Goal: Task Accomplishment & Management: Manage account settings

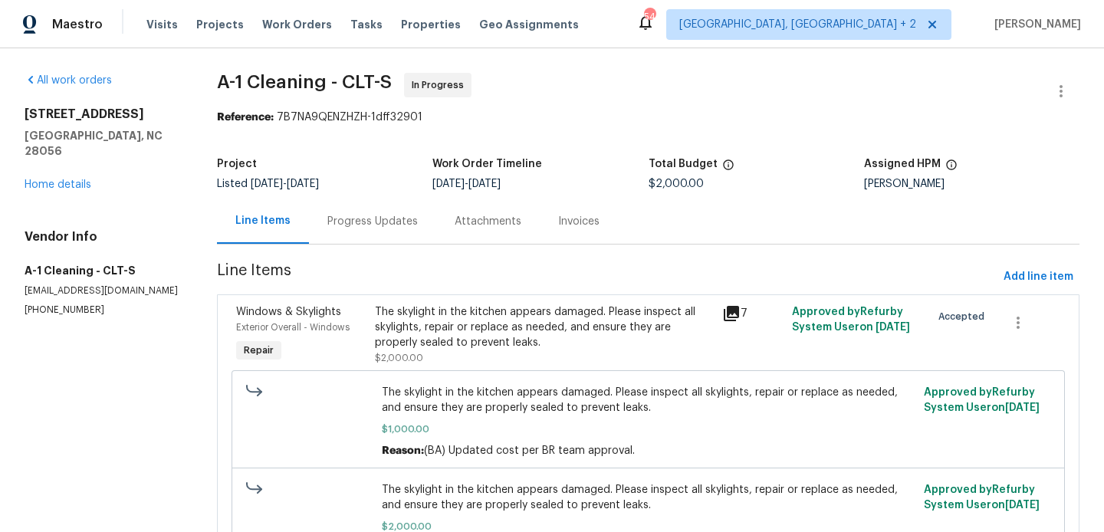
click at [379, 241] on div "Progress Updates" at bounding box center [372, 221] width 127 height 45
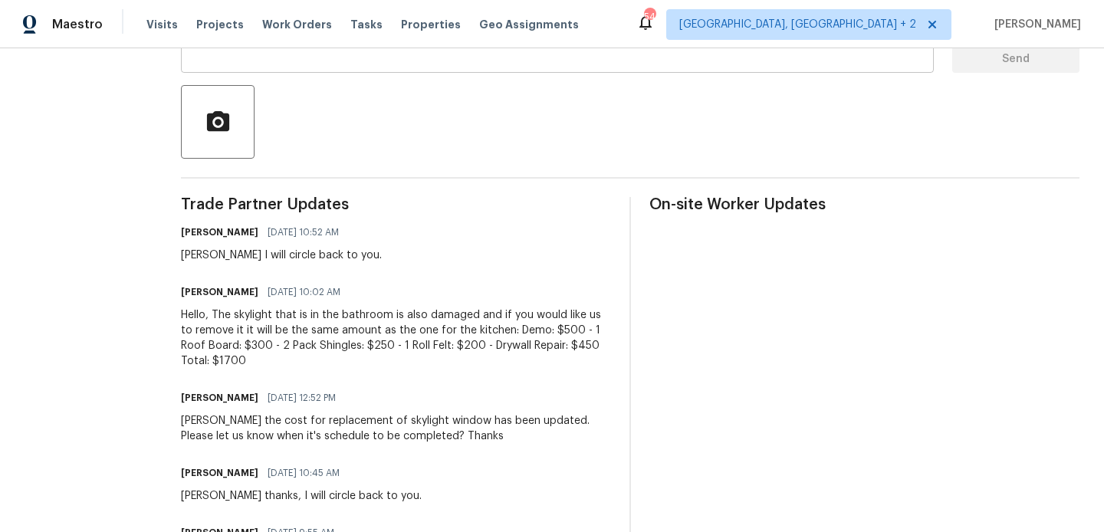
scroll to position [322, 0]
click at [183, 255] on div "Damion I will circle back to you." at bounding box center [281, 256] width 201 height 15
copy div "Damion"
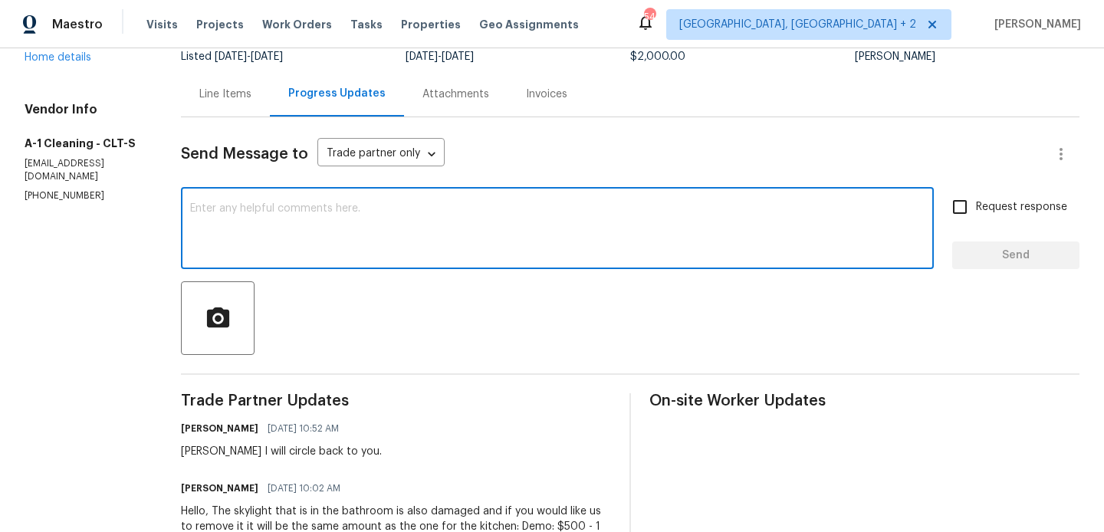
click at [279, 229] on textarea at bounding box center [557, 230] width 735 height 54
paste textarea "Damion"
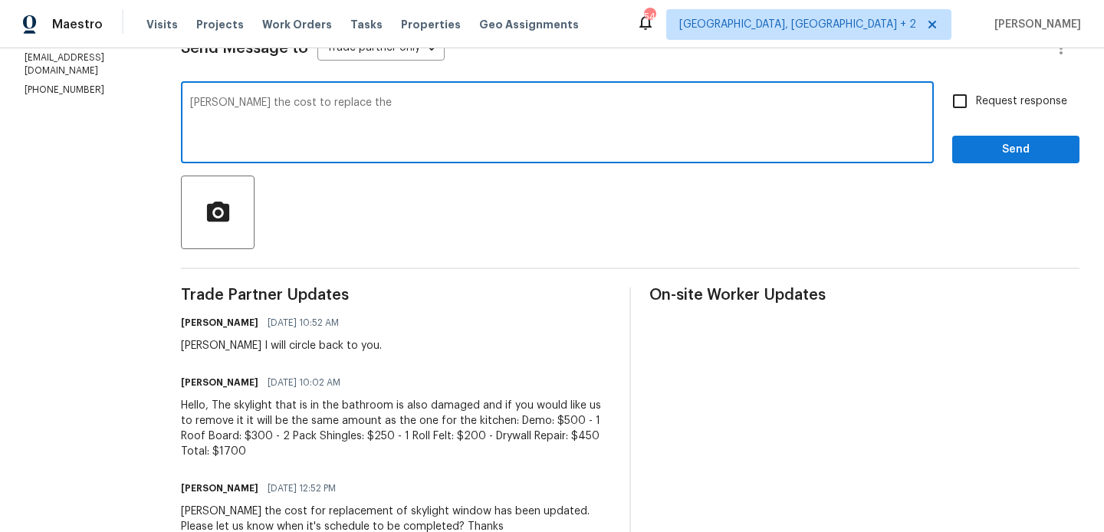
scroll to position [227, 0]
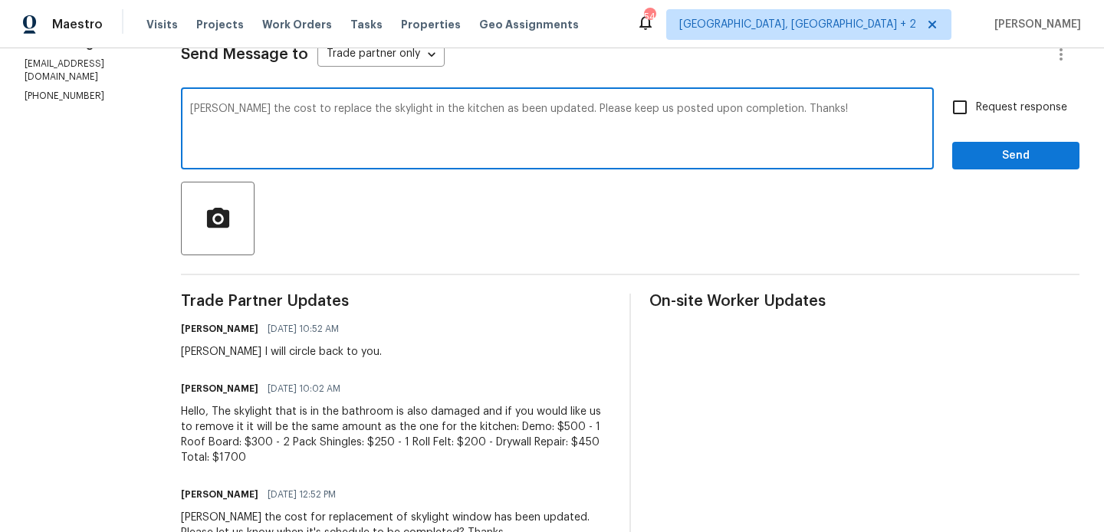
type textarea "Damion the cost to replace the skylight in the kitchen as been updated. Please …"
click at [995, 107] on span "Request response" at bounding box center [1021, 108] width 91 height 16
click at [976, 107] on input "Request response" at bounding box center [960, 107] width 32 height 32
checkbox input "true"
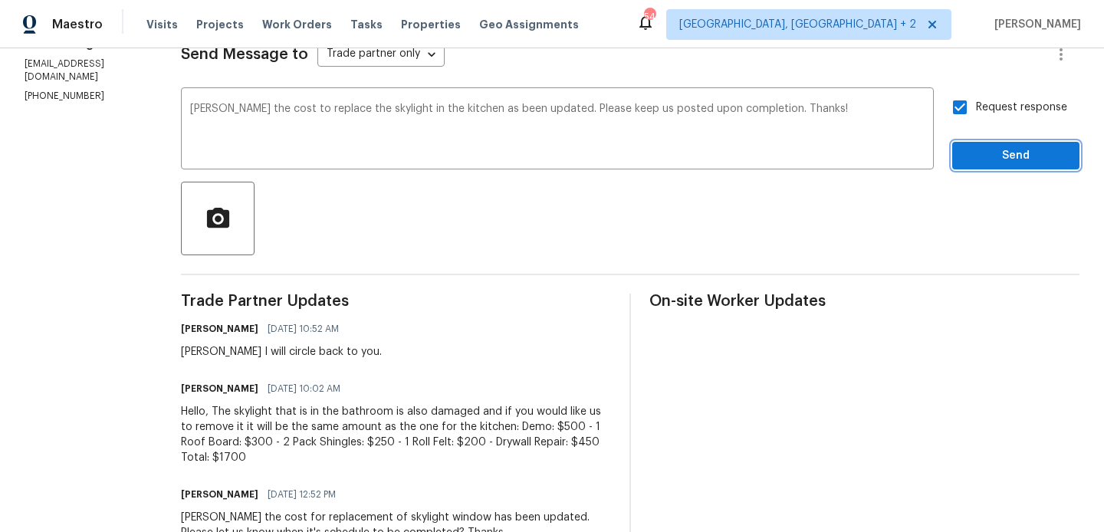
click at [966, 143] on button "Send" at bounding box center [1015, 156] width 127 height 28
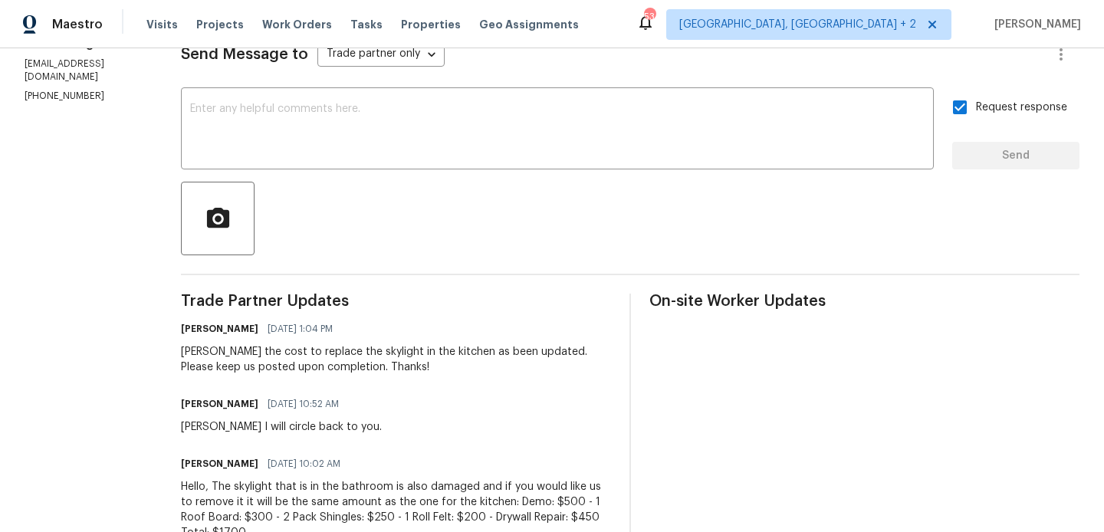
scroll to position [0, 0]
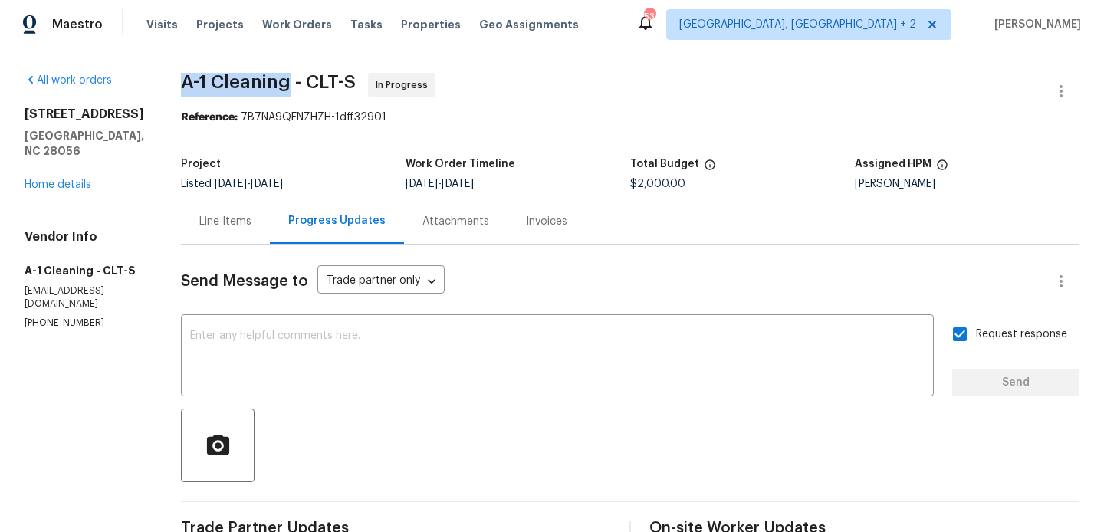
drag, startPoint x: 175, startPoint y: 84, endPoint x: 282, endPoint y: 85, distance: 107.4
click at [282, 85] on span "A-1 Cleaning - CLT-S" at bounding box center [268, 82] width 175 height 18
copy span "A-1 Cleaning"
click at [47, 183] on link "Home details" at bounding box center [58, 184] width 67 height 11
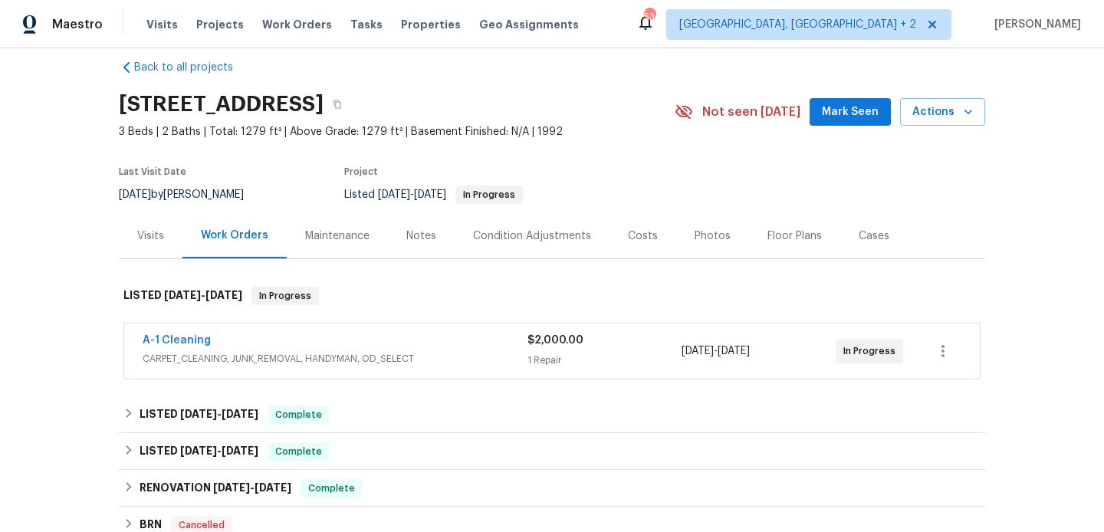
scroll to position [25, 0]
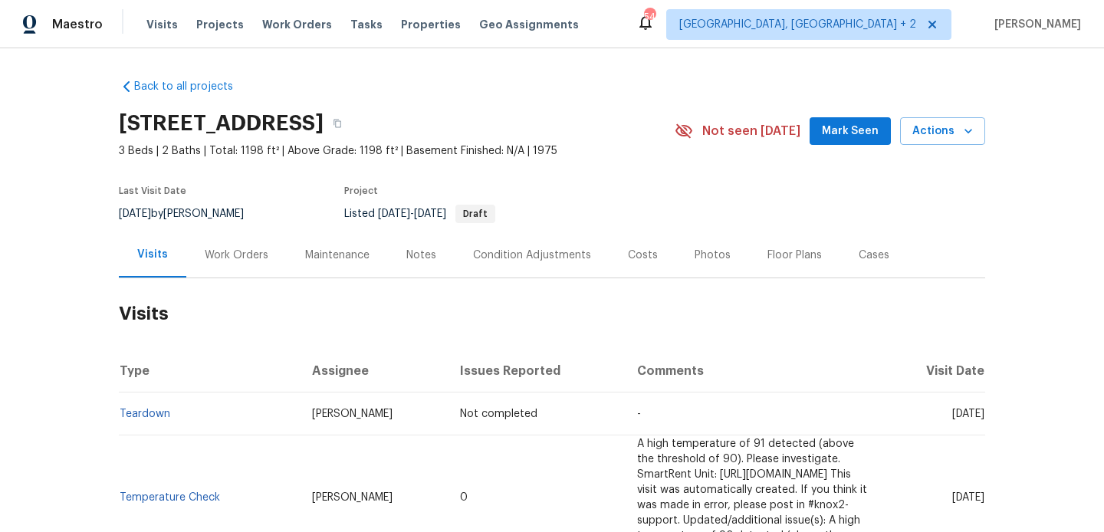
click at [232, 248] on div "Work Orders" at bounding box center [237, 255] width 64 height 15
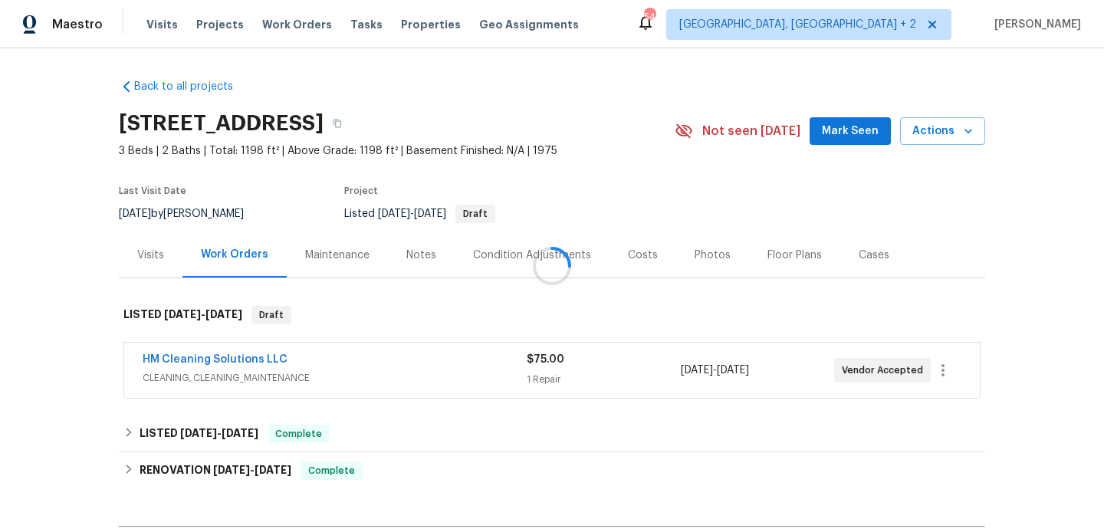
click at [255, 362] on div at bounding box center [552, 266] width 1104 height 532
click at [276, 362] on div at bounding box center [552, 266] width 1104 height 532
click at [248, 359] on div at bounding box center [552, 266] width 1104 height 532
click at [255, 360] on link "HM Cleaning Solutions LLC" at bounding box center [215, 359] width 145 height 11
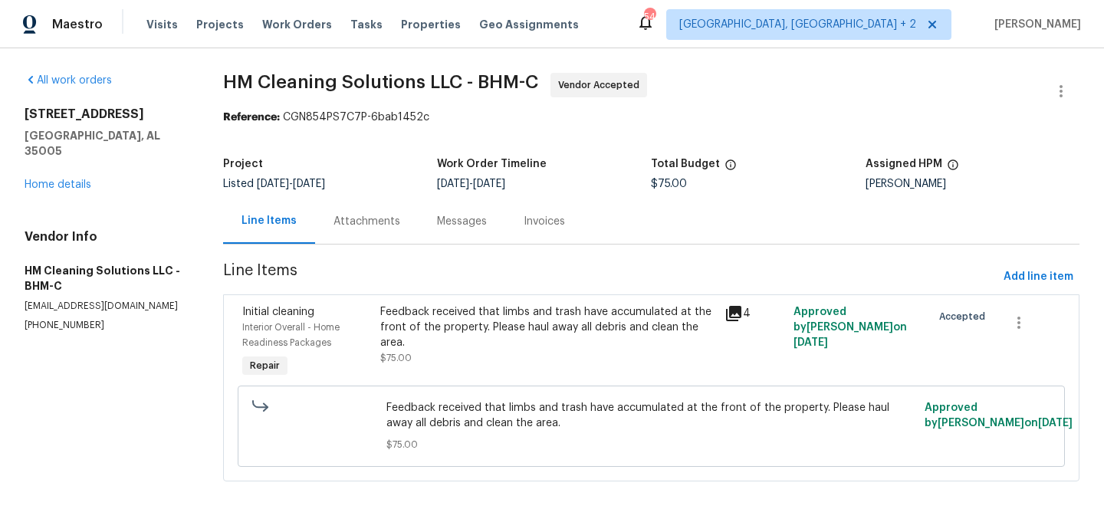
click at [369, 207] on div "Attachments" at bounding box center [367, 221] width 104 height 45
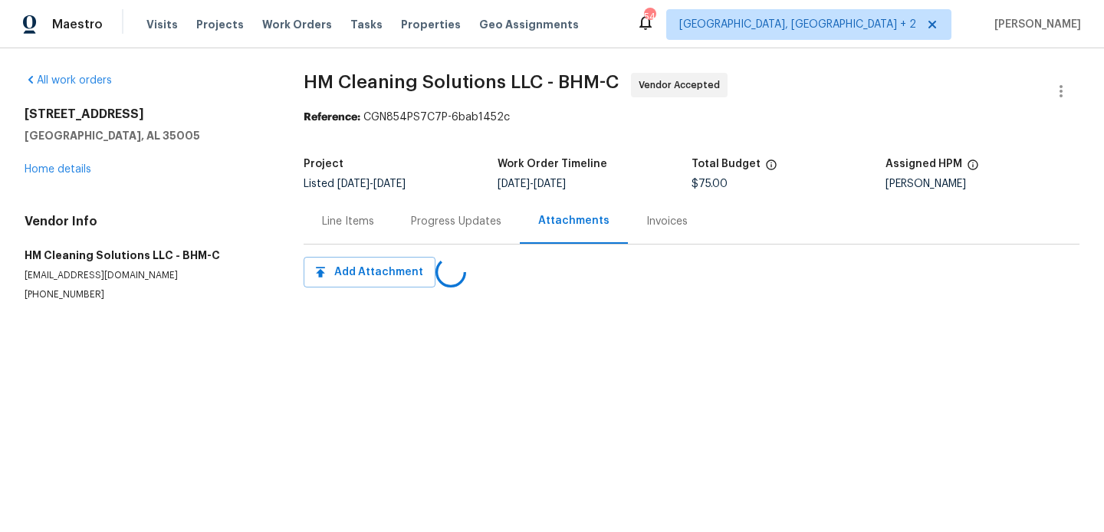
click at [441, 223] on div "Progress Updates" at bounding box center [456, 221] width 90 height 15
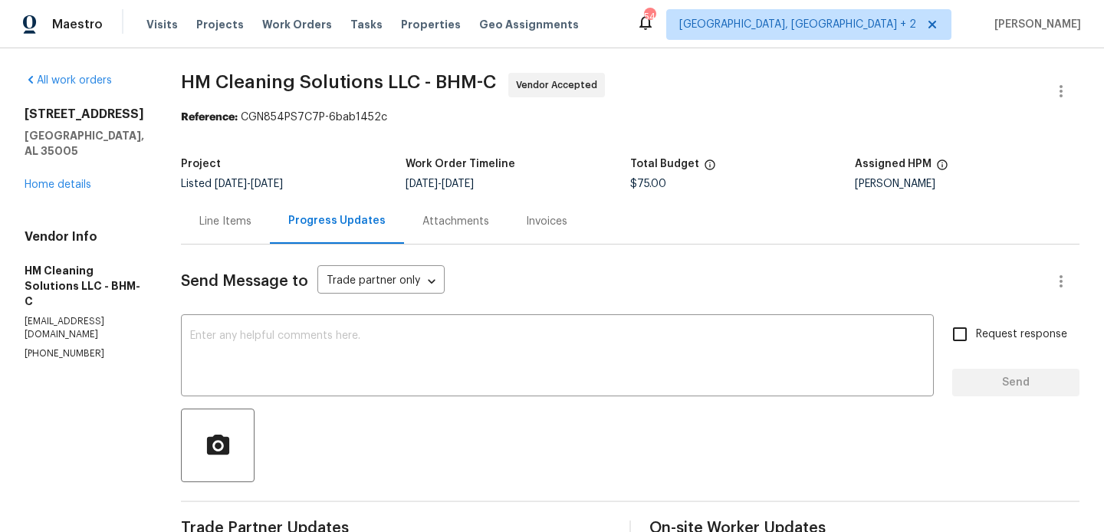
click at [270, 206] on div "Line Items" at bounding box center [225, 221] width 89 height 45
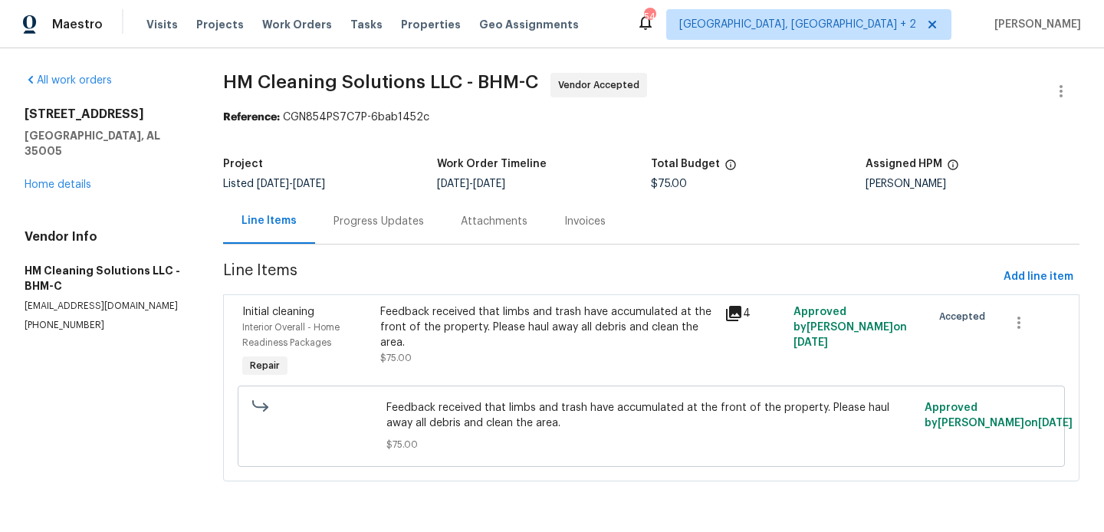
click at [461, 311] on div "Feedback received that limbs and trash have accumulated at the front of the pro…" at bounding box center [548, 327] width 336 height 46
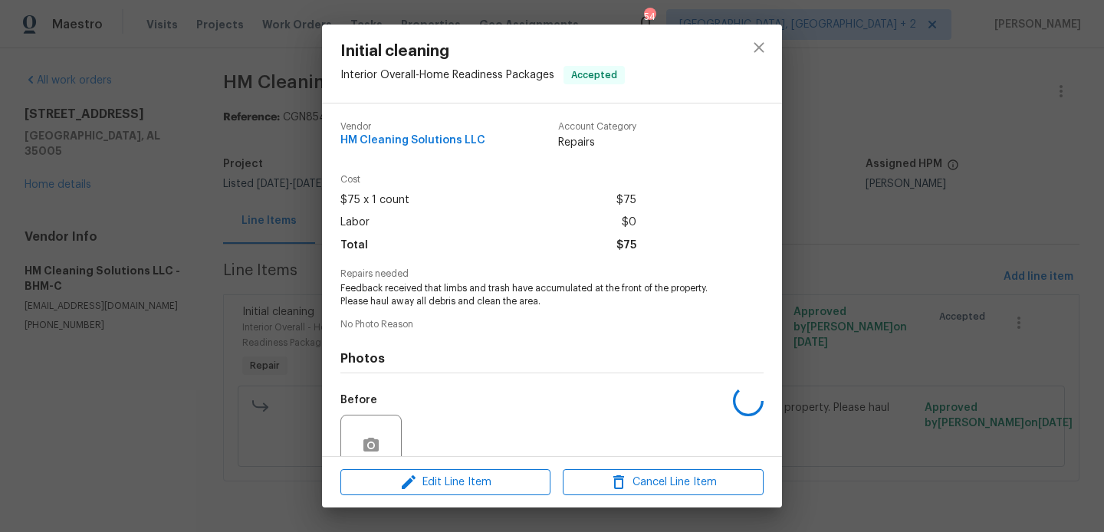
scroll to position [135, 0]
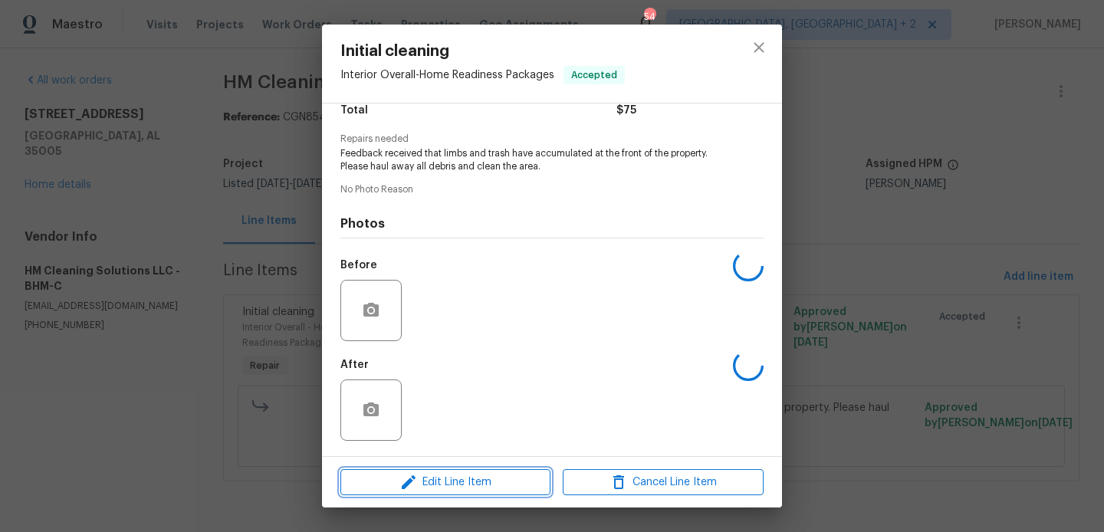
click at [432, 481] on span "Edit Line Item" at bounding box center [445, 482] width 201 height 19
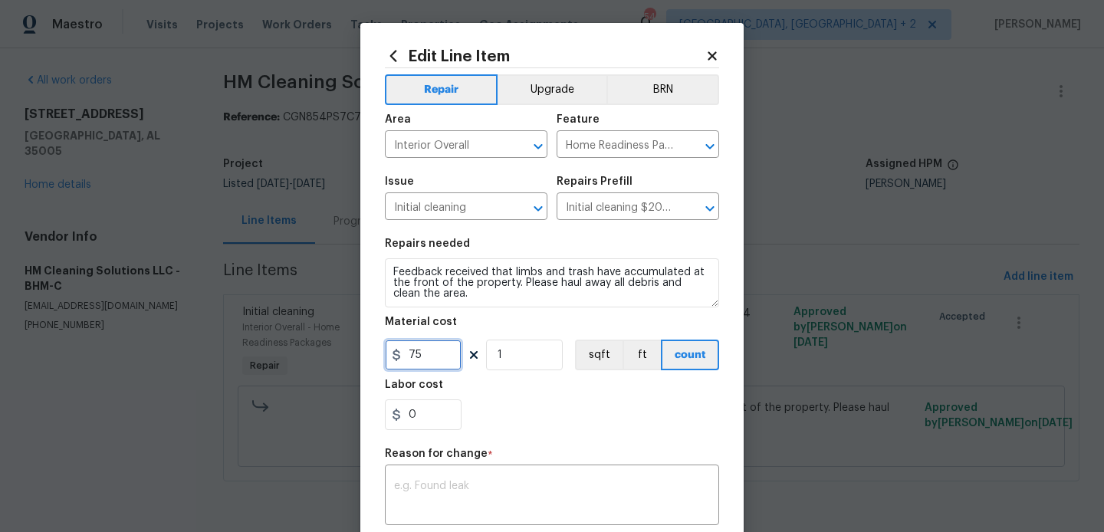
click at [425, 346] on input "75" at bounding box center [423, 355] width 77 height 31
type input "750"
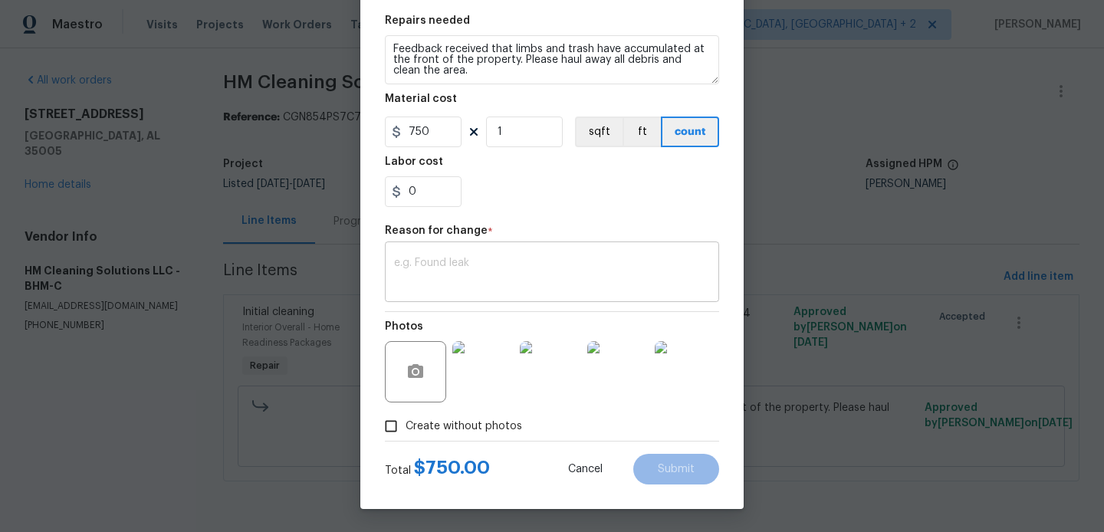
click at [438, 292] on div "x ​" at bounding box center [552, 273] width 334 height 57
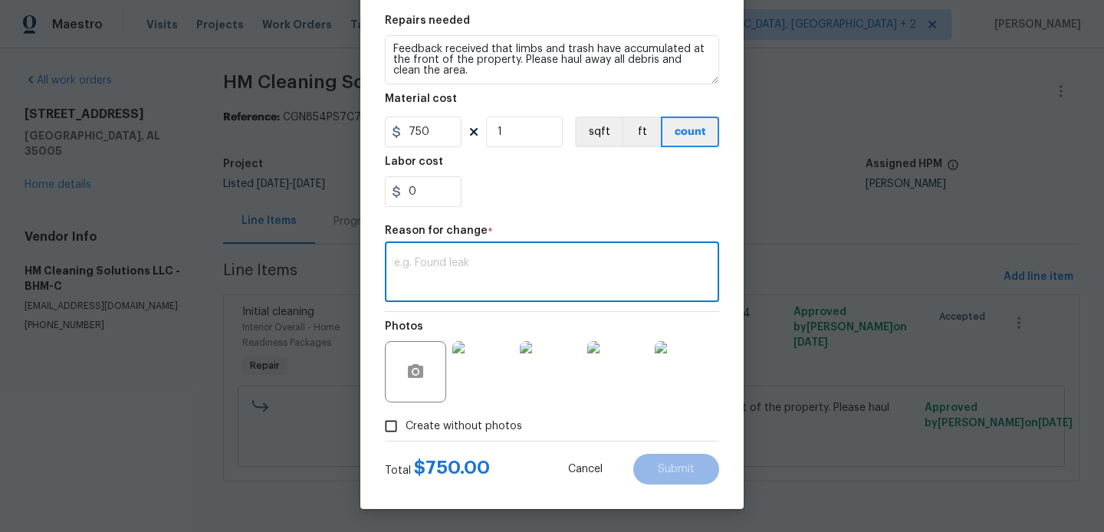
paste textarea "(BA) Updated cost per BR team approval"
type textarea "(BA) Updated cost per BR team approval"
click at [693, 468] on span "Submit" at bounding box center [676, 470] width 37 height 12
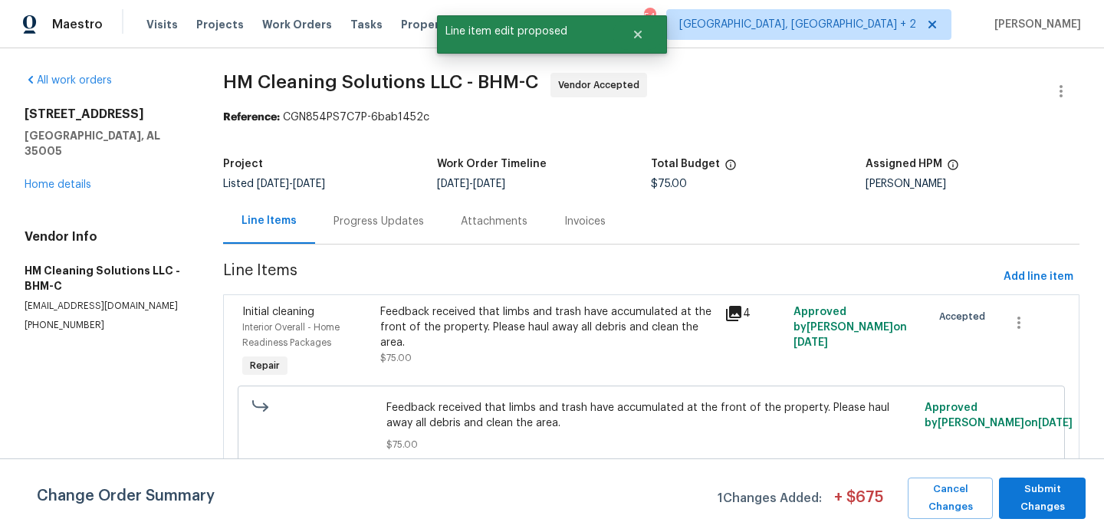
scroll to position [0, 0]
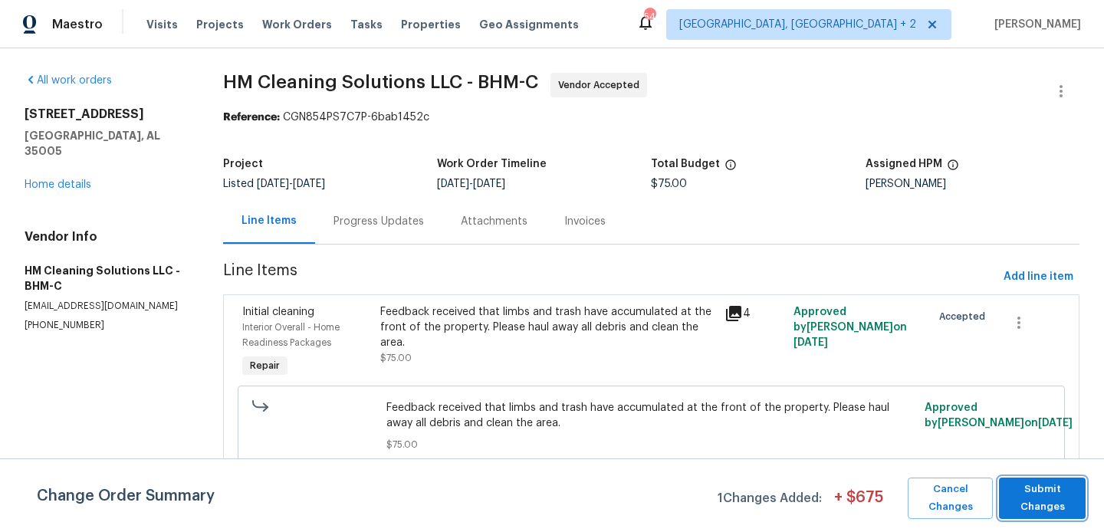
click at [1077, 491] on span "Submit Changes" at bounding box center [1042, 498] width 71 height 35
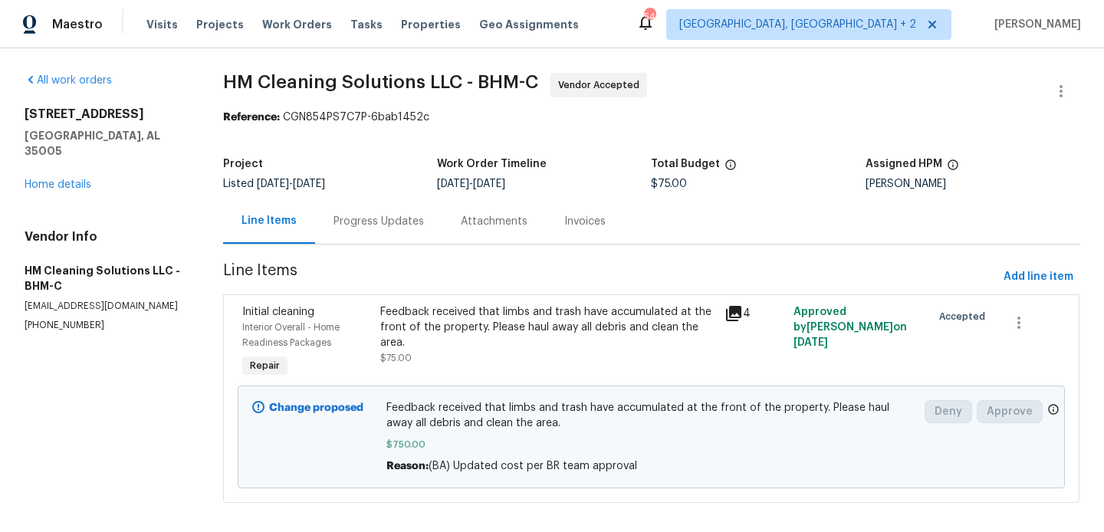
drag, startPoint x: 374, startPoint y: 518, endPoint x: 351, endPoint y: 521, distance: 23.2
click at [351, 521] on section "HM Cleaning Solutions LLC - BHM-C Vendor Accepted Reference: CGN854PS7C7P-6bab1…" at bounding box center [651, 297] width 857 height 449
click at [277, 508] on section "HM Cleaning Solutions LLC - BHM-C Vendor Accepted Reference: CGN854PS7C7P-6bab1…" at bounding box center [651, 297] width 857 height 449
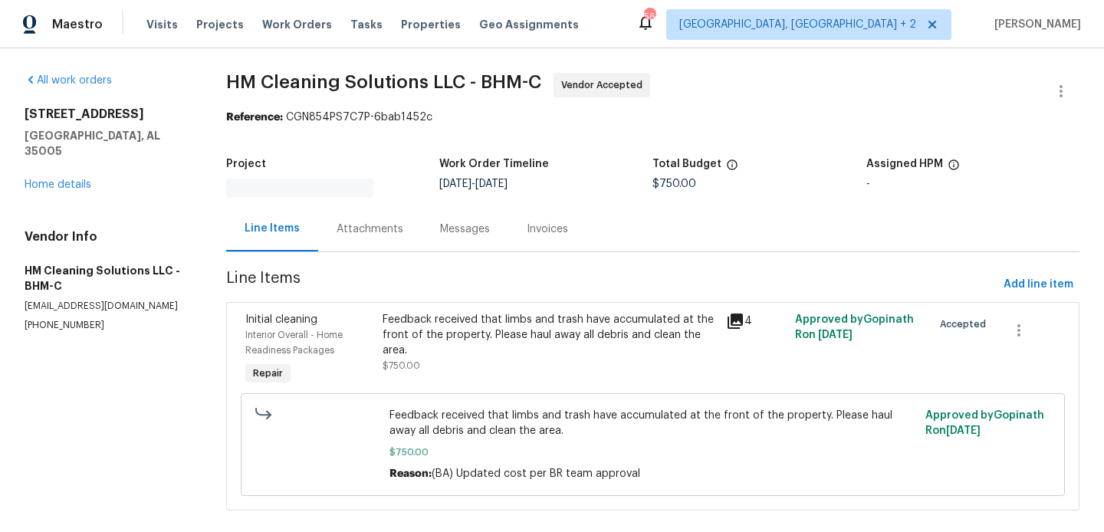
click at [396, 229] on div "Attachments" at bounding box center [370, 229] width 67 height 15
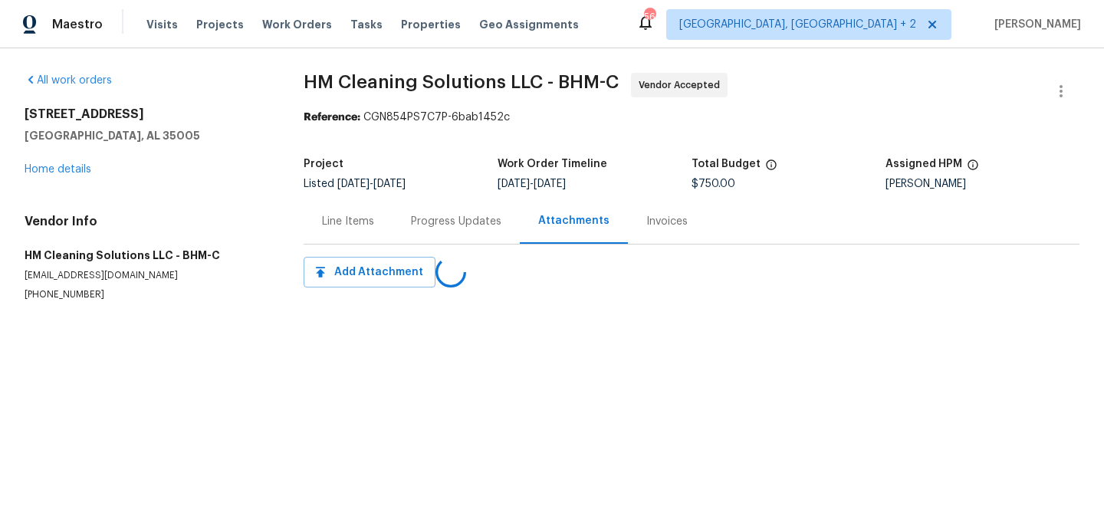
click at [433, 219] on div "Progress Updates" at bounding box center [456, 221] width 90 height 15
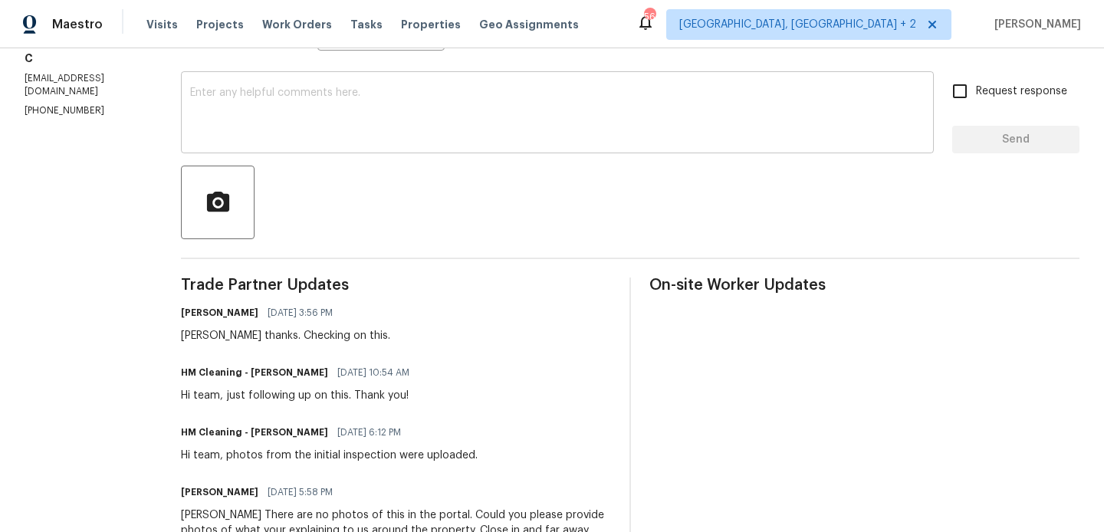
scroll to position [242, 0]
click at [233, 343] on div "Heather thanks. Checking on this." at bounding box center [285, 337] width 209 height 15
copy div "Heather"
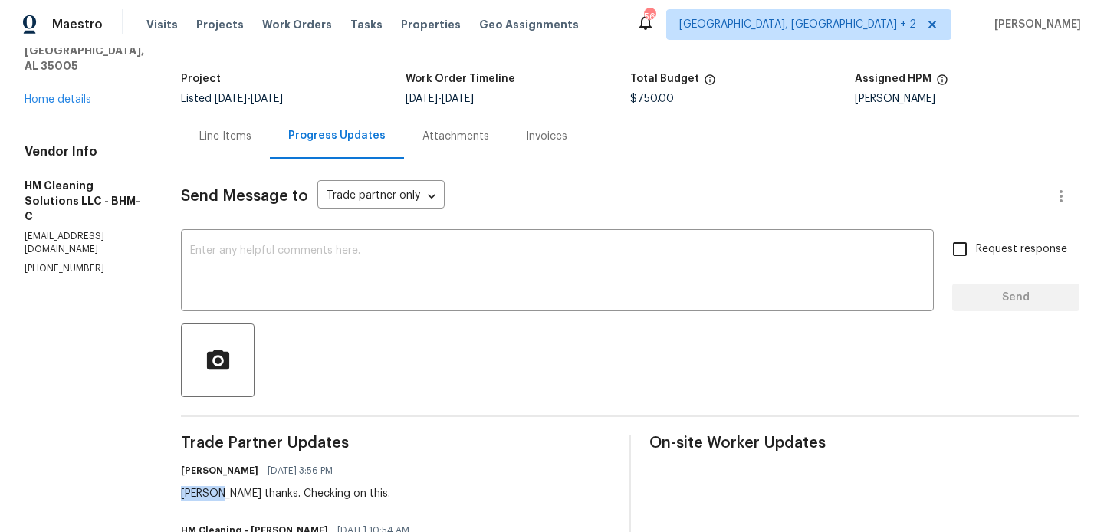
scroll to position [64, 0]
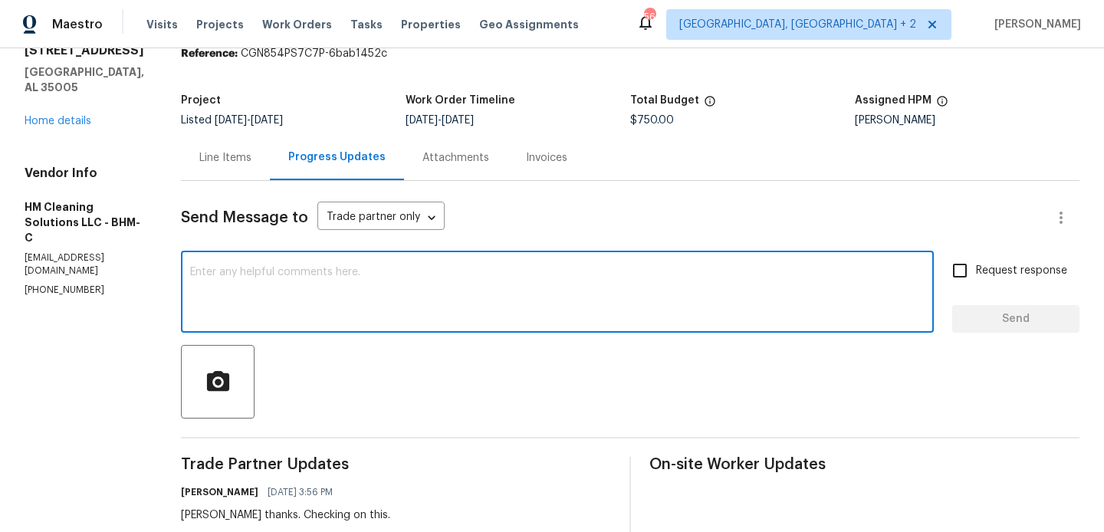
click at [316, 284] on textarea at bounding box center [557, 294] width 735 height 54
paste textarea "Heather"
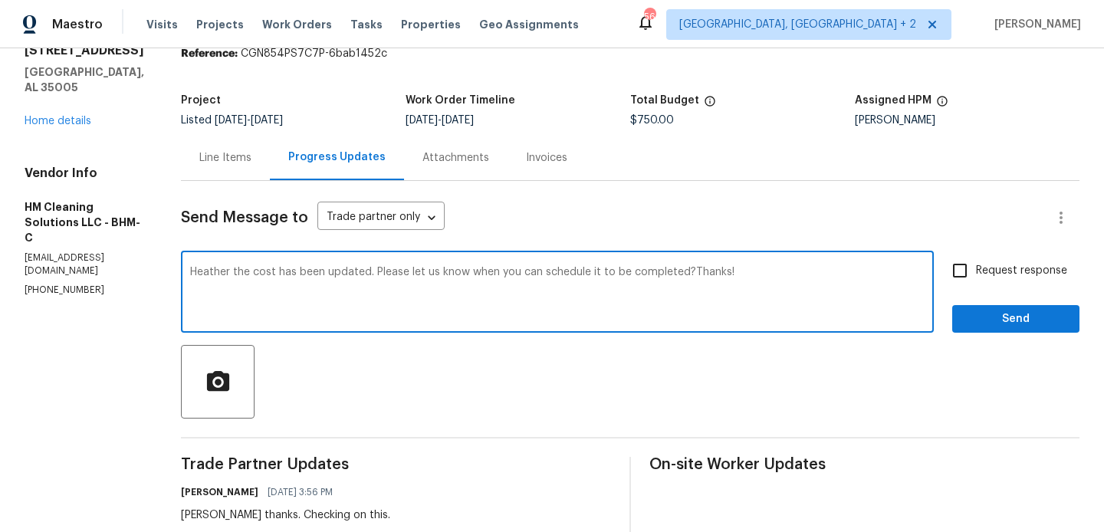
type textarea "Heather the cost has been updated. Please let us know when you can schedule it …"
click at [975, 272] on input "Request response" at bounding box center [960, 271] width 32 height 32
checkbox input "true"
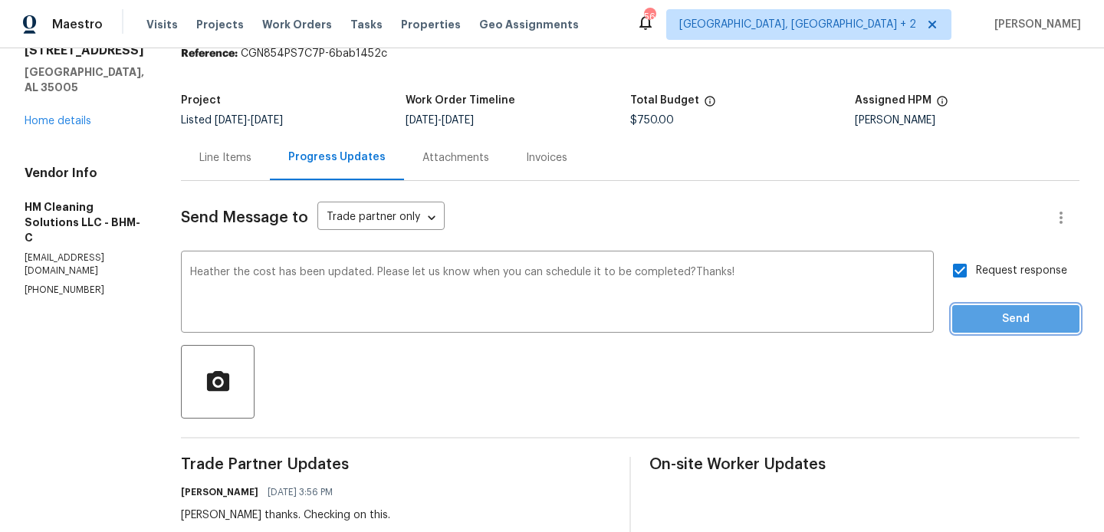
click at [975, 311] on span "Send" at bounding box center [1016, 319] width 103 height 19
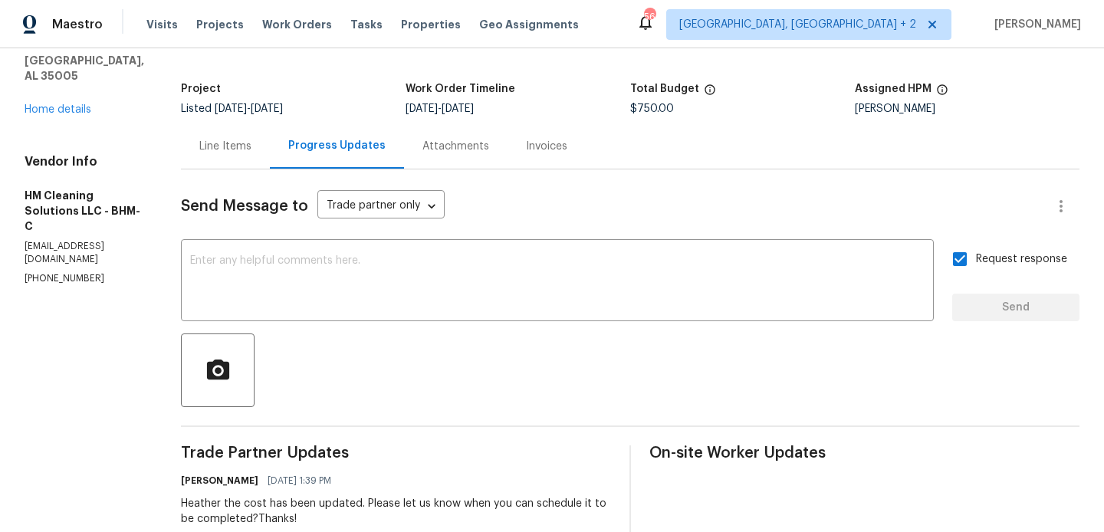
scroll to position [0, 0]
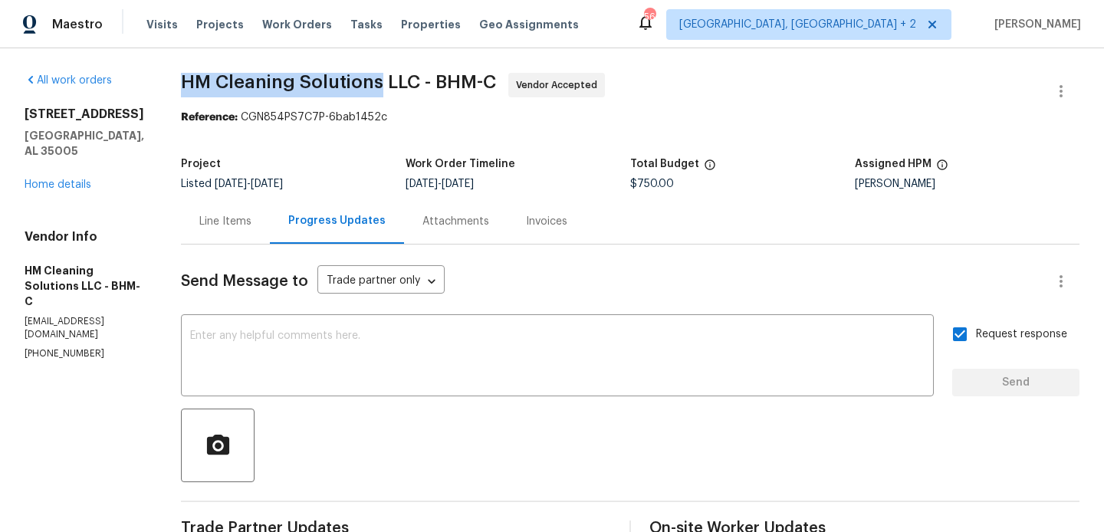
drag, startPoint x: 216, startPoint y: 84, endPoint x: 411, endPoint y: 90, distance: 194.9
click at [411, 90] on span "HM Cleaning Solutions LLC - BHM-C" at bounding box center [338, 82] width 315 height 18
copy span "HM Cleaning Solutions"
click at [81, 179] on link "Home details" at bounding box center [58, 184] width 67 height 11
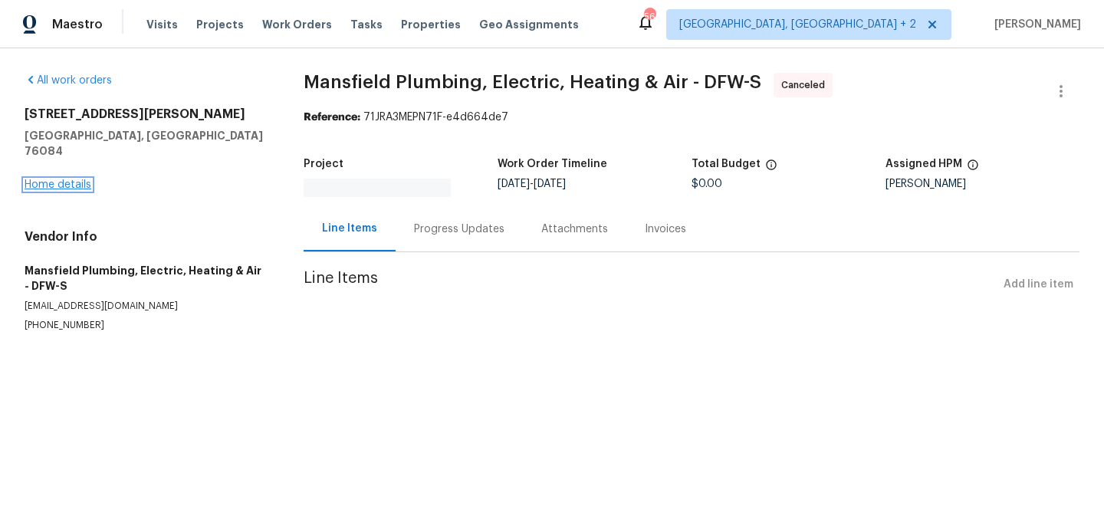
click at [67, 179] on link "Home details" at bounding box center [58, 184] width 67 height 11
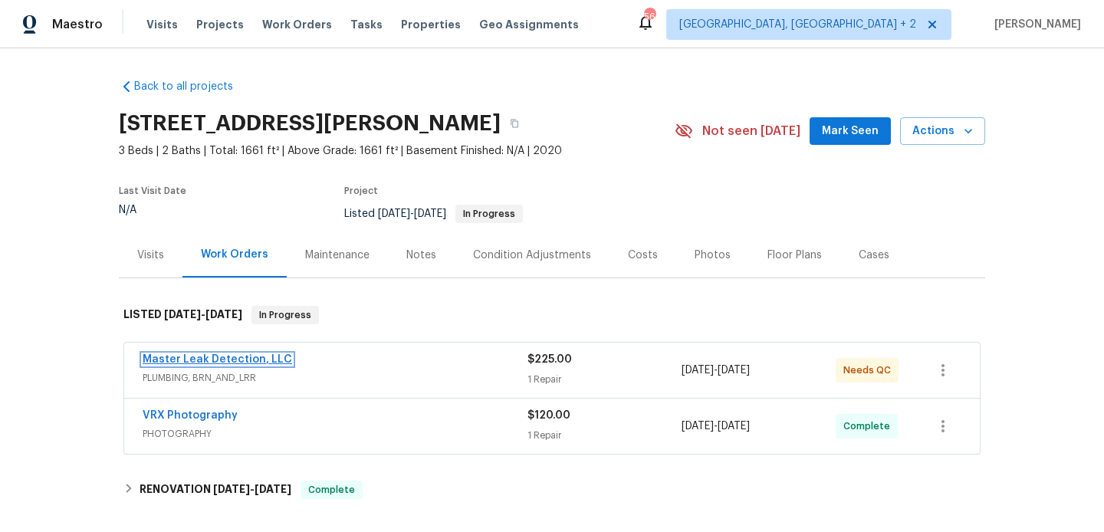
click at [266, 360] on link "Master Leak Detection, LLC" at bounding box center [218, 359] width 150 height 11
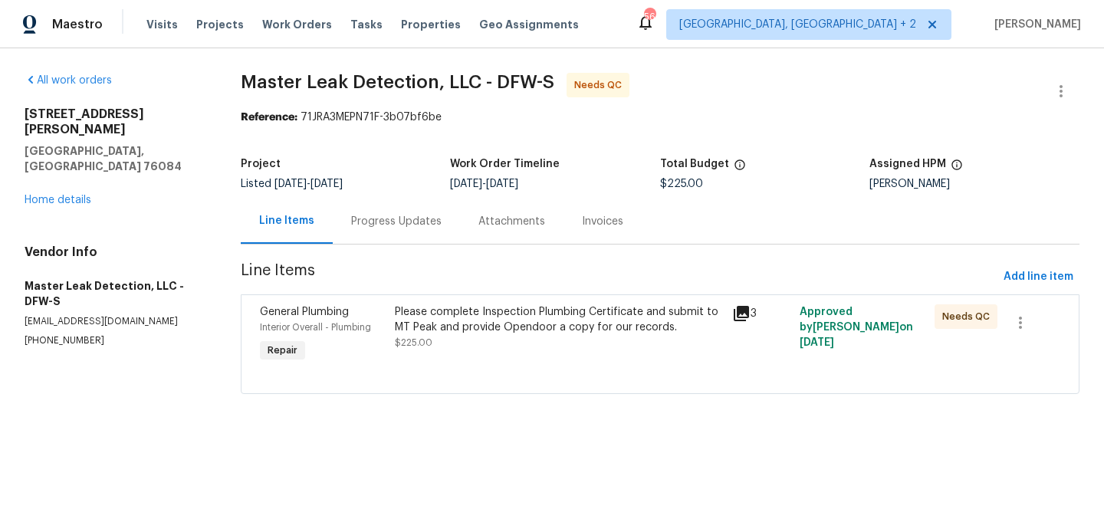
click at [387, 235] on div "Progress Updates" at bounding box center [396, 221] width 127 height 45
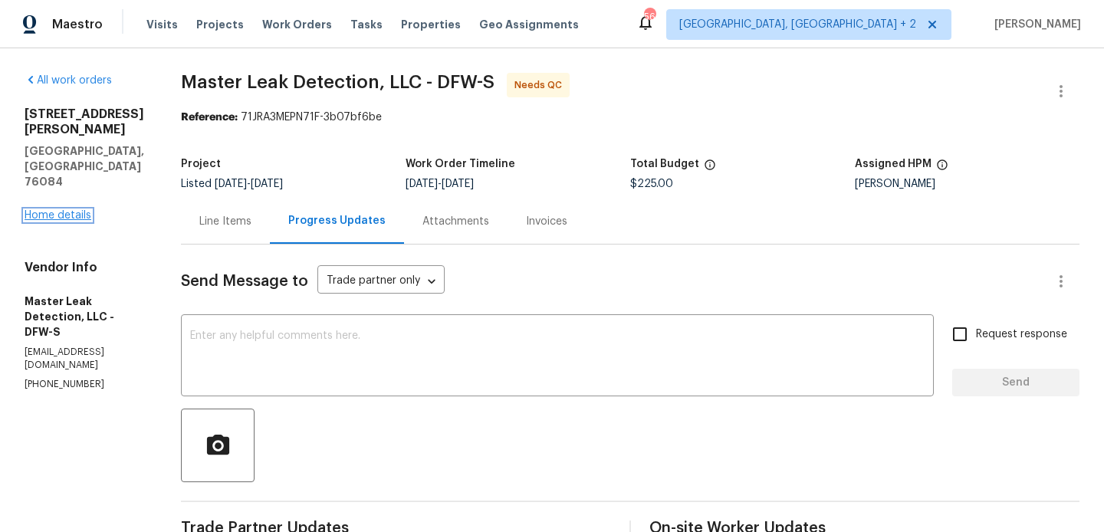
click at [35, 210] on link "Home details" at bounding box center [58, 215] width 67 height 11
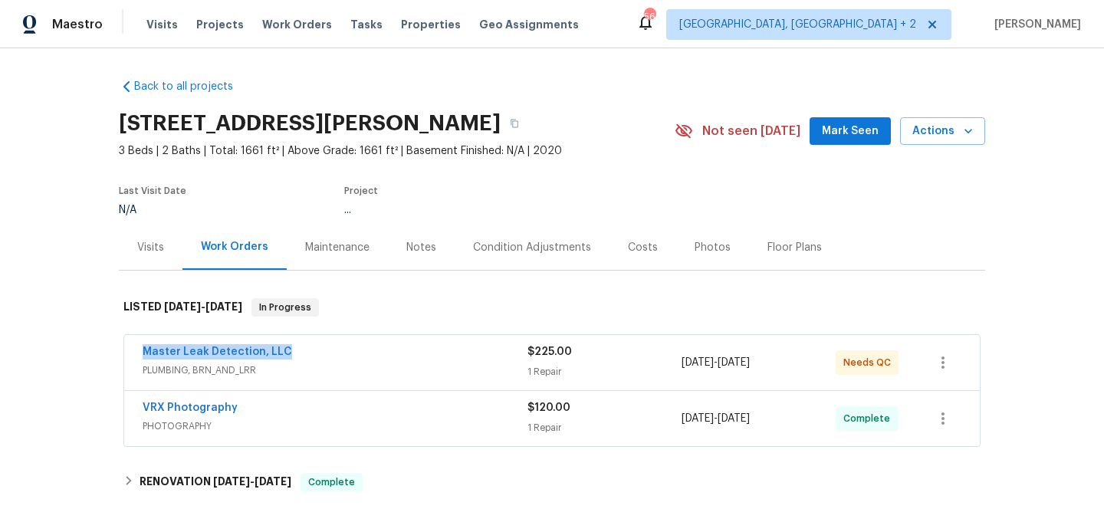
drag, startPoint x: 292, startPoint y: 353, endPoint x: 115, endPoint y: 352, distance: 177.1
click at [115, 352] on div "Back to all projects [STREET_ADDRESS][PERSON_NAME] 3 Beds | 2 Baths | Total: 16…" at bounding box center [552, 290] width 1104 height 484
copy link "Master Leak Detection, LLC"
click at [191, 357] on link "Master Leak Detection, LLC" at bounding box center [218, 352] width 150 height 11
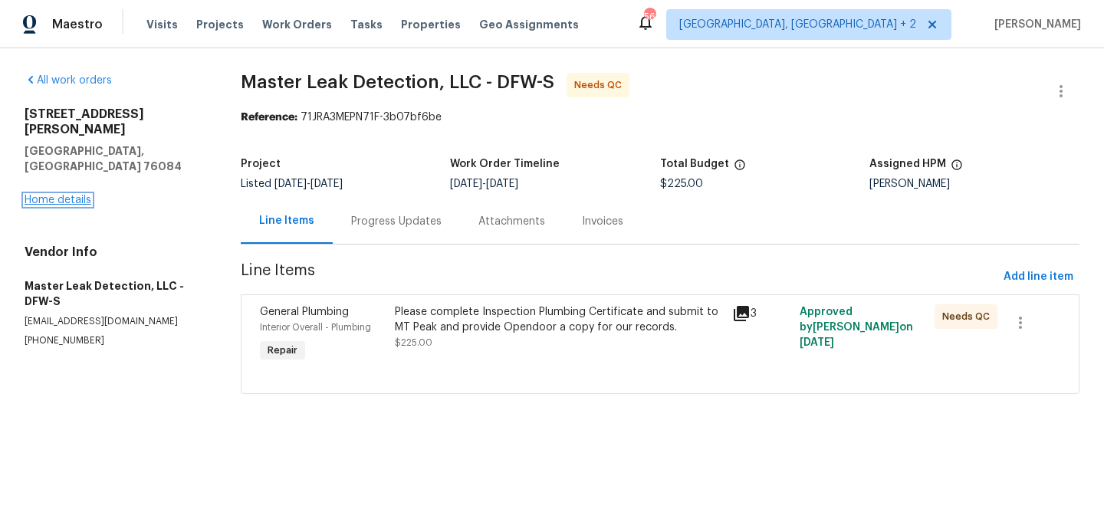
click at [73, 195] on link "Home details" at bounding box center [58, 200] width 67 height 11
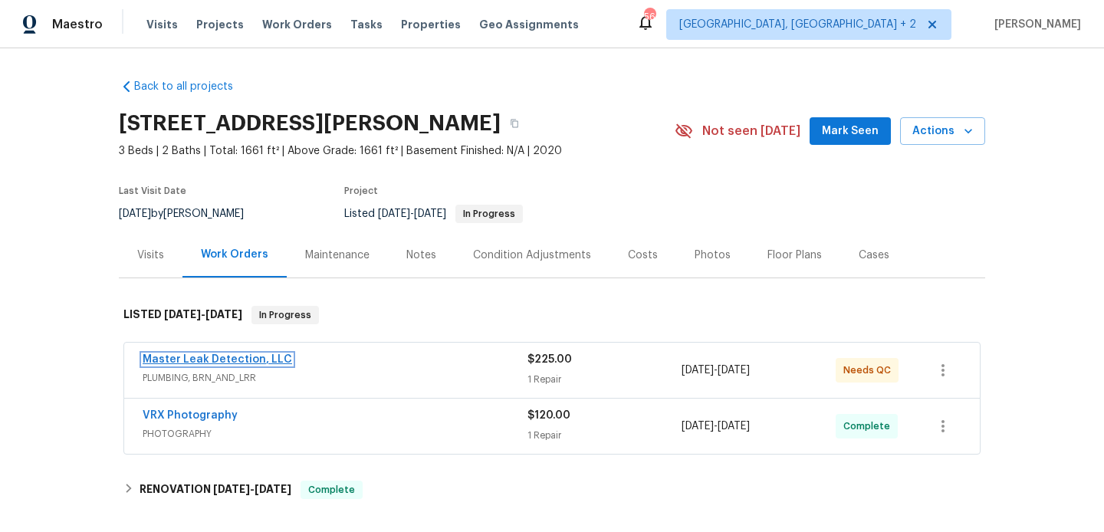
click at [246, 355] on link "Master Leak Detection, LLC" at bounding box center [218, 359] width 150 height 11
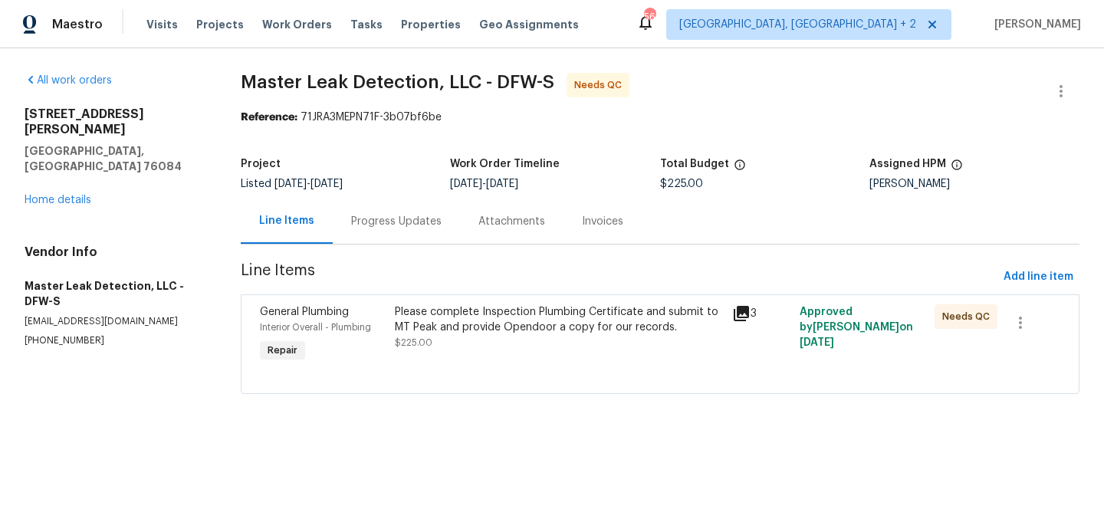
click at [500, 321] on div "Please complete Inspection Plumbing Certificate and submit to MT Peak and provi…" at bounding box center [559, 319] width 328 height 31
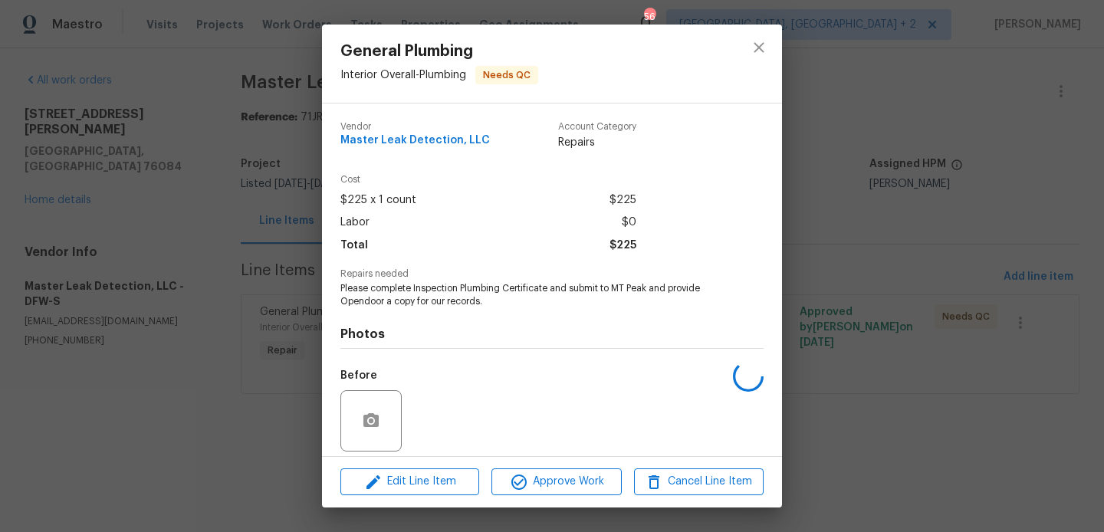
click at [475, 301] on span "Please complete Inspection Plumbing Certificate and submit to MT Peak and provi…" at bounding box center [530, 295] width 381 height 26
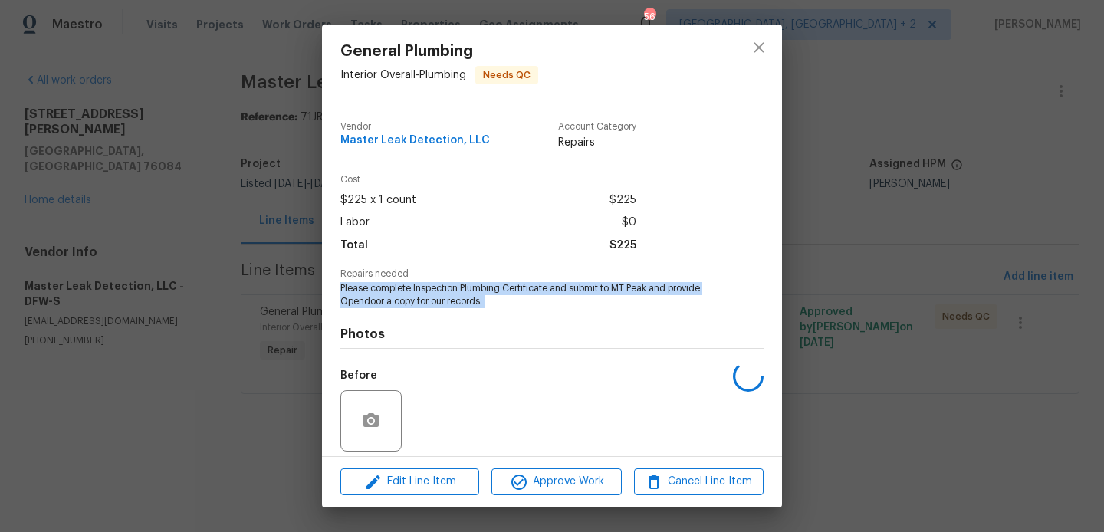
click at [475, 301] on span "Please complete Inspection Plumbing Certificate and submit to MT Peak and provi…" at bounding box center [530, 295] width 381 height 26
copy span "Please complete Inspection Plumbing Certificate and submit to MT Peak and provi…"
click at [172, 311] on div "General Plumbing Interior Overall - Plumbing Needs QC Vendor Master Leak Detect…" at bounding box center [552, 266] width 1104 height 532
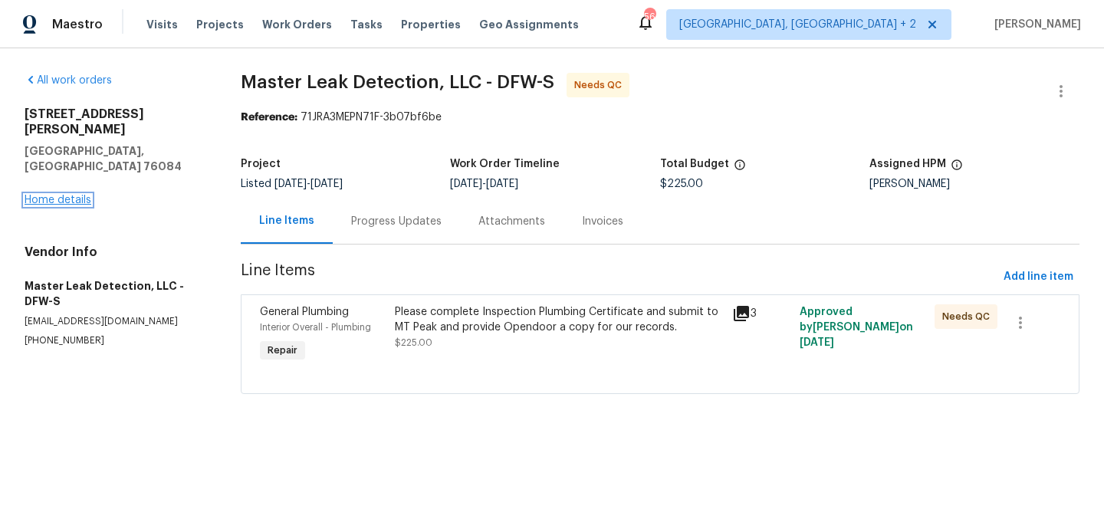
click at [66, 195] on link "Home details" at bounding box center [58, 200] width 67 height 11
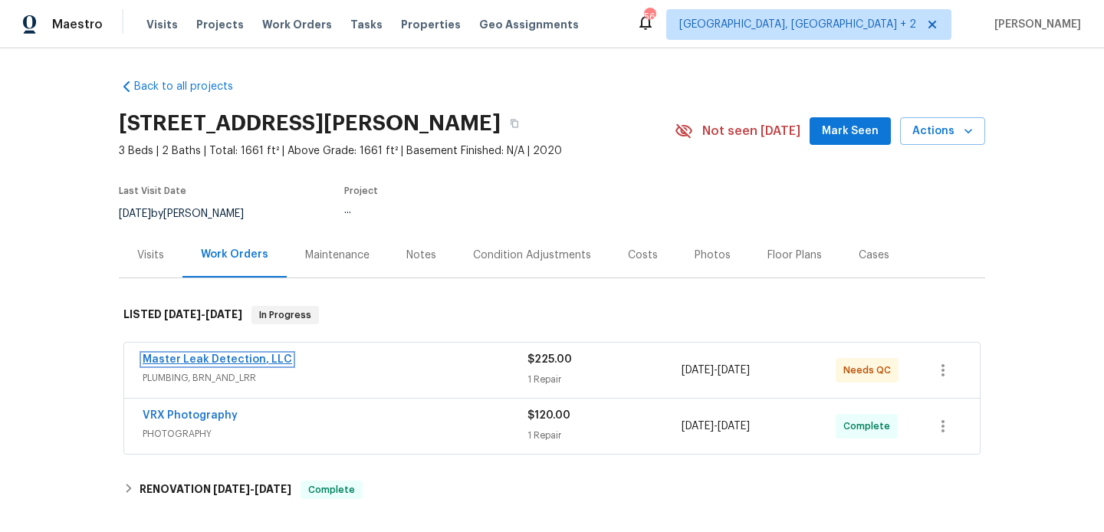
click at [261, 357] on link "Master Leak Detection, LLC" at bounding box center [218, 359] width 150 height 11
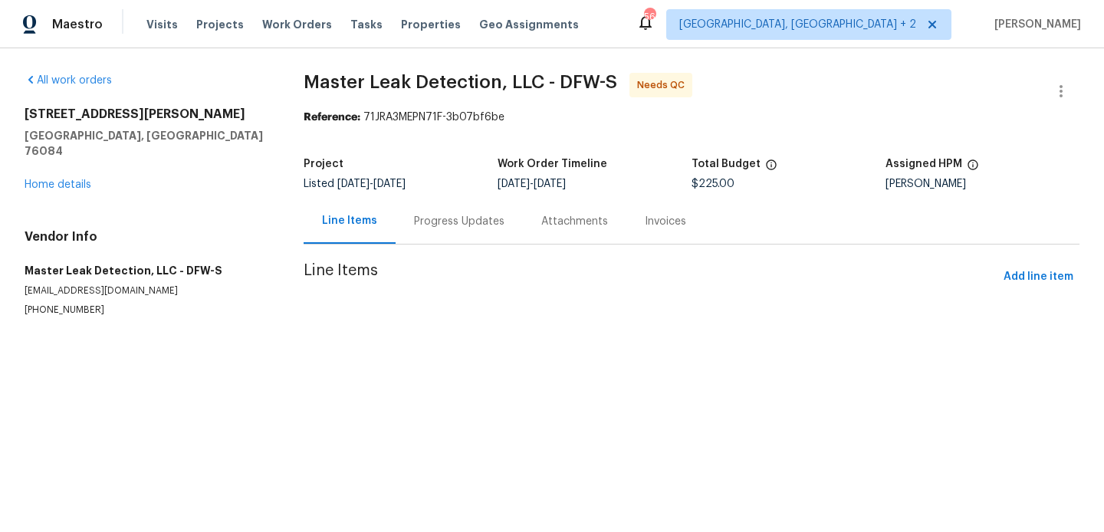
click at [451, 227] on div "Progress Updates" at bounding box center [459, 221] width 90 height 15
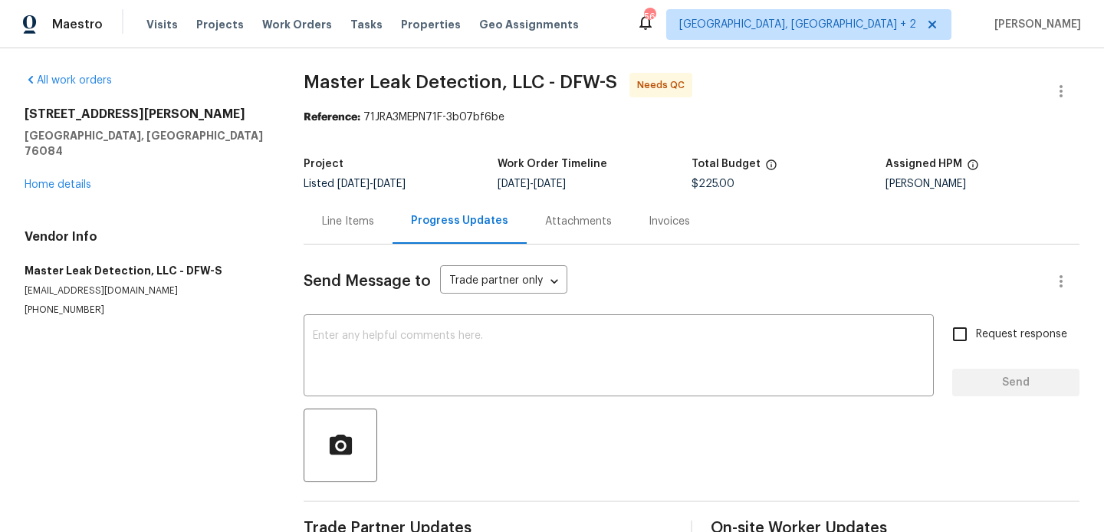
click at [360, 233] on div "Line Items" at bounding box center [348, 221] width 89 height 45
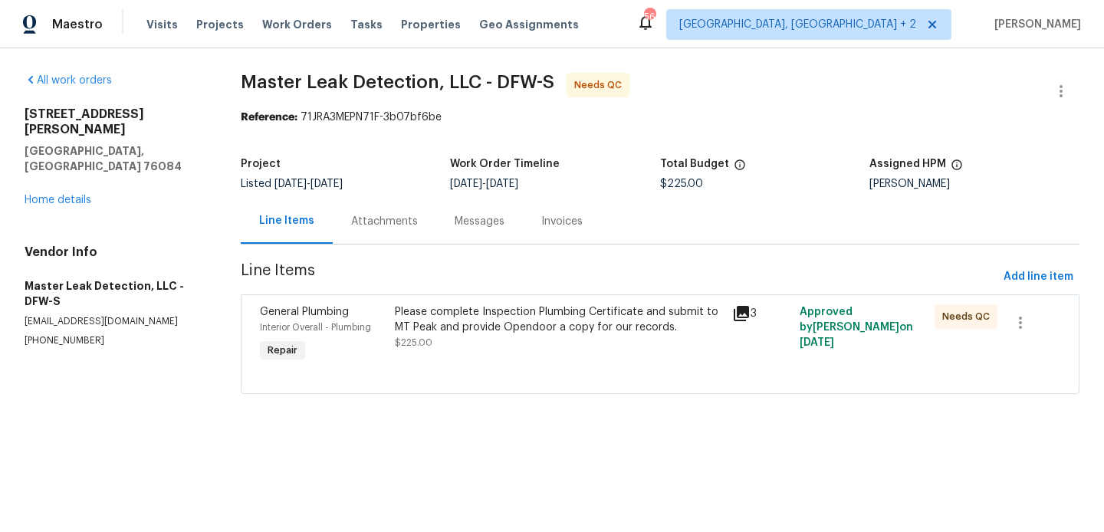
click at [403, 234] on div "Attachments" at bounding box center [385, 221] width 104 height 45
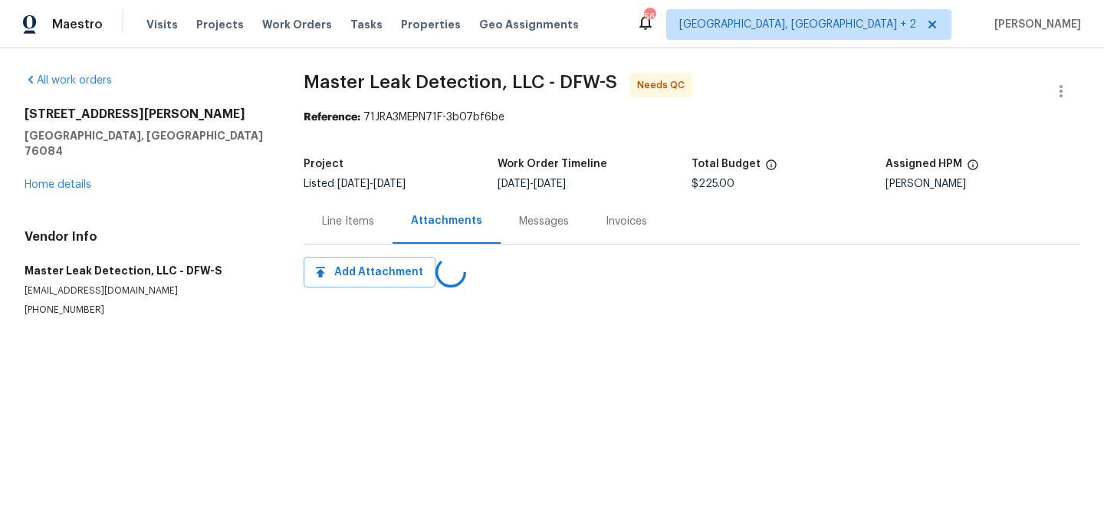
click at [507, 222] on div "Messages" at bounding box center [544, 221] width 87 height 45
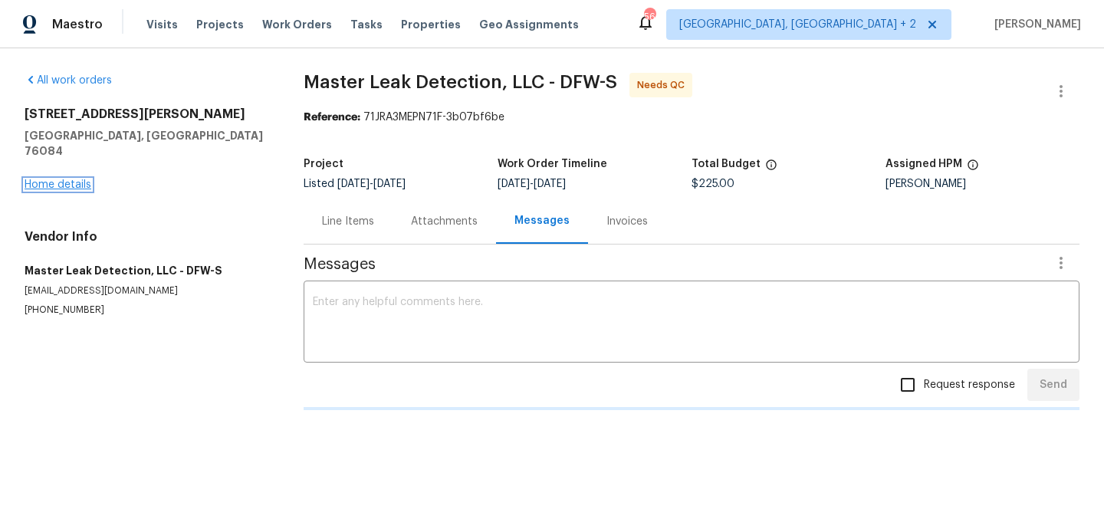
click at [53, 179] on link "Home details" at bounding box center [58, 184] width 67 height 11
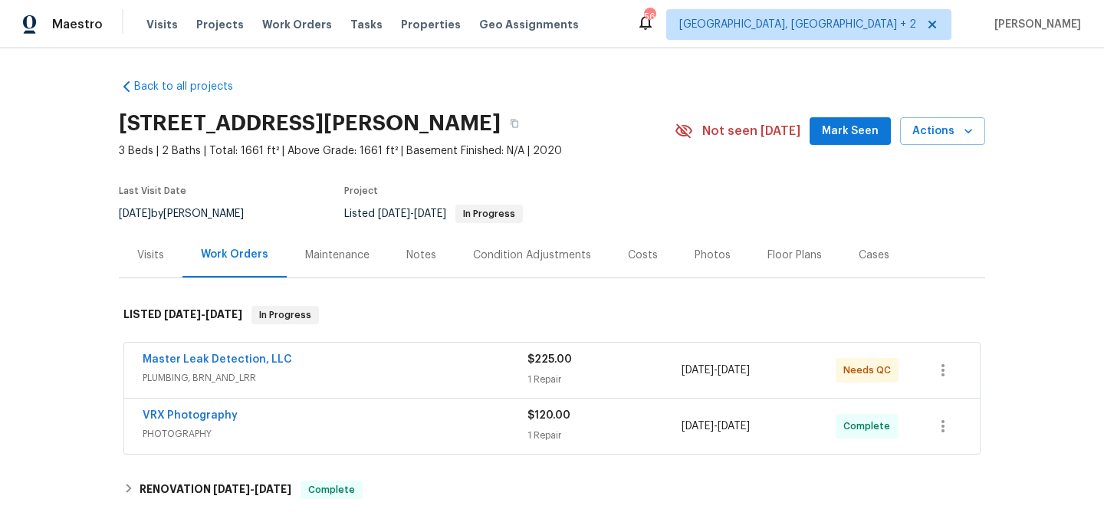
click at [337, 363] on div "Master Leak Detection, LLC" at bounding box center [335, 361] width 385 height 18
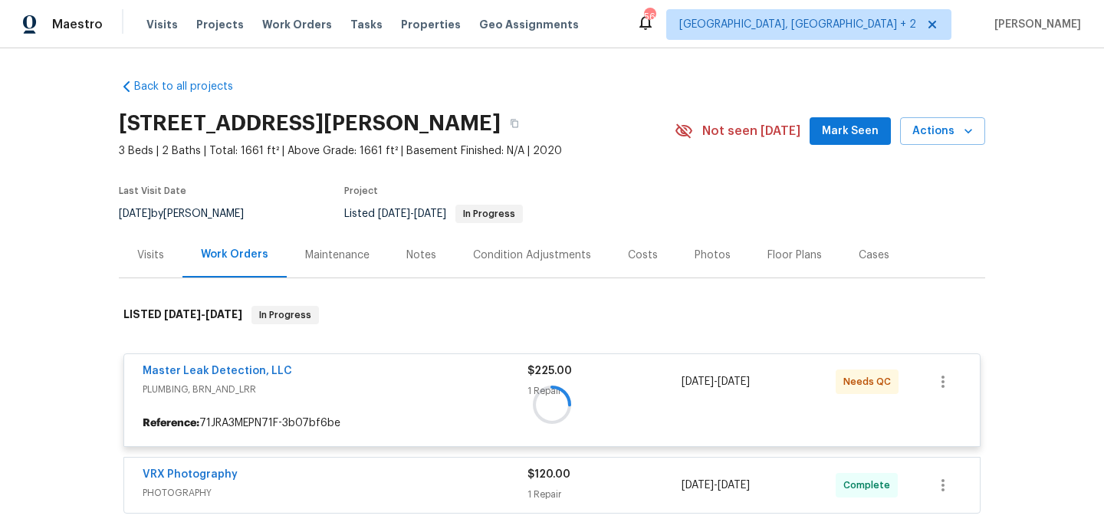
scroll to position [270, 0]
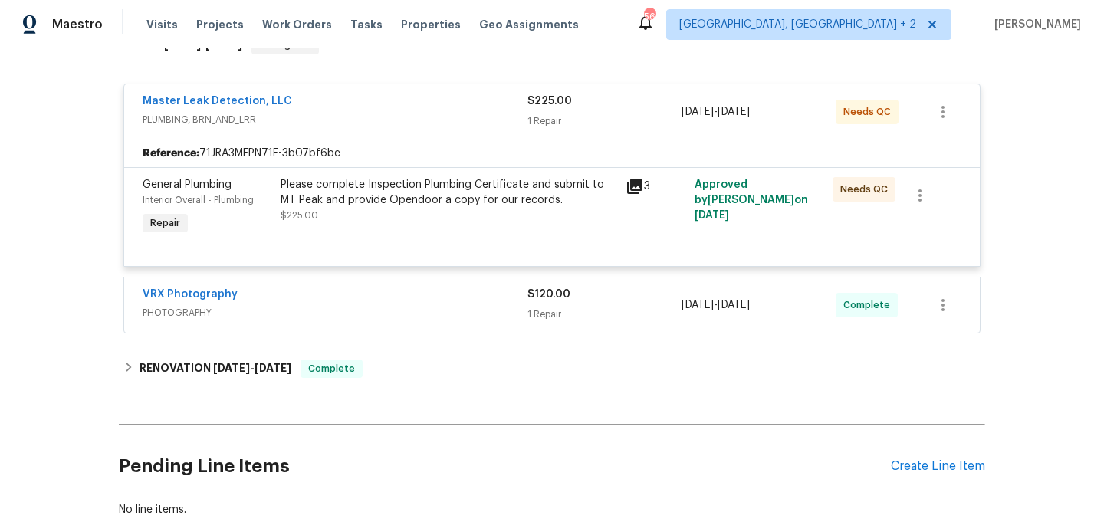
click at [423, 191] on div "Please complete Inspection Plumbing Certificate and submit to MT Peak and provi…" at bounding box center [449, 192] width 336 height 31
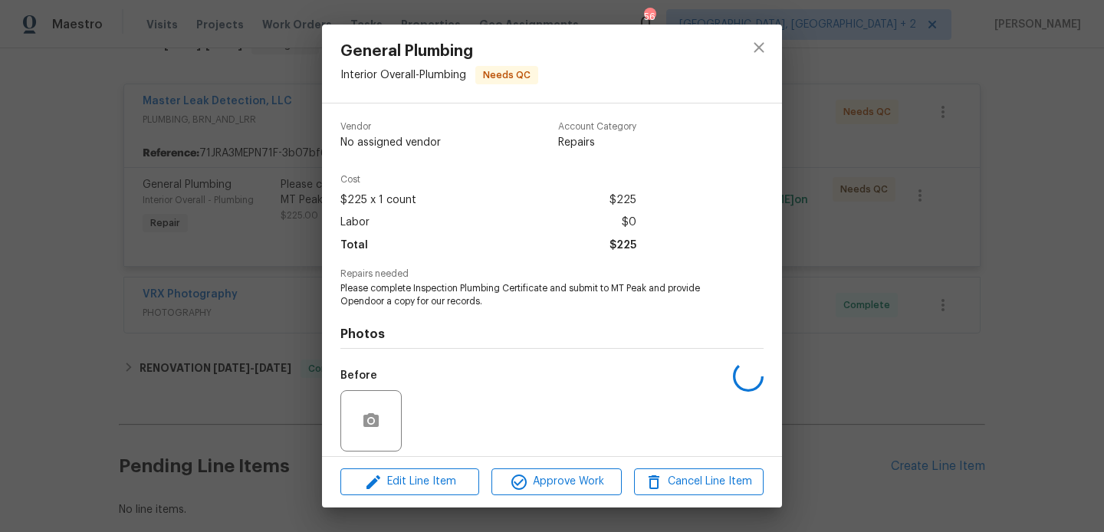
click at [493, 288] on span "Please complete Inspection Plumbing Certificate and submit to MT Peak and provi…" at bounding box center [530, 295] width 381 height 26
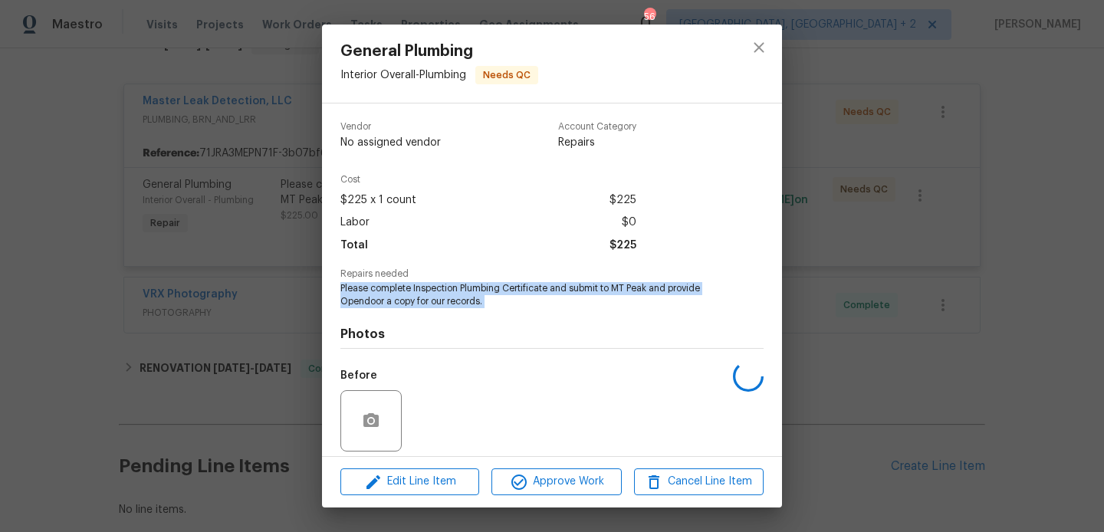
click at [493, 288] on span "Please complete Inspection Plumbing Certificate and submit to MT Peak and provi…" at bounding box center [530, 295] width 381 height 26
copy span "Please complete Inspection Plumbing Certificate and submit to MT Peak and provi…"
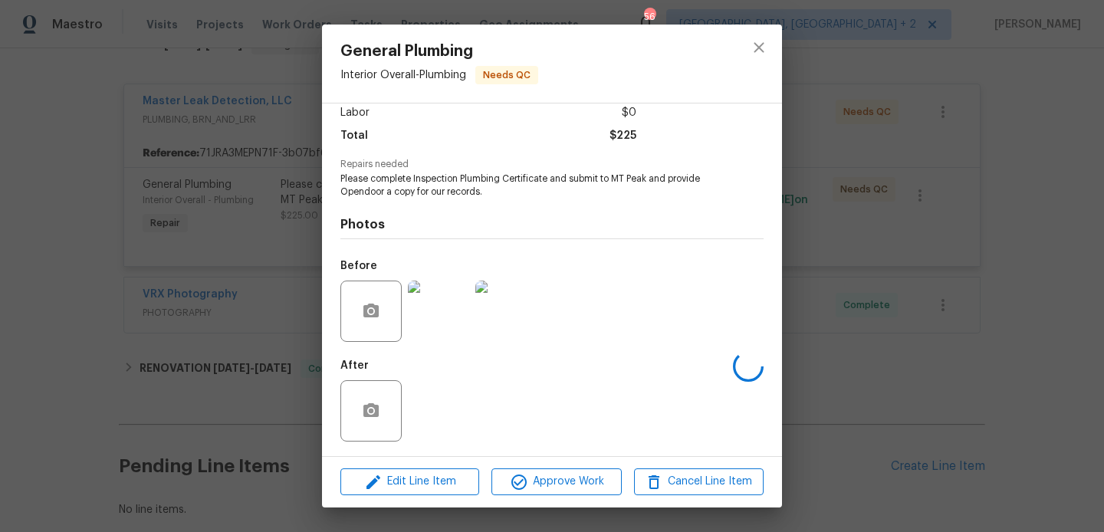
click at [912, 355] on div "General Plumbing Interior Overall - Plumbing Needs QC Vendor No assigned vendor…" at bounding box center [552, 266] width 1104 height 532
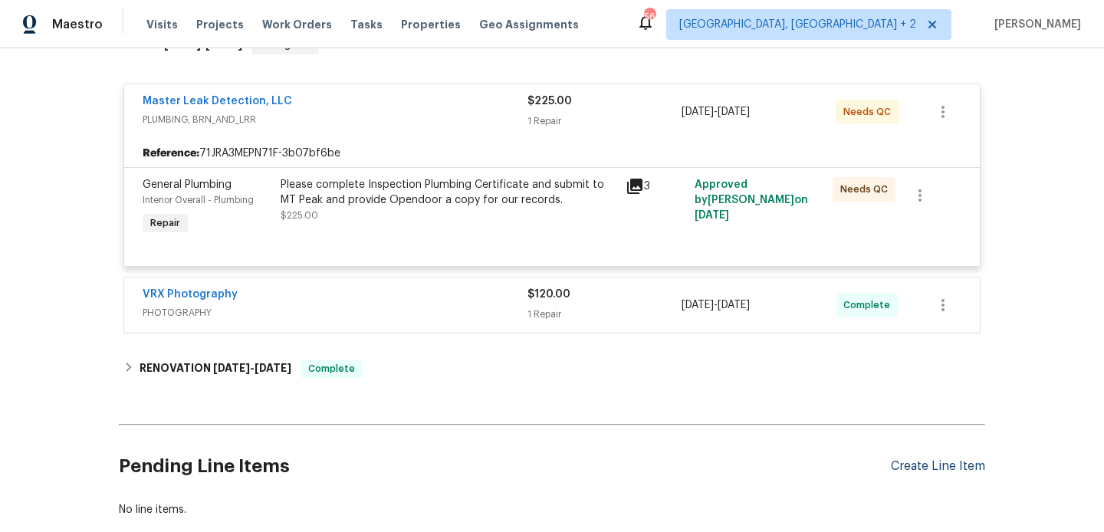
click at [923, 469] on div "Create Line Item" at bounding box center [938, 466] width 94 height 15
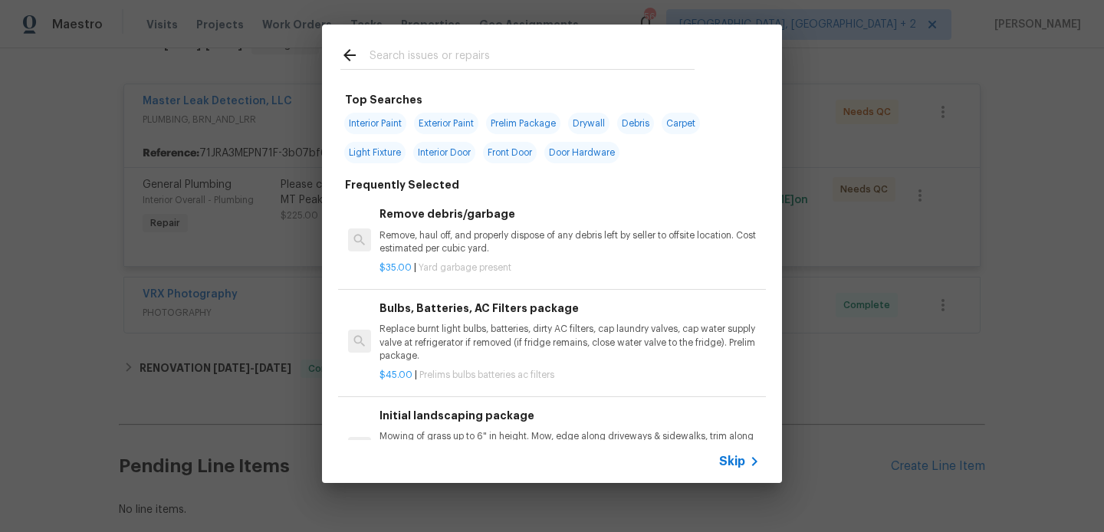
click at [460, 58] on input "text" at bounding box center [532, 57] width 325 height 23
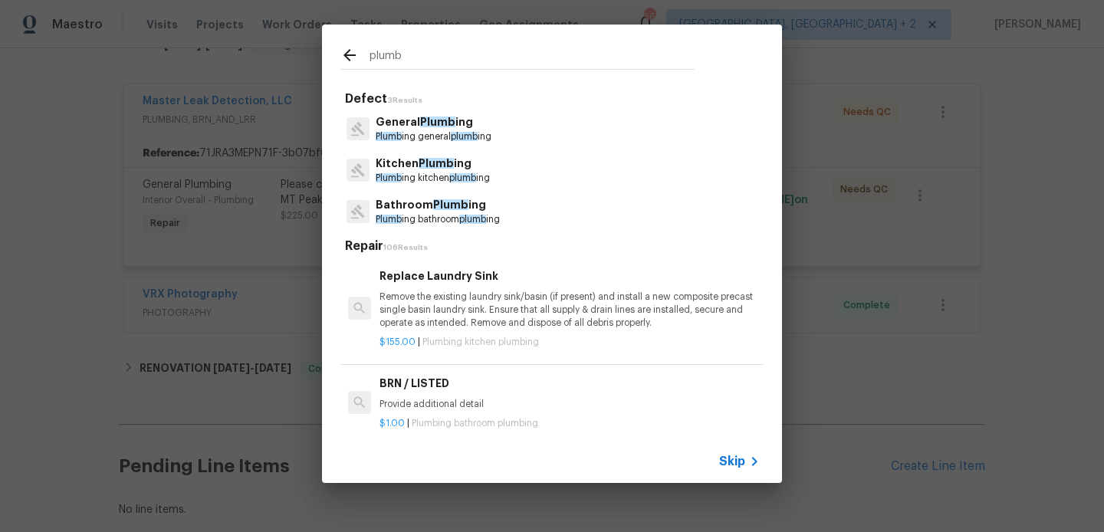
type input "plumb"
click at [409, 123] on p "General Plumb ing" at bounding box center [434, 122] width 116 height 16
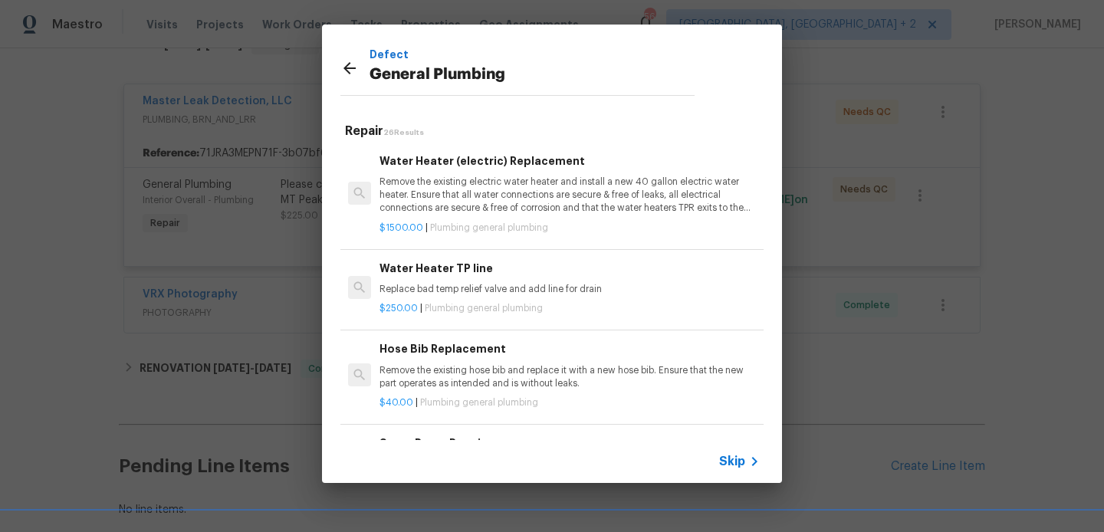
click at [470, 181] on p "Remove the existing electric water heater and install a new 40 gallon electric …" at bounding box center [570, 195] width 380 height 39
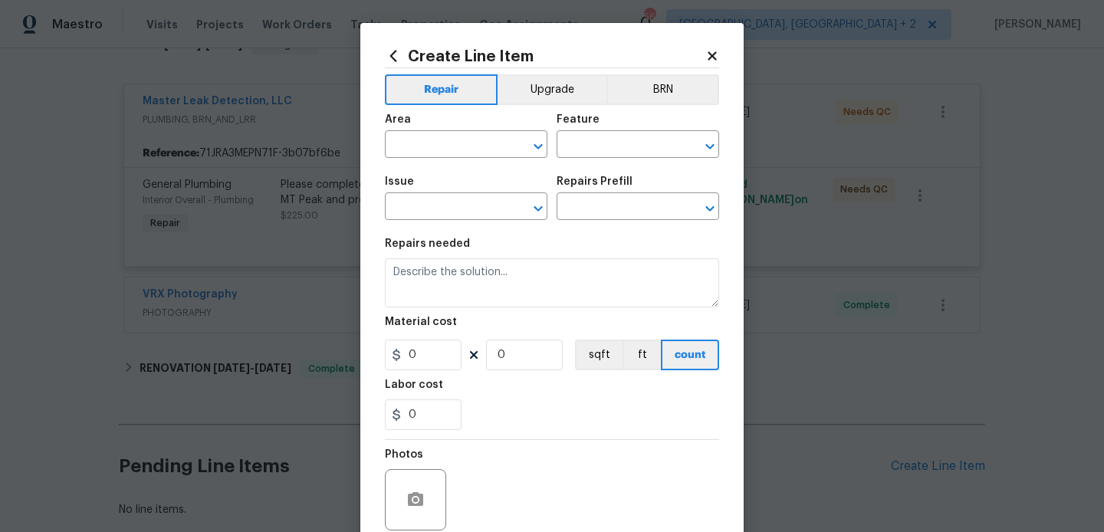
type input "Plumbing"
type input "General Plumbing"
type input "Water Heater (electric) Replacement $1,500.00"
type textarea "Remove the existing electric water heater and install a new 40 gallon electric …"
type input "1500"
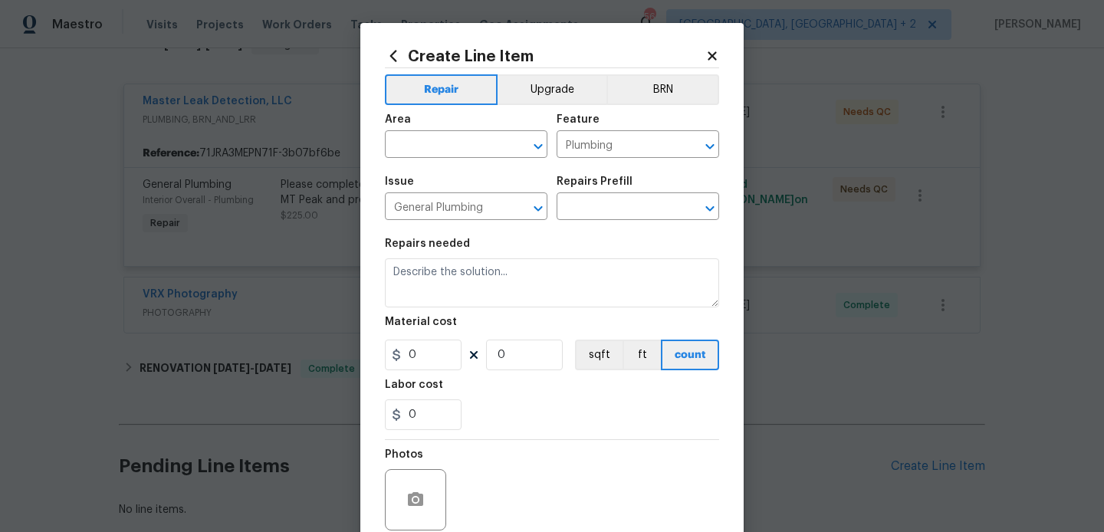
type input "1"
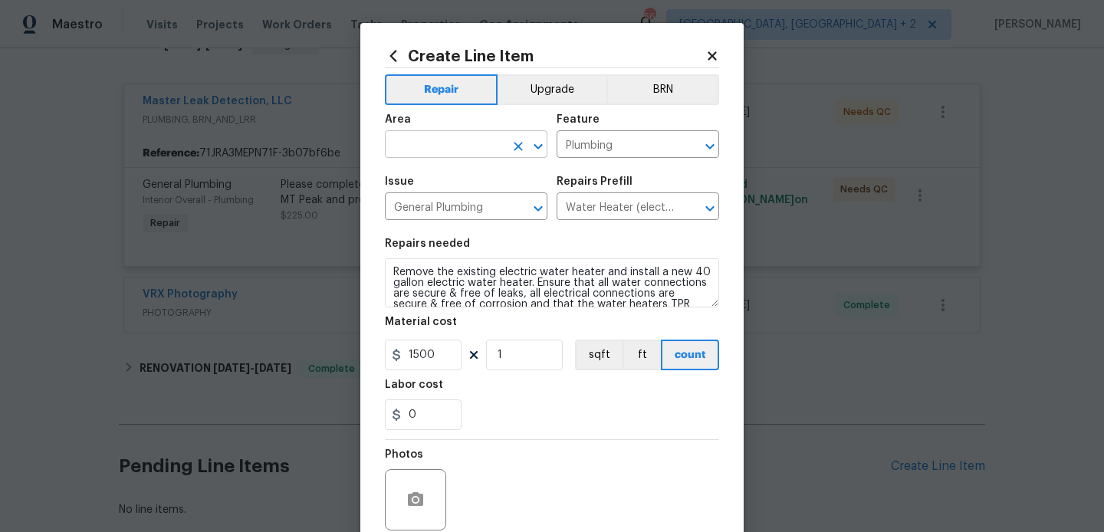
click at [432, 141] on input "text" at bounding box center [445, 146] width 120 height 24
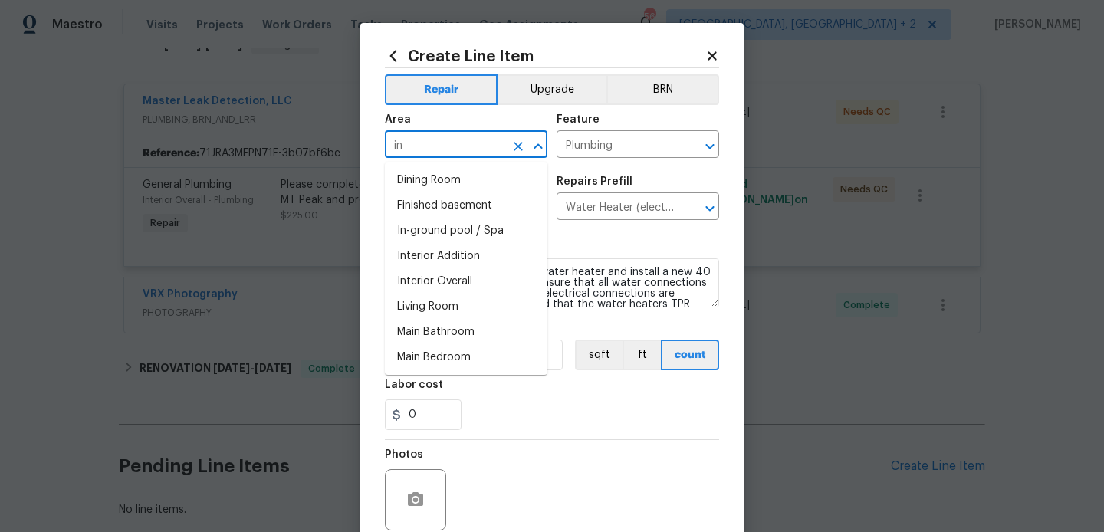
type input "int"
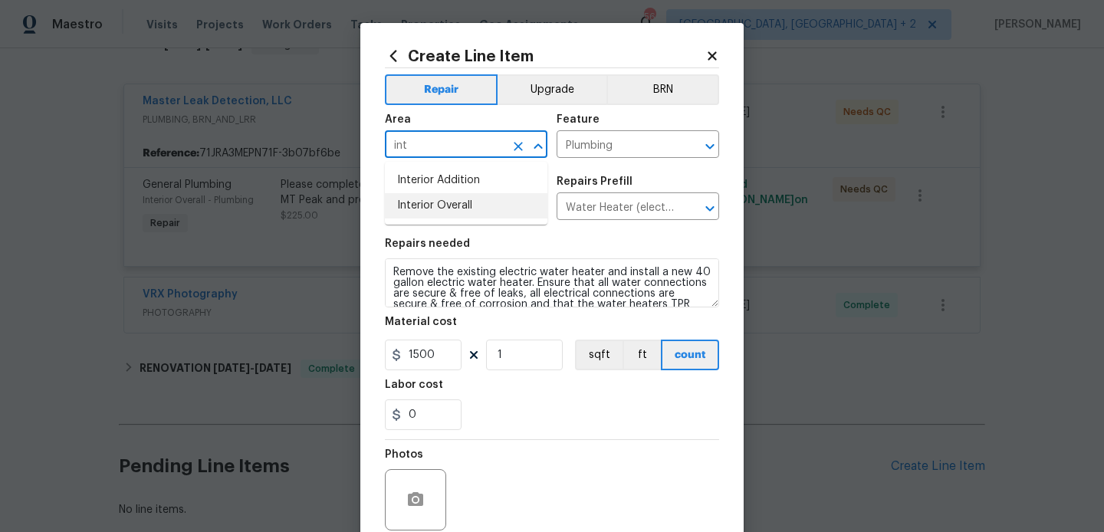
click at [455, 220] on ul "Interior Addition Interior Overall" at bounding box center [466, 193] width 163 height 63
click at [446, 208] on li "Interior Overall" at bounding box center [466, 205] width 163 height 25
type input "Interior Overall"
click at [450, 258] on div "Repairs needed" at bounding box center [552, 248] width 334 height 20
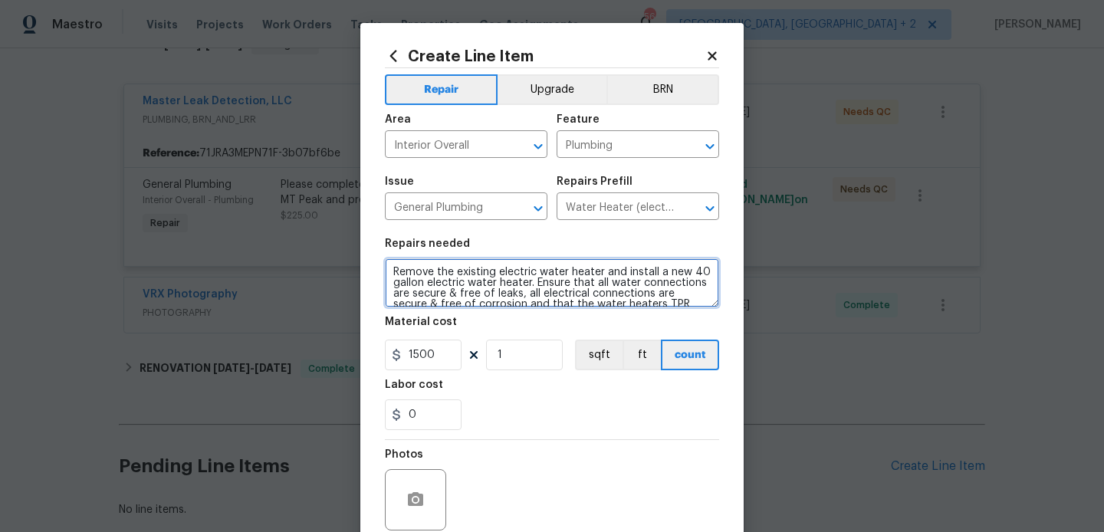
click at [450, 291] on textarea "Remove the existing electric water heater and install a new 40 gallon electric …" at bounding box center [552, 282] width 334 height 49
paste textarea "Please complete Inspection Plumbing Certificate and submit to MT Peak and provi…"
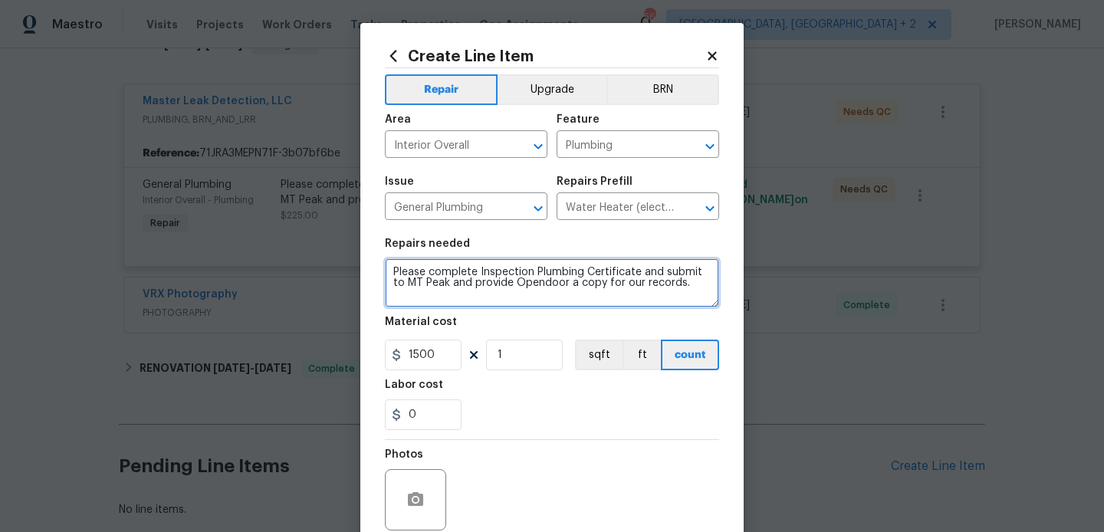
type textarea "Please complete Inspection Plumbing Certificate and submit to MT Peak and provi…"
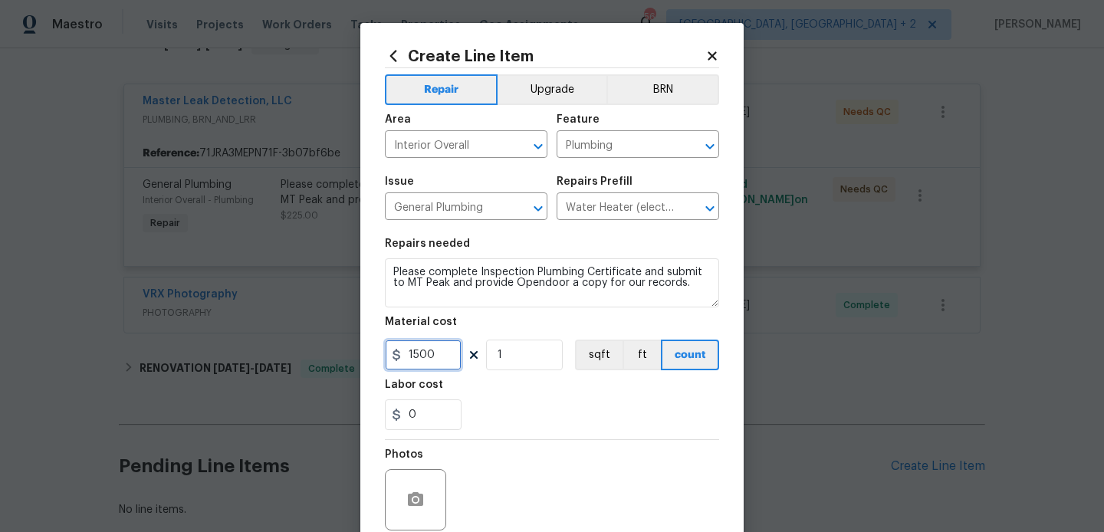
click at [429, 349] on input "1500" at bounding box center [423, 355] width 77 height 31
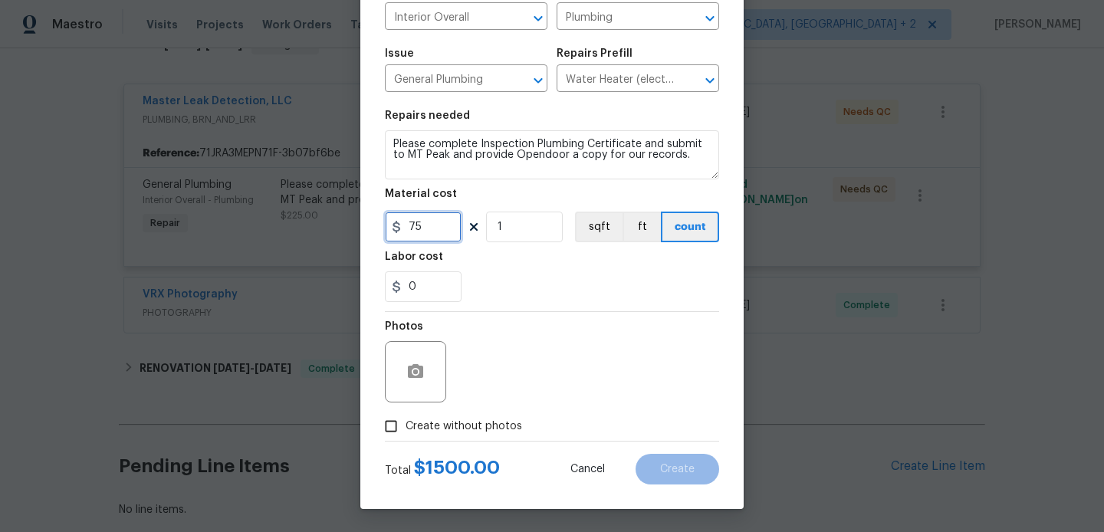
type input "75"
click at [454, 425] on span "Create without photos" at bounding box center [464, 427] width 117 height 16
click at [406, 425] on input "Create without photos" at bounding box center [391, 426] width 29 height 29
checkbox input "true"
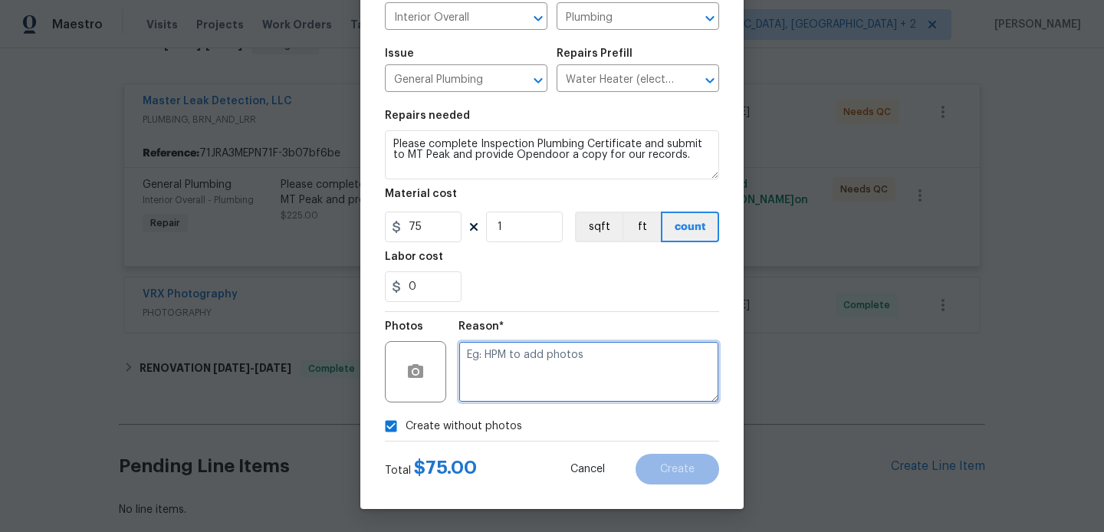
click at [566, 363] on textarea at bounding box center [589, 371] width 261 height 61
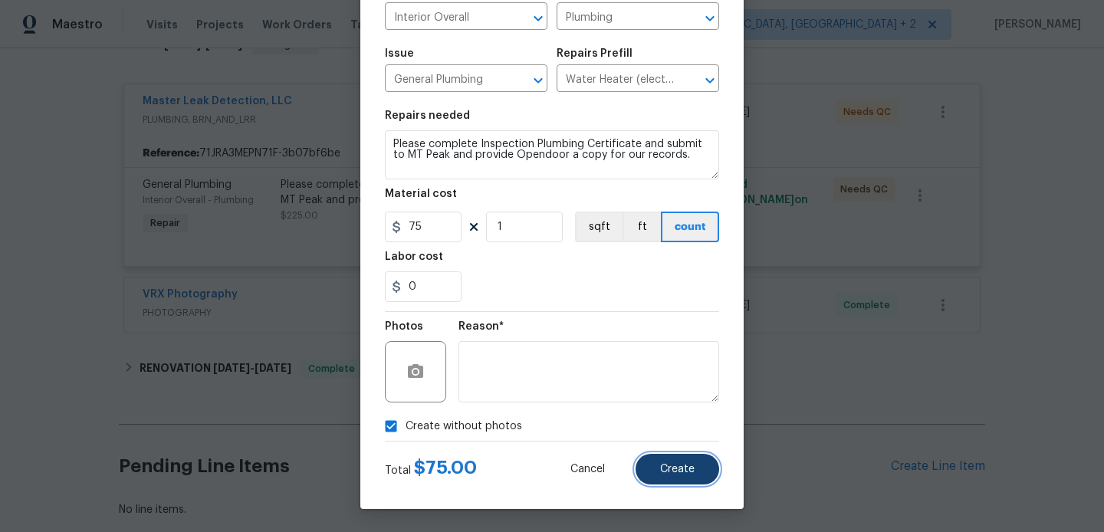
click at [699, 467] on button "Create" at bounding box center [678, 469] width 84 height 31
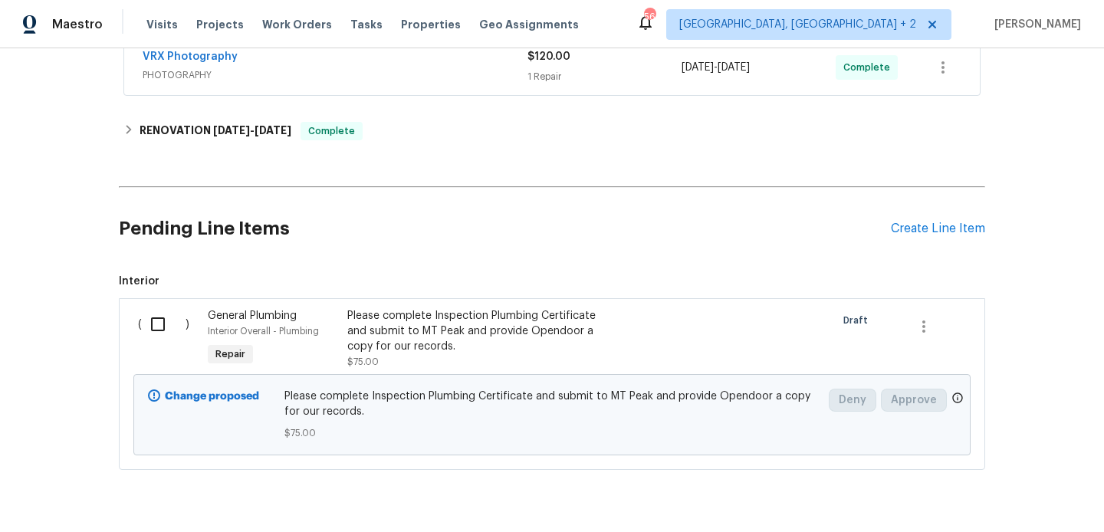
scroll to position [551, 0]
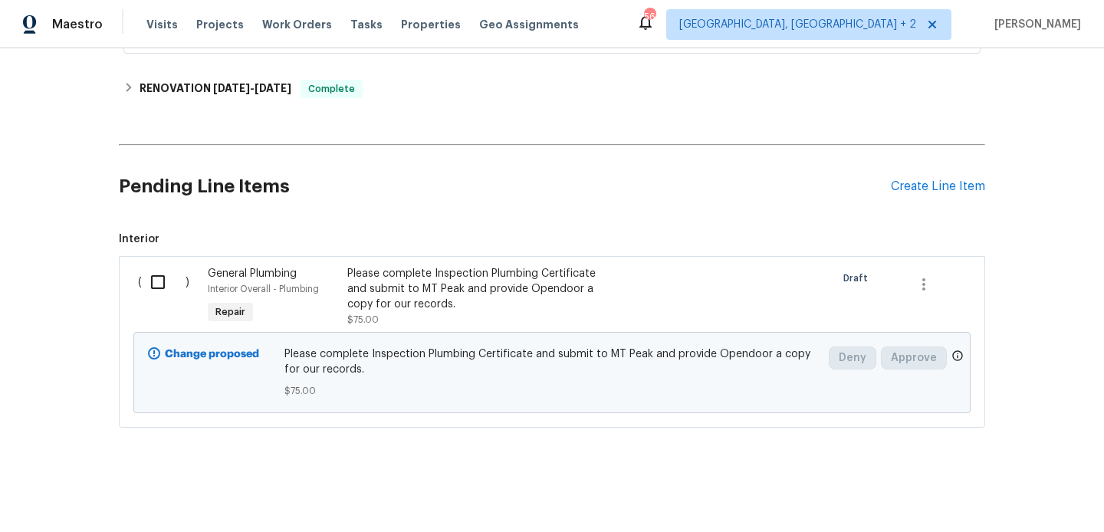
click at [166, 290] on input "checkbox" at bounding box center [164, 282] width 44 height 32
checkbox input "true"
click at [992, 495] on span "Create Work Order" at bounding box center [1016, 494] width 102 height 19
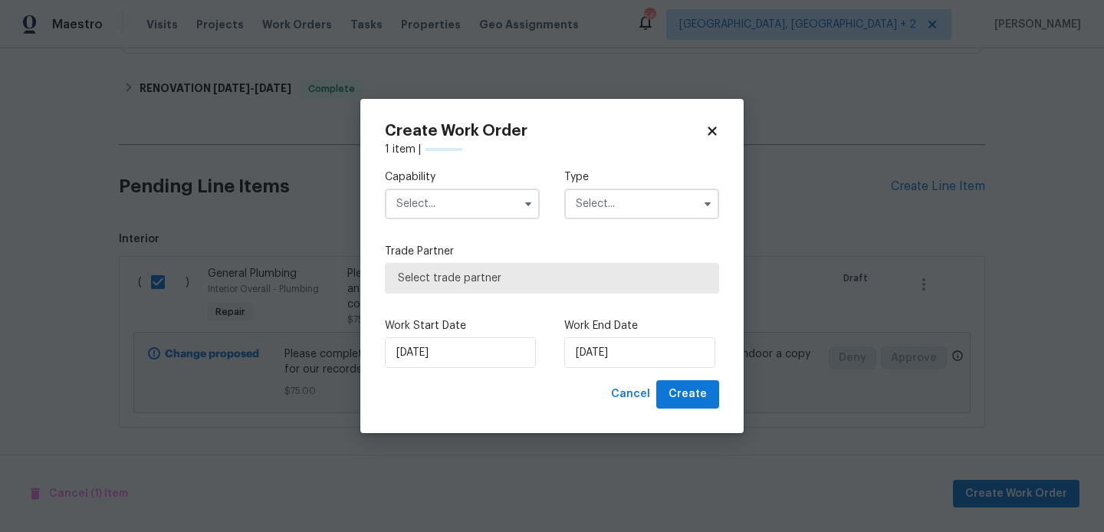
click at [456, 196] on input "text" at bounding box center [462, 204] width 155 height 31
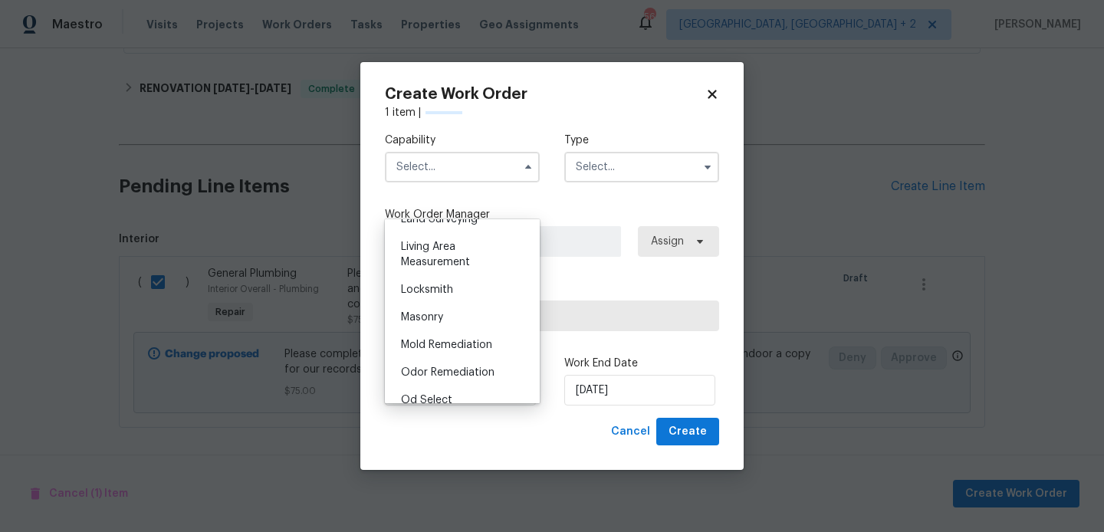
scroll to position [1247, 0]
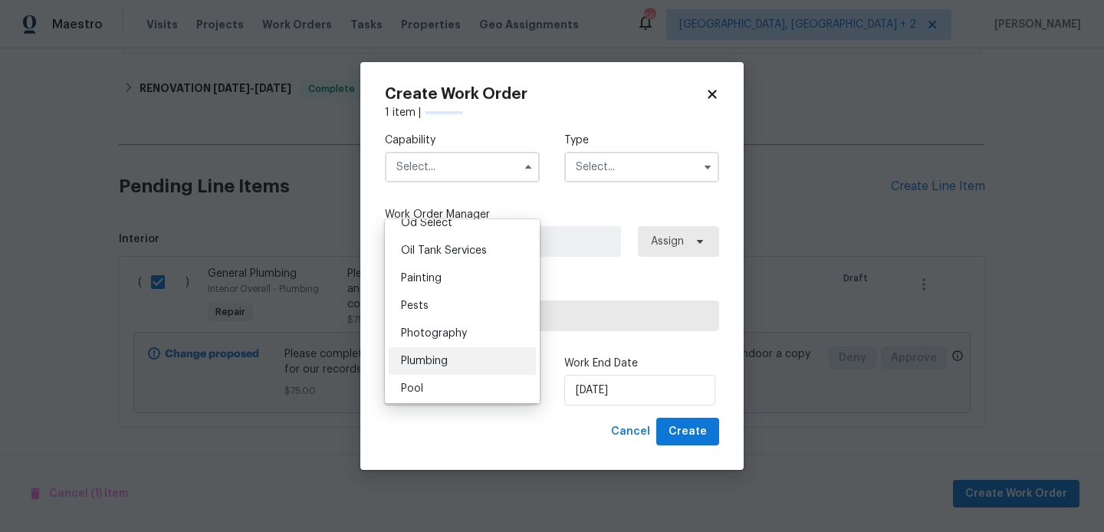
click at [463, 363] on div "Plumbing" at bounding box center [462, 361] width 147 height 28
type input "Plumbing"
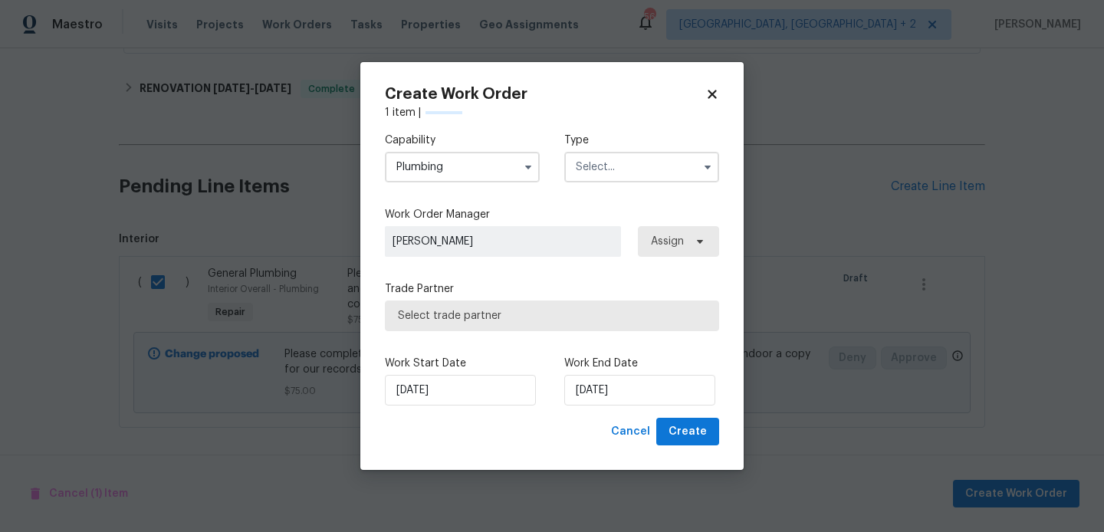
click at [625, 152] on input "text" at bounding box center [641, 167] width 155 height 31
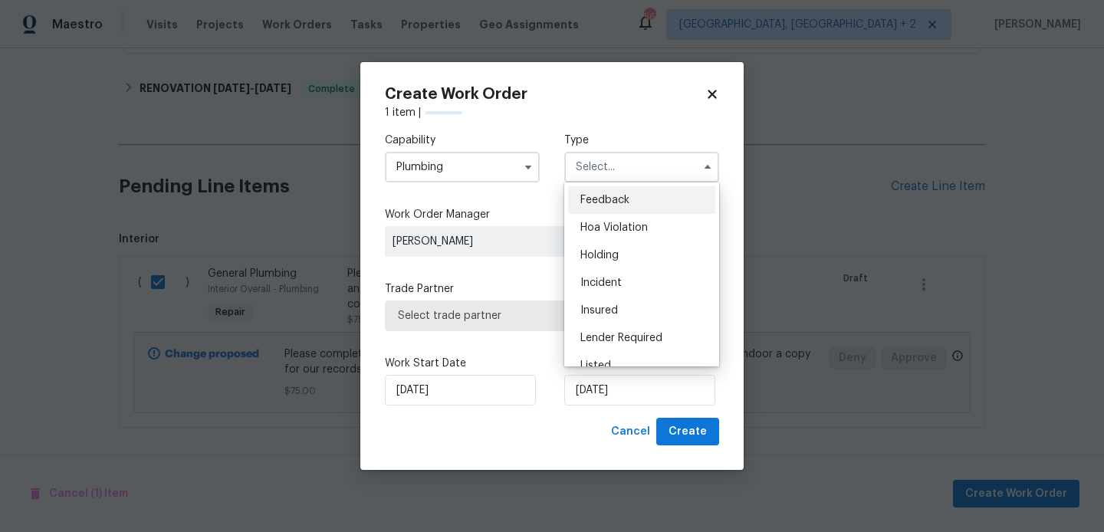
click at [625, 196] on span "Feedback" at bounding box center [604, 200] width 49 height 11
type input "Feedback"
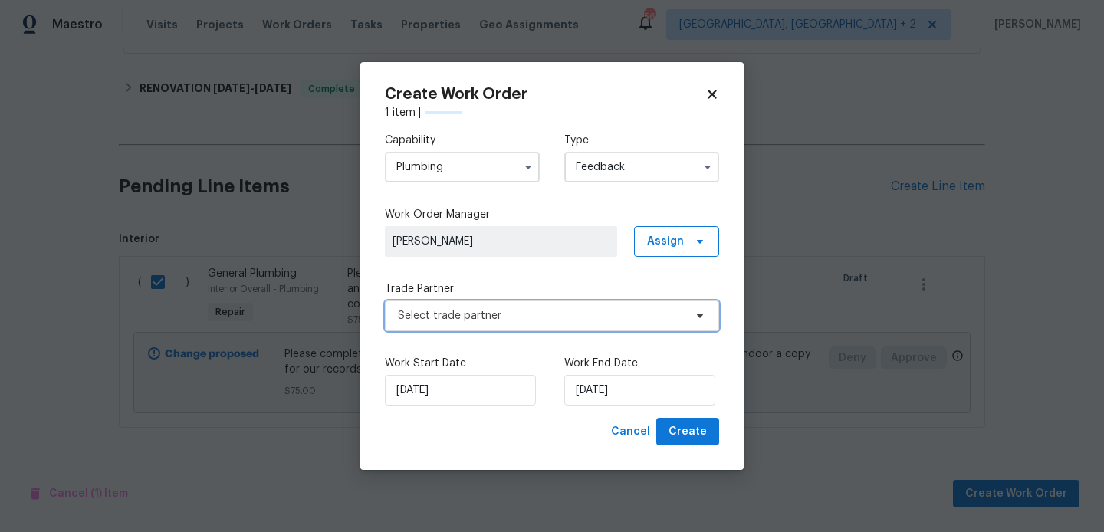
click at [495, 318] on span "Select trade partner" at bounding box center [541, 315] width 286 height 15
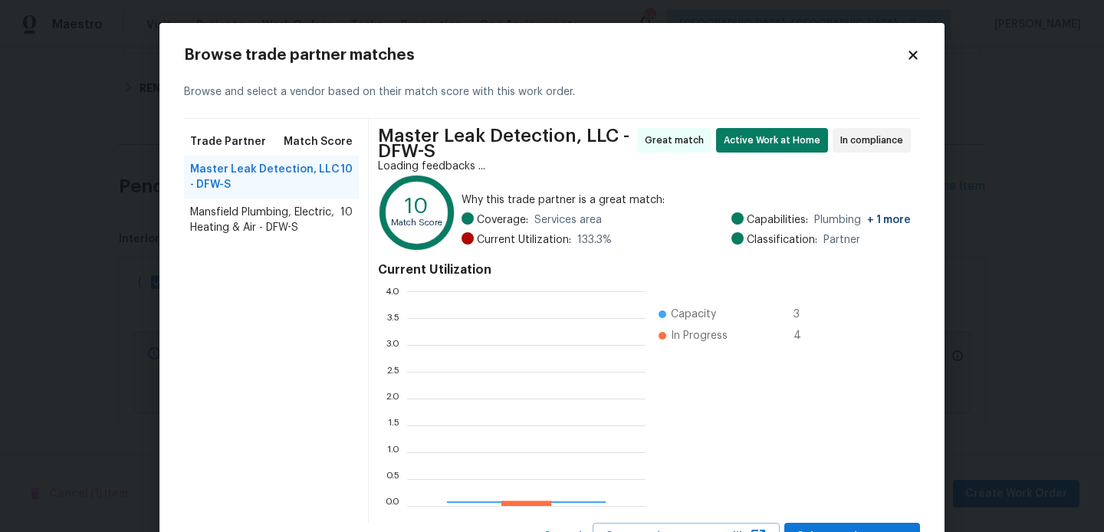
scroll to position [215, 238]
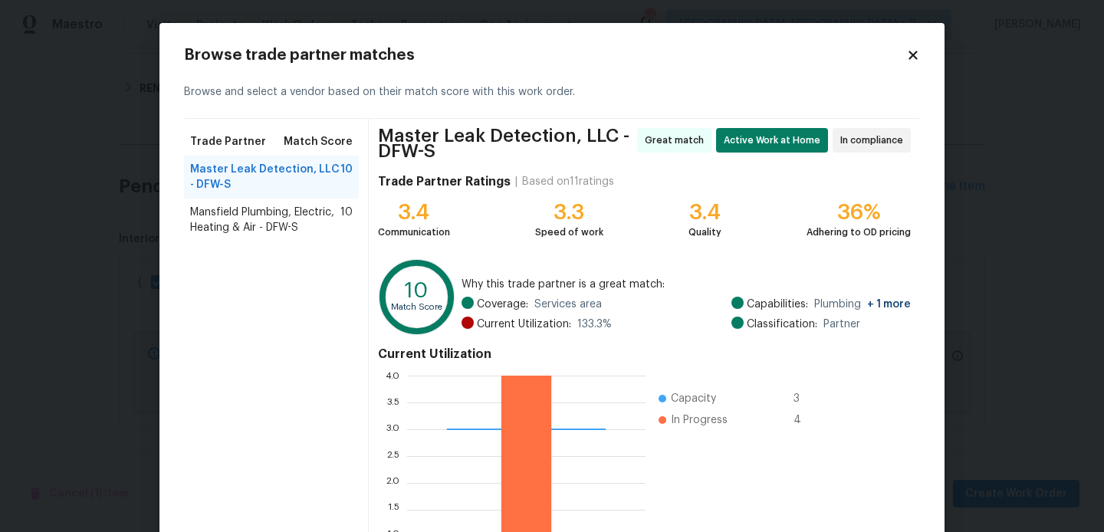
click at [267, 226] on span "Mansfield Plumbing, Electric, Heating & Air - DFW-S" at bounding box center [265, 220] width 150 height 31
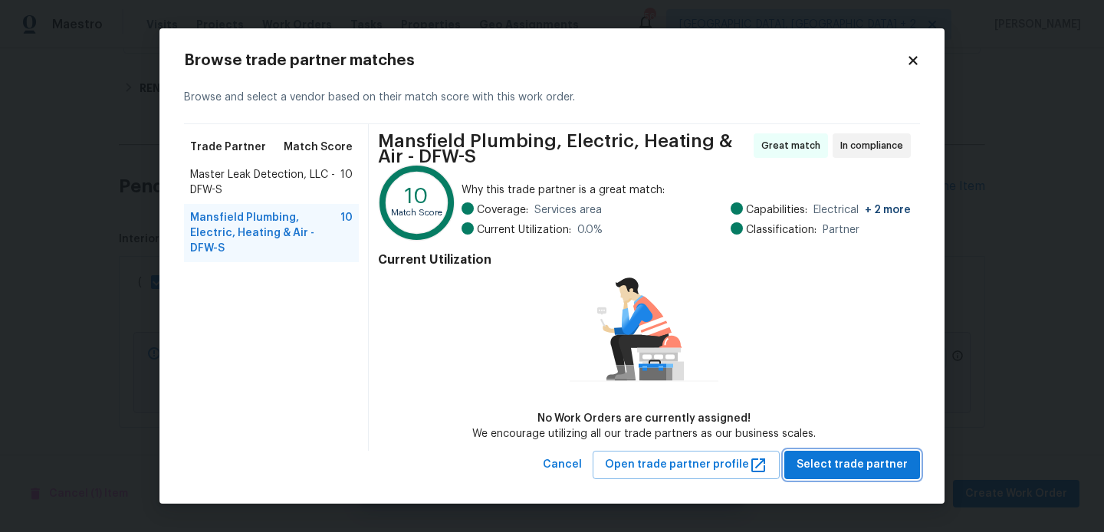
click at [838, 470] on span "Select trade partner" at bounding box center [852, 464] width 111 height 19
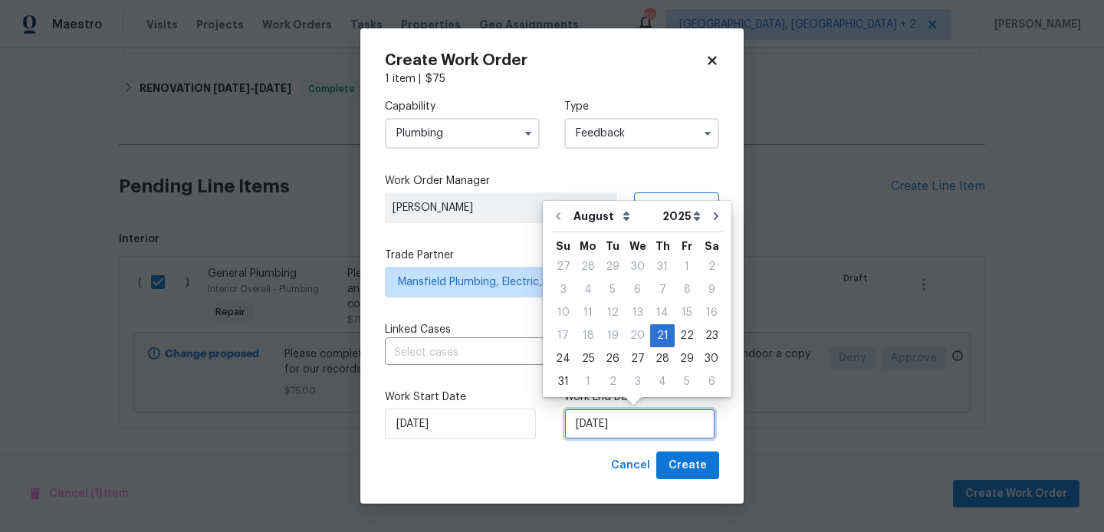
click at [601, 415] on input "[DATE]" at bounding box center [639, 424] width 151 height 31
click at [705, 341] on div "23" at bounding box center [711, 335] width 25 height 21
type input "[DATE]"
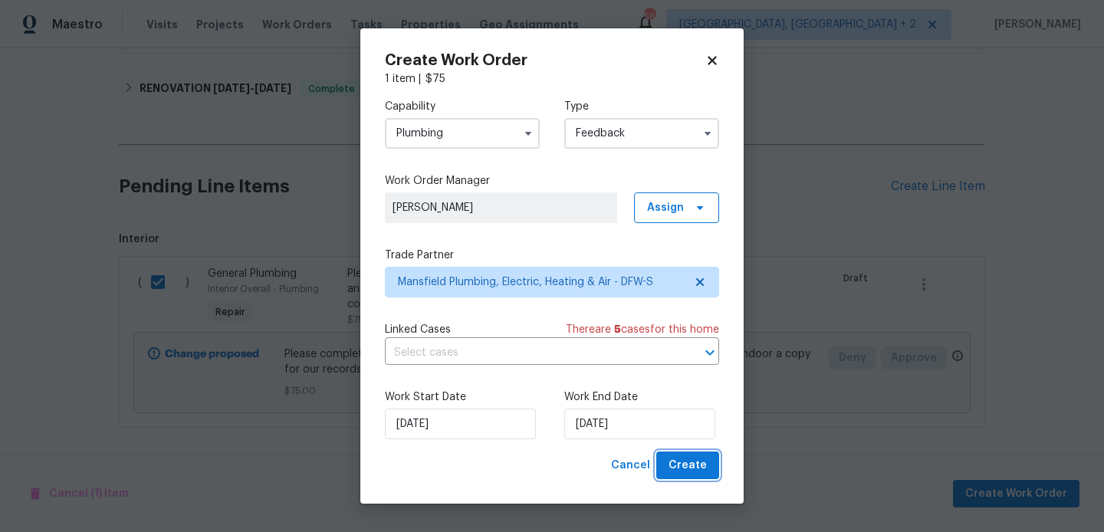
click at [704, 466] on span "Create" at bounding box center [688, 465] width 38 height 19
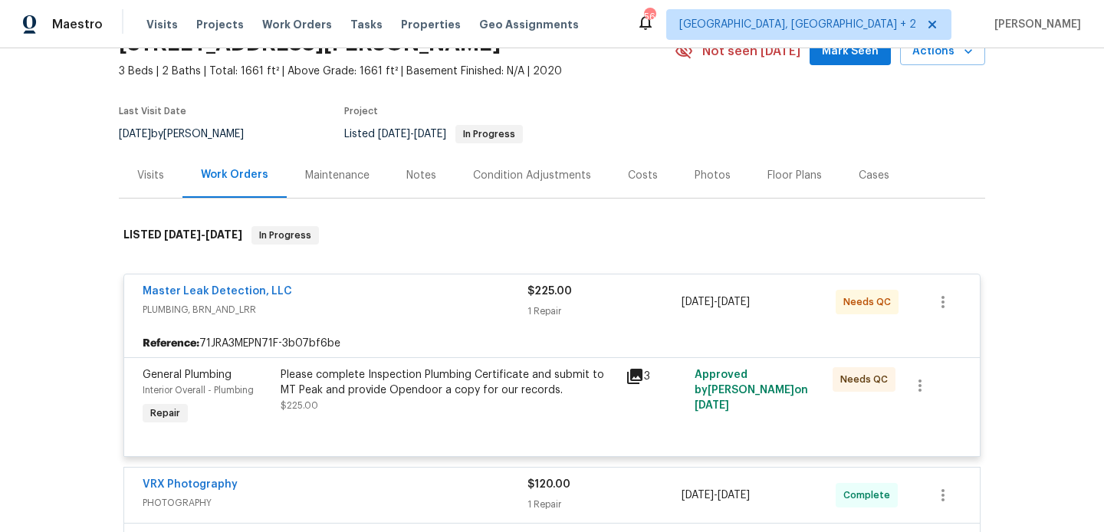
scroll to position [81, 0]
click at [334, 295] on div "Master Leak Detection, LLC" at bounding box center [335, 292] width 385 height 18
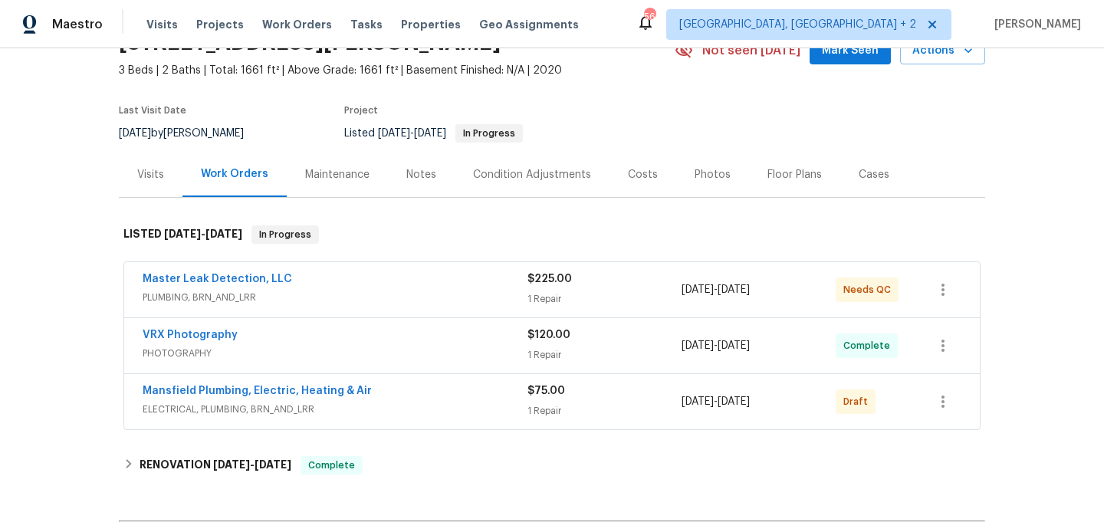
click at [308, 397] on span "Mansfield Plumbing, Electric, Heating & Air" at bounding box center [257, 390] width 229 height 15
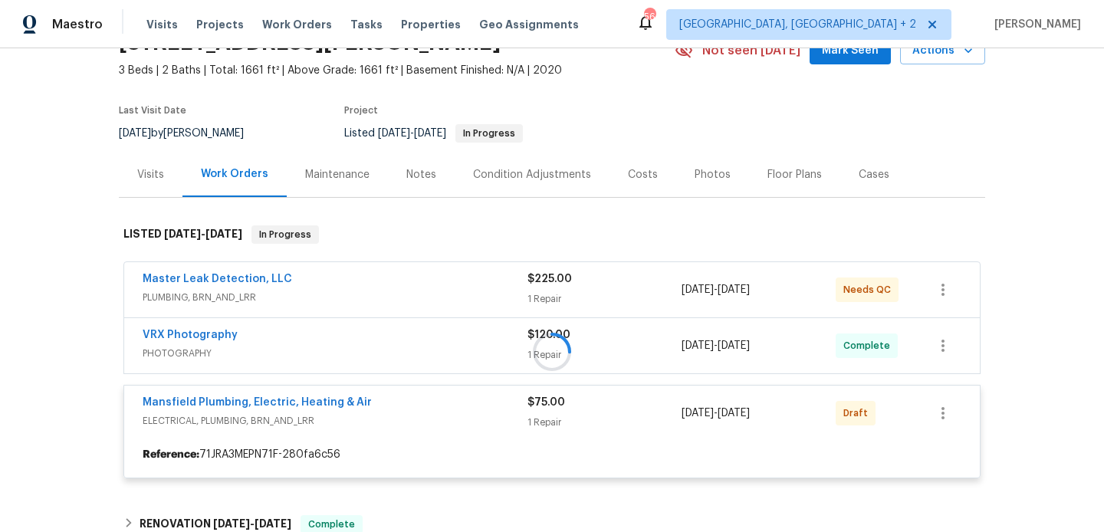
click at [314, 403] on div at bounding box center [552, 352] width 867 height 284
click at [354, 402] on div at bounding box center [552, 352] width 867 height 284
click at [303, 404] on div at bounding box center [552, 352] width 867 height 284
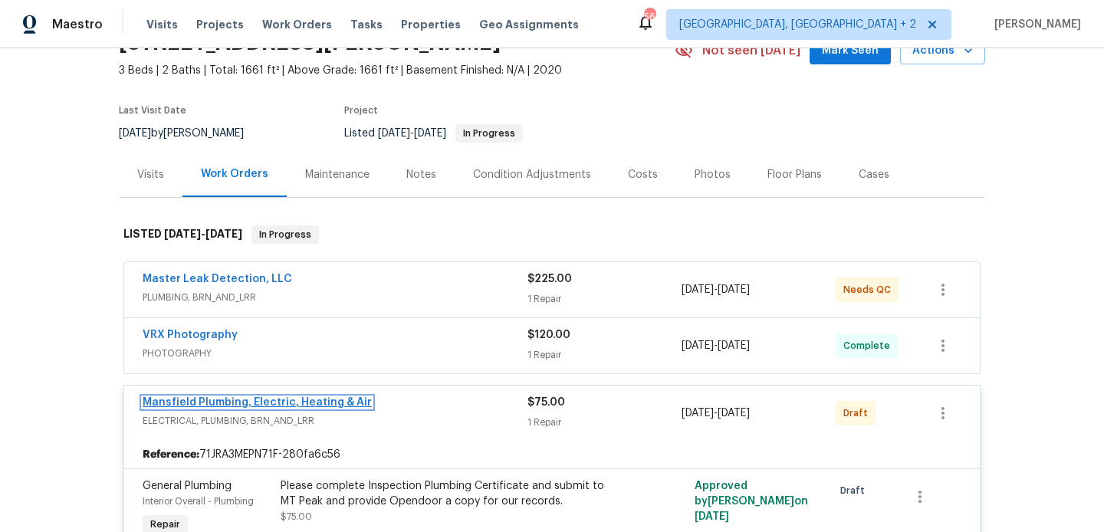
click at [294, 400] on link "Mansfield Plumbing, Electric, Heating & Air" at bounding box center [257, 402] width 229 height 11
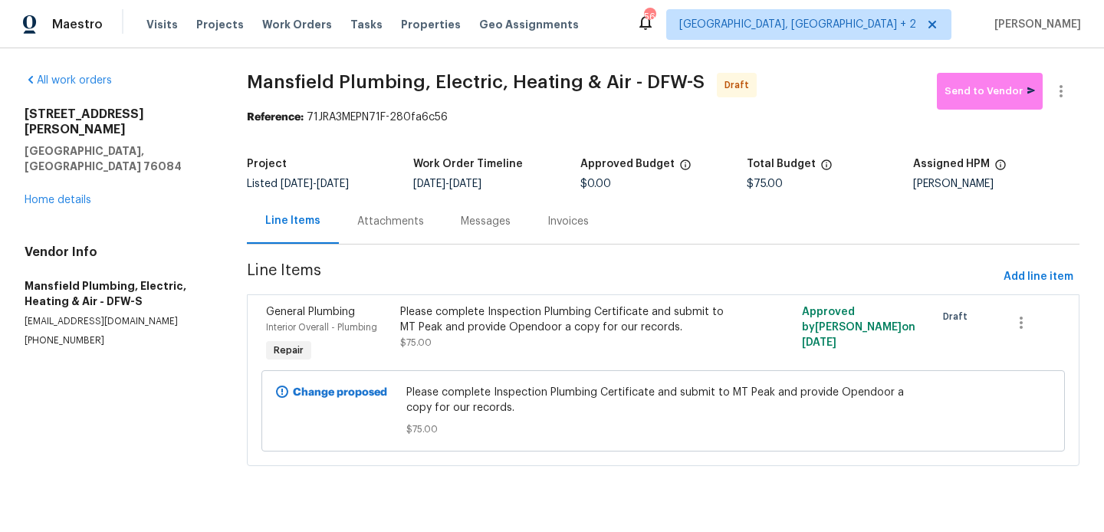
click at [429, 204] on div "Attachments" at bounding box center [391, 221] width 104 height 45
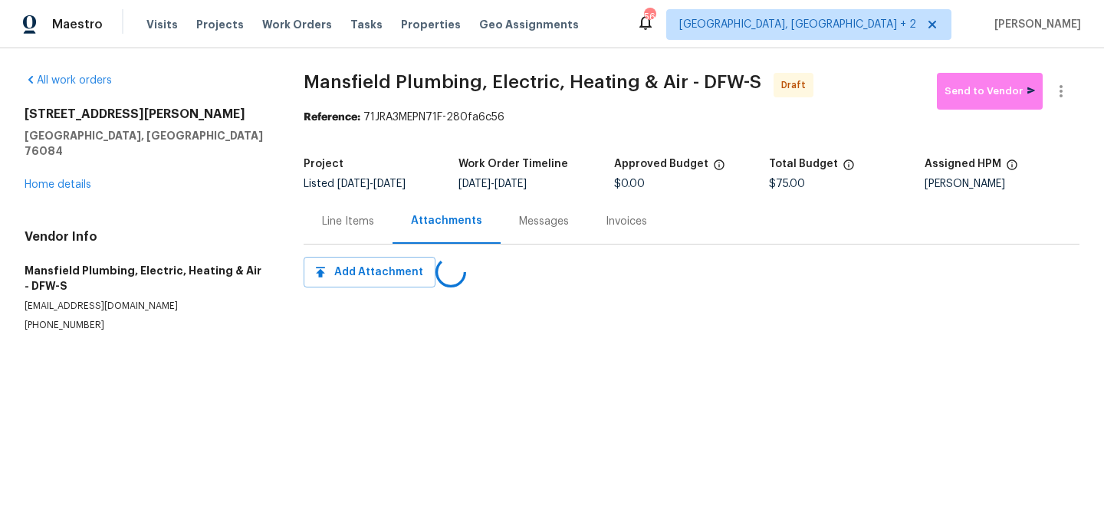
click at [554, 237] on div "Messages" at bounding box center [544, 221] width 87 height 45
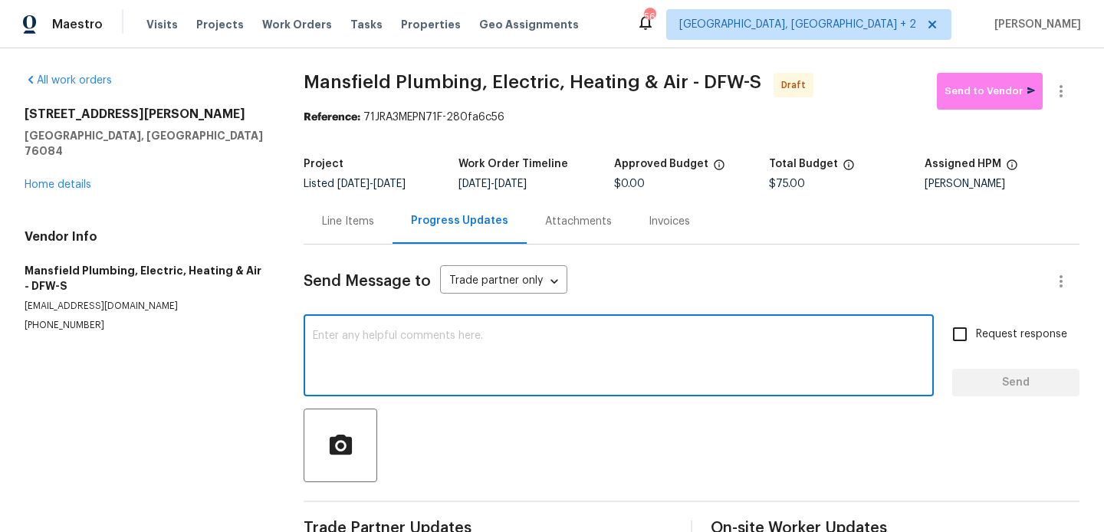
click at [515, 372] on textarea at bounding box center [619, 357] width 612 height 54
paste textarea "Hi, this is Blessida with Opendoor. I’m confirming you received the WO for the …"
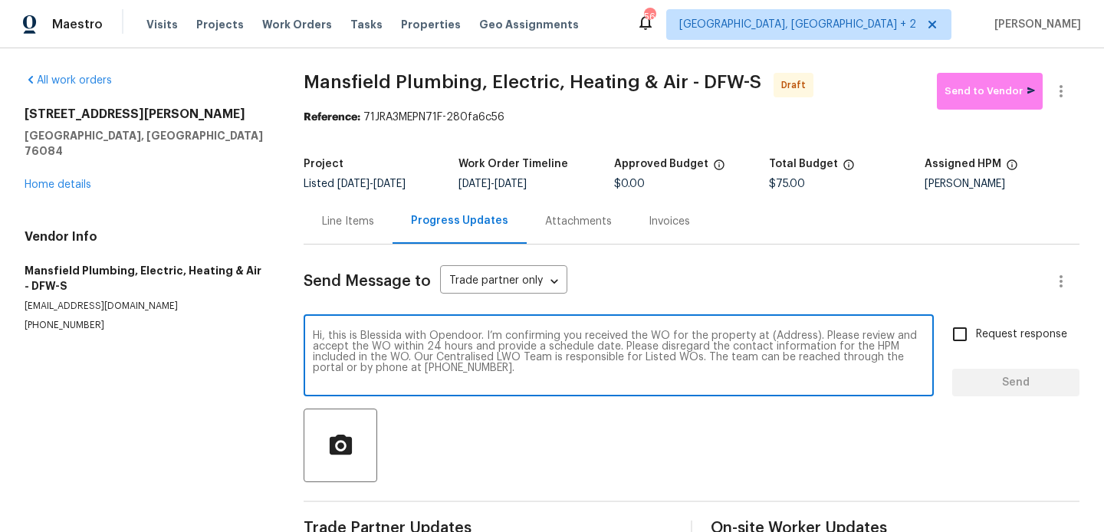
scroll to position [11, 0]
click at [787, 337] on textarea "Hi, this is Blessida with Opendoor. I’m confirming you received the WO for the …" at bounding box center [619, 357] width 612 height 54
paste textarea "124 Crockett Way, Venus, TX 76084"
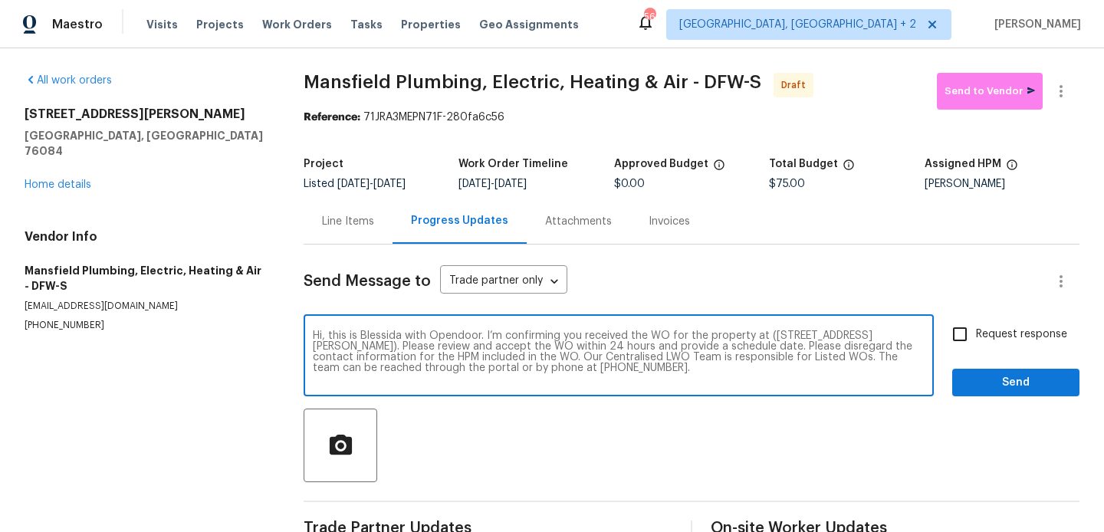
type textarea "Hi, this is Blessida with Opendoor. I’m confirming you received the WO for the …"
click at [1010, 335] on span "Request response" at bounding box center [1021, 335] width 91 height 16
click at [976, 335] on input "Request response" at bounding box center [960, 334] width 32 height 32
checkbox input "true"
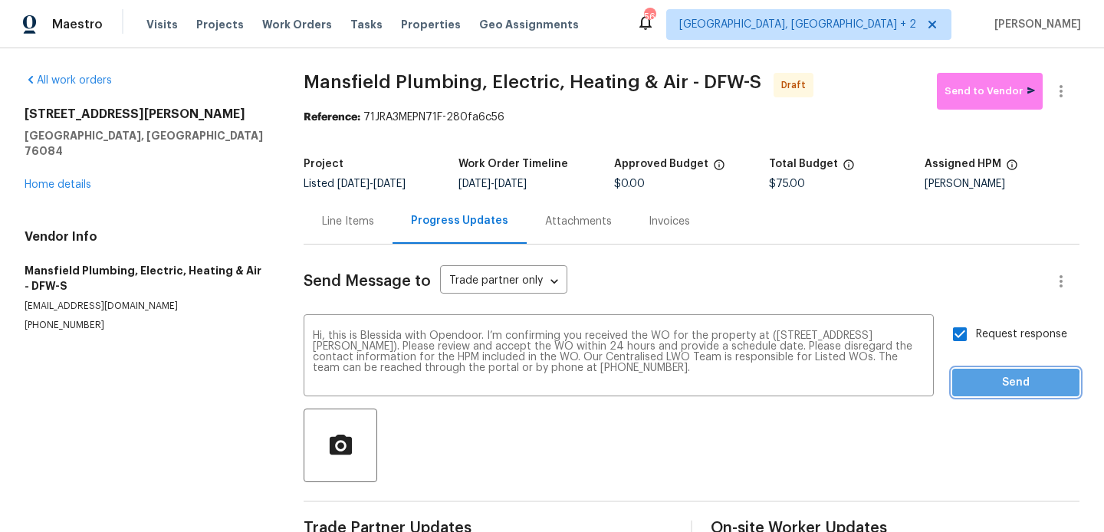
click at [988, 386] on span "Send" at bounding box center [1016, 382] width 103 height 19
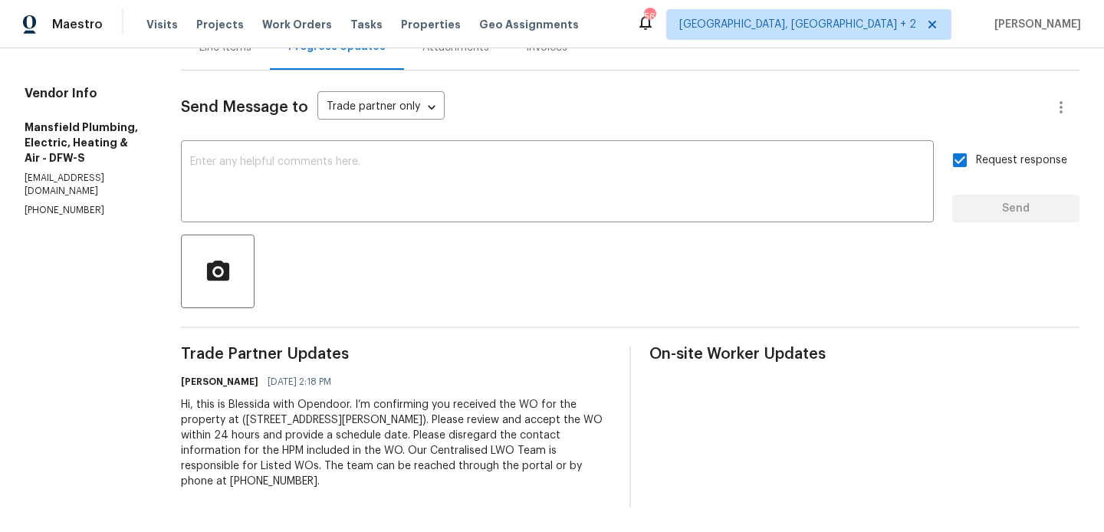
scroll to position [0, 0]
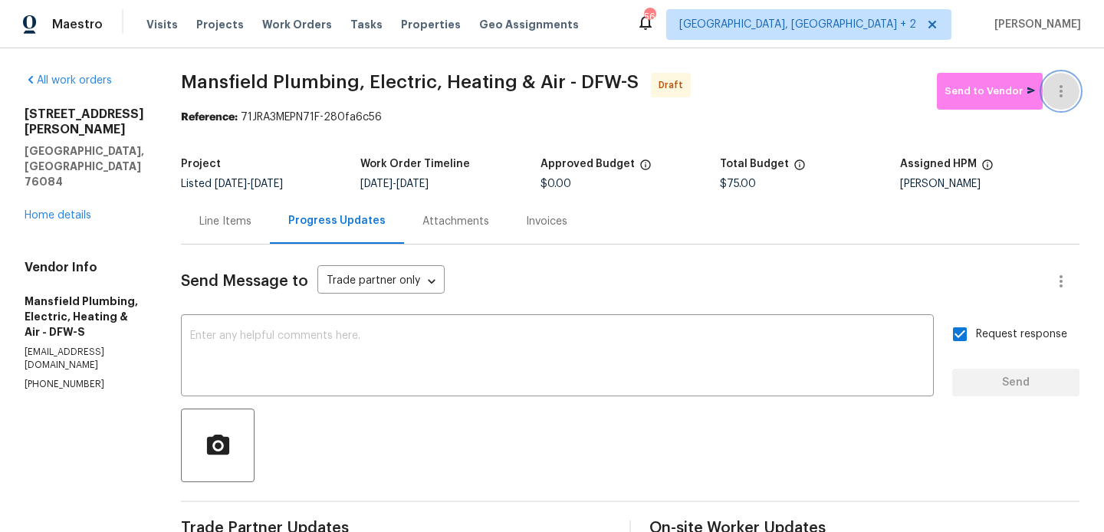
click at [1072, 87] on button "button" at bounding box center [1061, 91] width 37 height 37
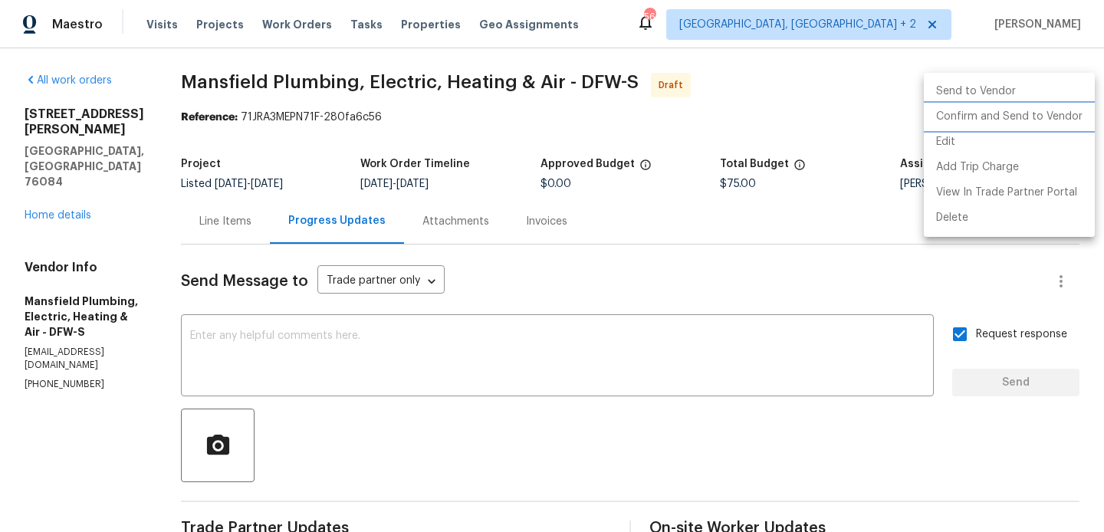
click at [1072, 107] on li "Confirm and Send to Vendor" at bounding box center [1009, 116] width 171 height 25
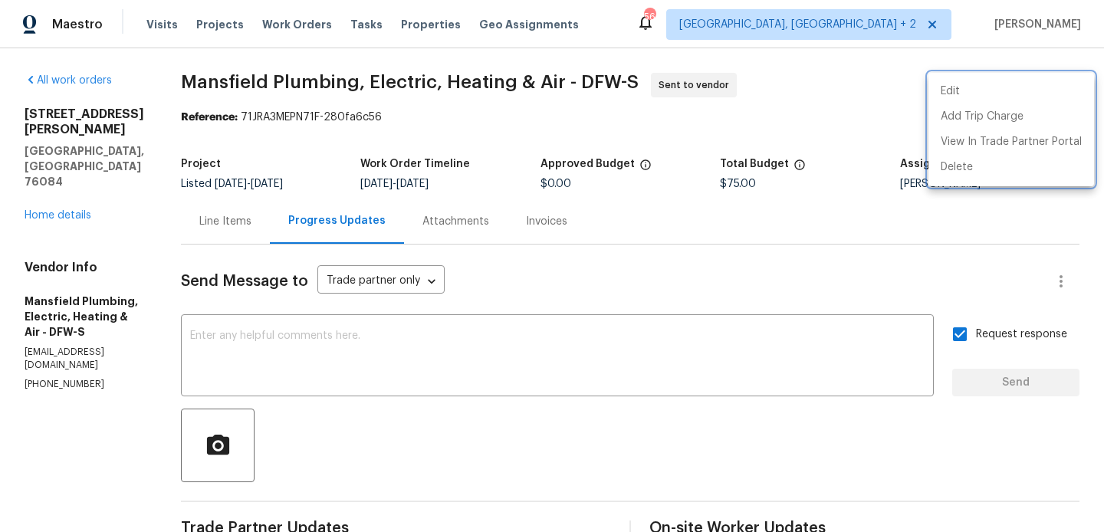
click at [61, 168] on div at bounding box center [552, 266] width 1104 height 532
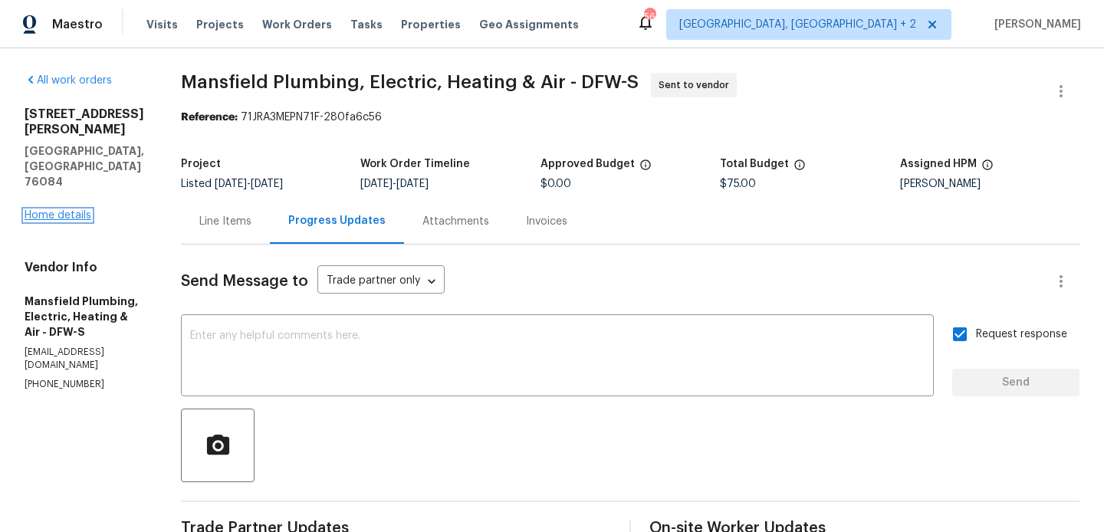
click at [66, 210] on link "Home details" at bounding box center [58, 215] width 67 height 11
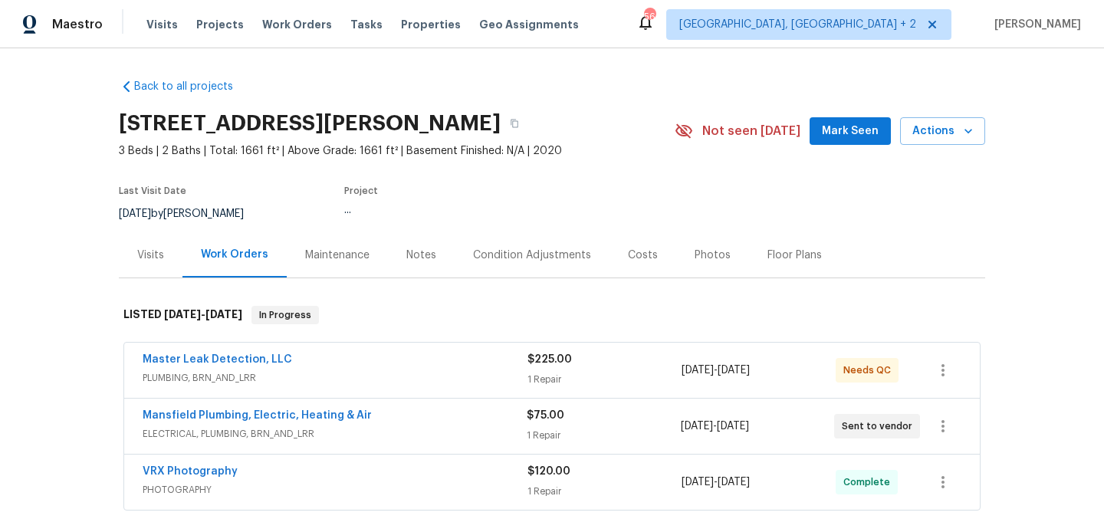
click at [250, 367] on div "Master Leak Detection, LLC" at bounding box center [335, 361] width 385 height 18
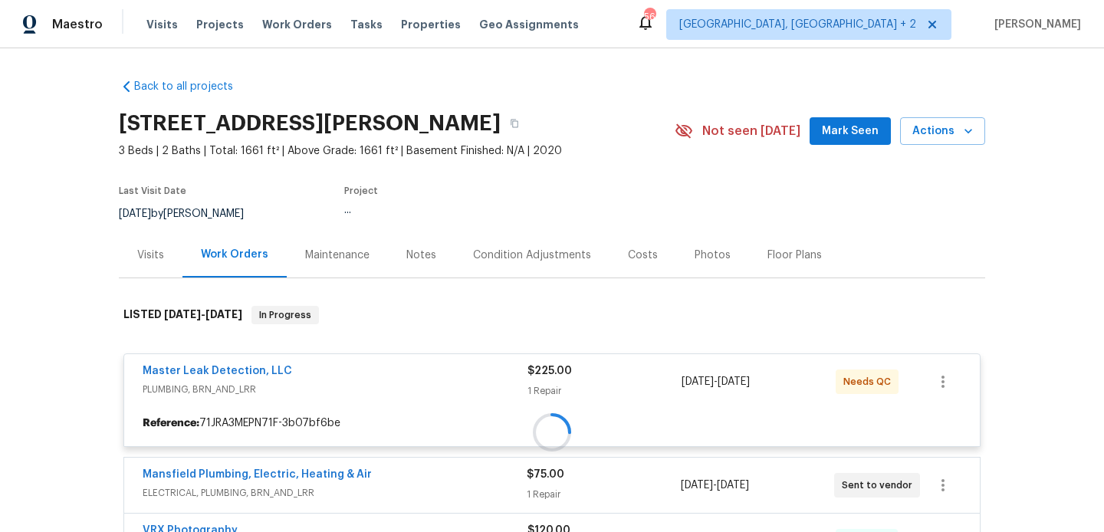
click at [252, 371] on div at bounding box center [552, 433] width 867 height 284
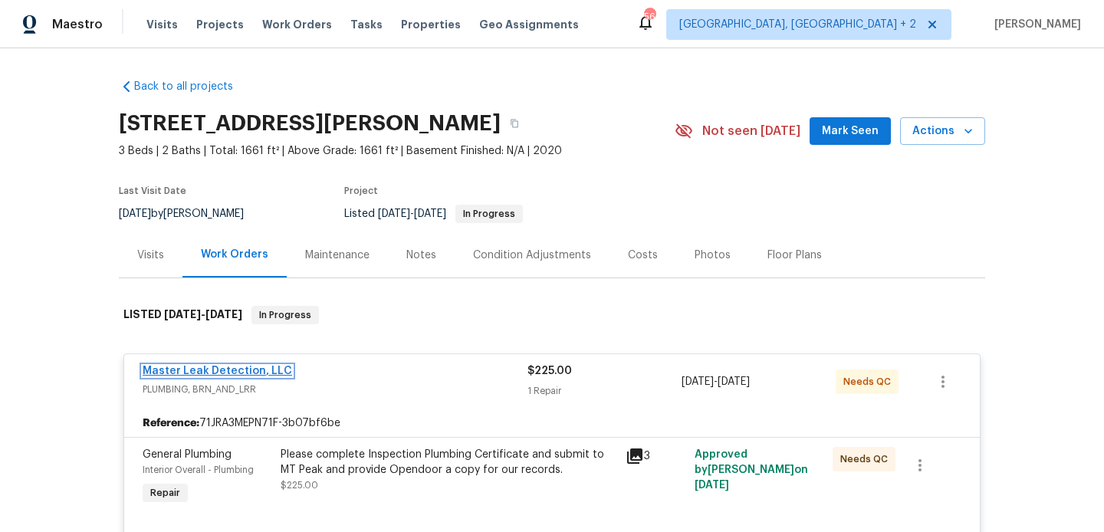
click at [264, 371] on link "Master Leak Detection, LLC" at bounding box center [218, 371] width 150 height 11
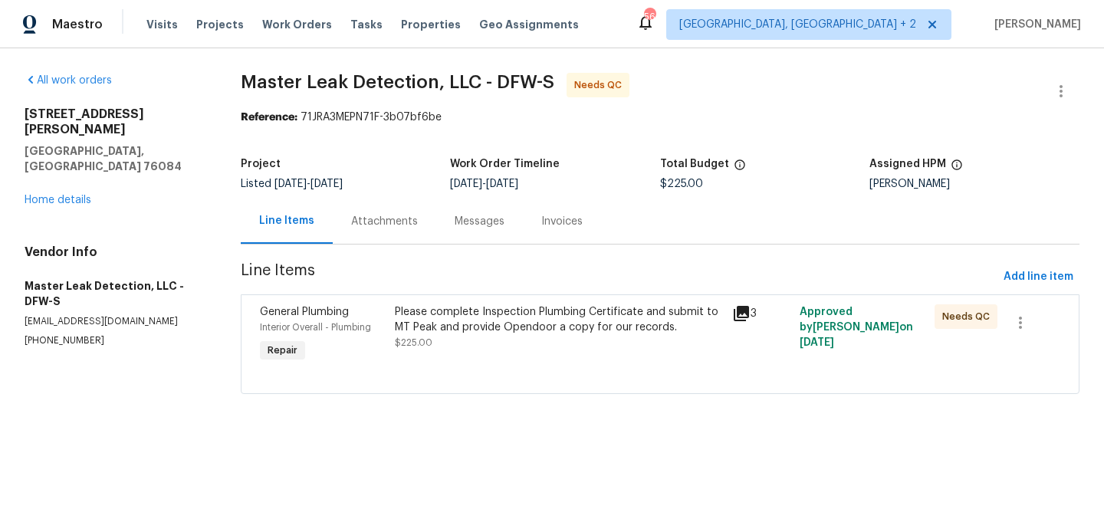
click at [406, 233] on div "Attachments" at bounding box center [385, 221] width 104 height 45
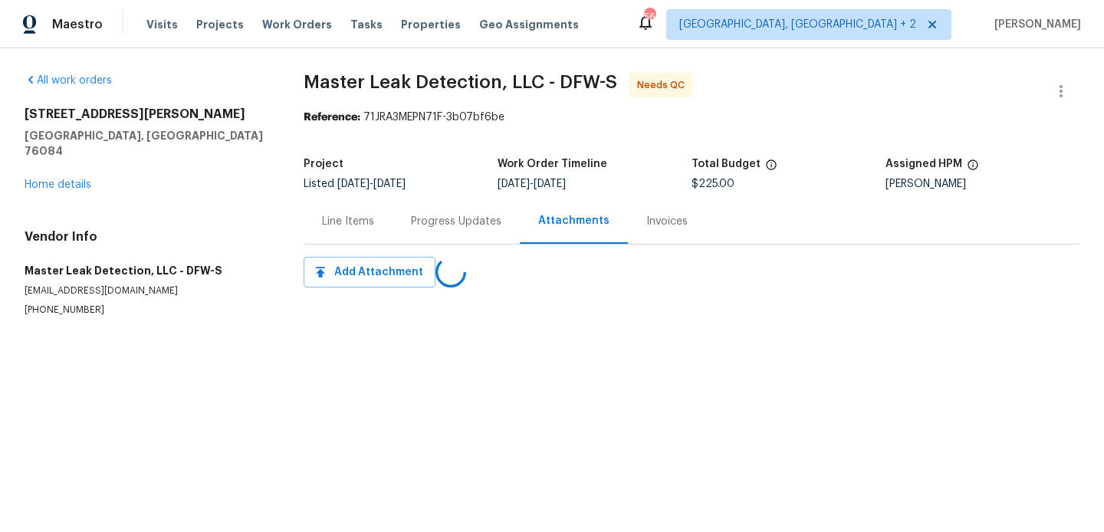
click at [439, 221] on div "Progress Updates" at bounding box center [456, 221] width 90 height 15
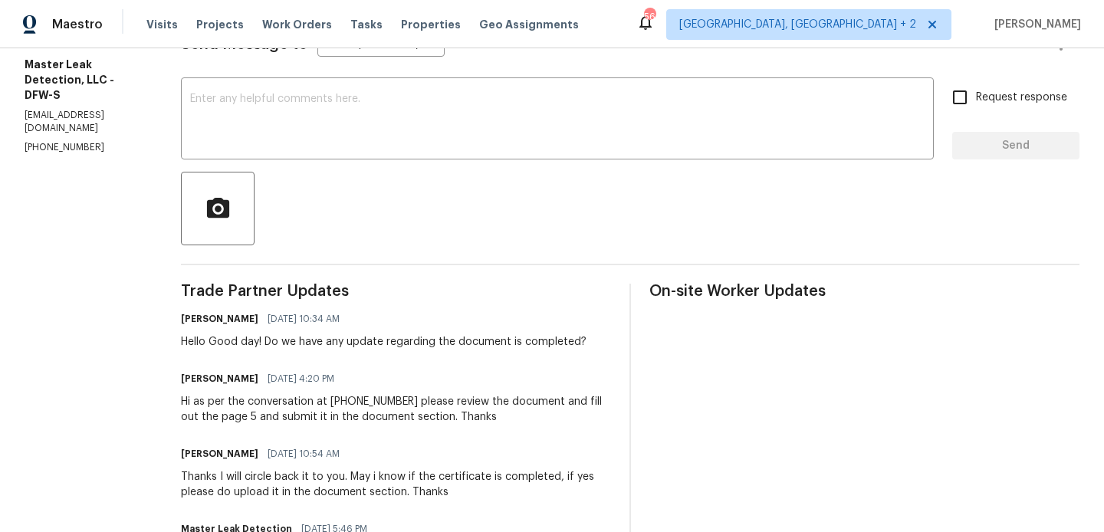
scroll to position [236, 0]
click at [350, 113] on textarea at bounding box center [557, 121] width 735 height 54
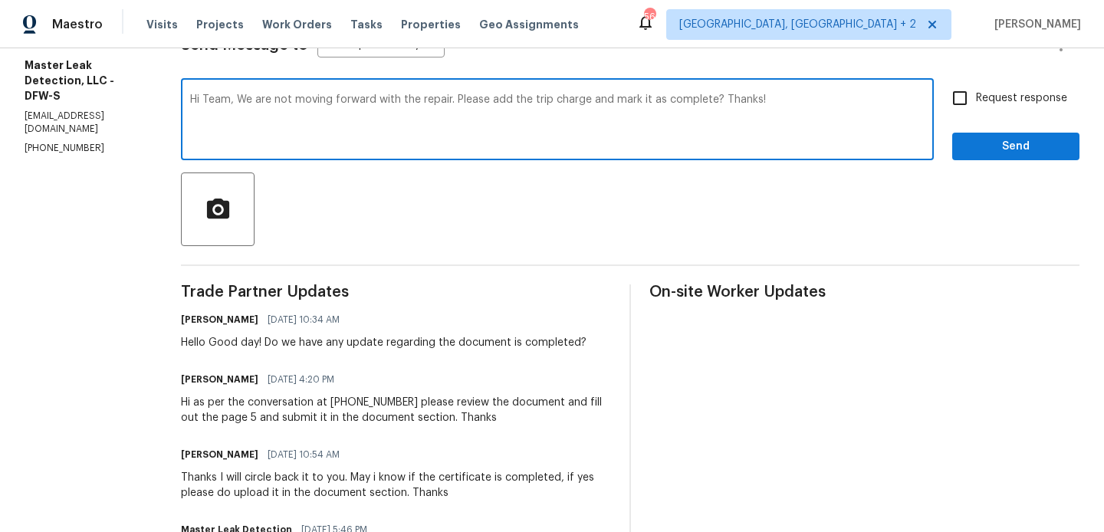
type textarea "Hi Team, We are not moving forward with the repair. Please add the trip charge …"
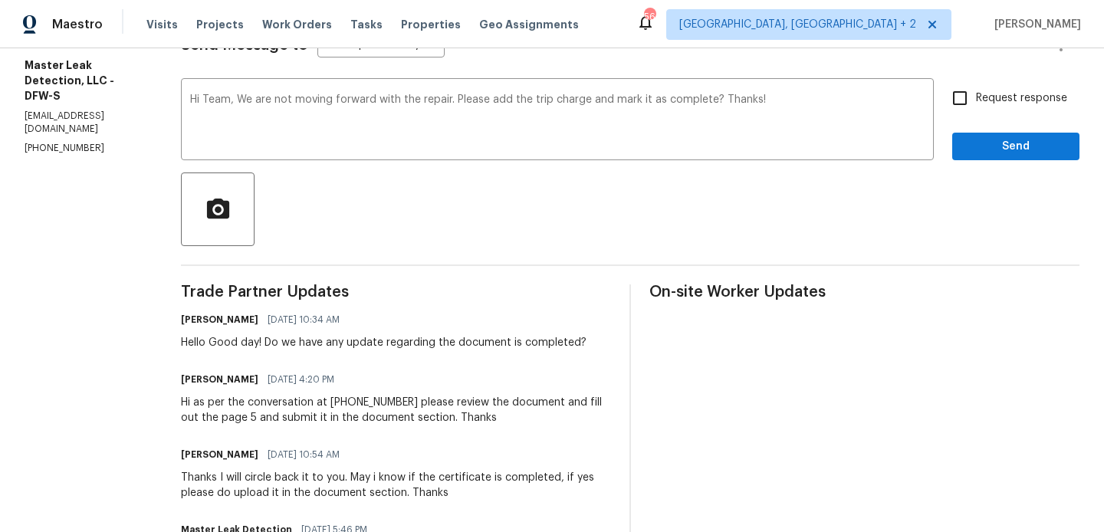
click at [944, 90] on div "Hi Team, We are not moving forward with the repair. Please add the trip charge …" at bounding box center [630, 121] width 899 height 78
click at [973, 104] on input "Request response" at bounding box center [960, 98] width 32 height 32
checkbox input "true"
click at [973, 143] on span "Send" at bounding box center [1016, 146] width 103 height 19
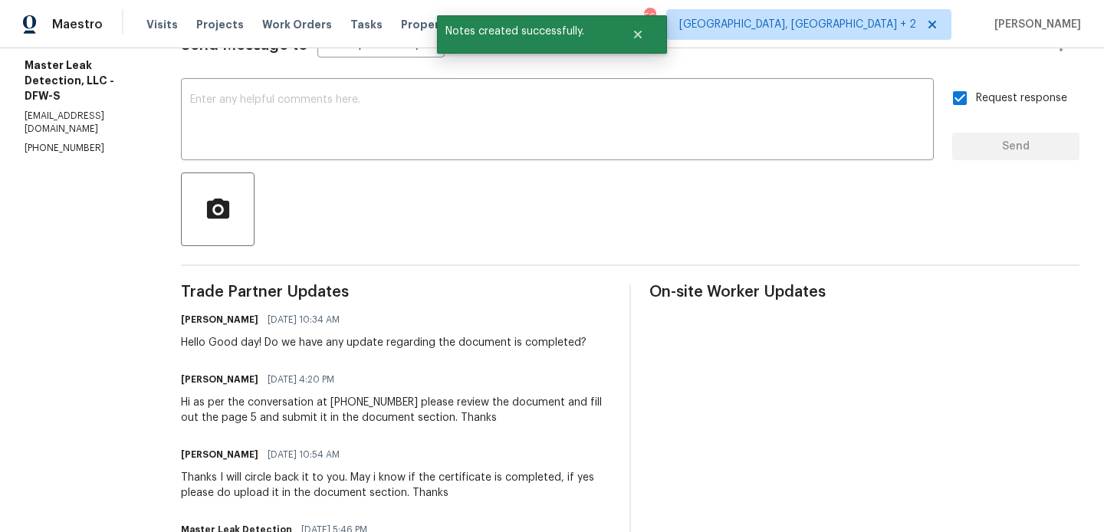
scroll to position [791, 0]
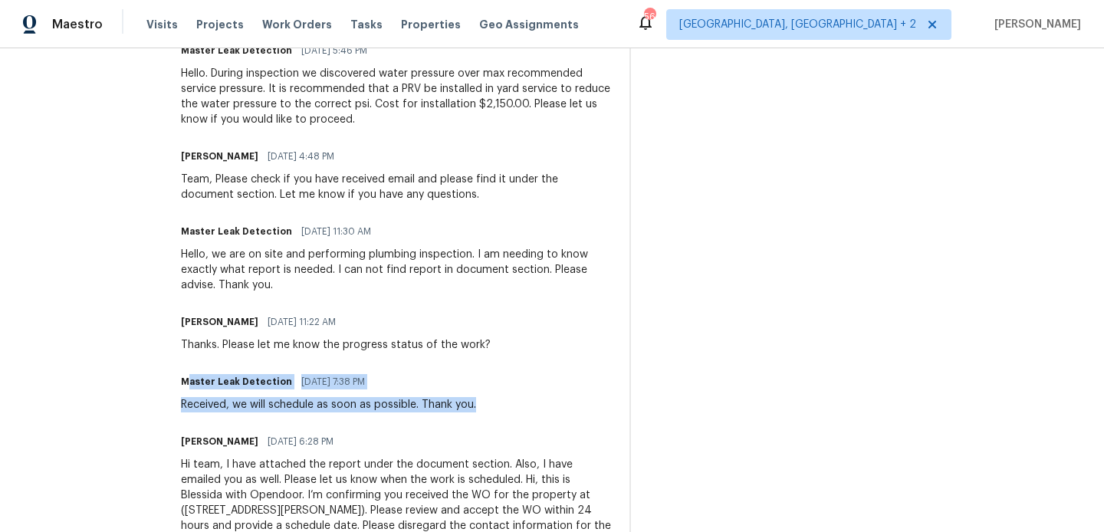
drag, startPoint x: 200, startPoint y: 388, endPoint x: 328, endPoint y: 415, distance: 130.8
click at [328, 414] on div "Trade Partner Updates Blessida Angeline M 08/21/2025 2:20 PM Hi Team, We are no…" at bounding box center [396, 156] width 430 height 853
click at [328, 415] on div "Trade Partner Updates Blessida Angeline M 08/21/2025 2:20 PM Hi Team, We are no…" at bounding box center [396, 156] width 430 height 853
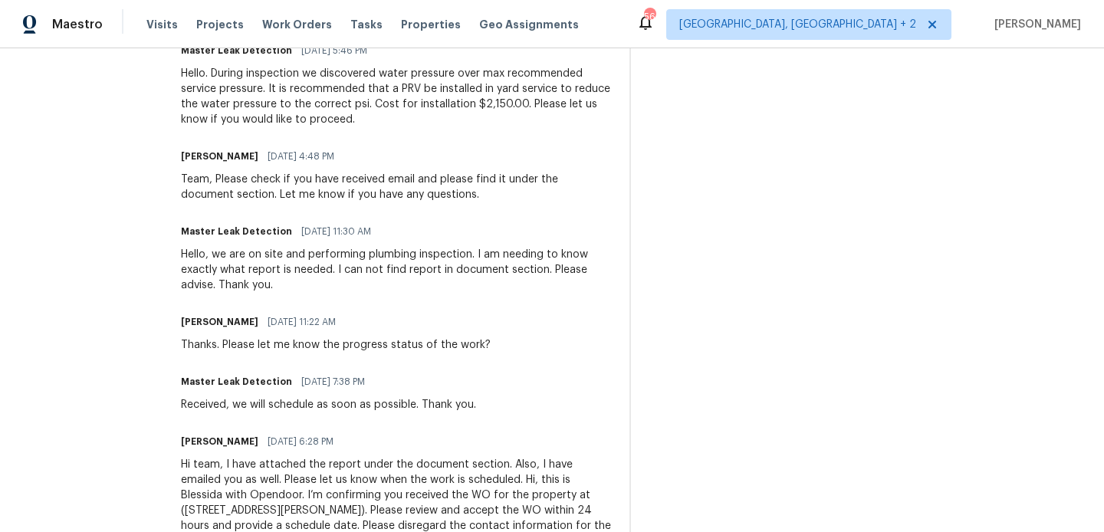
scroll to position [866, 0]
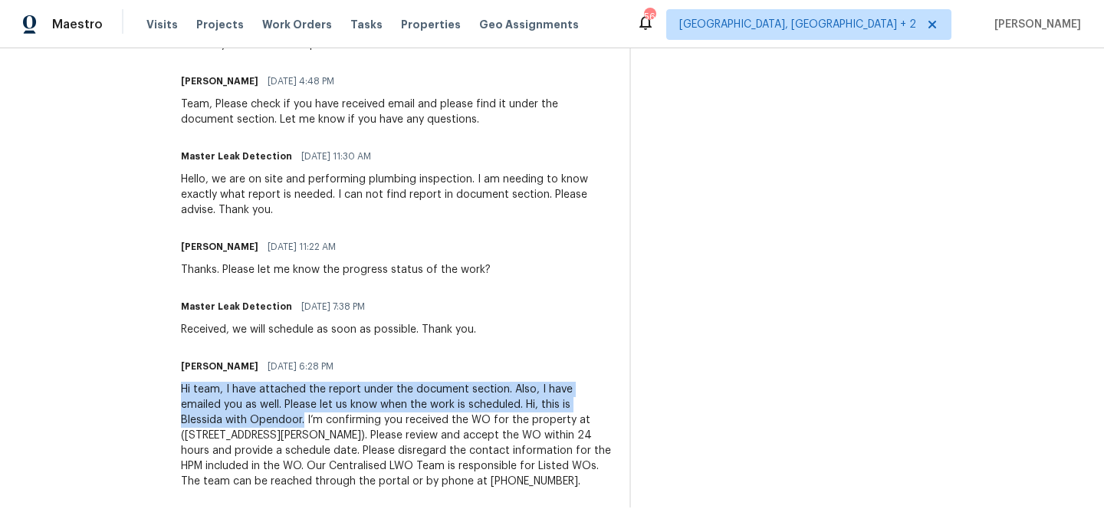
drag, startPoint x: 199, startPoint y: 393, endPoint x: 320, endPoint y: 421, distance: 124.4
click at [320, 421] on div "Hi team, I have attached the report under the document section. Also, I have em…" at bounding box center [396, 435] width 430 height 107
copy div "Hi team, I have attached the report under the document section. Also, I have em…"
click at [362, 409] on div "Hi team, I have attached the report under the document section. Also, I have em…" at bounding box center [396, 435] width 430 height 107
drag, startPoint x: 537, startPoint y: 406, endPoint x: 200, endPoint y: 388, distance: 337.1
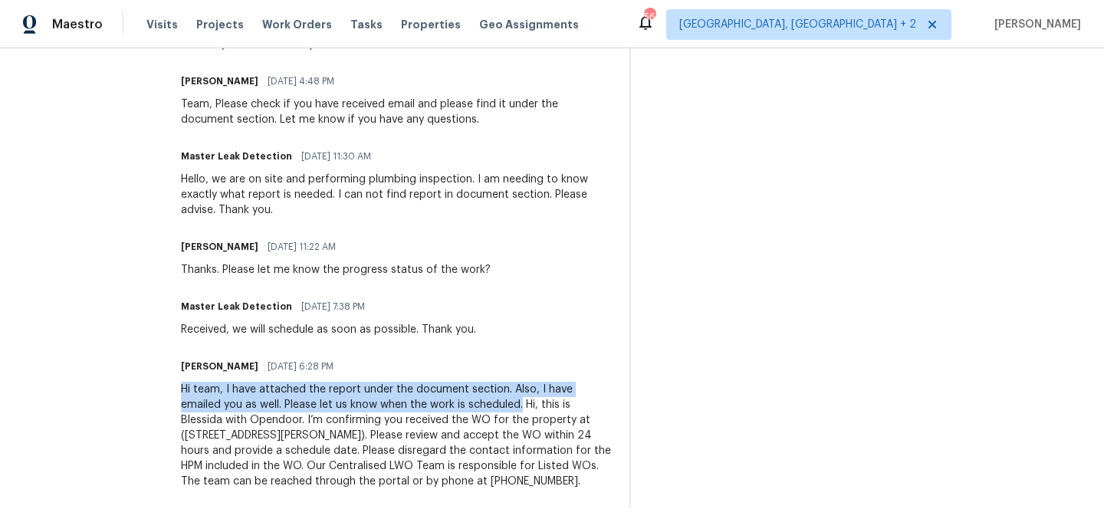
click at [200, 388] on div "Hi team, I have attached the report under the document section. Also, I have em…" at bounding box center [396, 435] width 430 height 107
drag, startPoint x: 194, startPoint y: 388, endPoint x: 514, endPoint y: 405, distance: 320.2
drag, startPoint x: 537, startPoint y: 407, endPoint x: 190, endPoint y: 385, distance: 347.3
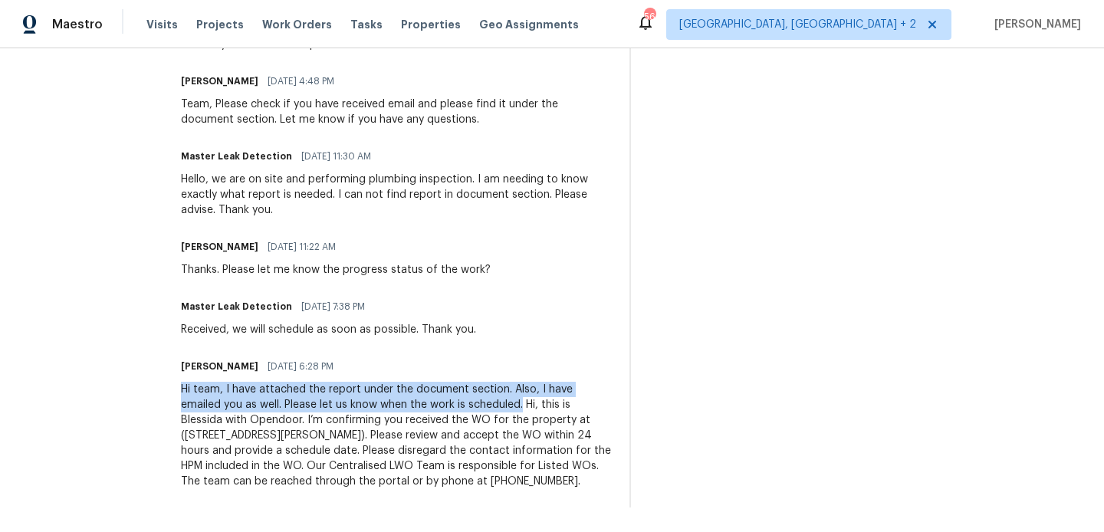
copy div "Hi team, I have attached the report under the document section. Also, I have em…"
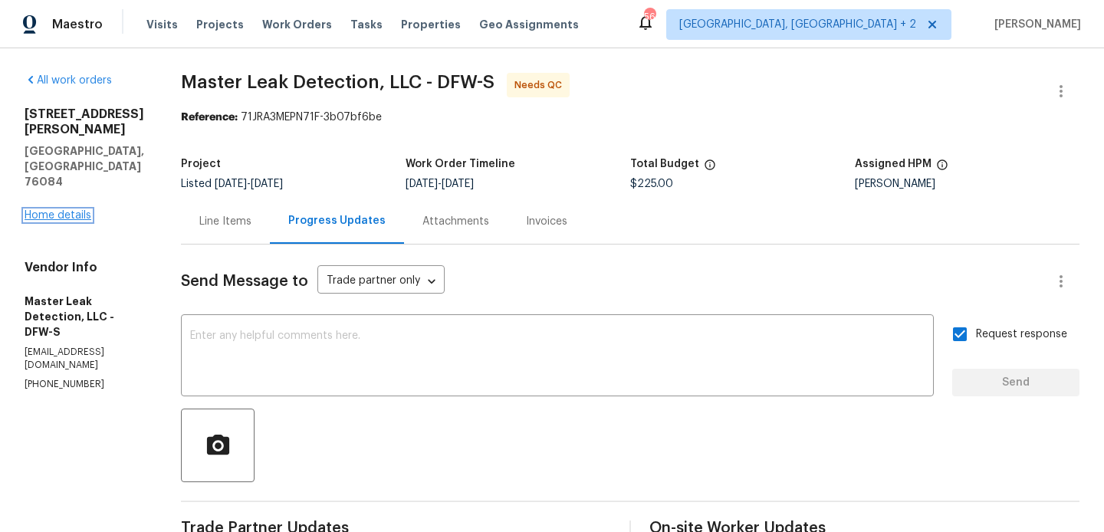
click at [68, 210] on link "Home details" at bounding box center [58, 215] width 67 height 11
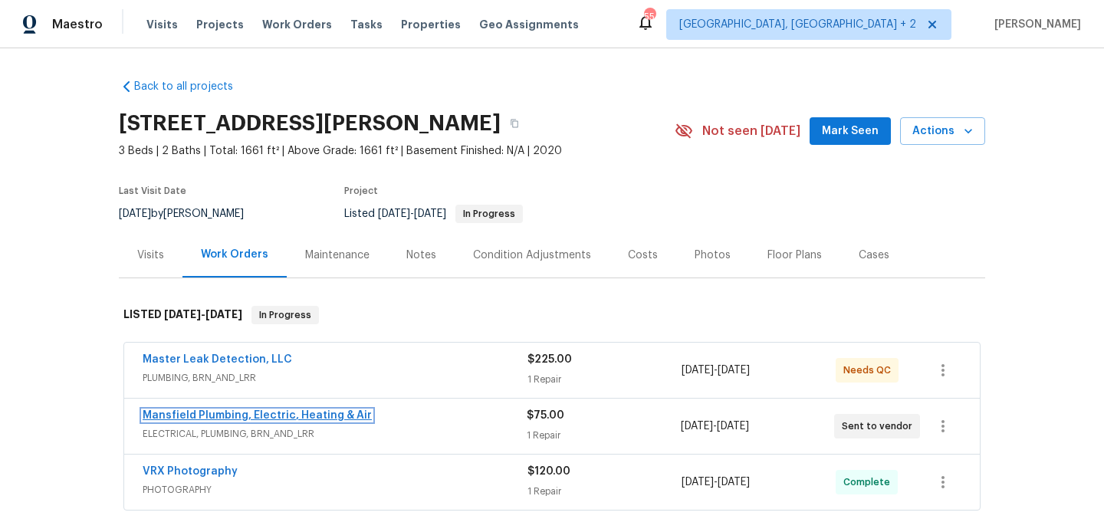
click at [310, 416] on link "Mansfield Plumbing, Electric, Heating & Air" at bounding box center [257, 415] width 229 height 11
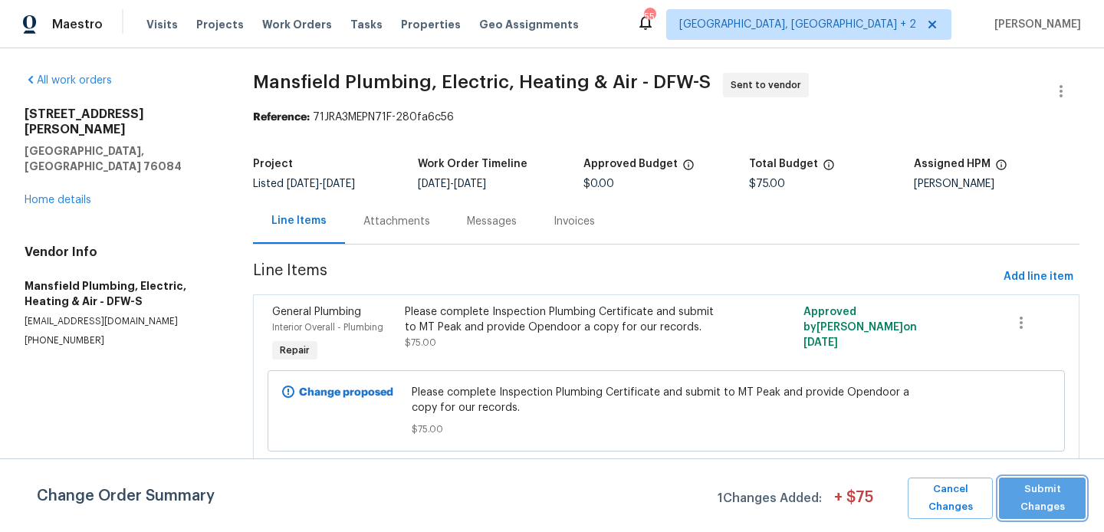
click at [1026, 501] on span "Submit Changes" at bounding box center [1042, 498] width 71 height 35
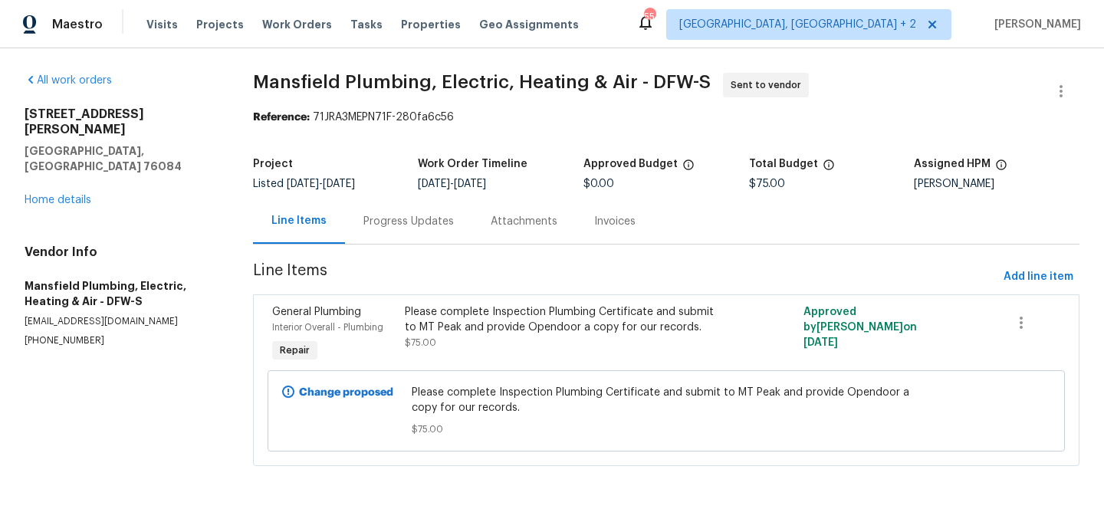
click at [423, 227] on div "Progress Updates" at bounding box center [408, 221] width 90 height 15
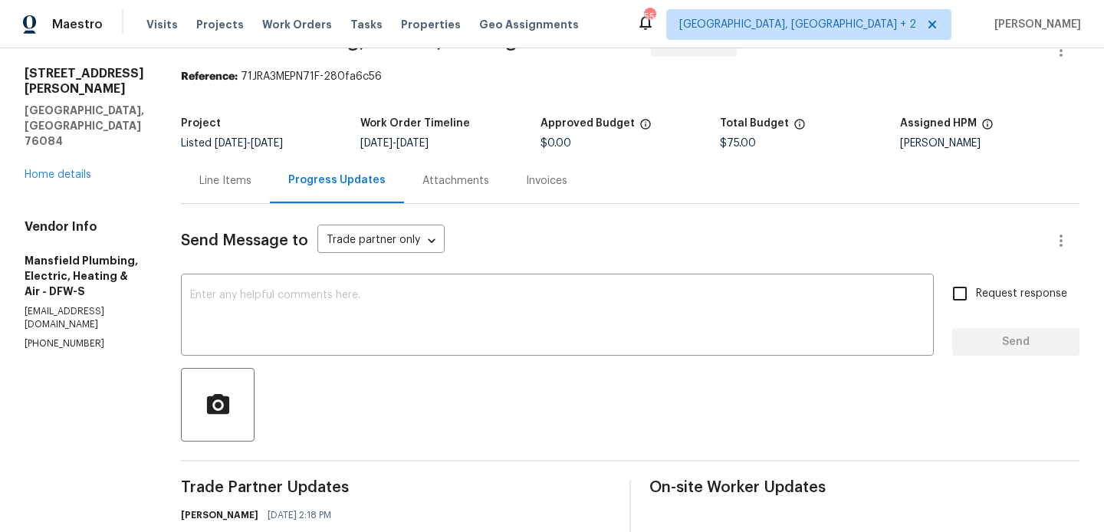
scroll to position [174, 0]
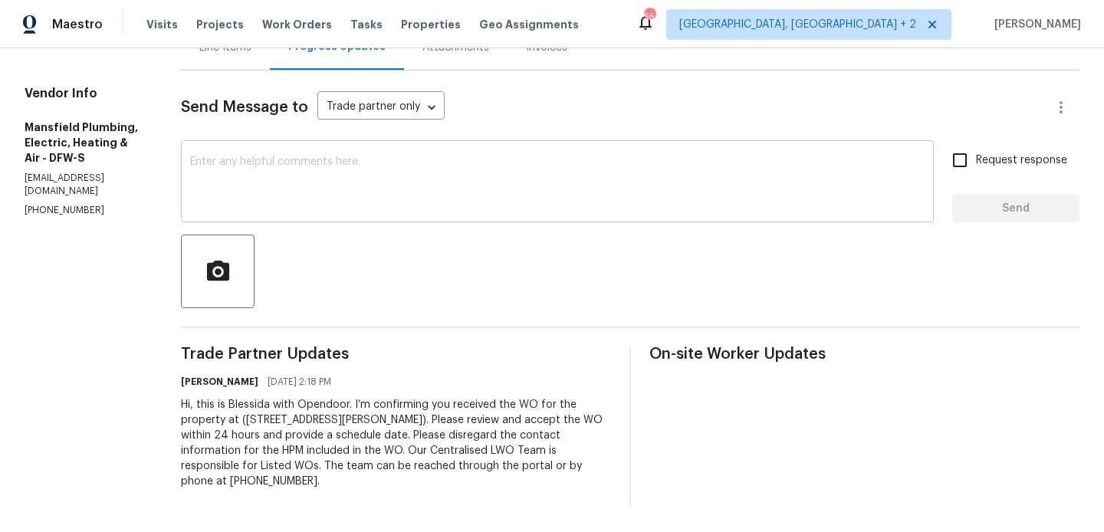
click at [426, 172] on textarea at bounding box center [557, 183] width 735 height 54
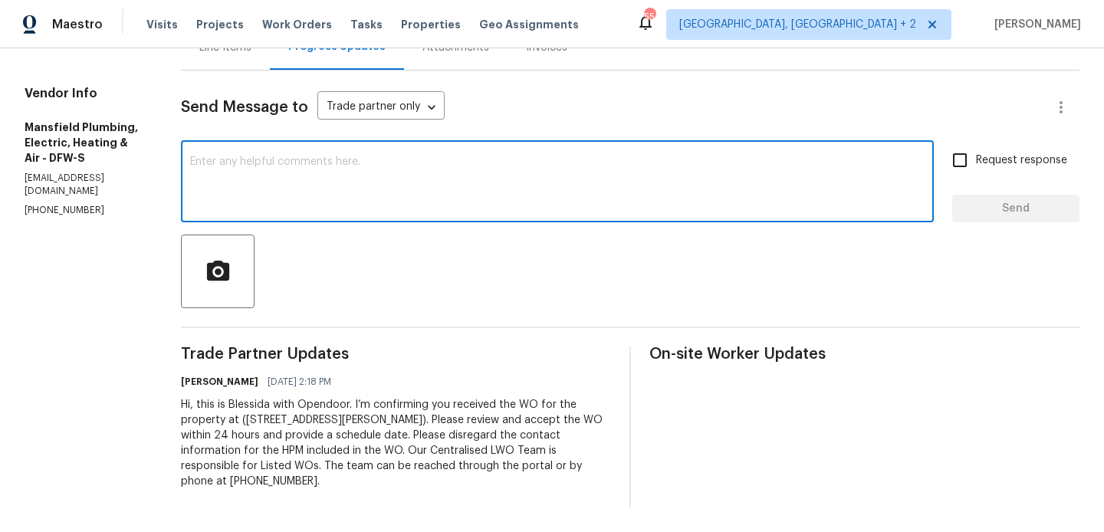
paste textarea "Hi team, I have attached the report under the document section. Also, I have em…"
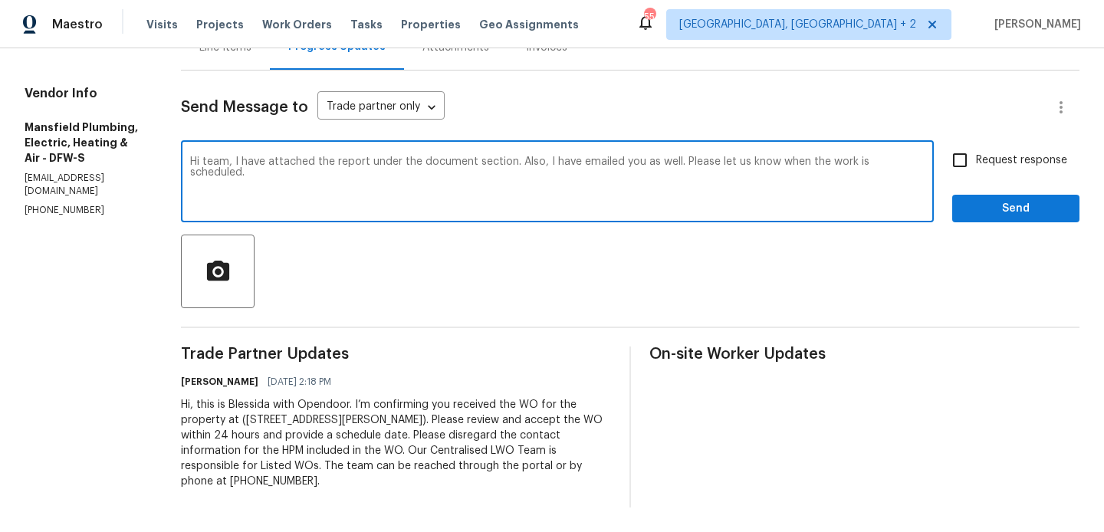
type textarea "Hi team, I have attached the report under the document section. Also, I have em…"
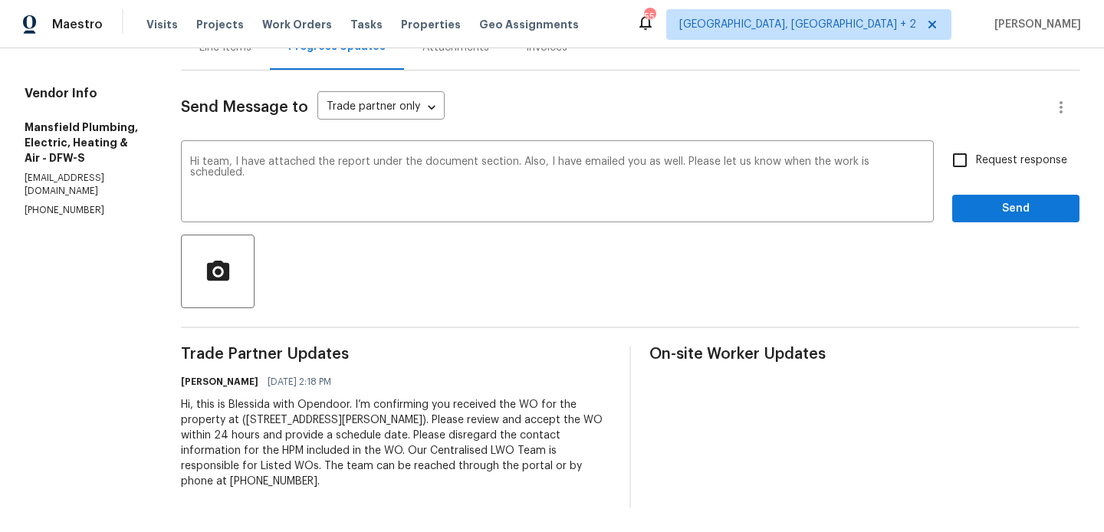
click at [1027, 144] on label "Request response" at bounding box center [1005, 160] width 123 height 32
click at [976, 144] on input "Request response" at bounding box center [960, 160] width 32 height 32
checkbox input "true"
click at [992, 208] on span "Send" at bounding box center [1016, 208] width 103 height 19
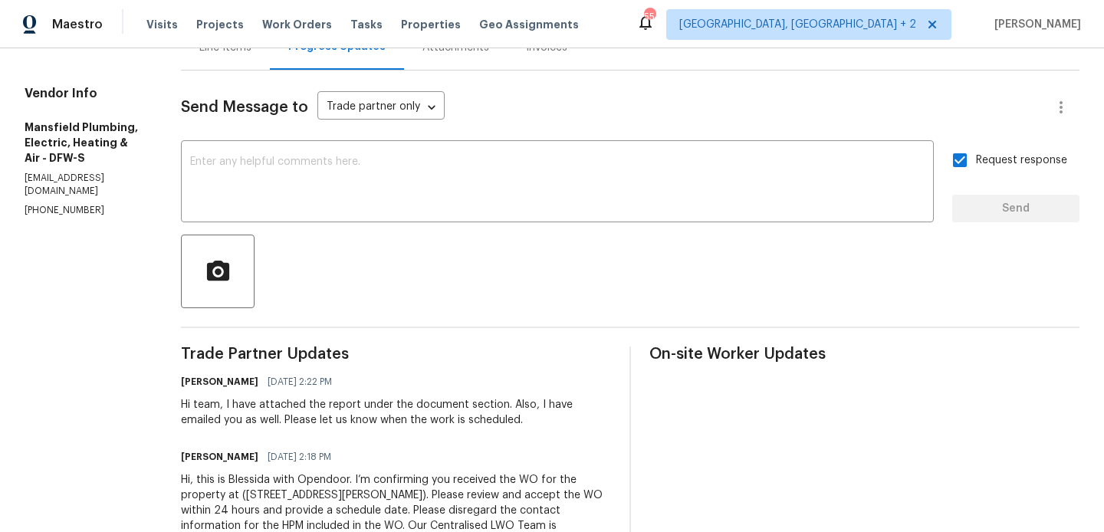
scroll to position [0, 0]
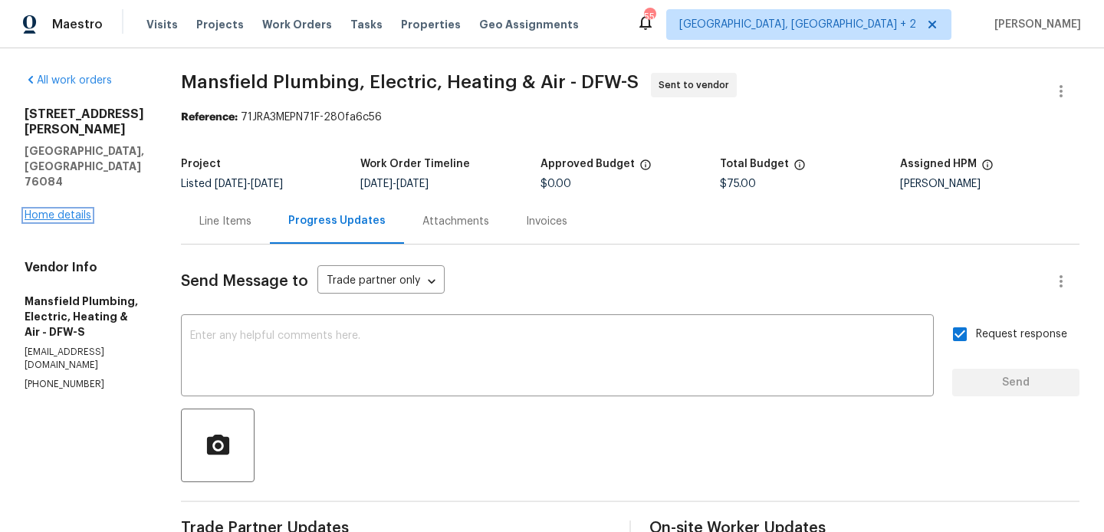
click at [71, 210] on link "Home details" at bounding box center [58, 215] width 67 height 11
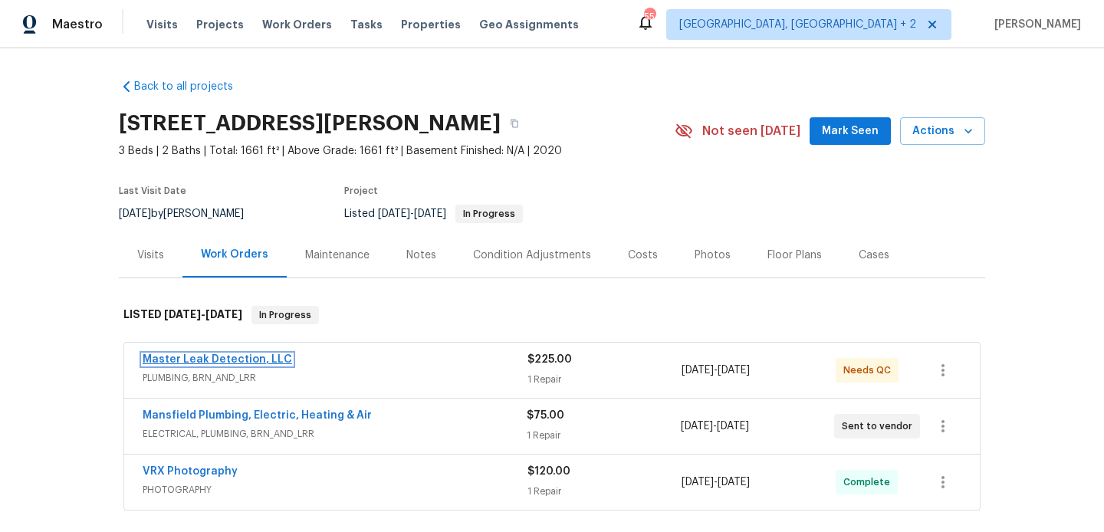
click at [258, 358] on link "Master Leak Detection, LLC" at bounding box center [218, 359] width 150 height 11
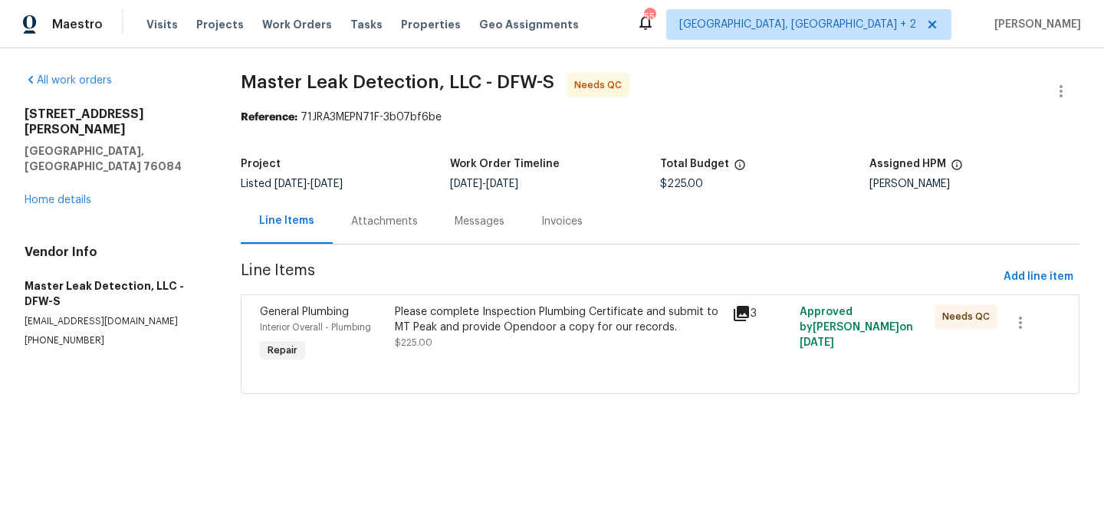
click at [400, 212] on div "Attachments" at bounding box center [385, 221] width 104 height 45
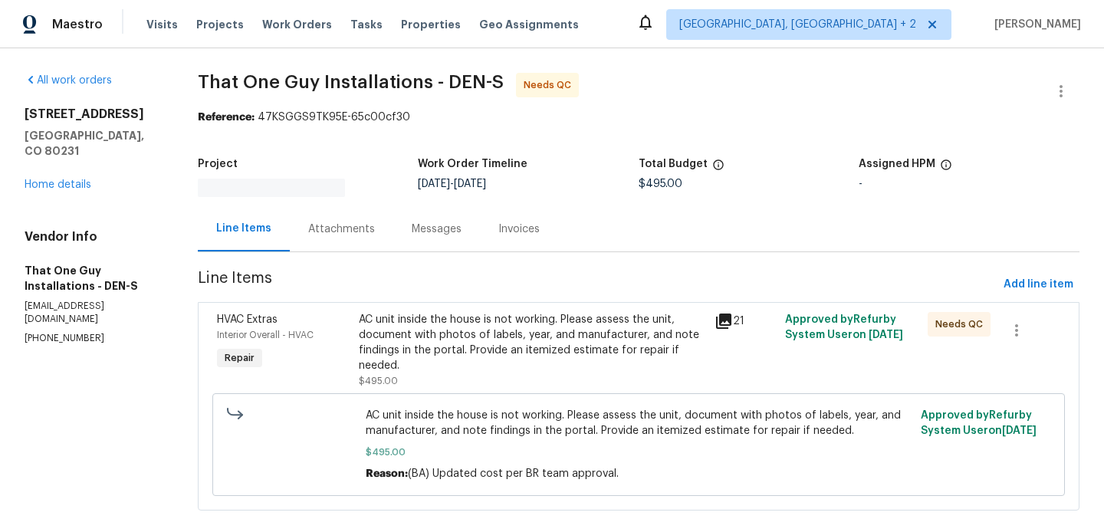
click at [331, 210] on div "Attachments" at bounding box center [342, 228] width 104 height 45
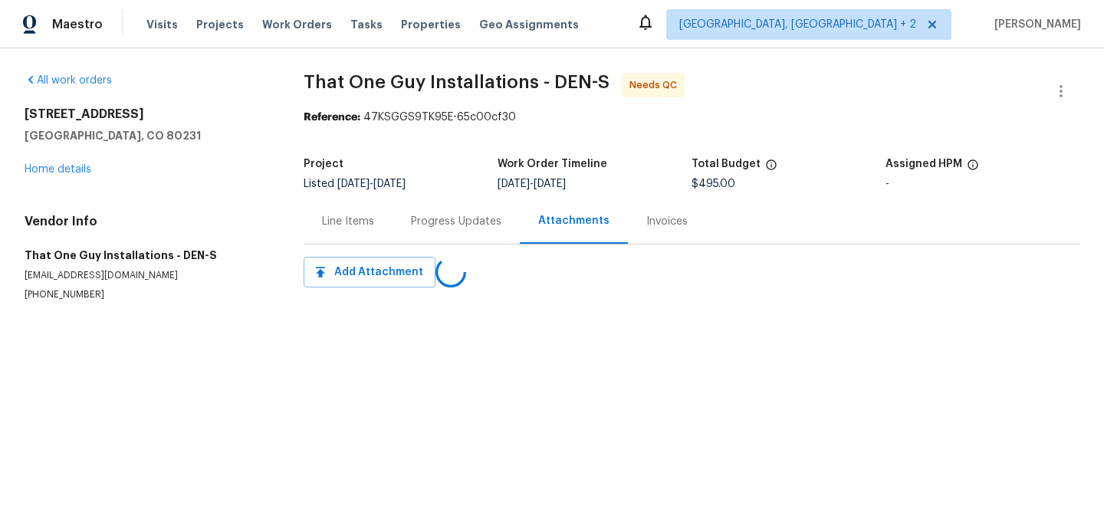
click at [441, 224] on div "Progress Updates" at bounding box center [456, 221] width 90 height 15
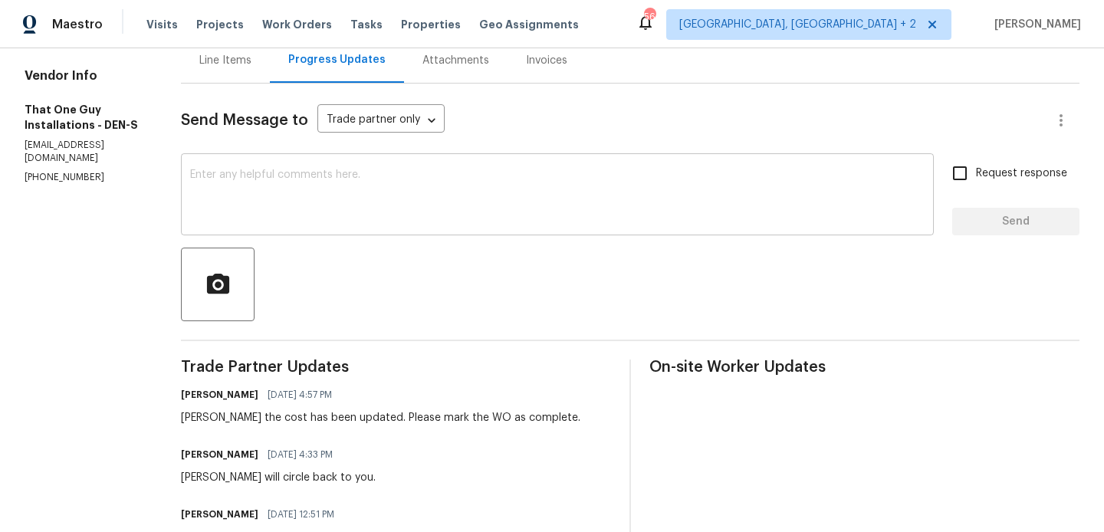
scroll to position [186, 0]
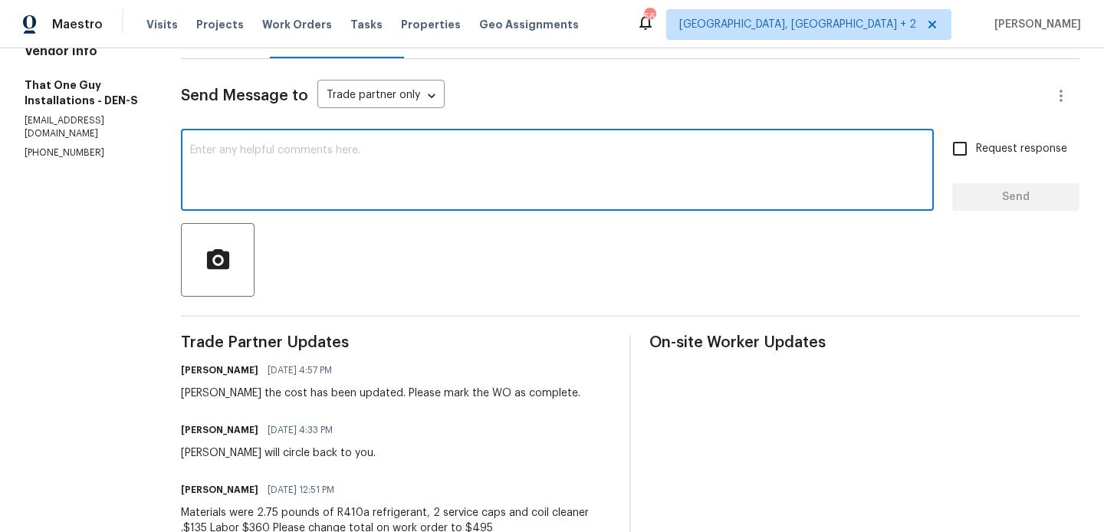
click at [247, 185] on textarea at bounding box center [557, 172] width 735 height 54
type textarea "WO approved. Thank you"
click at [977, 206] on span "Send" at bounding box center [1016, 197] width 103 height 19
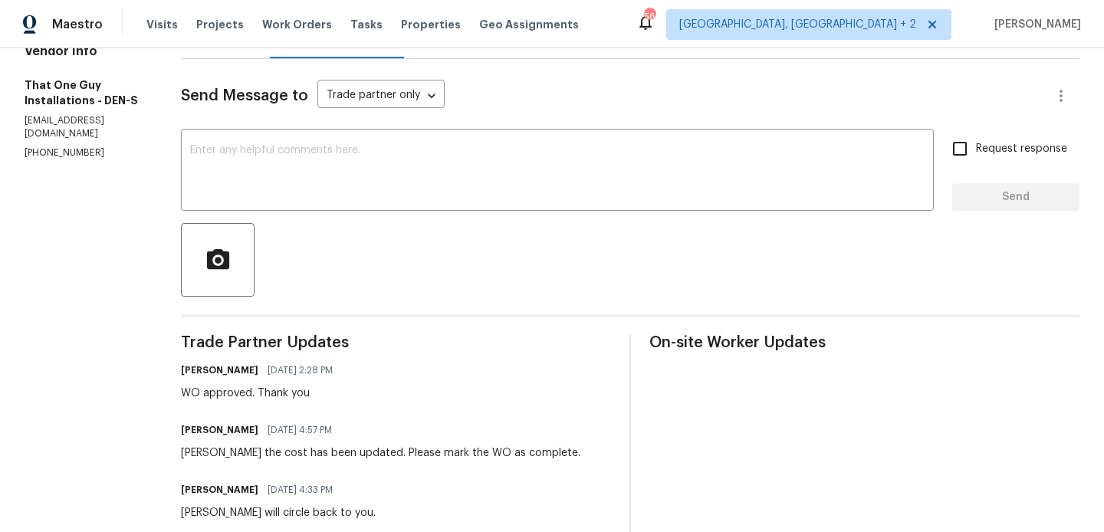
scroll to position [0, 0]
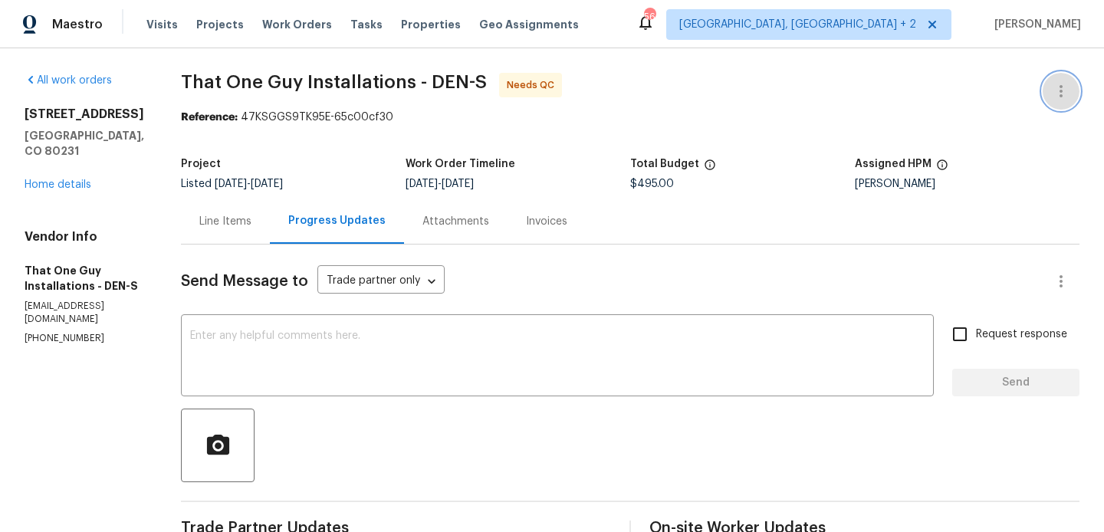
click at [1074, 83] on button "button" at bounding box center [1061, 91] width 37 height 37
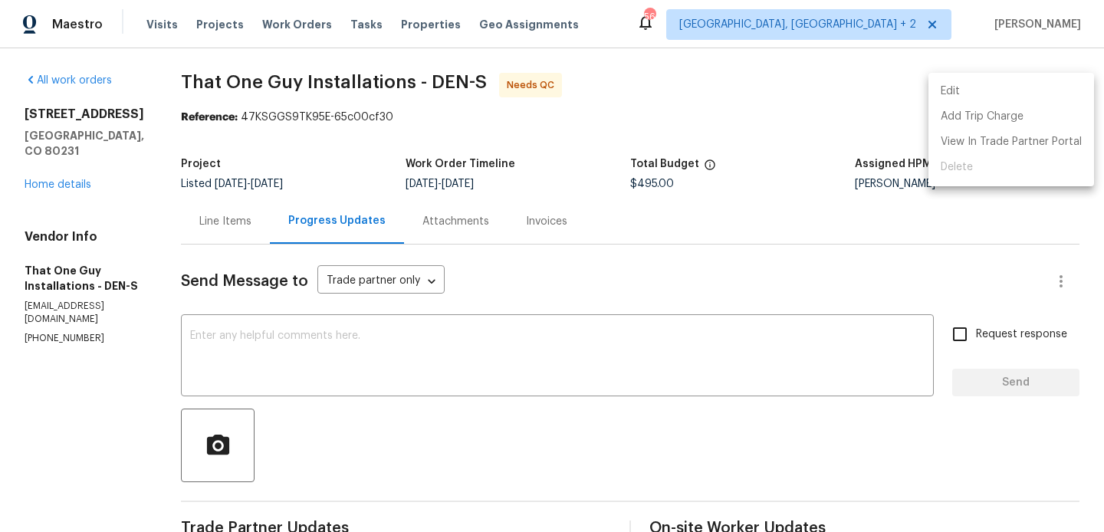
click at [1021, 83] on li "Edit" at bounding box center [1012, 91] width 166 height 25
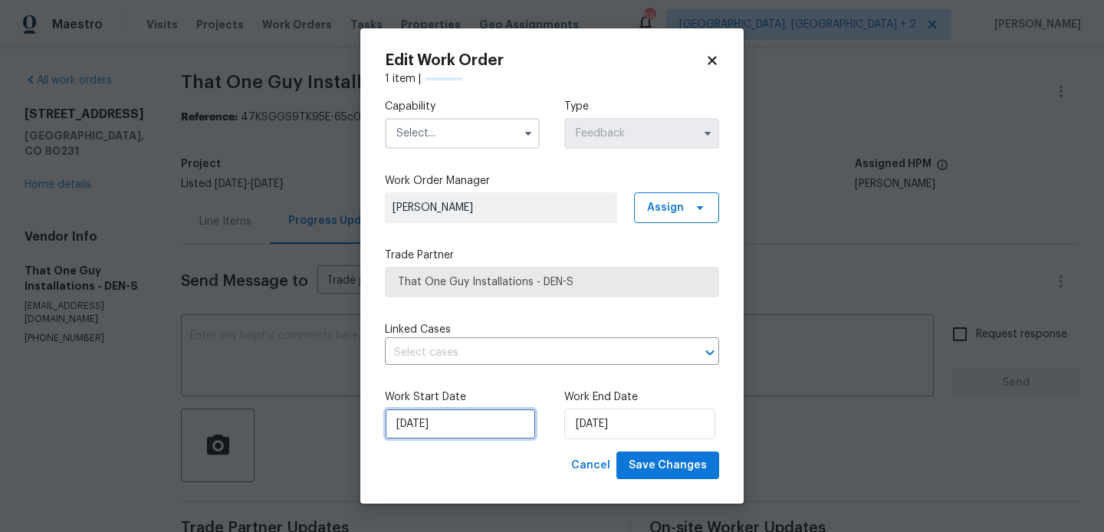
click at [475, 436] on input "[DATE]" at bounding box center [460, 424] width 151 height 31
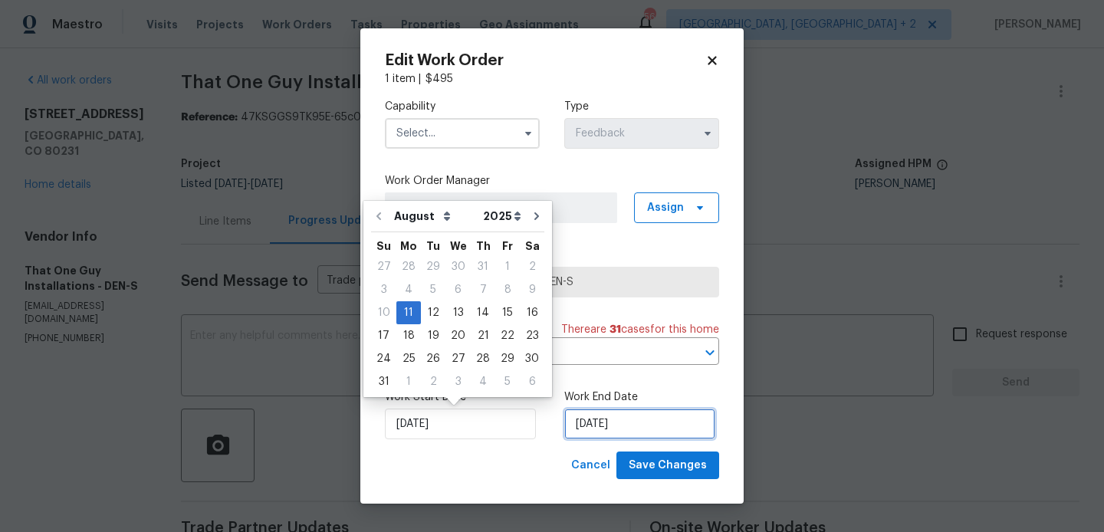
click at [613, 414] on input "[DATE]" at bounding box center [639, 424] width 151 height 31
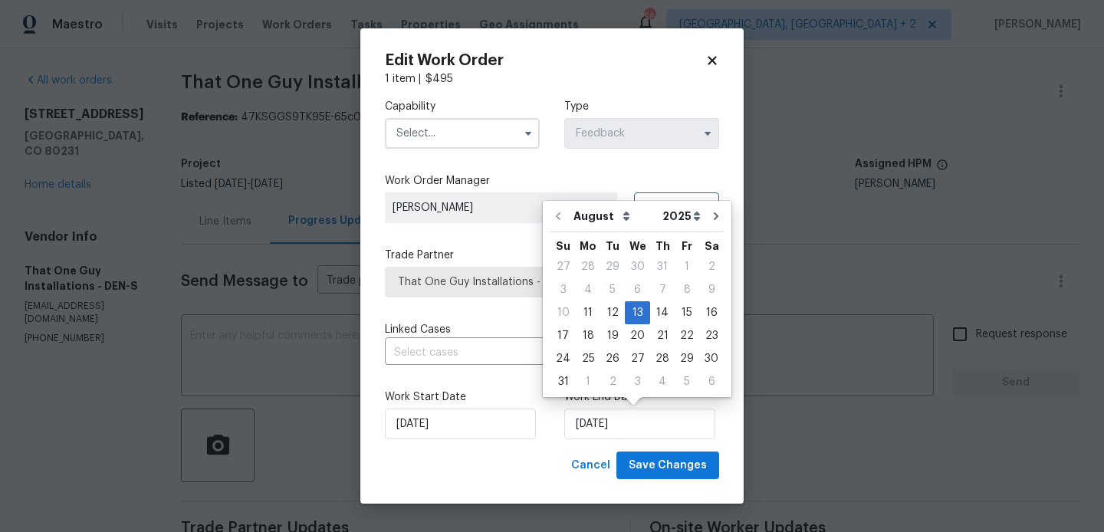
click at [858, 360] on body "Maestro Visits Projects Work Orders Tasks Properties Geo Assignments 56 Albuque…" at bounding box center [552, 266] width 1104 height 532
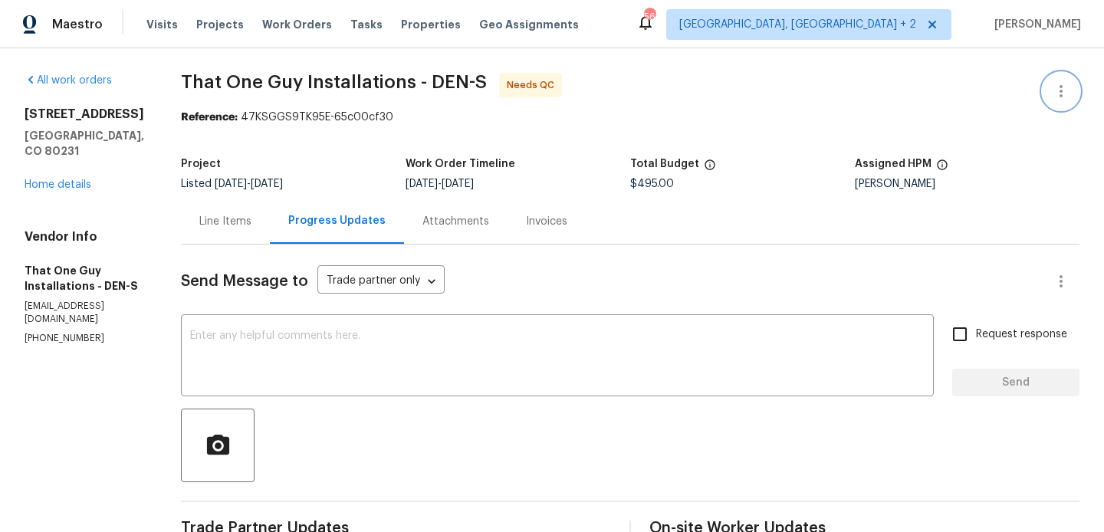
click at [1061, 86] on icon "button" at bounding box center [1061, 91] width 3 height 12
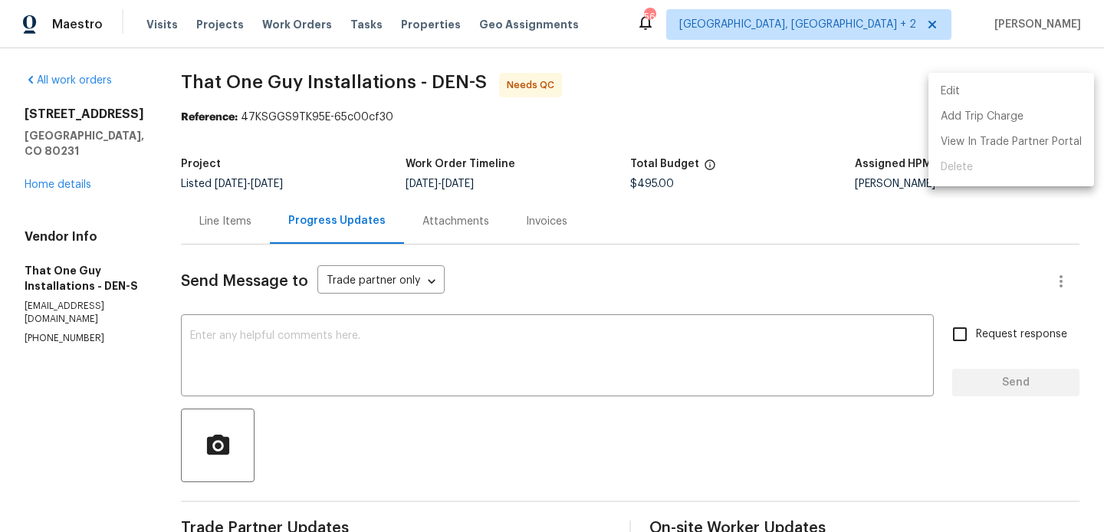
click at [1037, 86] on li "Edit" at bounding box center [1012, 91] width 166 height 25
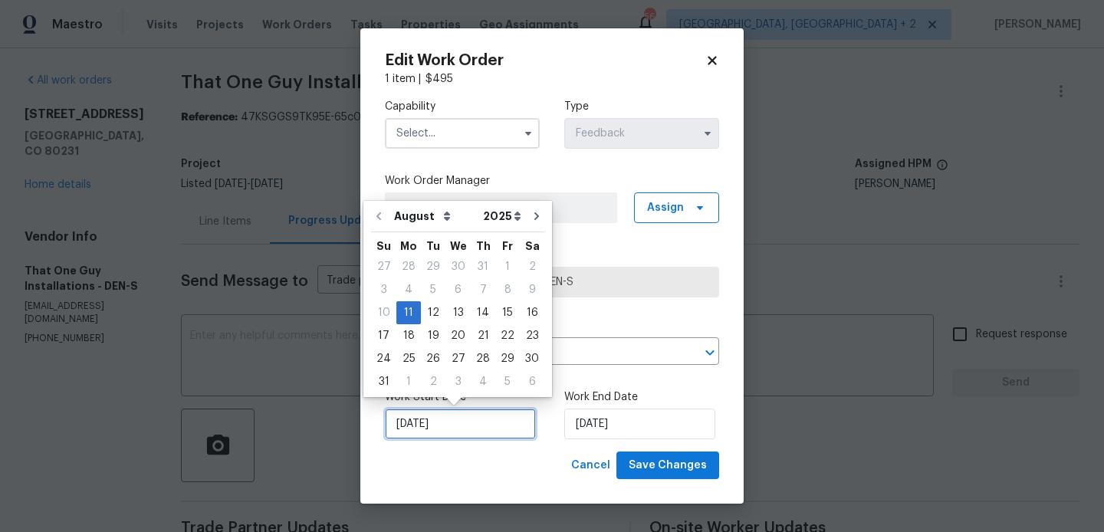
click at [428, 416] on input "11/08/2025" at bounding box center [460, 424] width 151 height 31
click at [429, 316] on div "12" at bounding box center [433, 312] width 25 height 21
type input "12/08/2025"
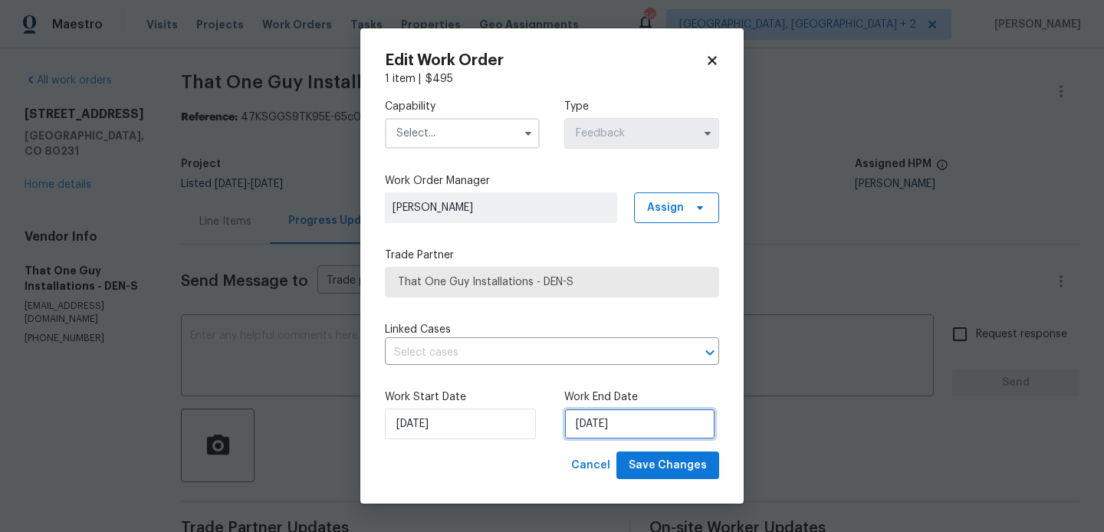
click at [577, 418] on input "[DATE]" at bounding box center [639, 424] width 151 height 31
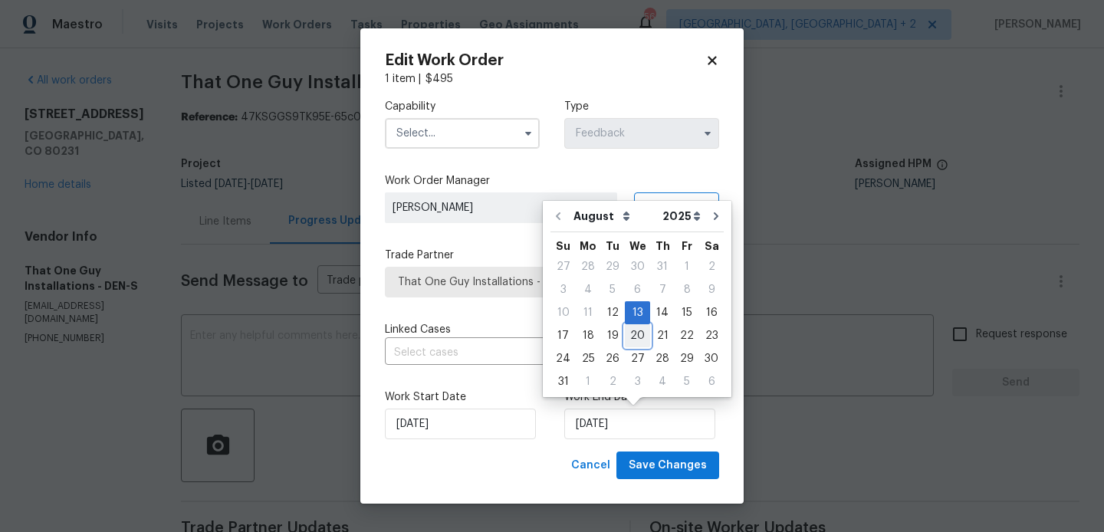
click at [636, 334] on div "20" at bounding box center [637, 335] width 25 height 21
type input "20/08/2025"
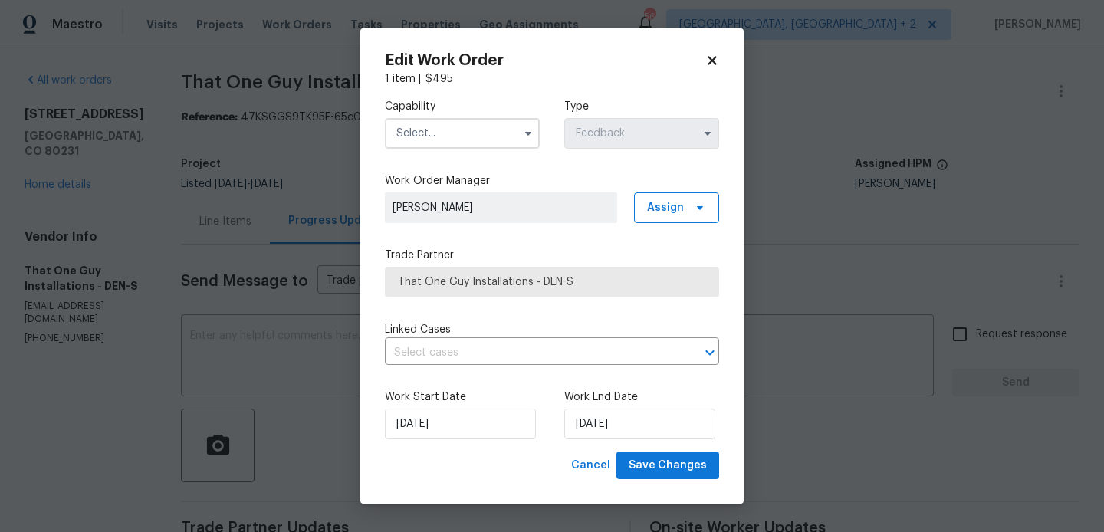
click at [472, 121] on input "text" at bounding box center [462, 133] width 155 height 31
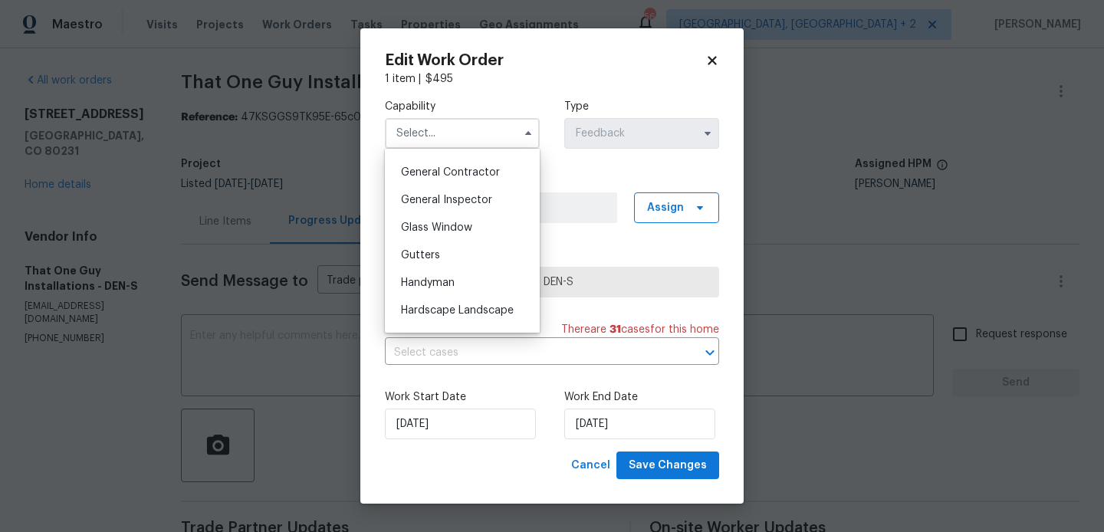
scroll to position [848, 0]
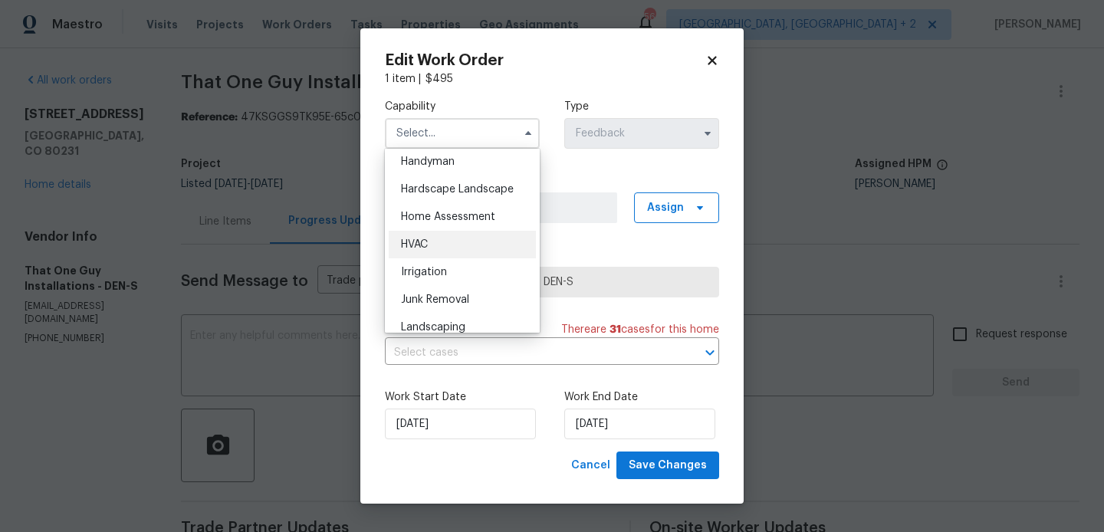
click at [452, 252] on div "HVAC" at bounding box center [462, 245] width 147 height 28
type input "HVAC"
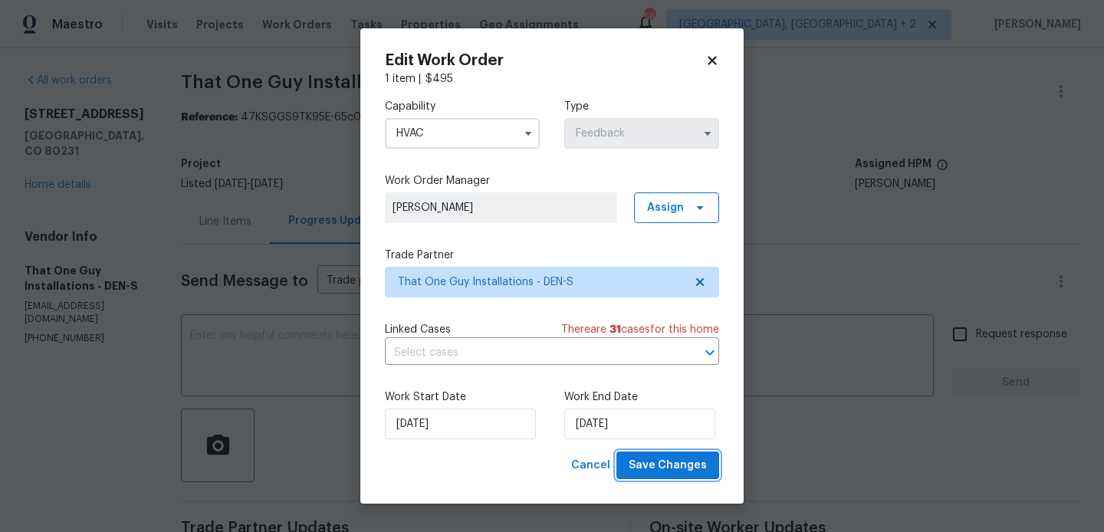
click at [653, 460] on span "Save Changes" at bounding box center [668, 465] width 78 height 19
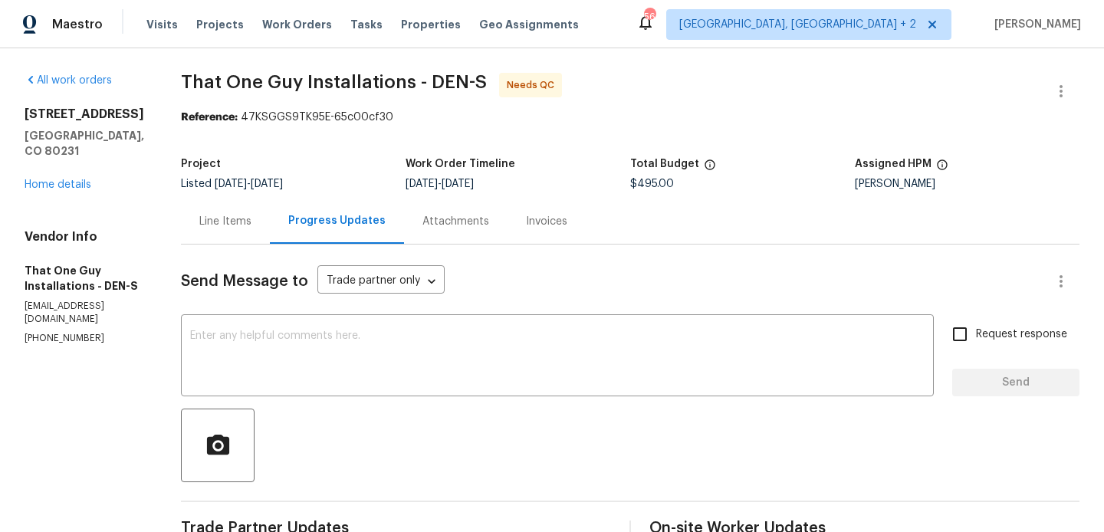
click at [221, 223] on div "Line Items" at bounding box center [225, 221] width 89 height 45
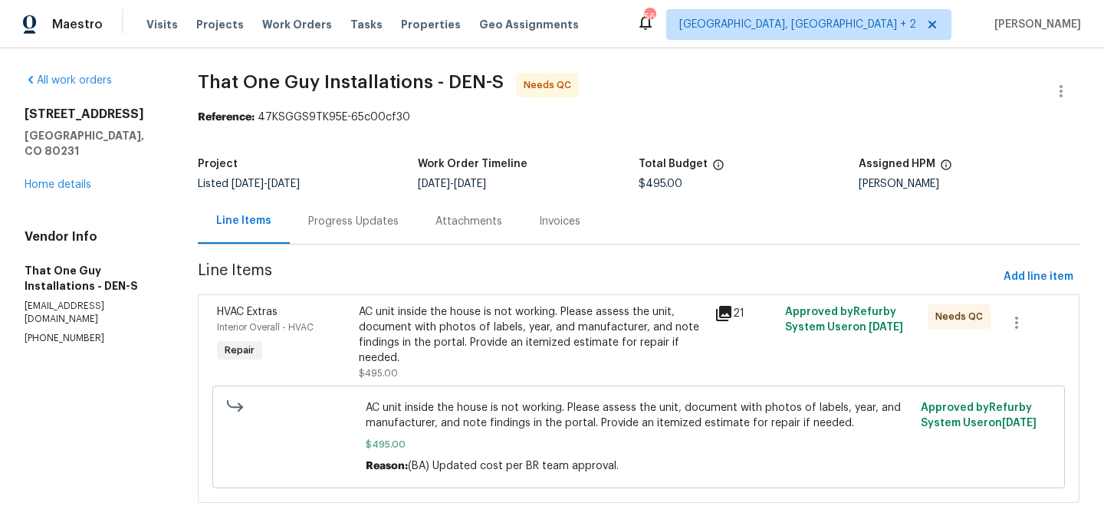
click at [541, 356] on div "AC unit inside the house is not working. Please assess the unit, document with …" at bounding box center [532, 334] width 346 height 61
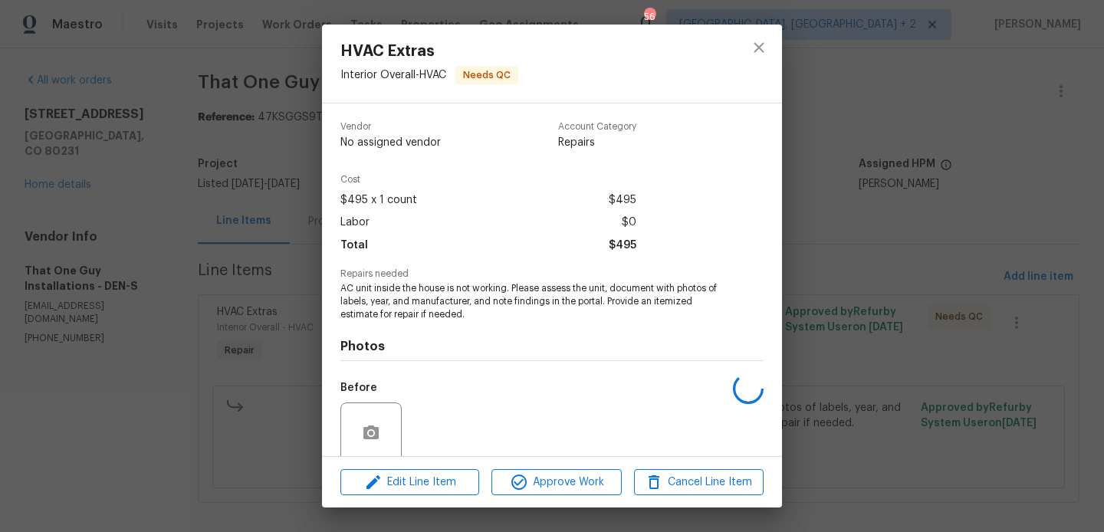
scroll to position [123, 0]
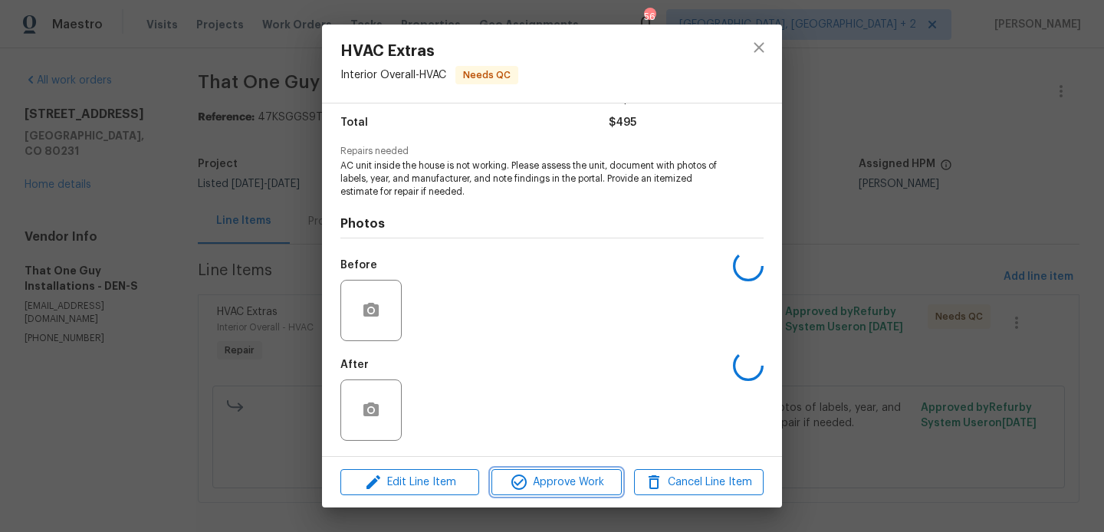
click at [551, 475] on span "Approve Work" at bounding box center [556, 482] width 120 height 19
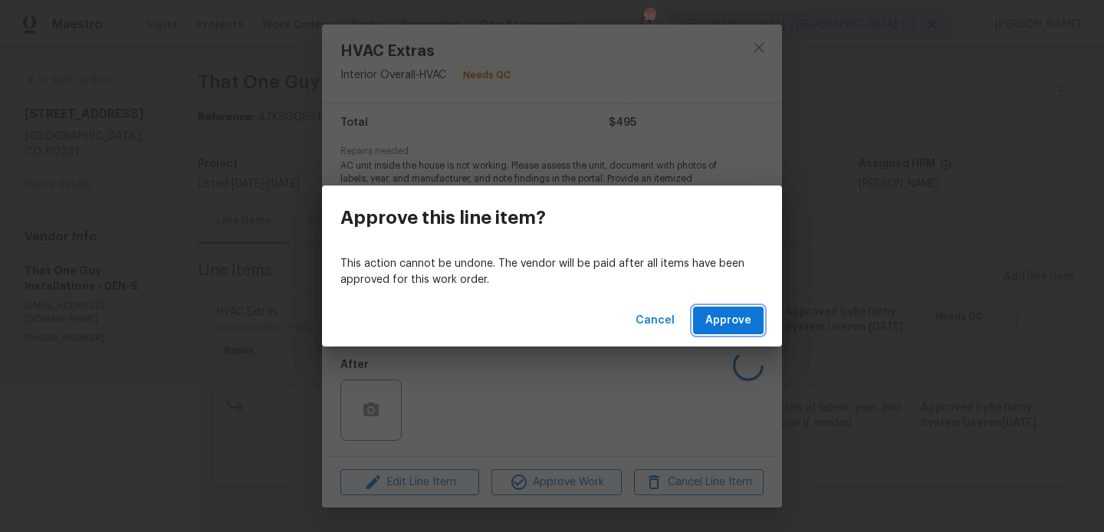
click at [712, 317] on span "Approve" at bounding box center [728, 320] width 46 height 19
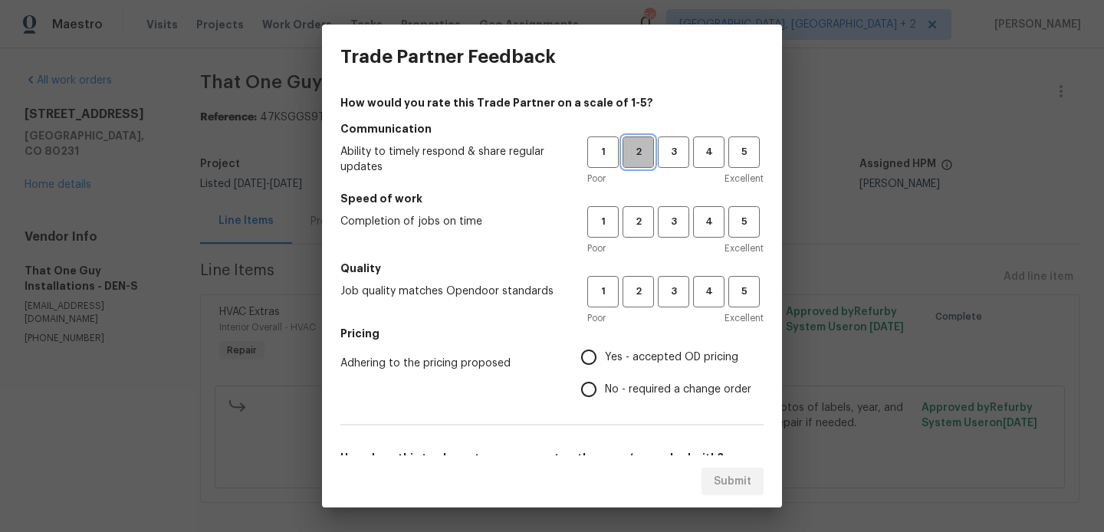
drag, startPoint x: 643, startPoint y: 159, endPoint x: 643, endPoint y: 203, distance: 44.5
click at [643, 159] on span "2" at bounding box center [638, 152] width 28 height 18
click at [643, 212] on button "2" at bounding box center [638, 221] width 31 height 31
click at [642, 281] on button "2" at bounding box center [638, 291] width 31 height 31
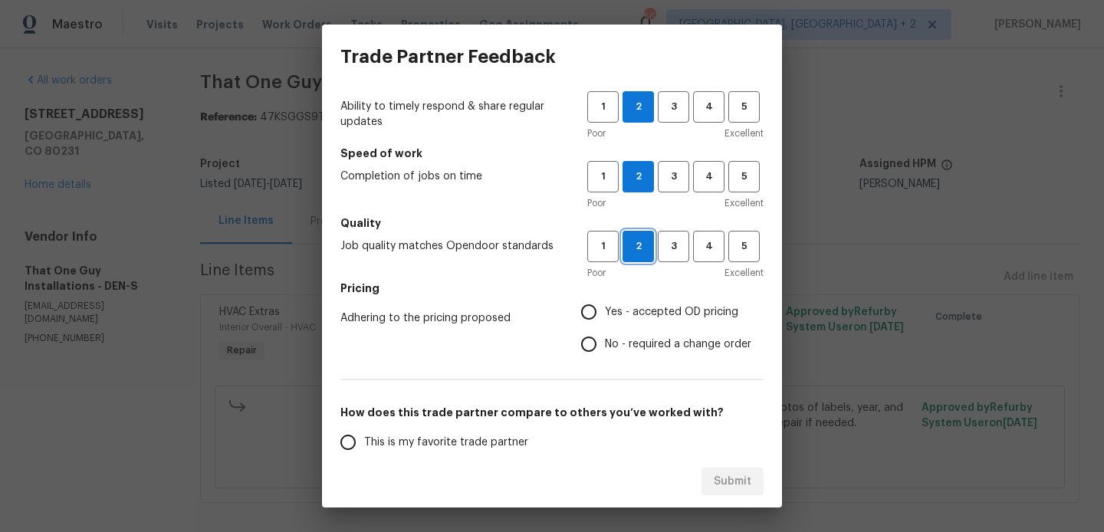
scroll to position [51, 0]
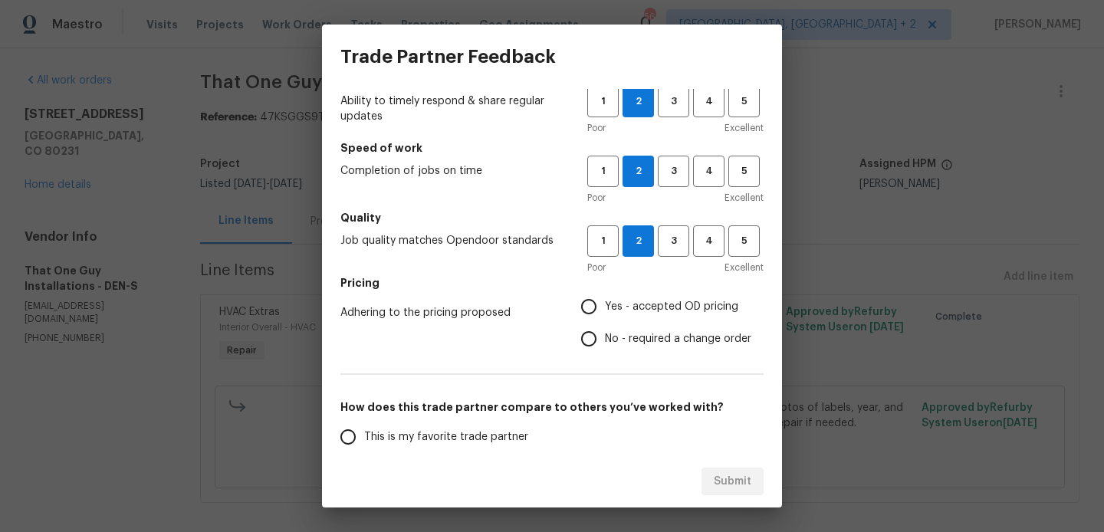
click at [649, 331] on span "No - required a change order" at bounding box center [678, 339] width 146 height 16
click at [605, 330] on input "No - required a change order" at bounding box center [589, 339] width 32 height 32
radio input "true"
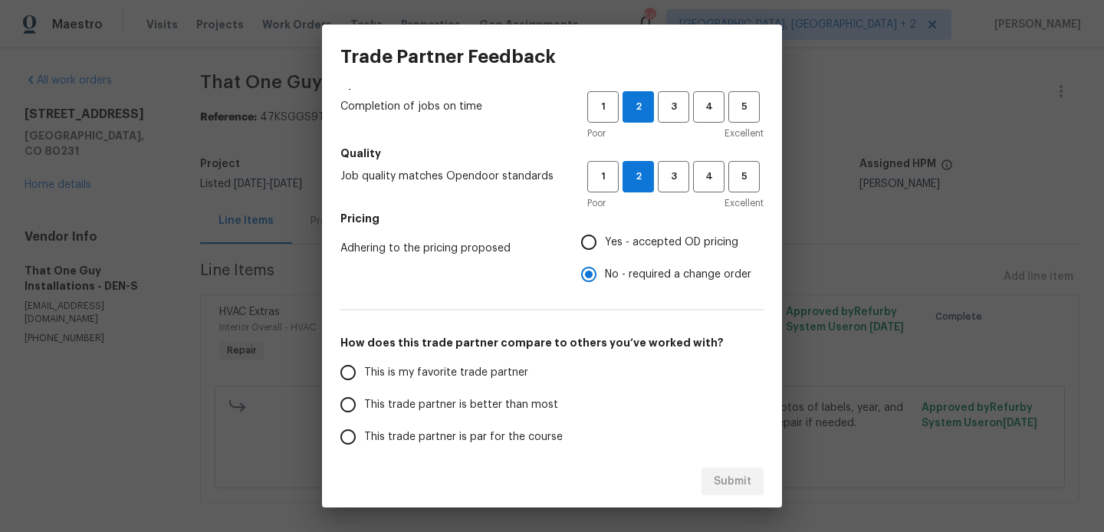
scroll to position [117, 0]
click at [492, 393] on label "This trade partner is better than most" at bounding box center [453, 403] width 242 height 32
click at [364, 393] on input "This trade partner is better than most" at bounding box center [348, 403] width 32 height 32
click at [744, 472] on span "Submit" at bounding box center [733, 481] width 38 height 19
radio input "true"
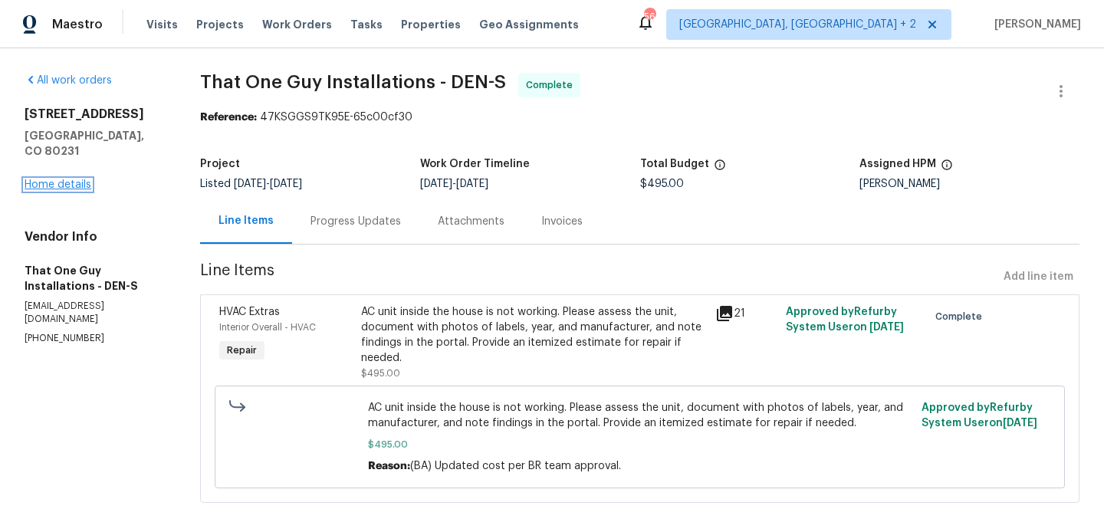
click at [60, 179] on link "Home details" at bounding box center [58, 184] width 67 height 11
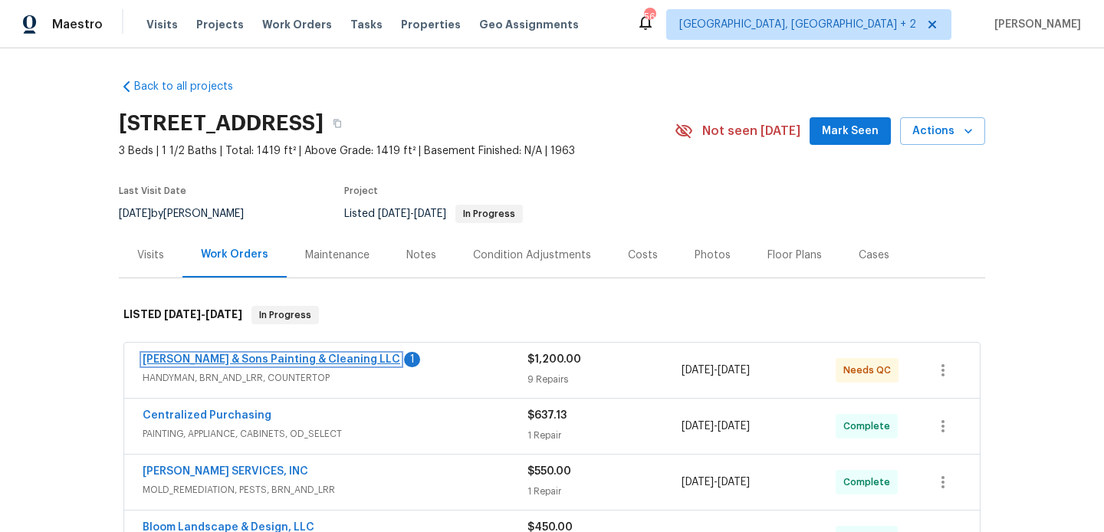
click at [310, 360] on link "[PERSON_NAME] & Sons Painting & Cleaning LLC" at bounding box center [272, 359] width 258 height 11
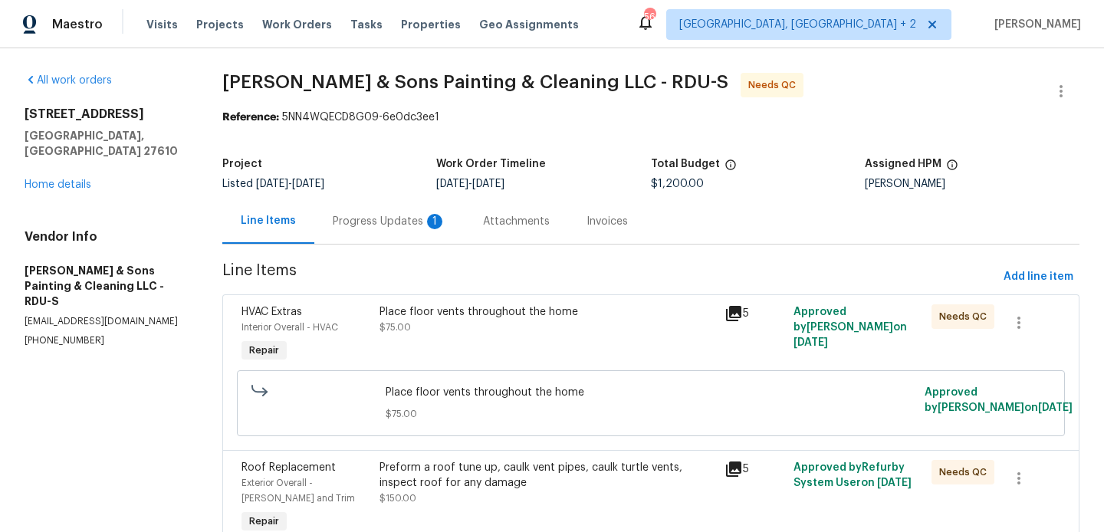
click at [406, 225] on div "Progress Updates 1" at bounding box center [389, 221] width 113 height 15
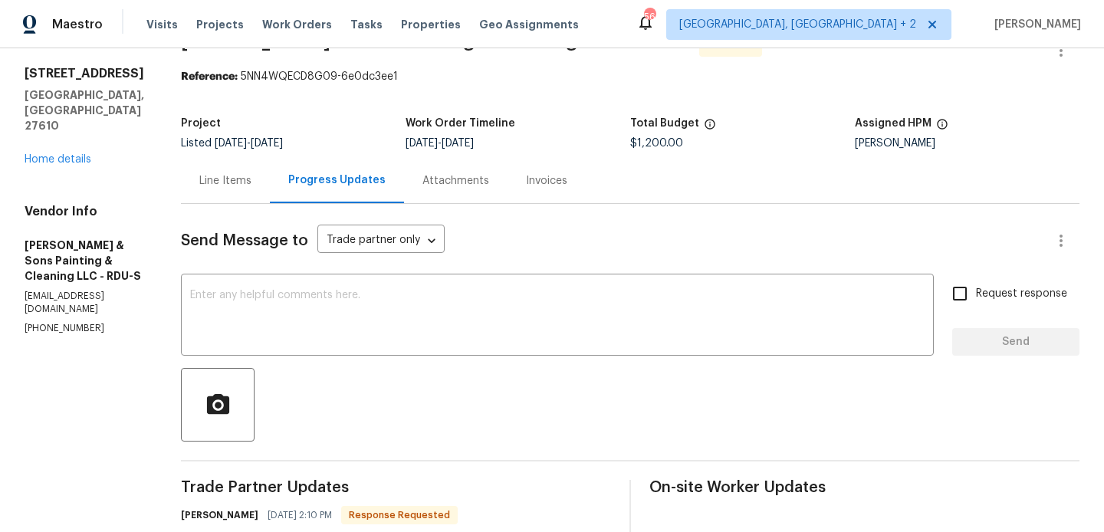
scroll to position [164, 0]
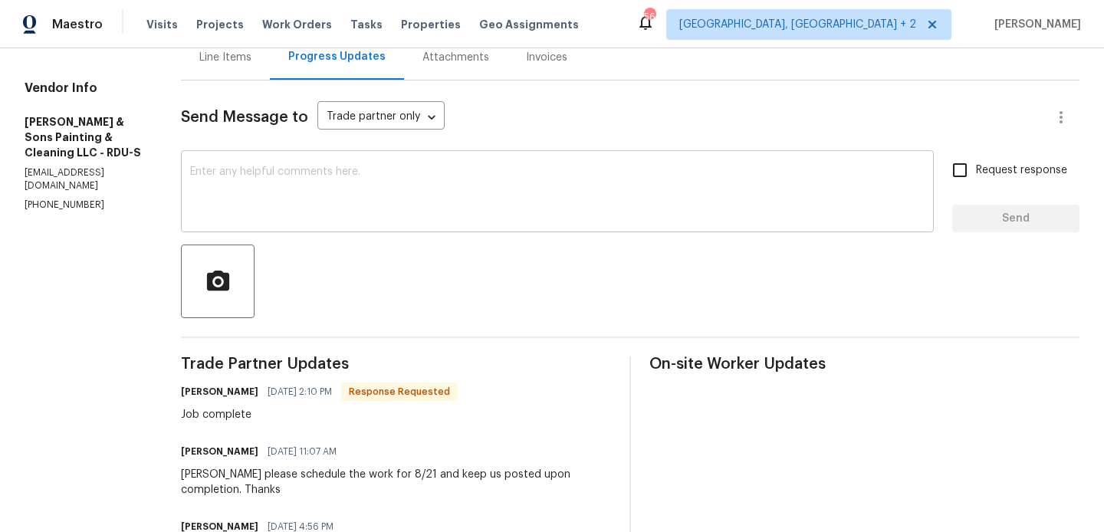
click at [314, 194] on textarea at bounding box center [557, 193] width 735 height 54
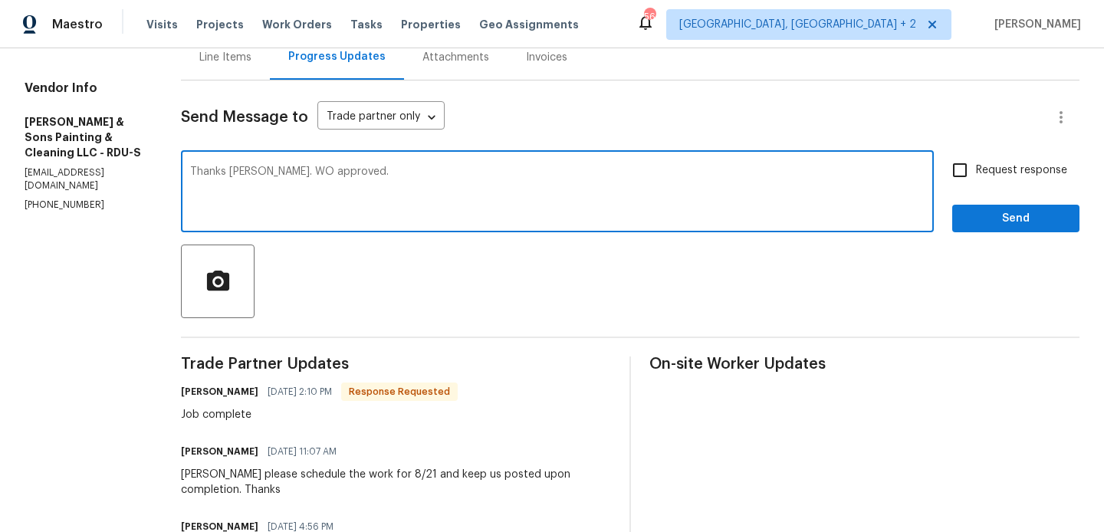
type textarea "Thanks [PERSON_NAME]. WO approved."
click at [1078, 224] on button "Send" at bounding box center [1015, 219] width 127 height 28
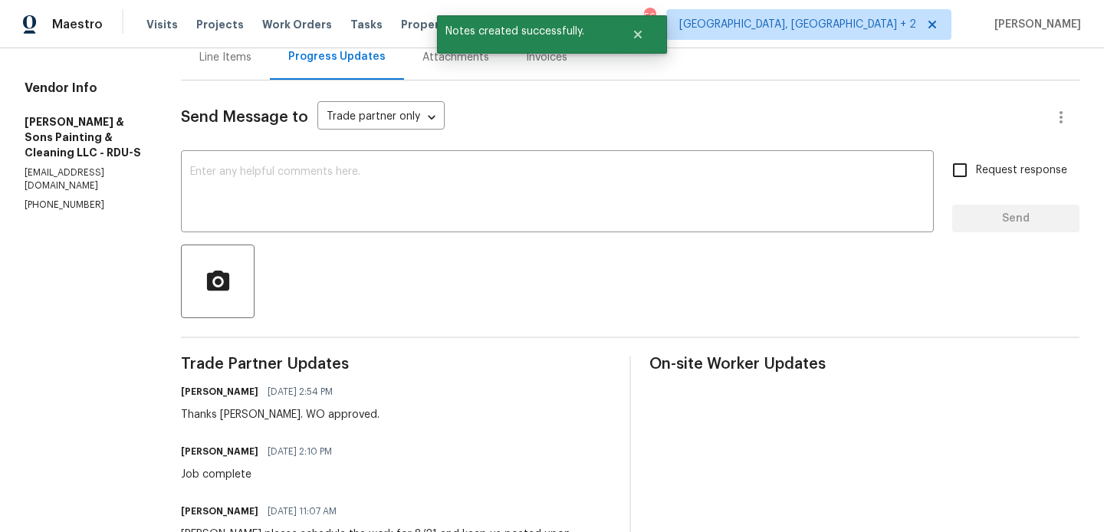
scroll to position [0, 0]
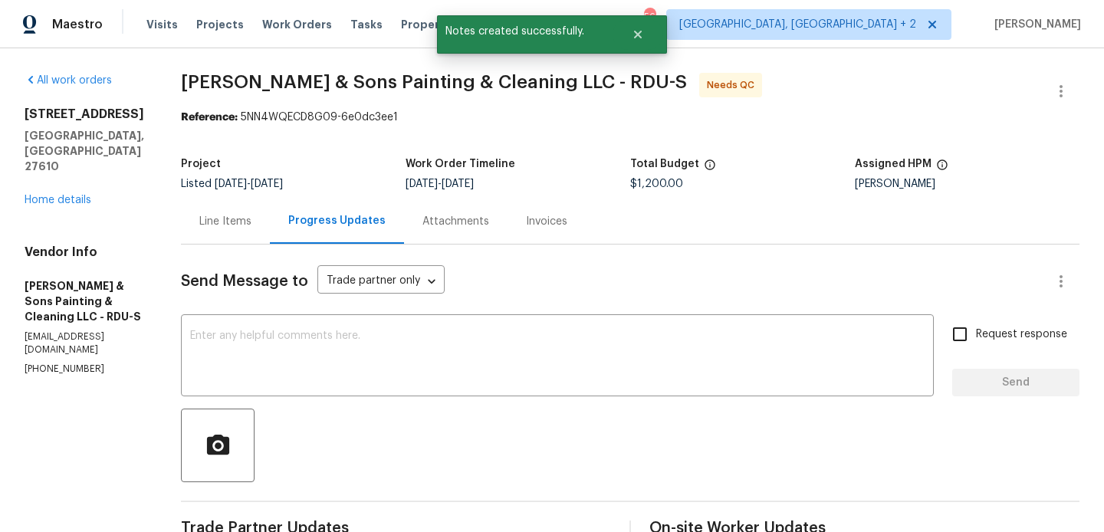
click at [222, 229] on div "Line Items" at bounding box center [225, 221] width 89 height 45
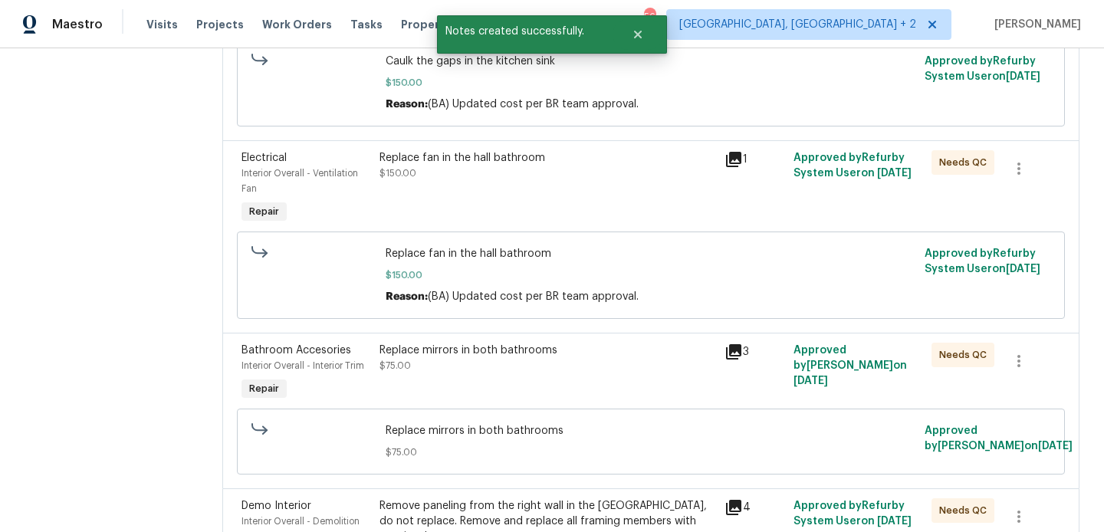
scroll to position [1444, 0]
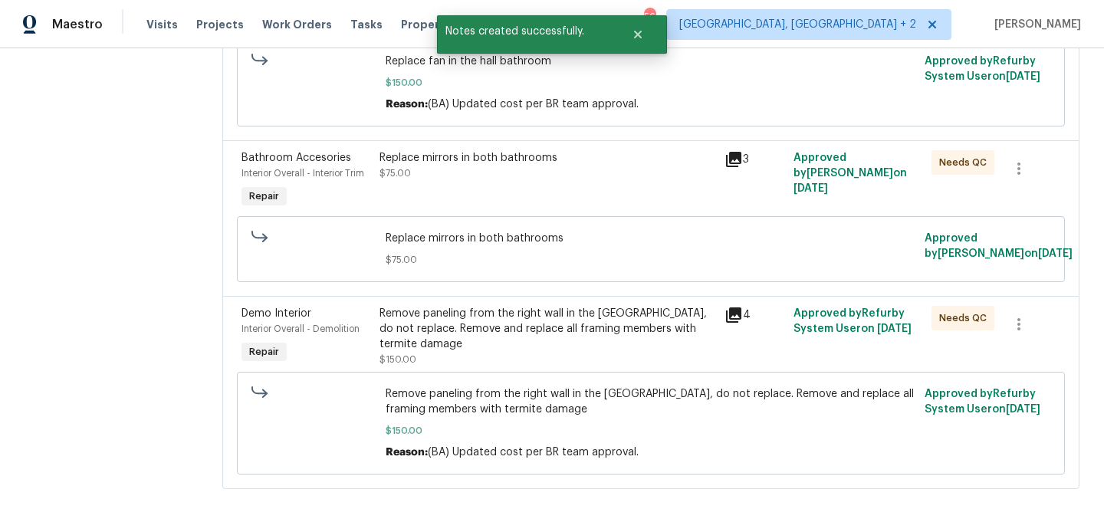
click at [469, 311] on div "Remove paneling from the right wall in the [GEOGRAPHIC_DATA], do not replace. R…" at bounding box center [548, 329] width 336 height 46
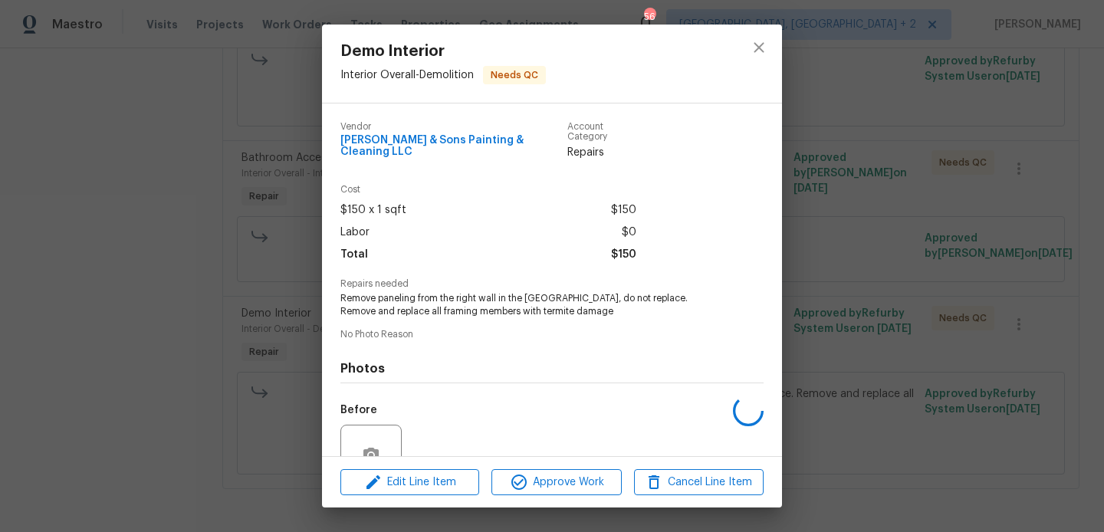
scroll to position [135, 0]
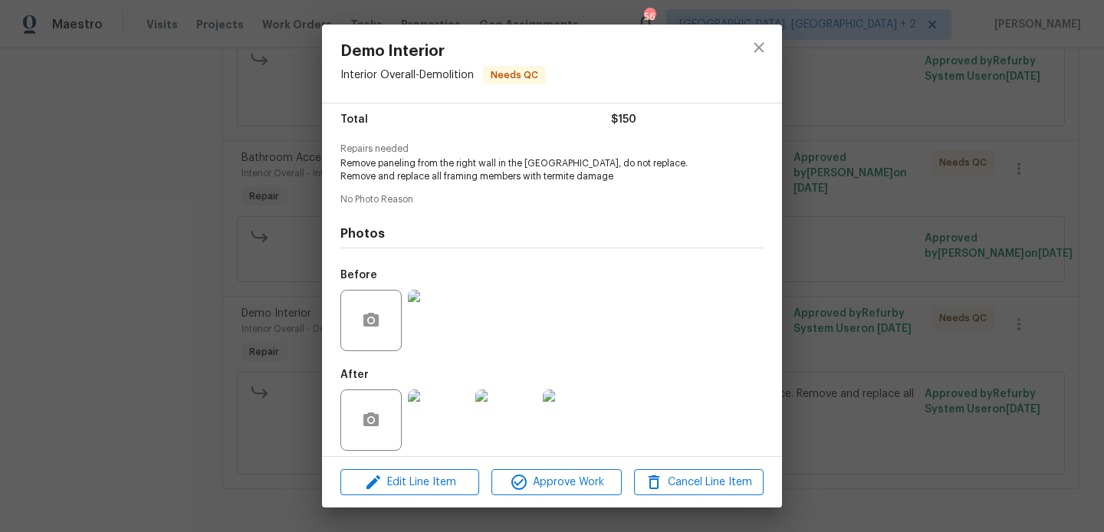
click at [458, 406] on img at bounding box center [438, 420] width 61 height 61
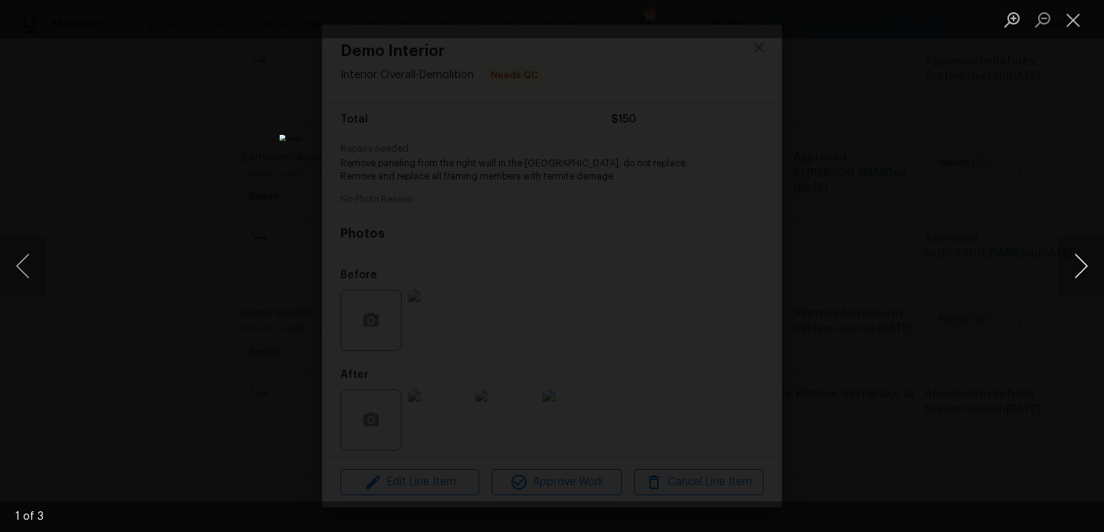
click at [1086, 265] on button "Next image" at bounding box center [1081, 265] width 46 height 61
click at [977, 225] on div "Lightbox" at bounding box center [552, 266] width 1104 height 532
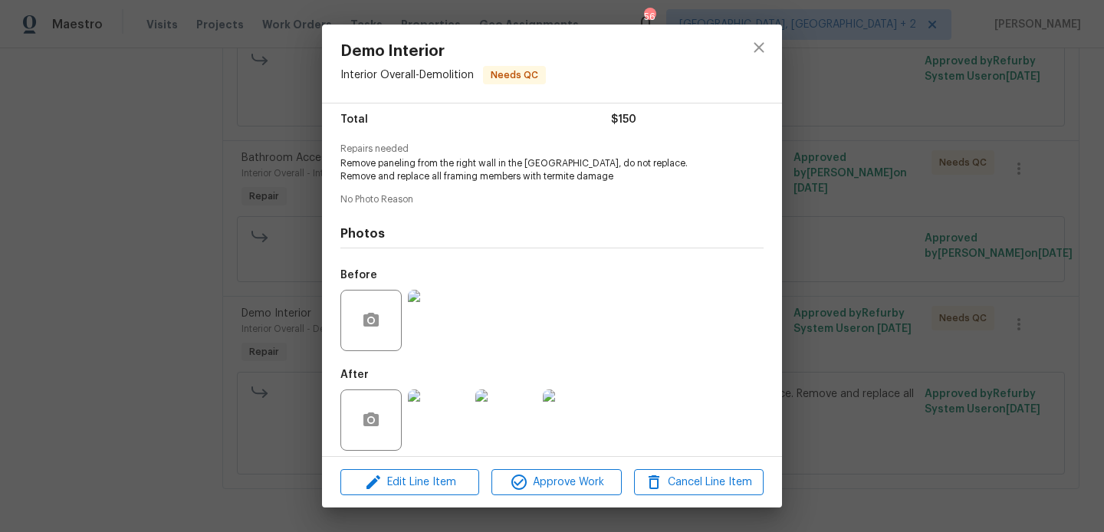
click at [903, 202] on div "Demo Interior Interior Overall - Demolition Needs QC Vendor [PERSON_NAME] & Son…" at bounding box center [552, 266] width 1104 height 532
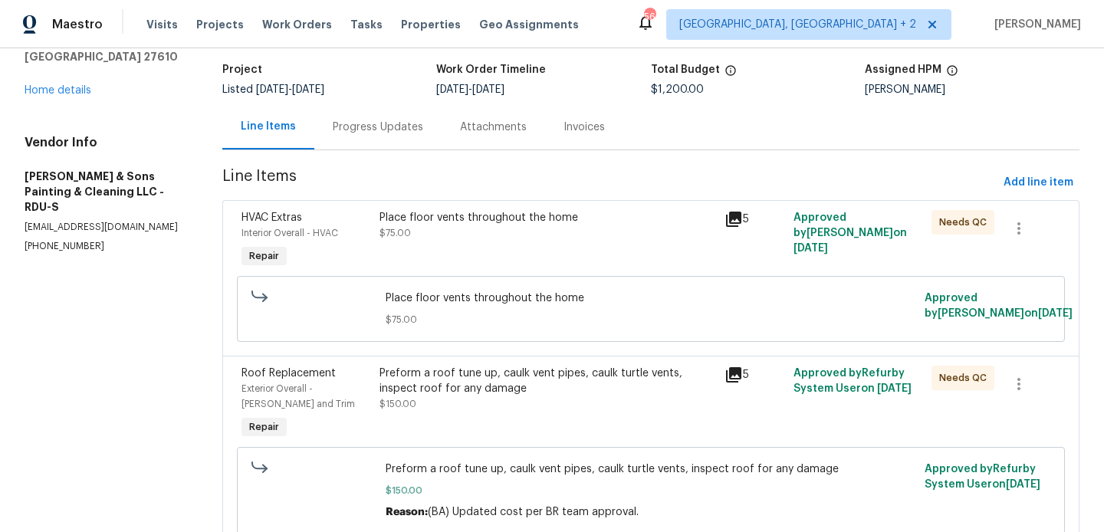
scroll to position [0, 0]
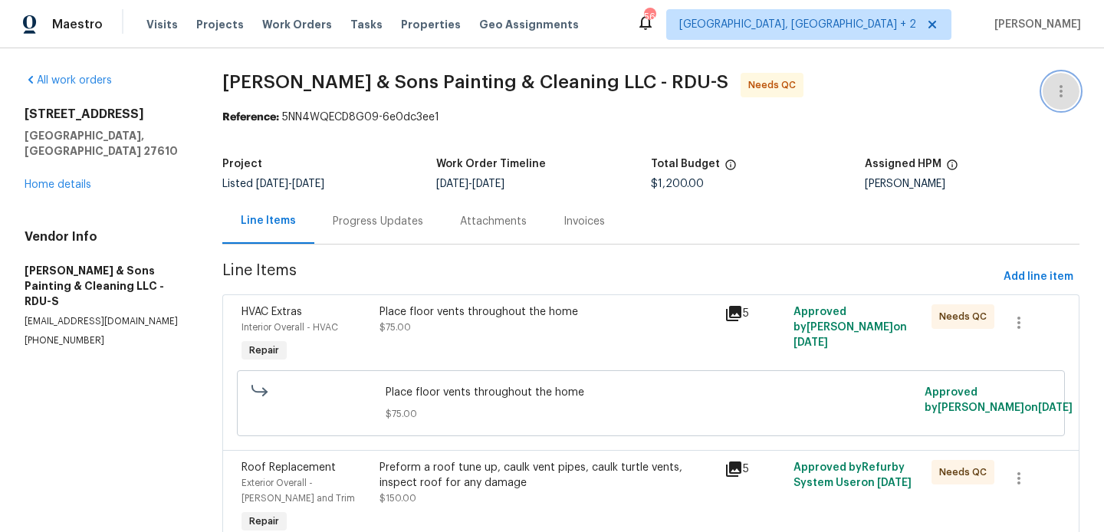
click at [1063, 87] on icon "button" at bounding box center [1061, 91] width 18 height 18
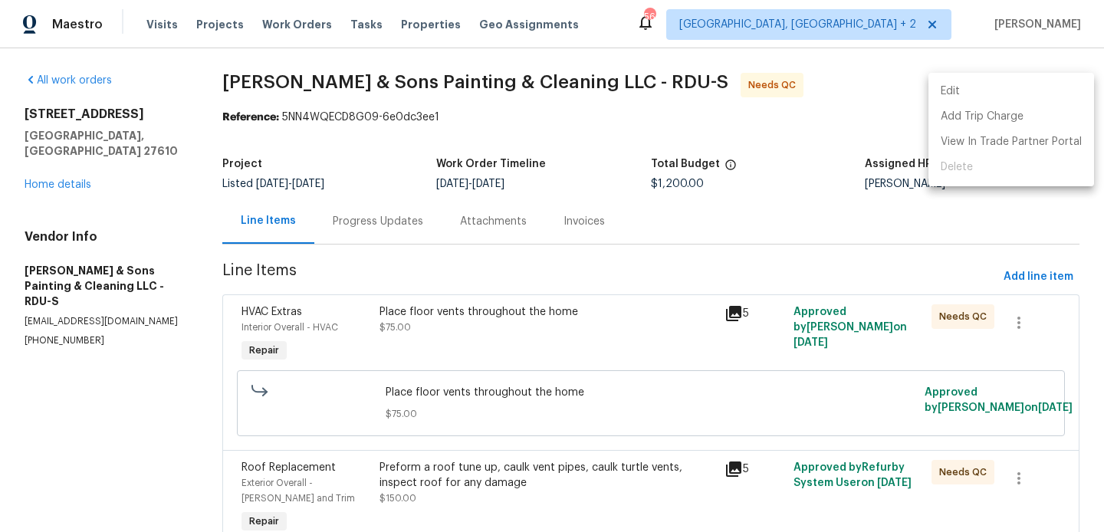
click at [1015, 87] on li "Edit" at bounding box center [1012, 91] width 166 height 25
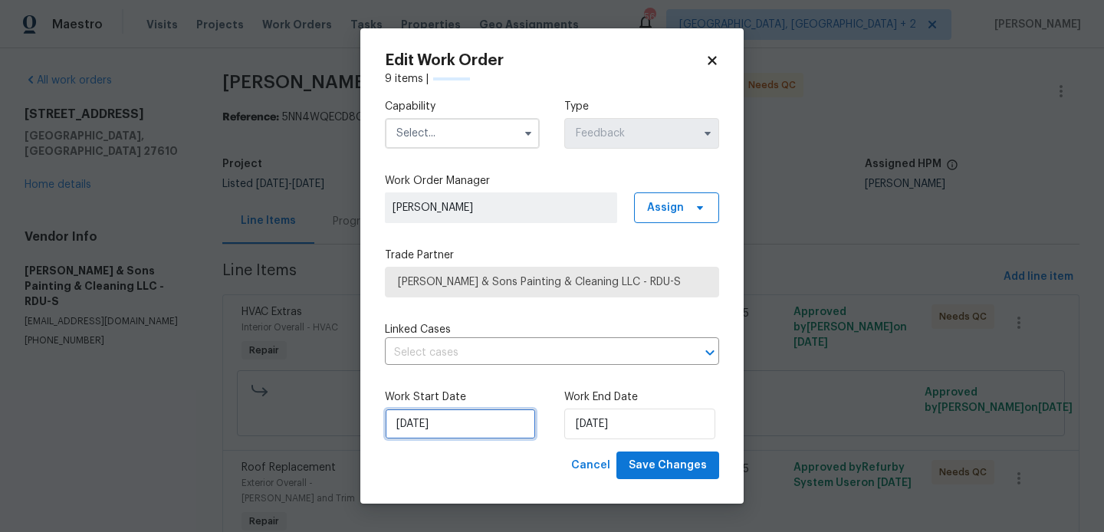
click at [418, 426] on input "11/08/2025" at bounding box center [460, 424] width 151 height 31
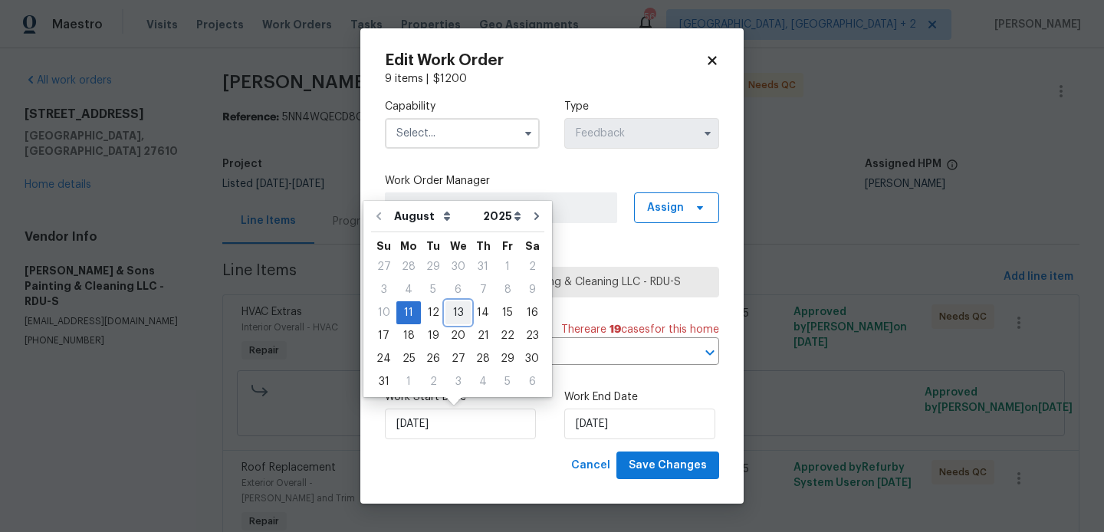
click at [452, 312] on div "13" at bounding box center [458, 312] width 25 height 21
type input "13/08/2025"
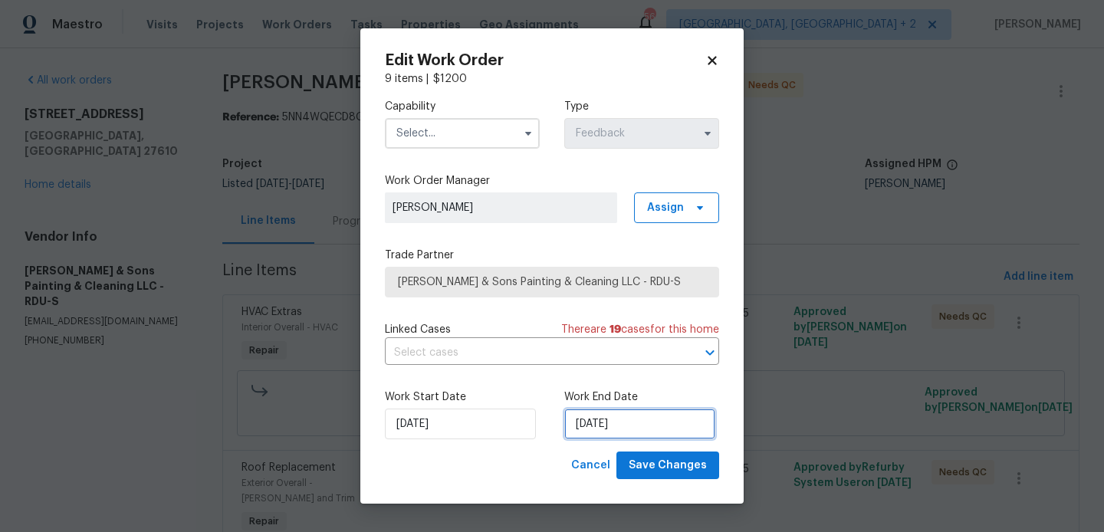
click at [641, 436] on input "13/08/2025" at bounding box center [639, 424] width 151 height 31
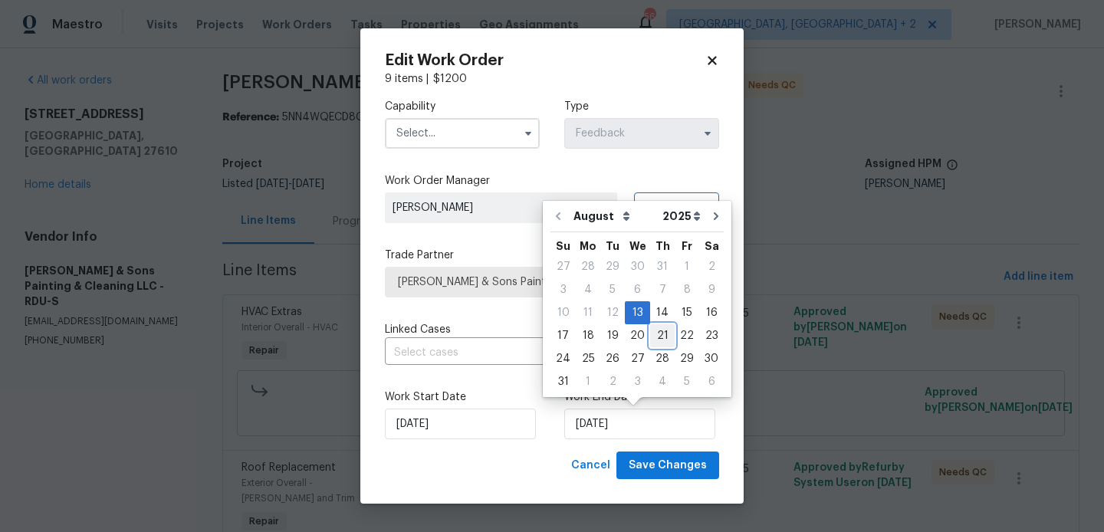
click at [657, 334] on div "21" at bounding box center [662, 335] width 25 height 21
type input "[DATE]"
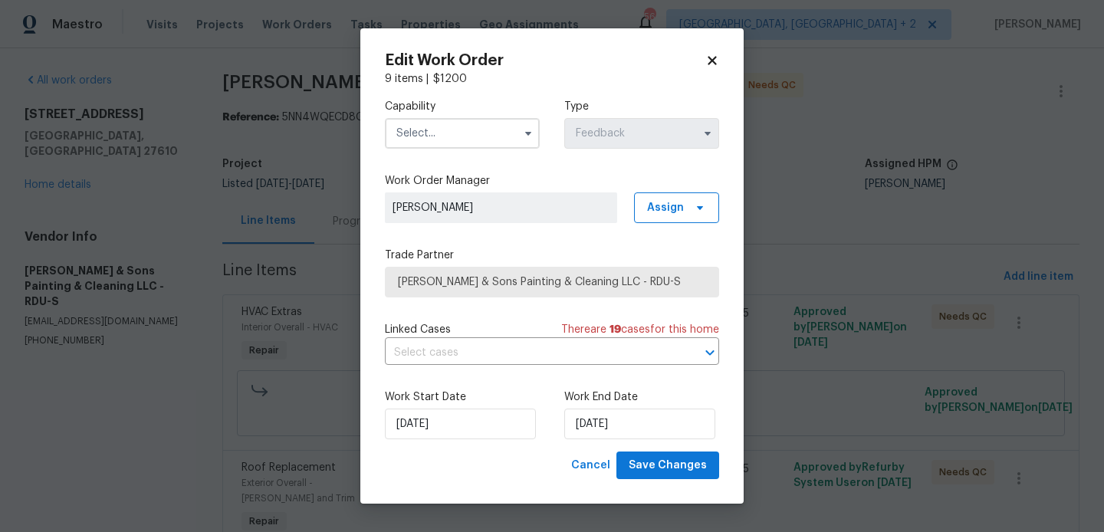
click at [420, 133] on input "text" at bounding box center [462, 133] width 155 height 31
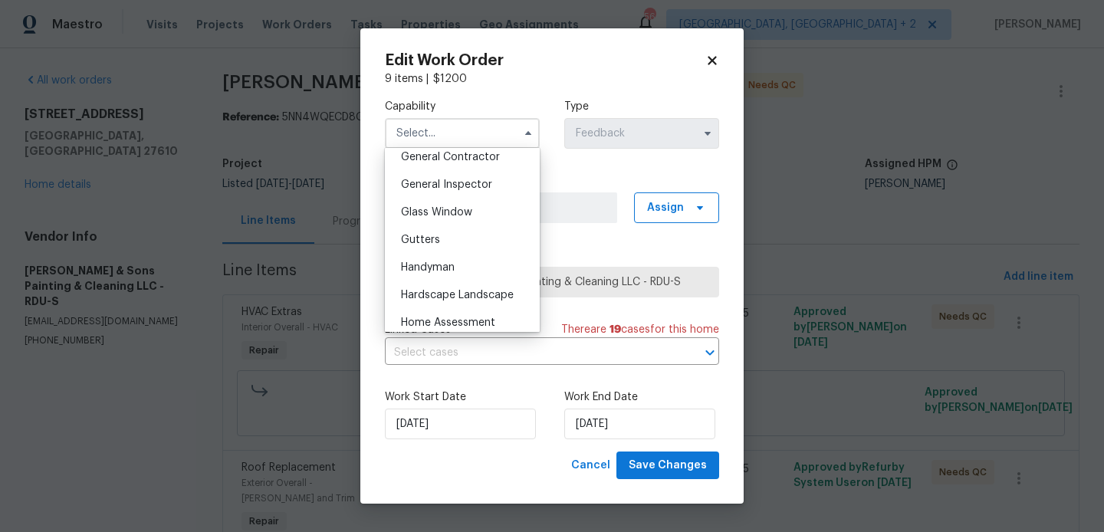
scroll to position [762, 0]
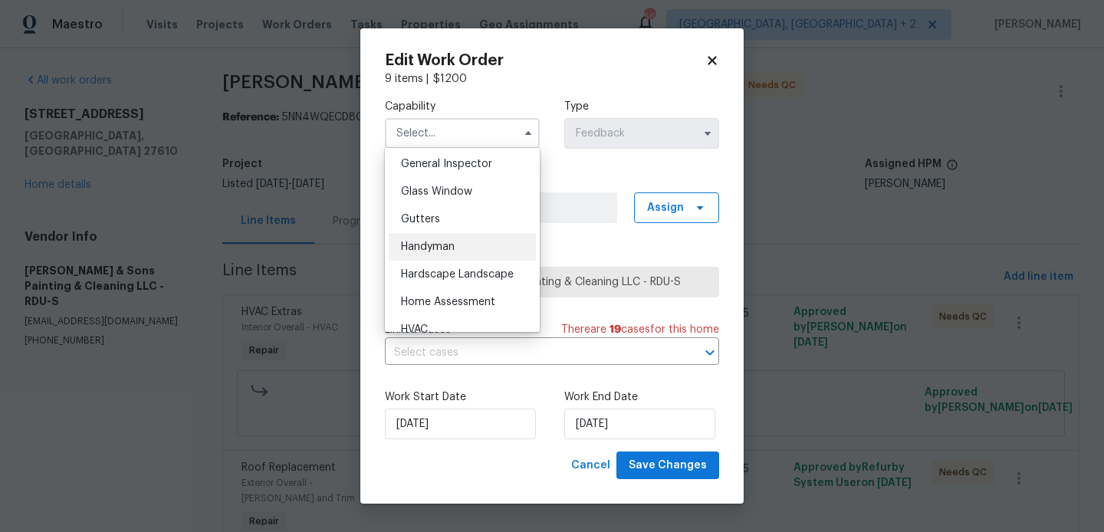
click at [453, 257] on div "Handyman" at bounding box center [462, 247] width 147 height 28
type input "Handyman"
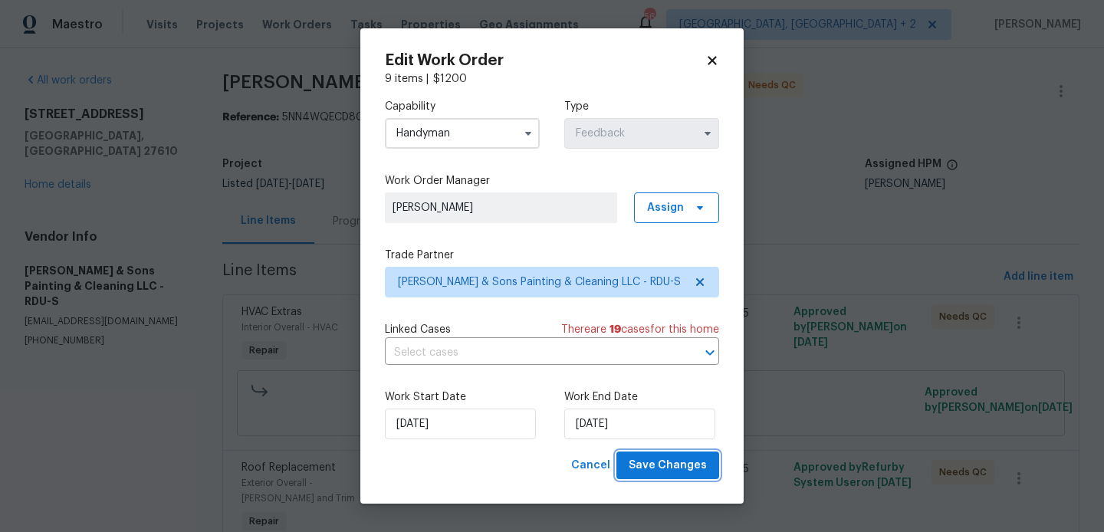
click at [656, 465] on span "Save Changes" at bounding box center [668, 465] width 78 height 19
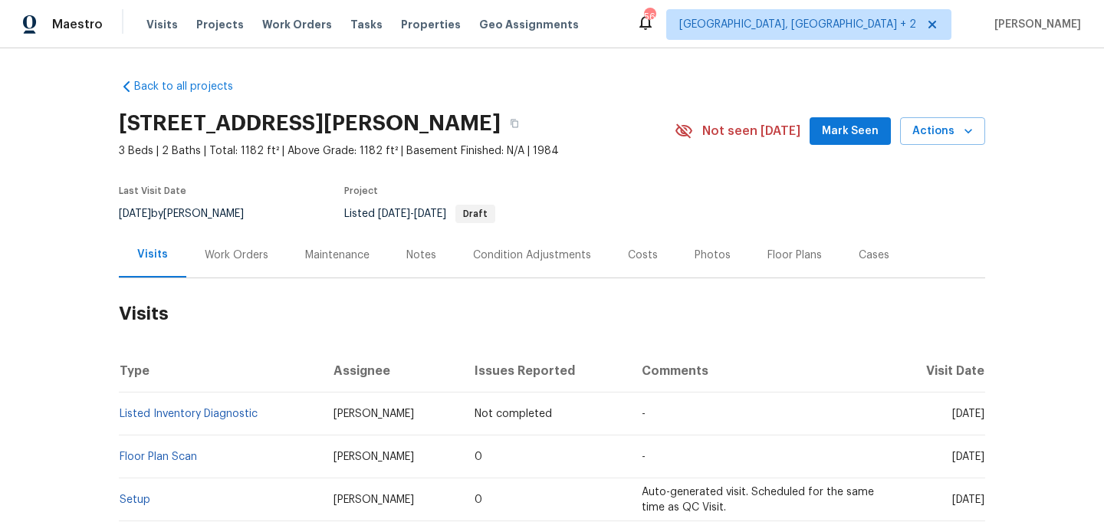
click at [255, 261] on div "Work Orders" at bounding box center [237, 255] width 64 height 15
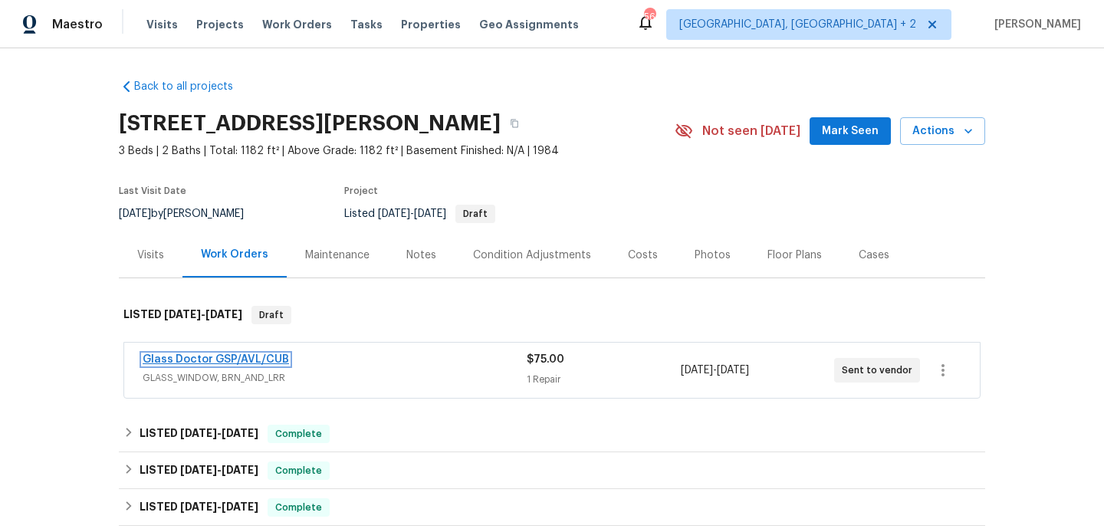
click at [274, 360] on link "Glass Doctor GSP/AVL/CUB" at bounding box center [216, 359] width 146 height 11
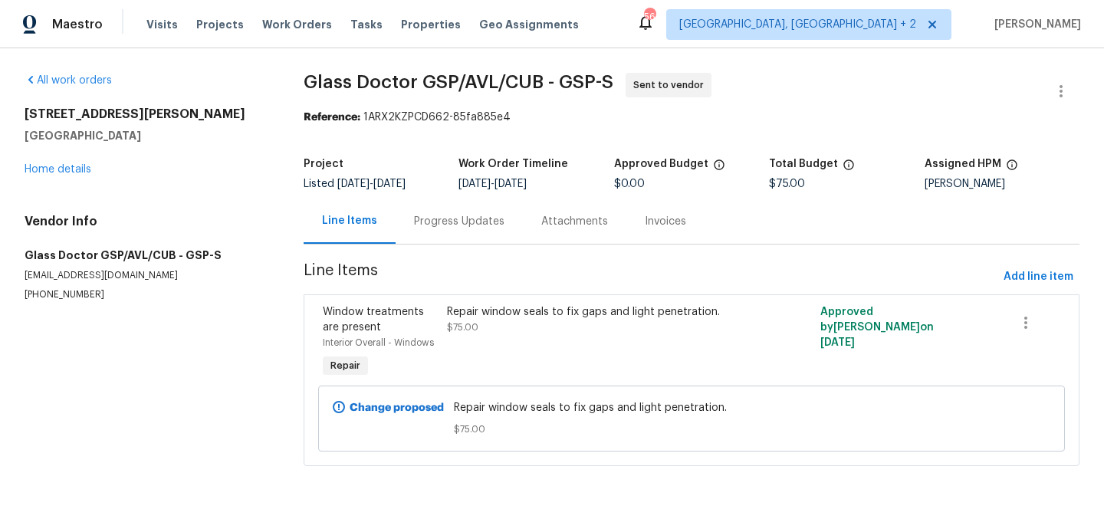
click at [469, 231] on div "Progress Updates" at bounding box center [459, 221] width 127 height 45
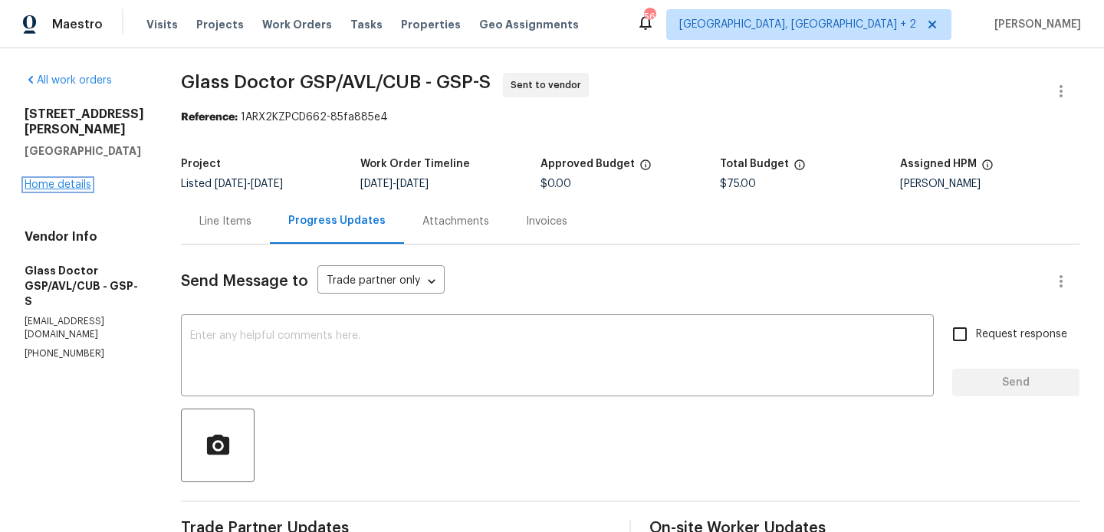
click at [70, 187] on link "Home details" at bounding box center [58, 184] width 67 height 11
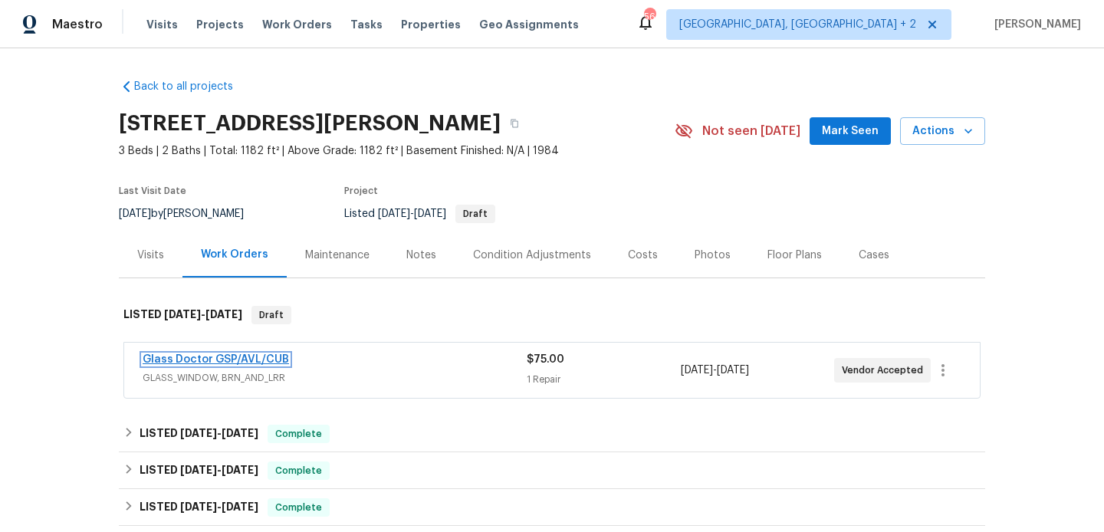
click at [245, 360] on link "Glass Doctor GSP/AVL/CUB" at bounding box center [216, 359] width 146 height 11
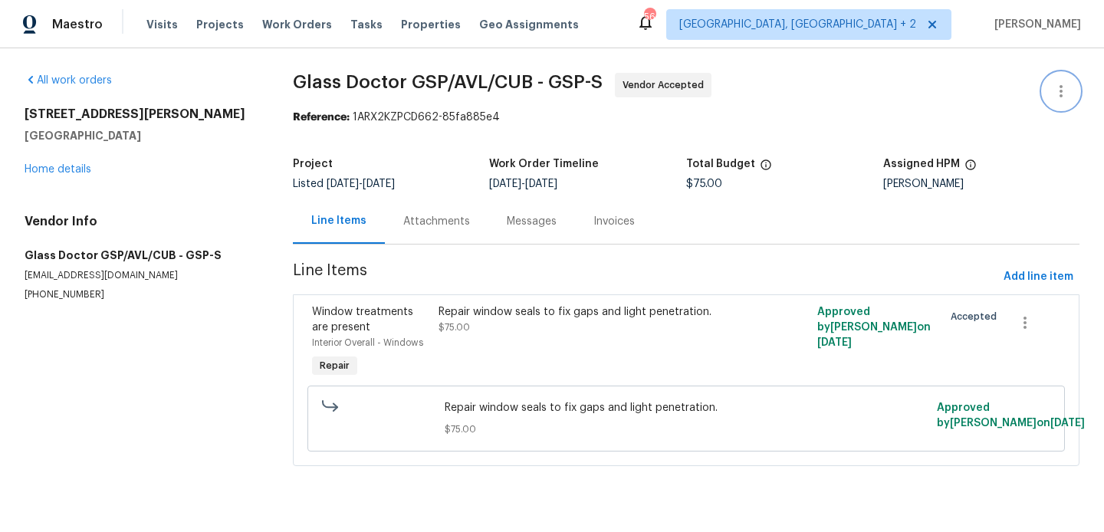
click at [1073, 85] on button "button" at bounding box center [1061, 91] width 37 height 37
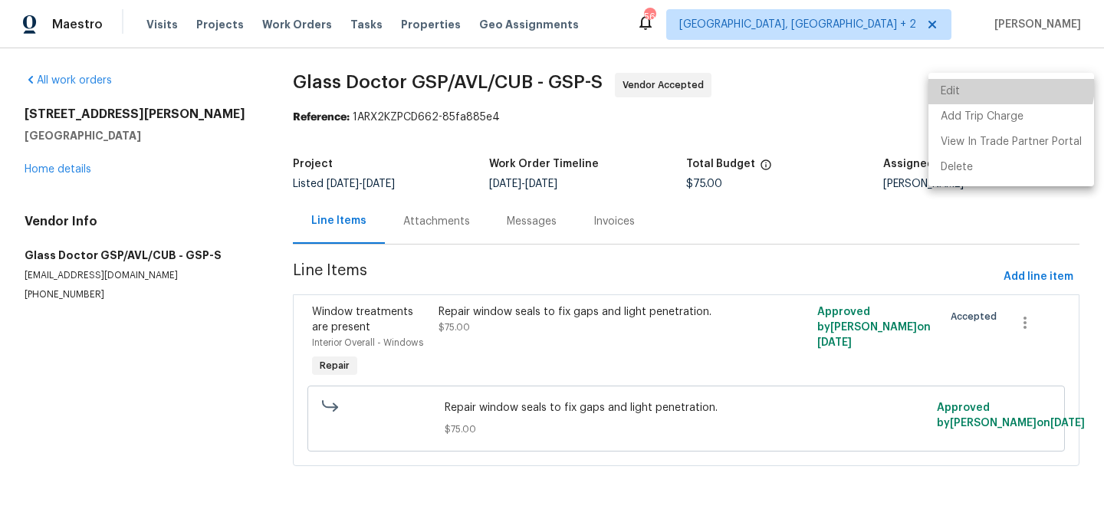
click at [1001, 84] on li "Edit" at bounding box center [1012, 91] width 166 height 25
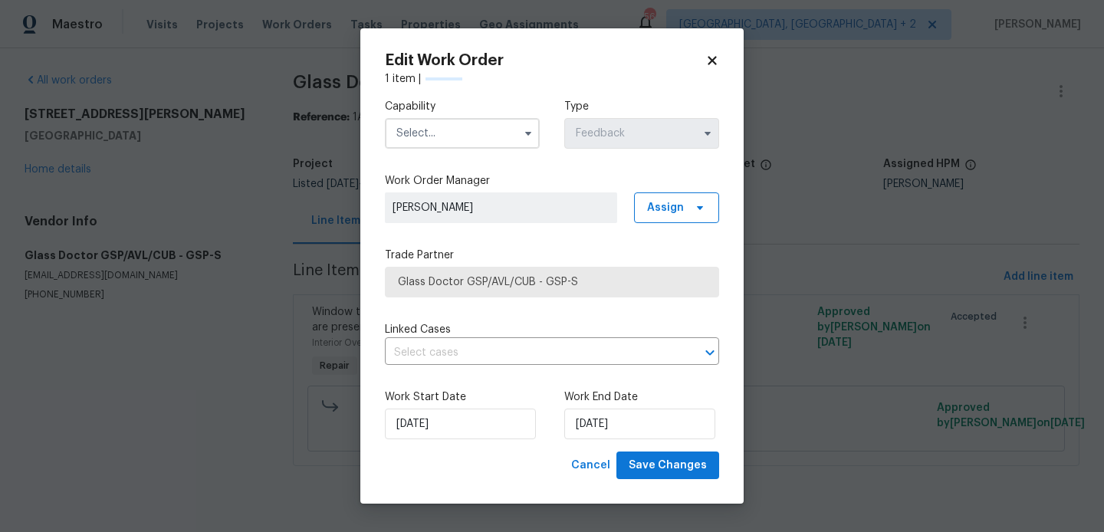
click at [462, 127] on input "text" at bounding box center [462, 133] width 155 height 31
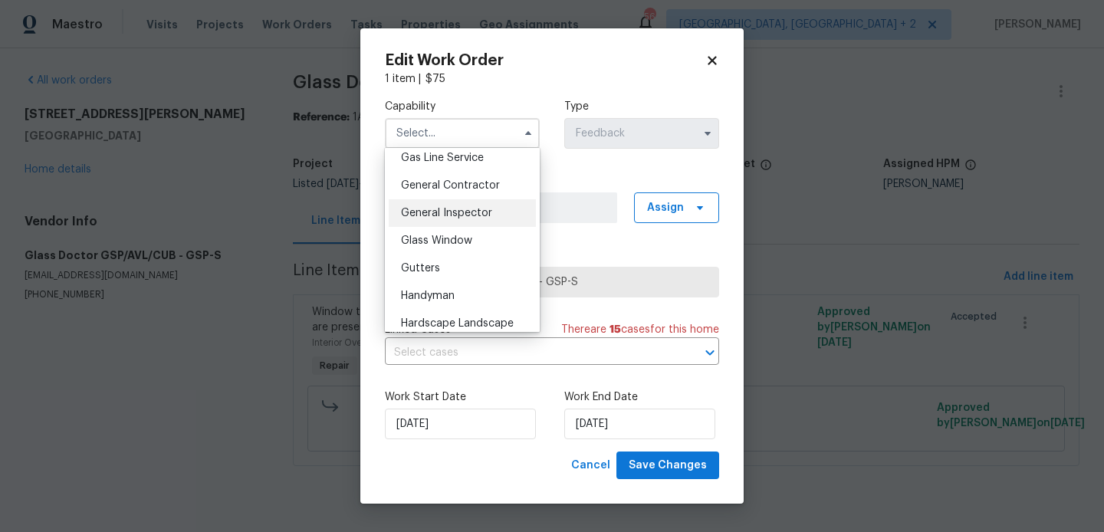
scroll to position [714, 0]
click at [465, 250] on div "Glass Window" at bounding box center [462, 240] width 147 height 28
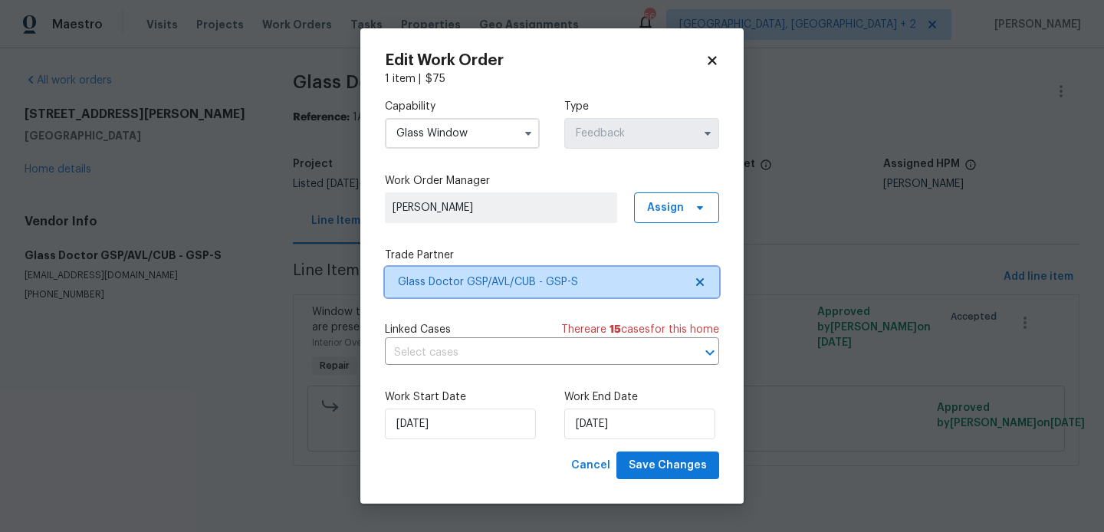
click at [465, 276] on span "Glass Doctor GSP/AVL/CUB - GSP-S" at bounding box center [541, 282] width 286 height 15
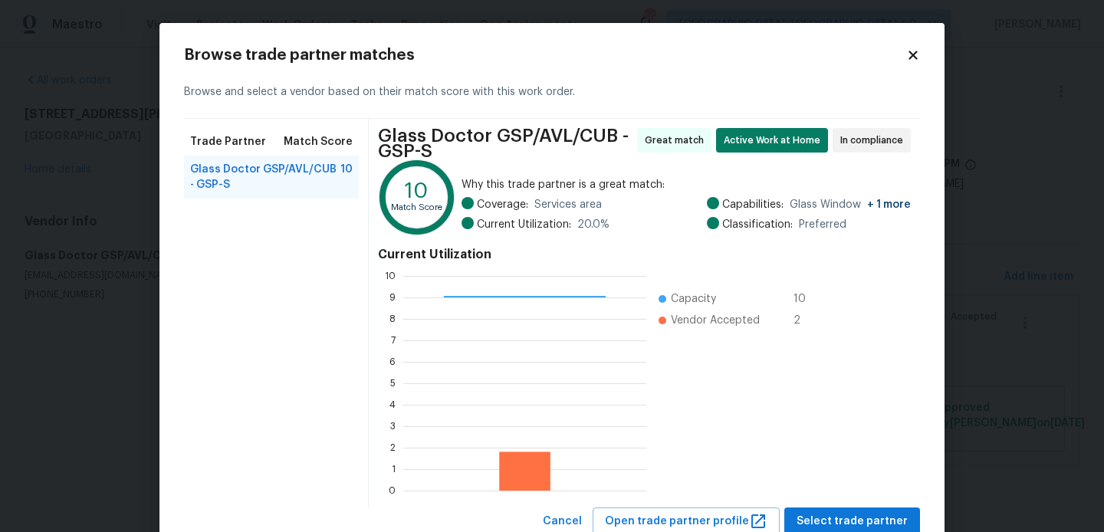
scroll to position [51, 0]
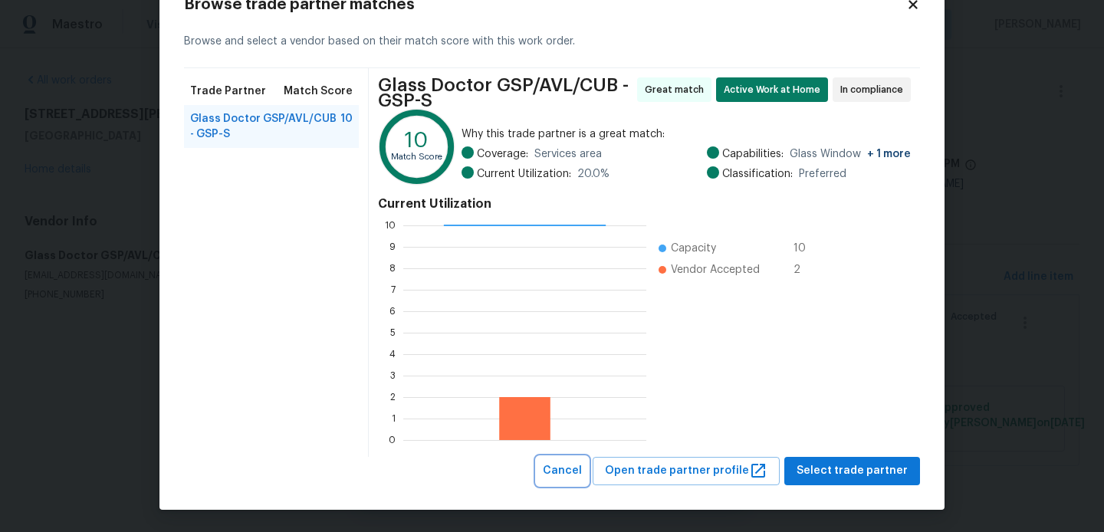
click at [582, 464] on span "Cancel" at bounding box center [562, 471] width 39 height 19
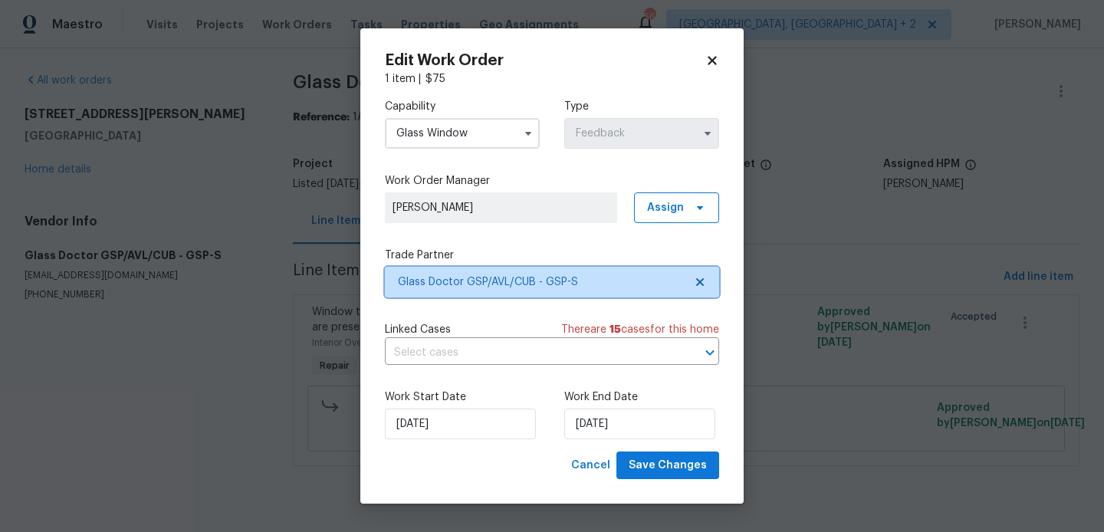
scroll to position [0, 0]
click at [439, 140] on input "Glass Window" at bounding box center [462, 133] width 155 height 31
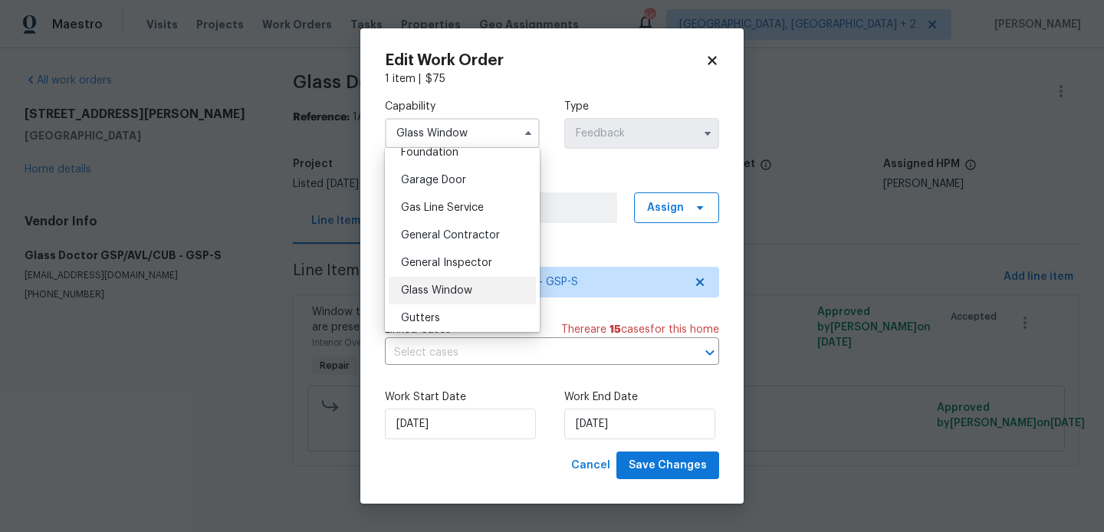
scroll to position [666, 0]
click at [443, 233] on span "General Contractor" at bounding box center [450, 233] width 99 height 11
type input "General Contractor"
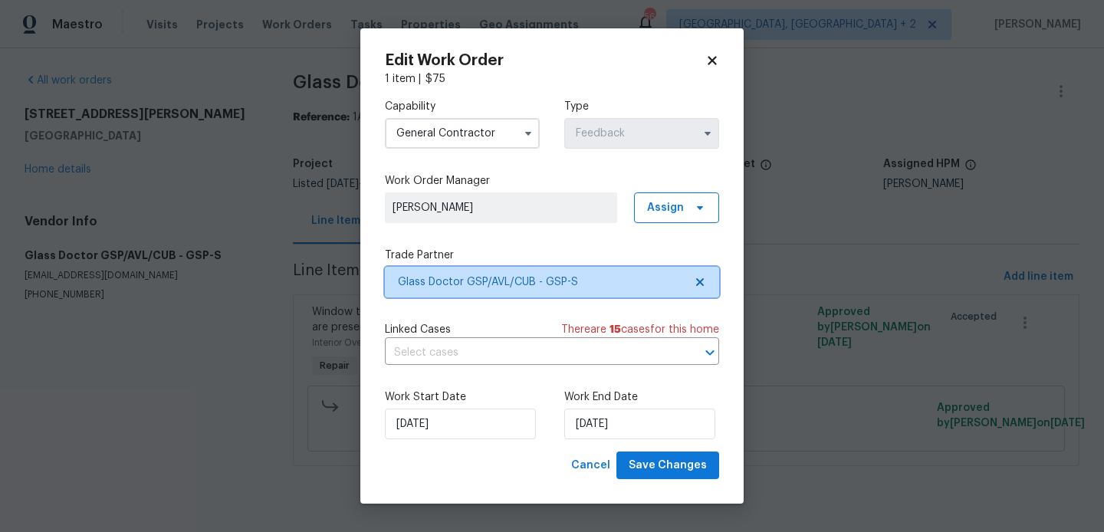
click at [471, 272] on span "Glass Doctor GSP/AVL/CUB - GSP-S" at bounding box center [552, 282] width 334 height 31
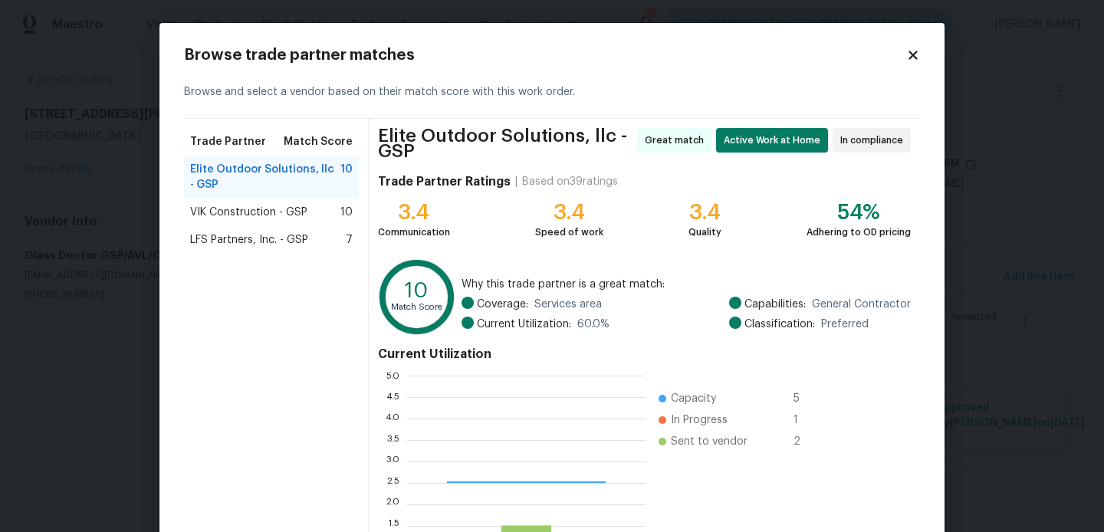
scroll to position [215, 238]
click at [272, 233] on span "LFS Partners, Inc. - GSP" at bounding box center [249, 239] width 118 height 15
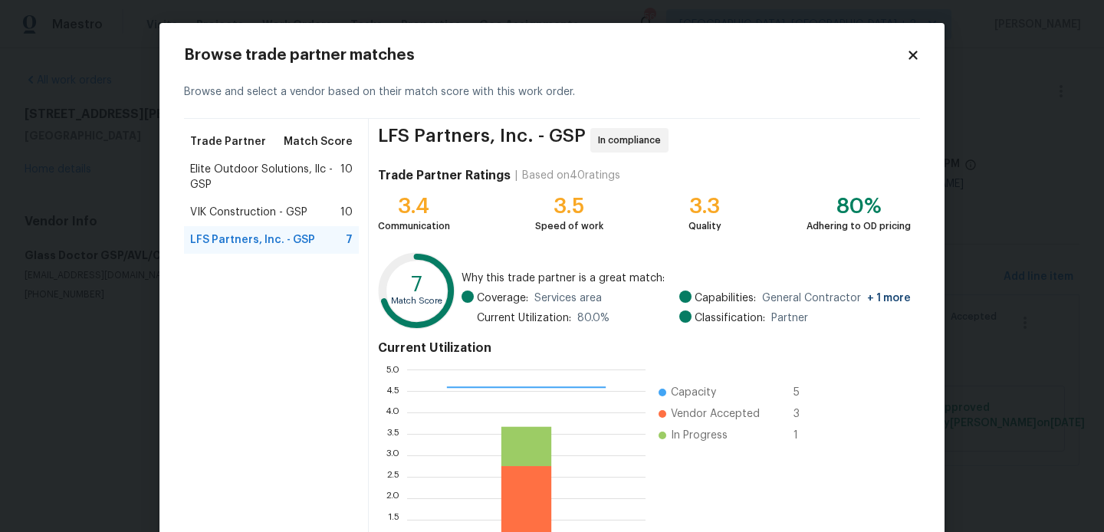
scroll to position [144, 0]
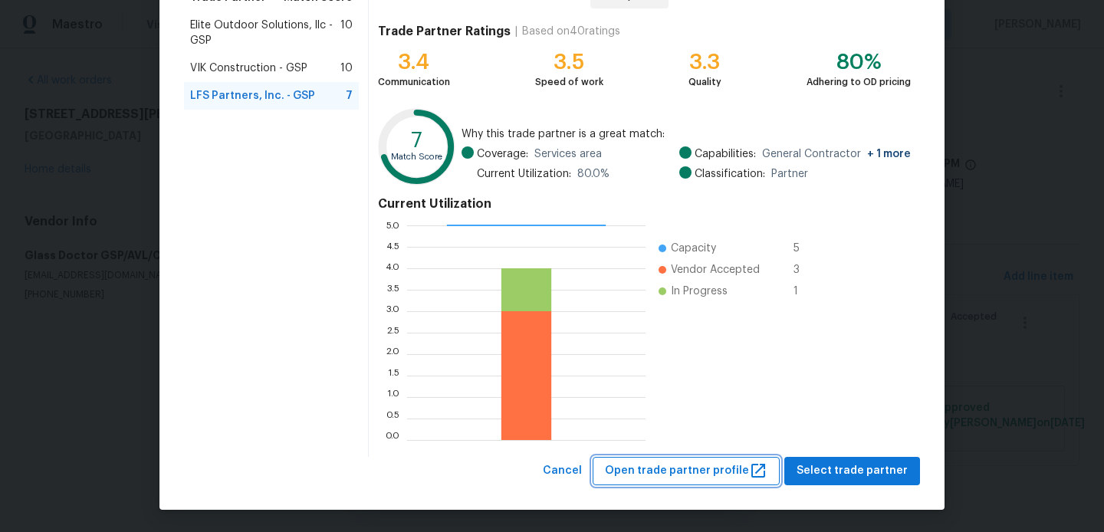
click at [687, 481] on button "Open trade partner profile" at bounding box center [686, 471] width 187 height 28
click at [237, 68] on span "VIK Construction - GSP" at bounding box center [248, 68] width 117 height 15
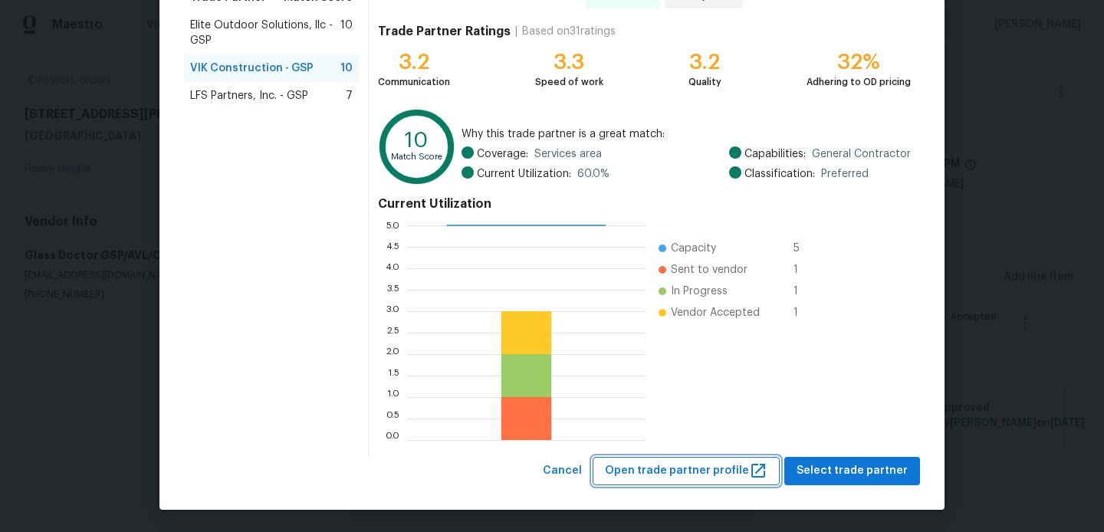
click at [678, 470] on span "Open trade partner profile" at bounding box center [686, 471] width 163 height 19
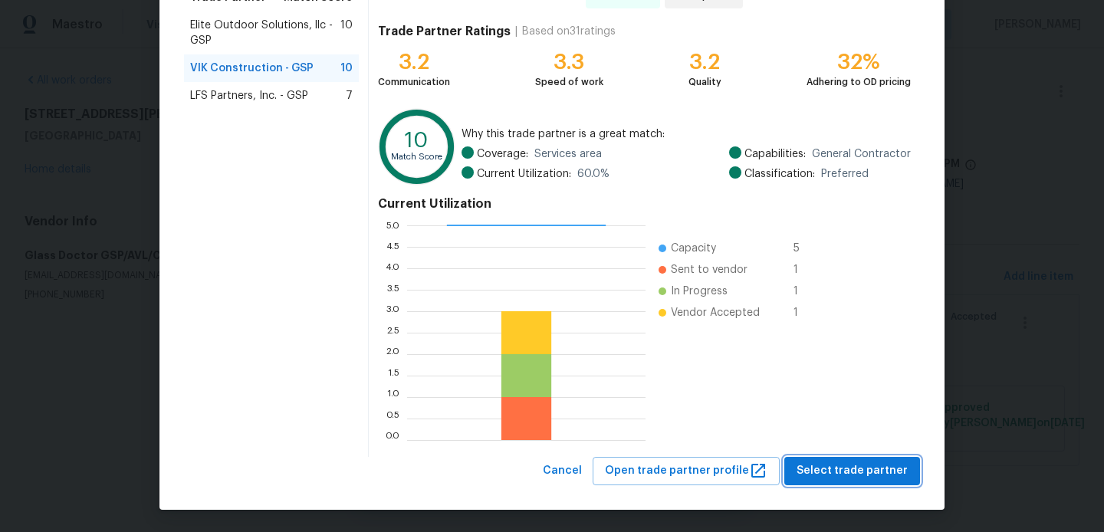
click at [844, 460] on button "Select trade partner" at bounding box center [852, 471] width 136 height 28
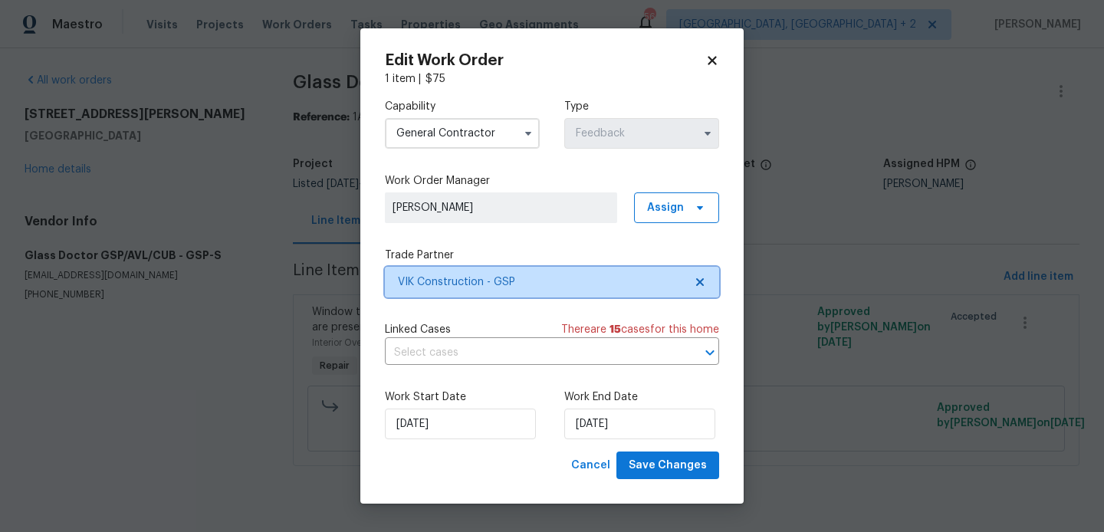
scroll to position [0, 0]
click at [294, 363] on body "Maestro Visits Projects Work Orders Tasks Properties Geo Assignments 56 Albuque…" at bounding box center [552, 254] width 1104 height 509
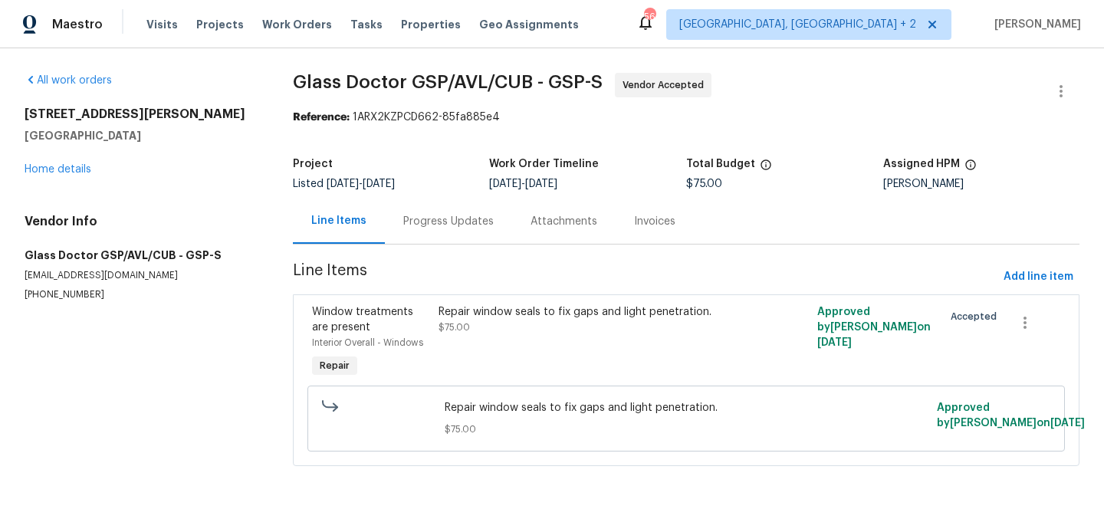
click at [442, 224] on div "Progress Updates" at bounding box center [448, 221] width 90 height 15
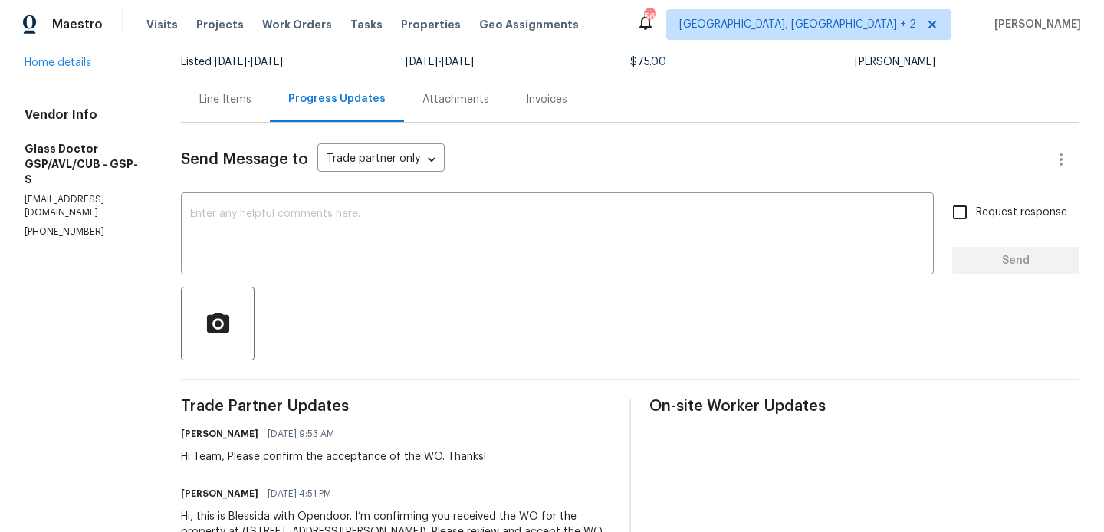
scroll to position [120, 0]
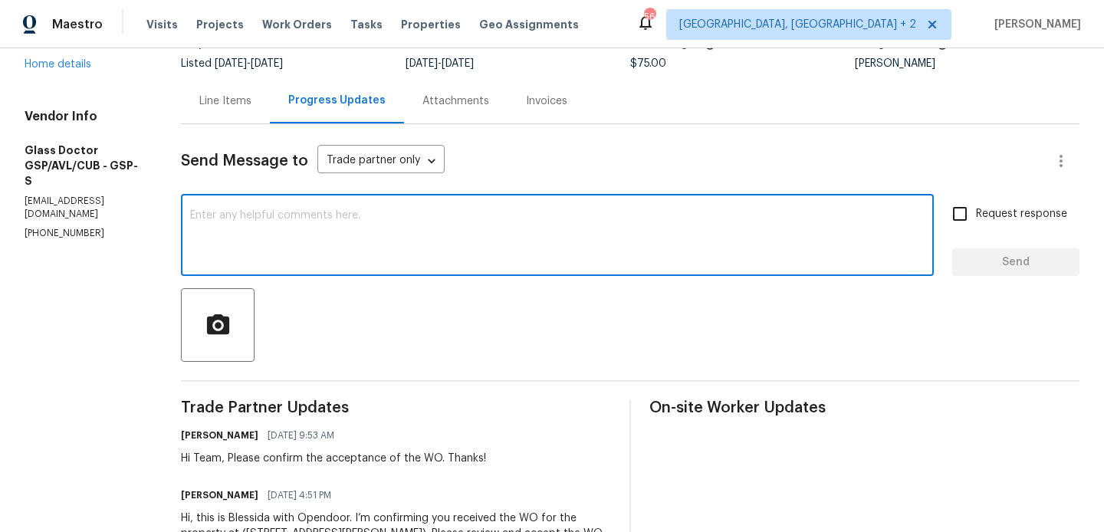
click at [409, 261] on textarea at bounding box center [557, 237] width 735 height 54
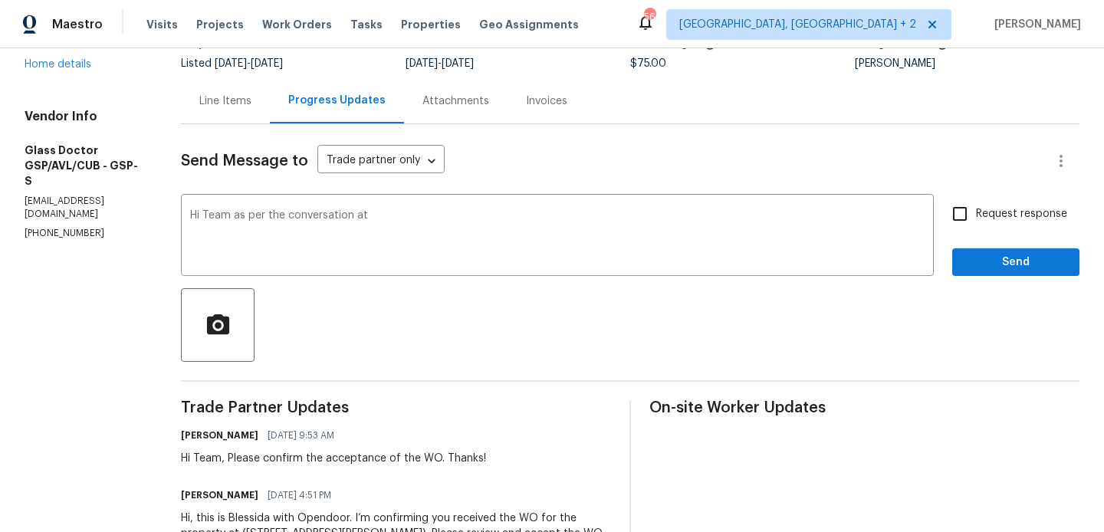
click at [82, 218] on section "All work orders 208 Mason Rd Boiling Springs, SC 29316 Home details Vendor Info…" at bounding box center [85, 286] width 120 height 669
copy p "(864) 288-7790"
click at [484, 209] on div "Hi Team as per the conversation at x ​" at bounding box center [557, 237] width 753 height 78
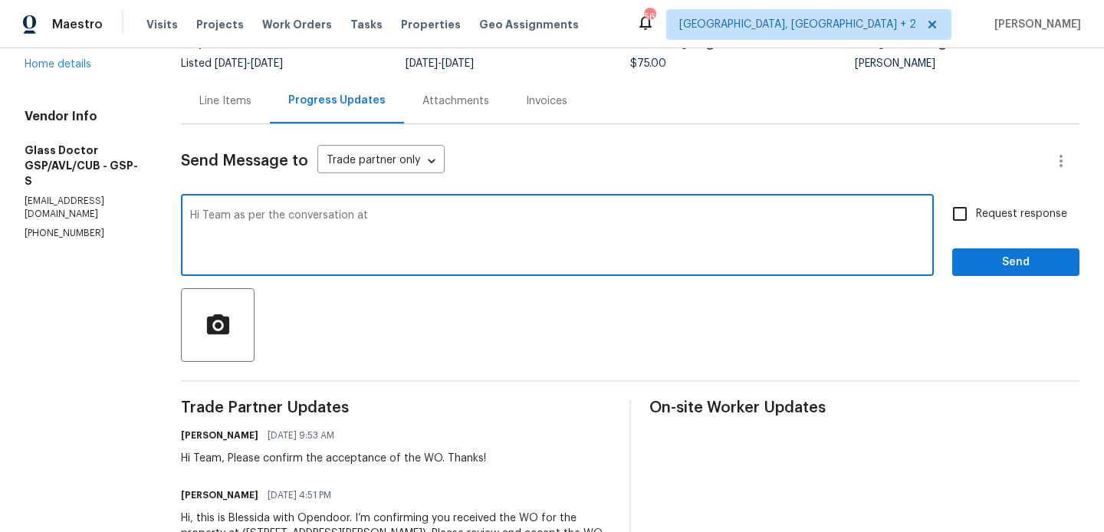
paste textarea "(864) 288-7790"
click at [462, 213] on textarea "Hi Team as per the conversation at (864) 288-7790" at bounding box center [557, 237] width 735 height 54
type textarea "Hi Team as per the conversation at (864) 288-7790 september 2 is to long. Hence…"
click at [1013, 268] on span "Send" at bounding box center [1016, 262] width 103 height 19
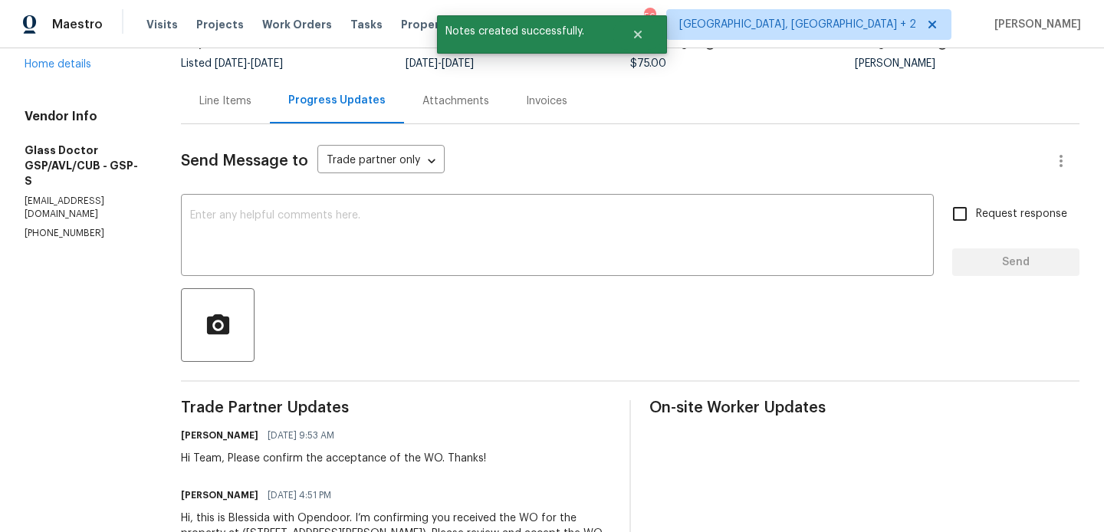
scroll to position [0, 0]
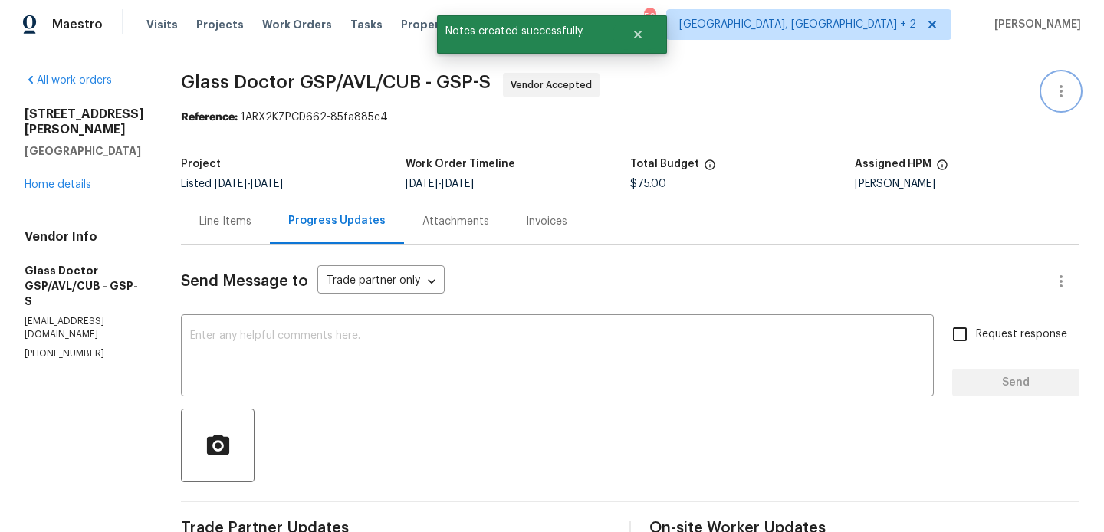
click at [1062, 81] on button "button" at bounding box center [1061, 91] width 37 height 37
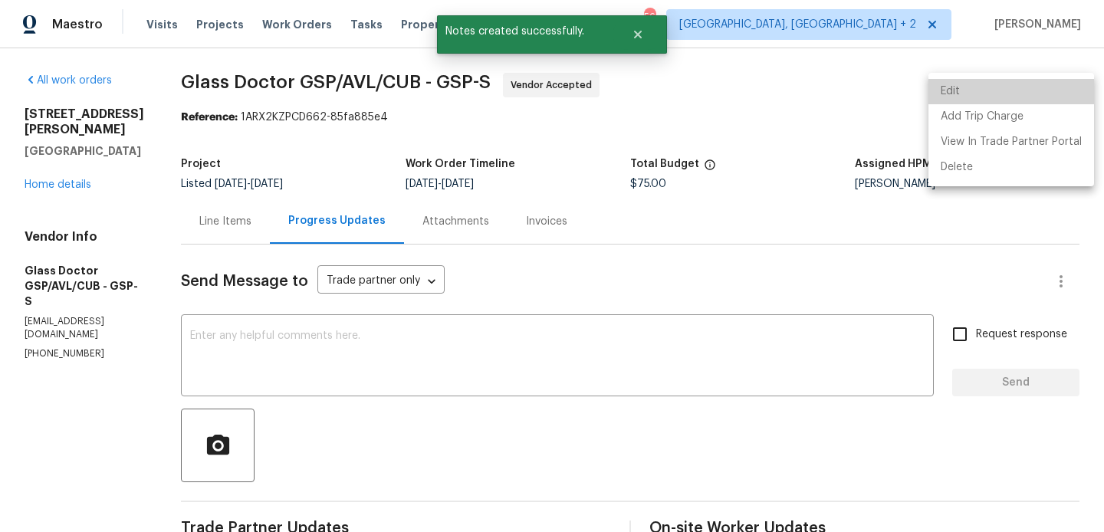
click at [1015, 83] on li "Edit" at bounding box center [1012, 91] width 166 height 25
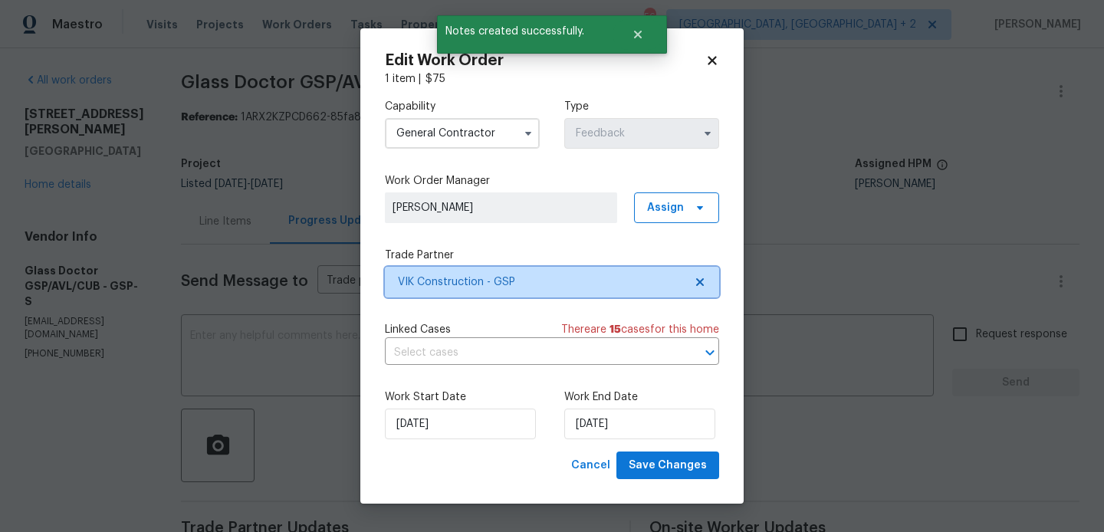
click at [503, 291] on span "VIK Construction - GSP" at bounding box center [552, 282] width 334 height 31
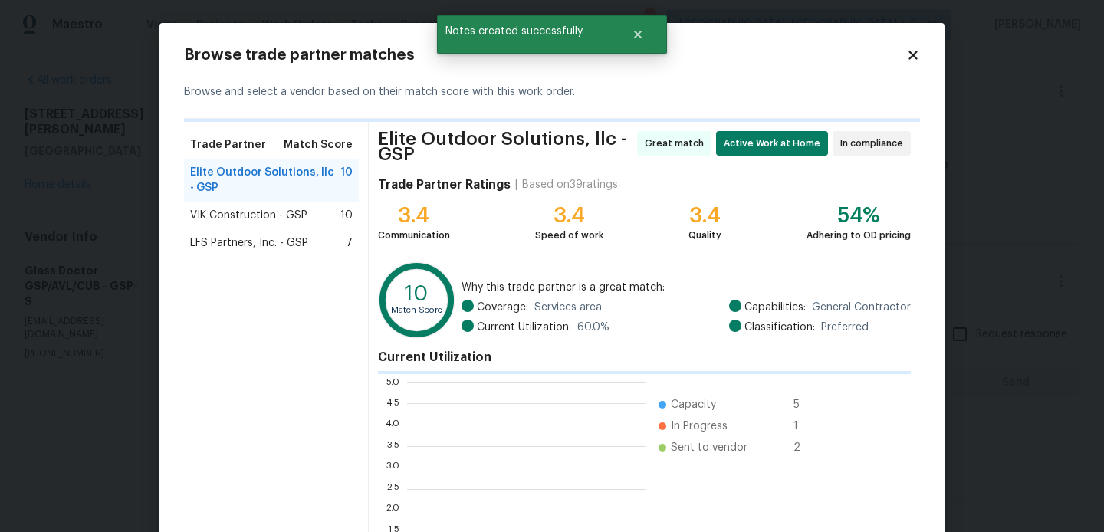
scroll to position [215, 238]
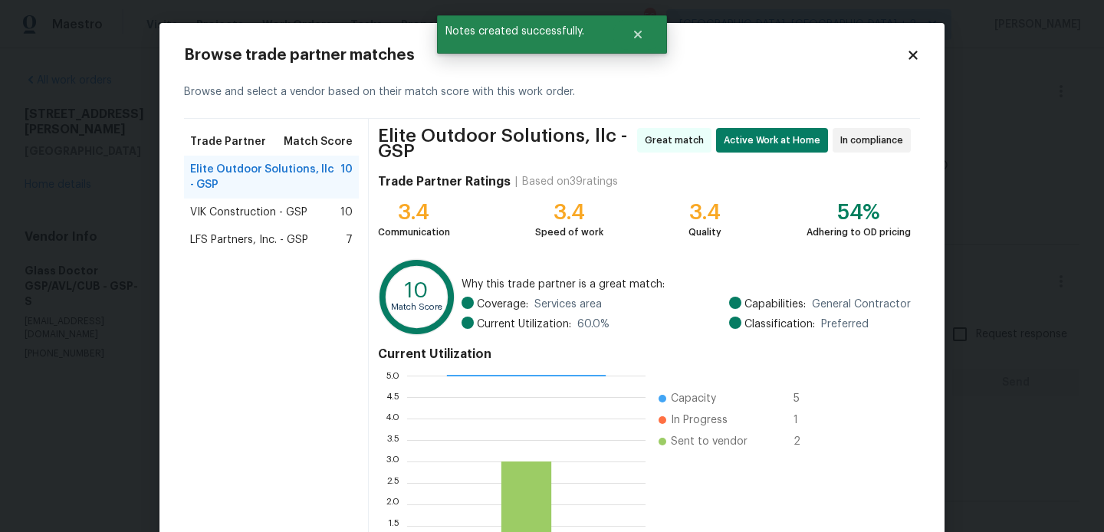
click at [317, 215] on div "VIK Construction - GSP 10" at bounding box center [271, 212] width 163 height 15
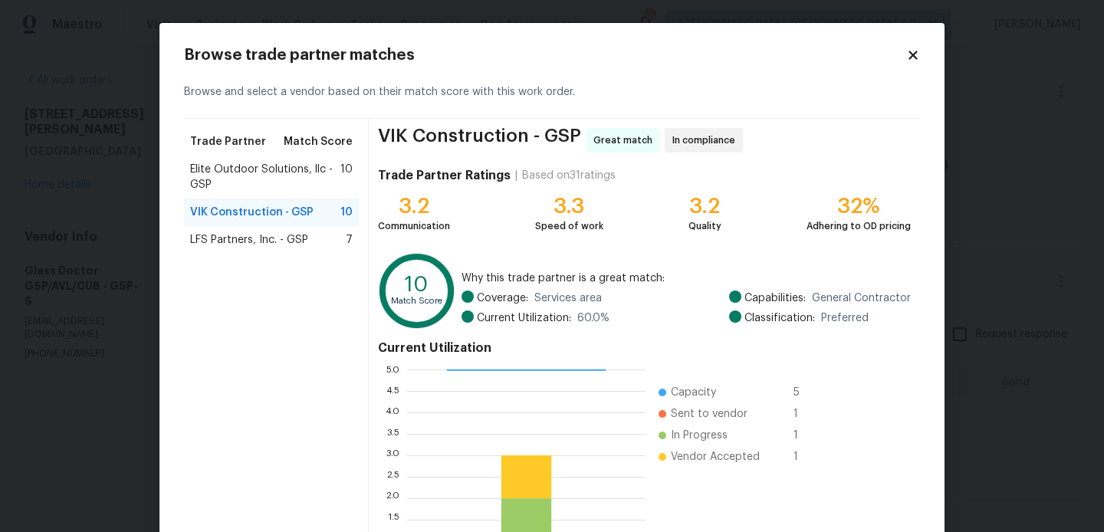
scroll to position [144, 0]
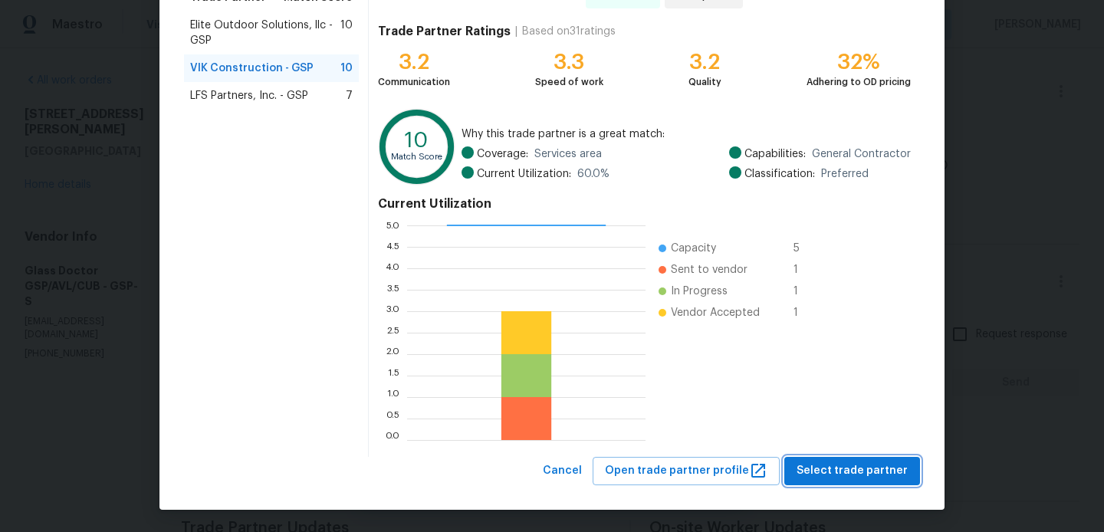
click at [830, 478] on span "Select trade partner" at bounding box center [852, 471] width 111 height 19
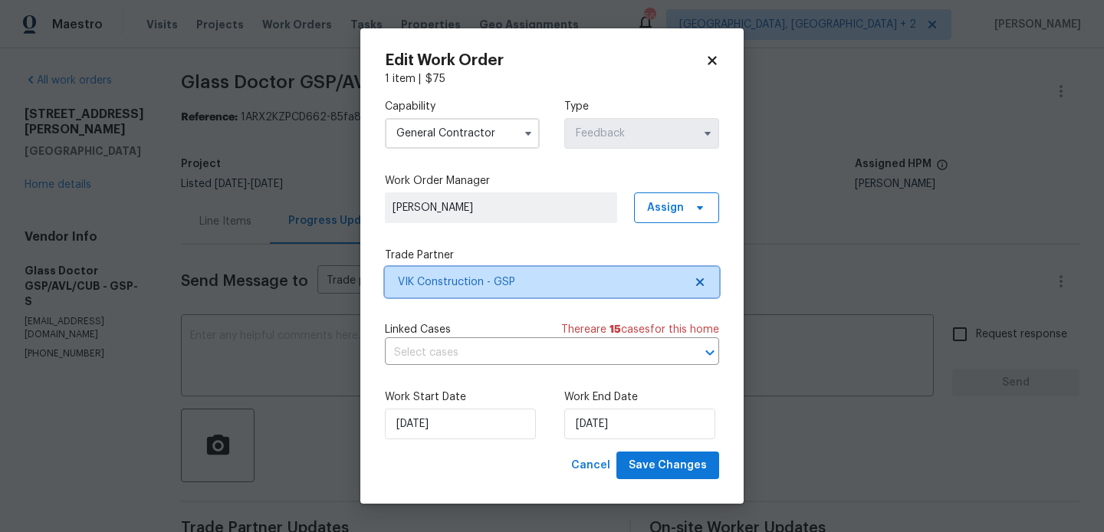
scroll to position [0, 0]
click at [403, 141] on input "General Contractor" at bounding box center [462, 133] width 155 height 31
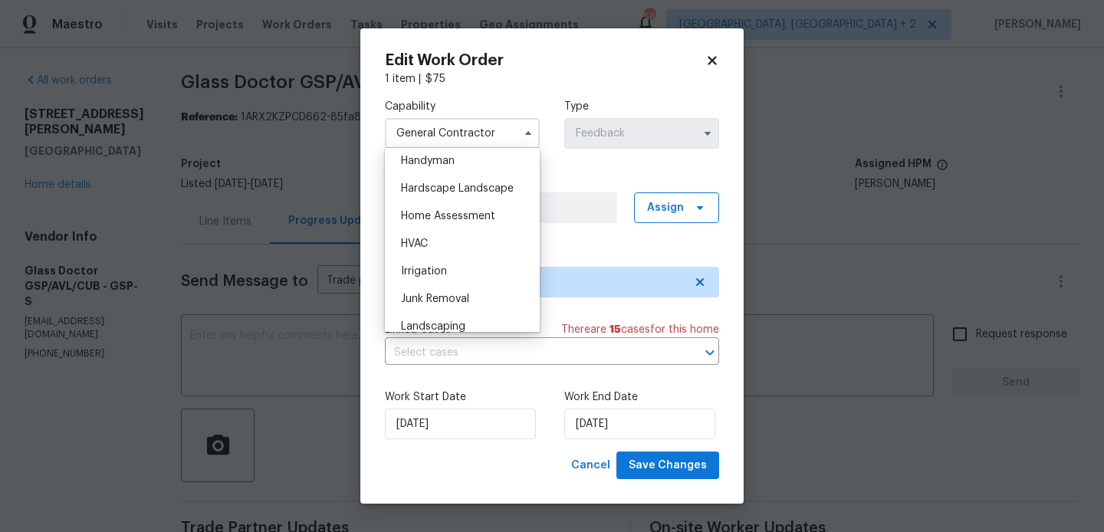
scroll to position [816, 0]
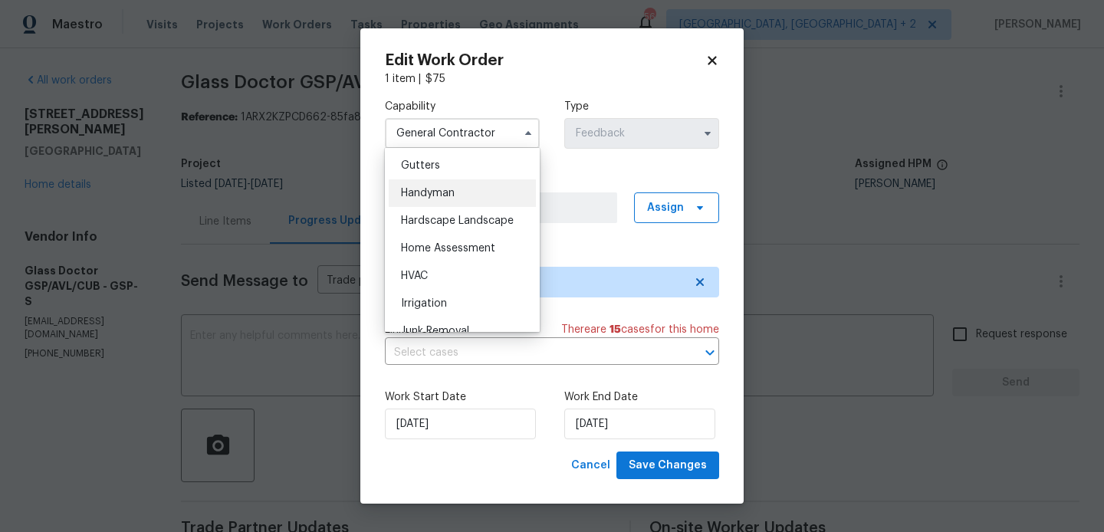
click at [440, 206] on div "Handyman" at bounding box center [462, 193] width 147 height 28
type input "Handyman"
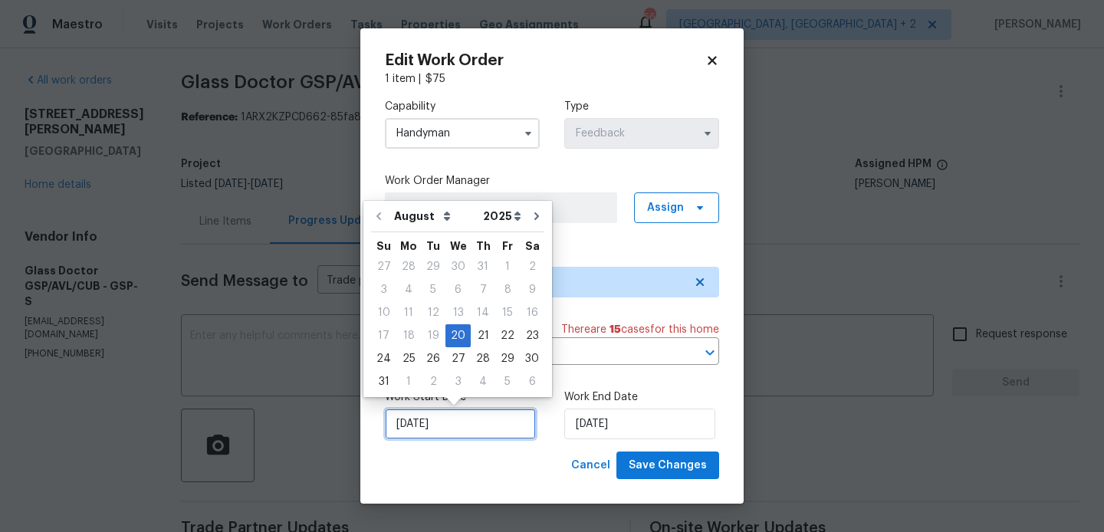
click at [483, 430] on input "20/08/2025" at bounding box center [460, 424] width 151 height 31
click at [478, 345] on div "21" at bounding box center [483, 335] width 25 height 21
type input "21/08/2025"
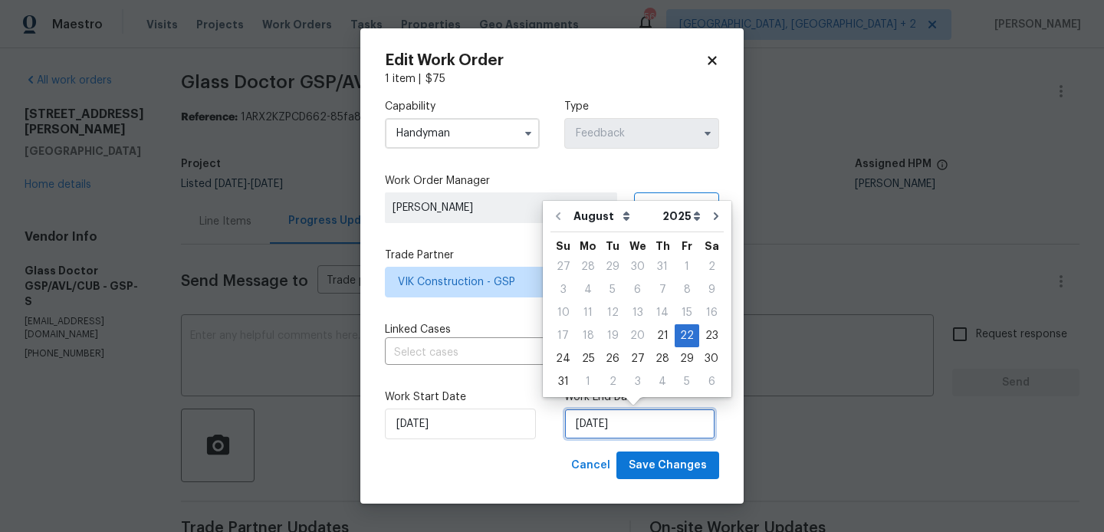
click at [607, 422] on input "22/08/2025" at bounding box center [639, 424] width 151 height 31
click at [704, 321] on div "16" at bounding box center [711, 312] width 25 height 21
click at [704, 332] on div "23" at bounding box center [711, 335] width 25 height 21
type input "23/08/2025"
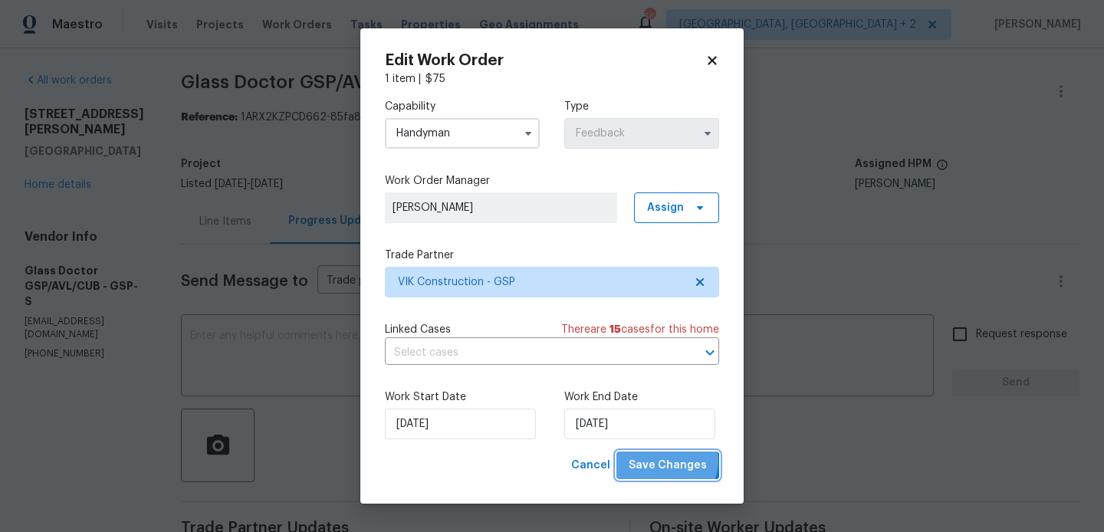
click at [668, 460] on span "Save Changes" at bounding box center [668, 465] width 78 height 19
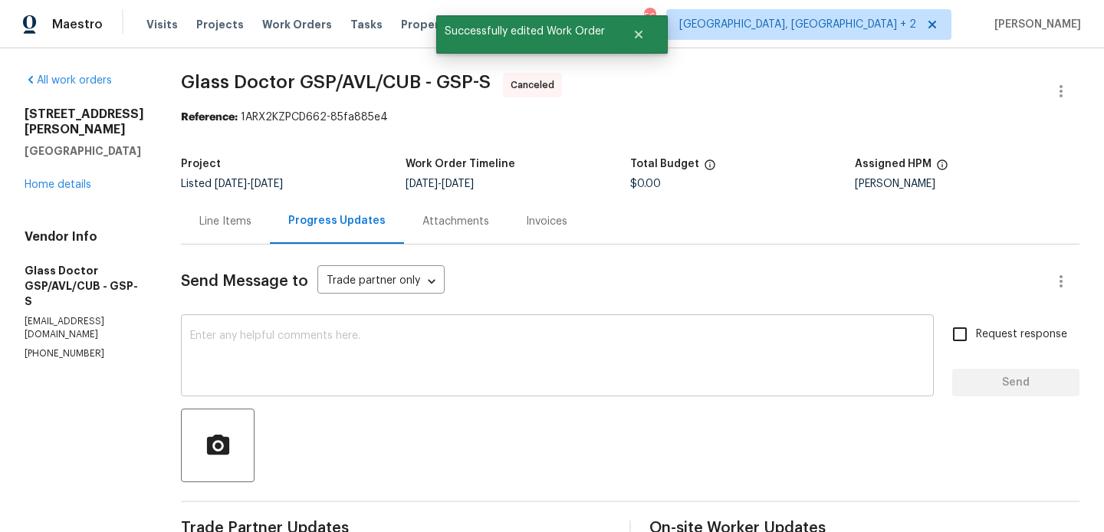
scroll to position [309, 0]
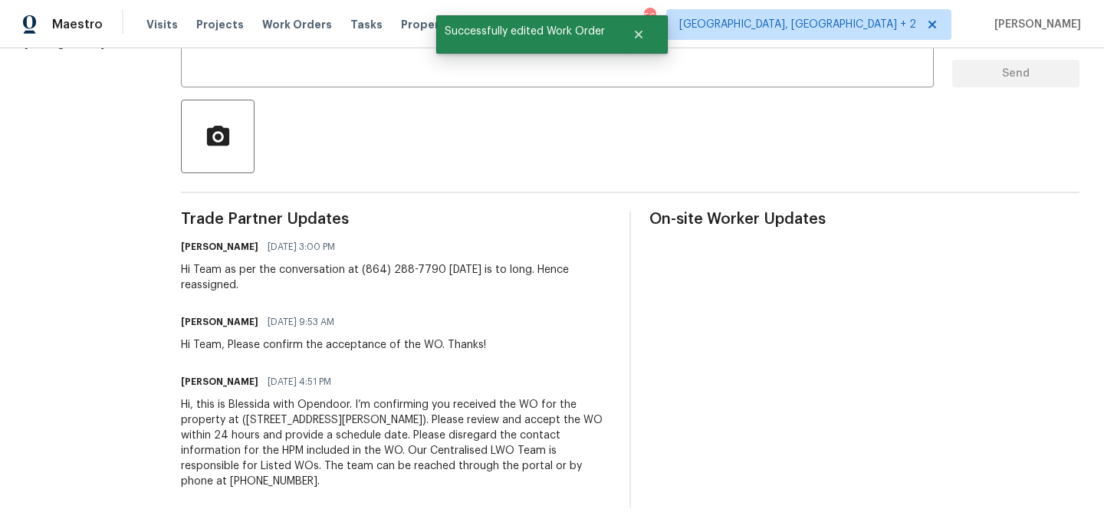
click at [392, 405] on div "Hi, this is Blessida with Opendoor. I’m confirming you received the WO for the …" at bounding box center [396, 443] width 430 height 92
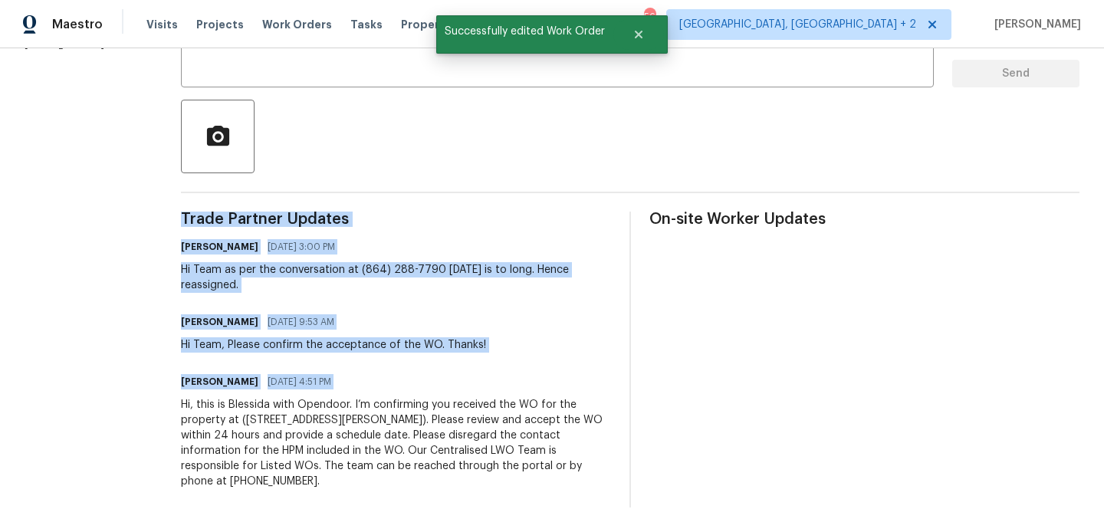
click at [392, 405] on div "Hi, this is Blessida with Opendoor. I’m confirming you received the WO for the …" at bounding box center [396, 443] width 430 height 92
copy div "Trade Partner Updates Blessida Angeline M 08/21/2025 3:00 PM Hi Team as per the…"
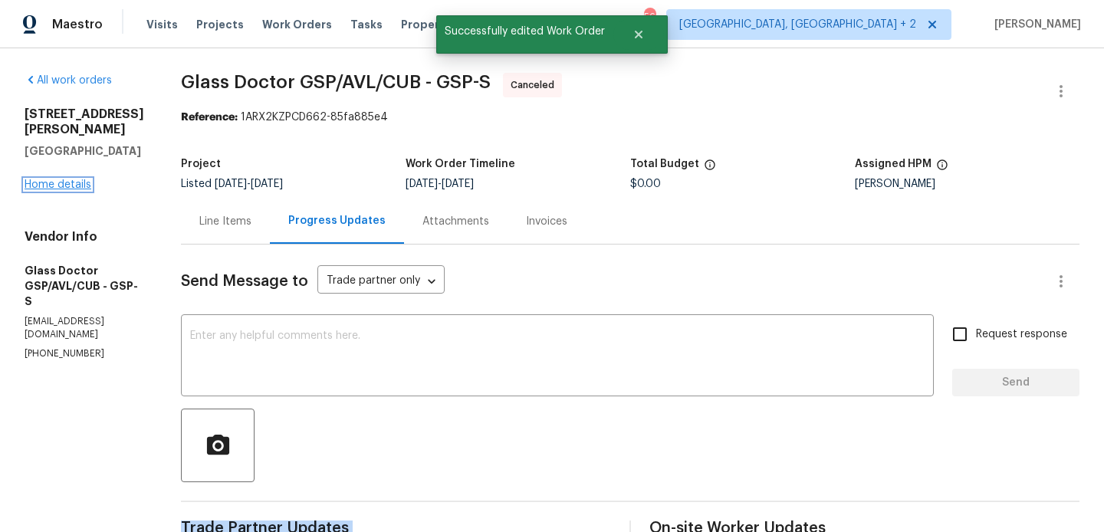
click at [62, 182] on link "Home details" at bounding box center [58, 184] width 67 height 11
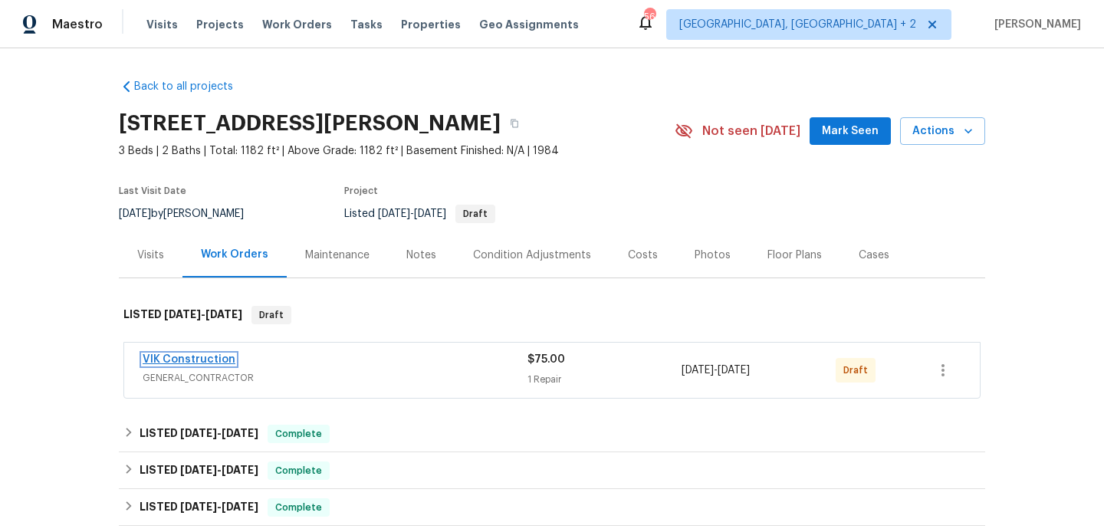
click at [213, 354] on link "VIK Construction" at bounding box center [189, 359] width 93 height 11
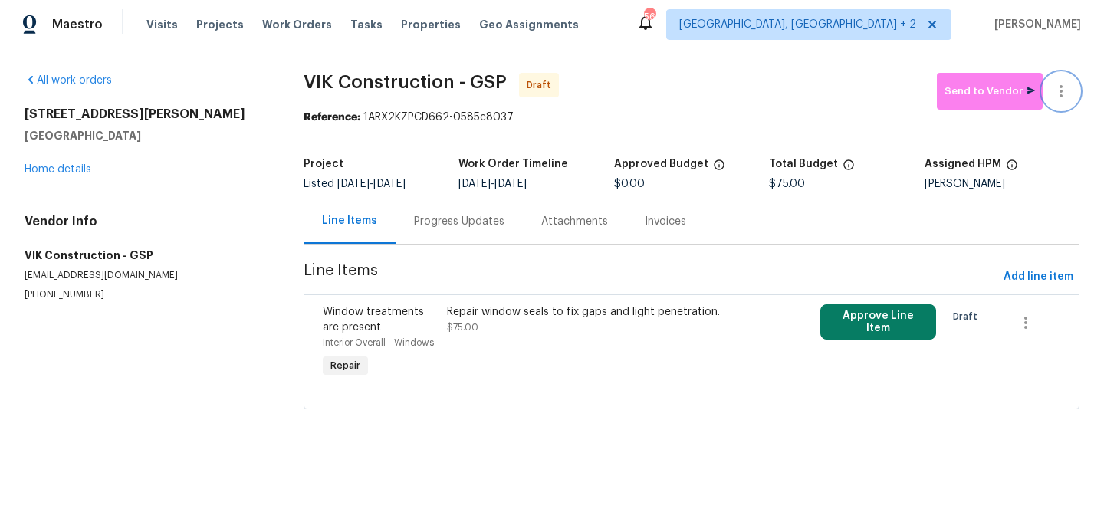
click at [1062, 80] on button "button" at bounding box center [1061, 91] width 37 height 37
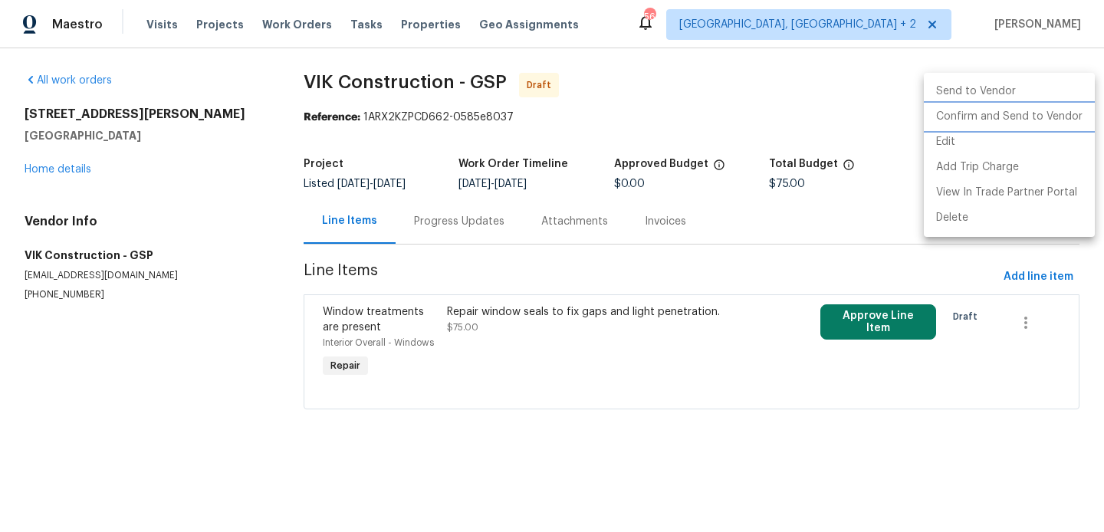
click at [1064, 107] on li "Confirm and Send to Vendor" at bounding box center [1009, 116] width 171 height 25
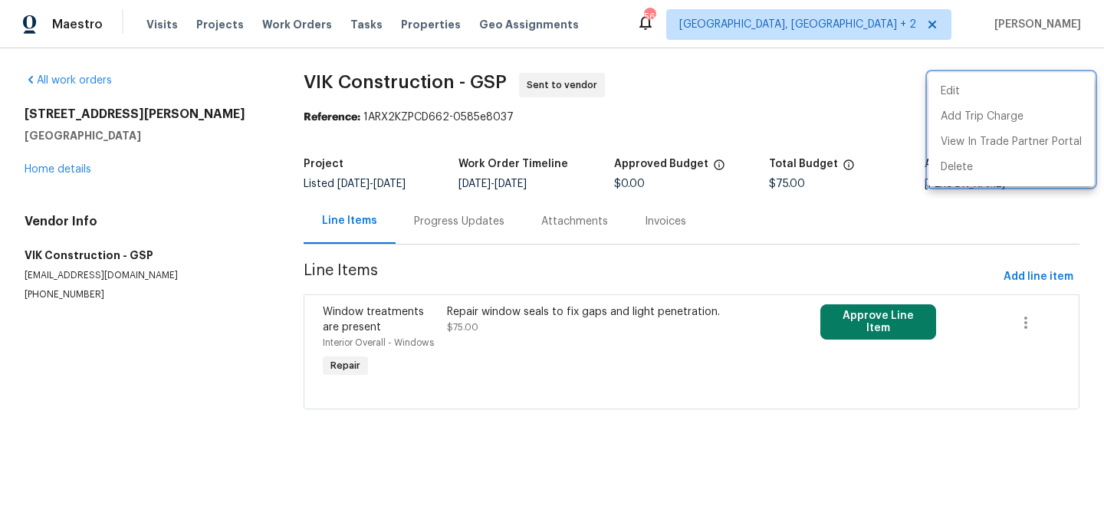
click at [472, 229] on div at bounding box center [552, 266] width 1104 height 532
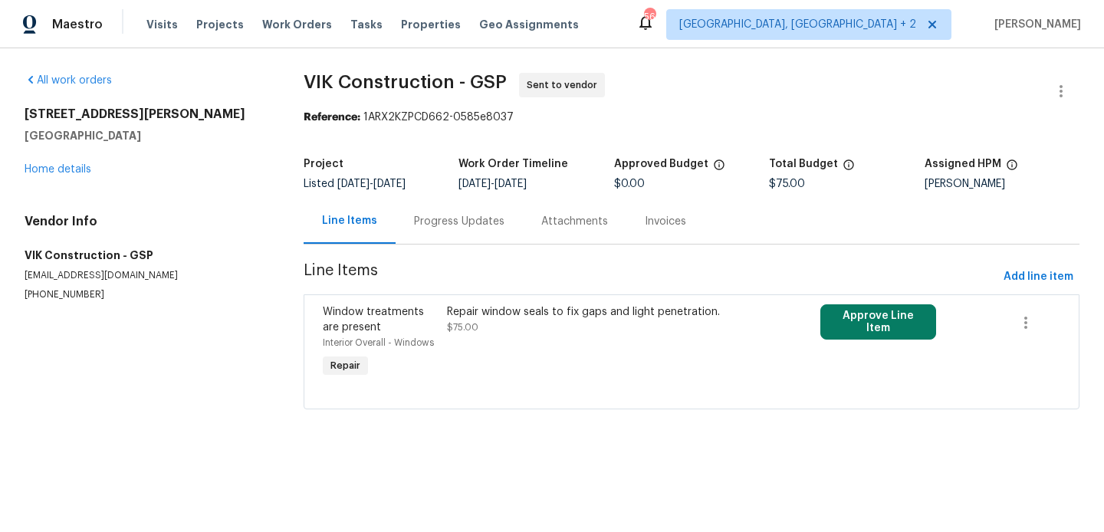
click at [472, 229] on div "Progress Updates" at bounding box center [459, 221] width 90 height 15
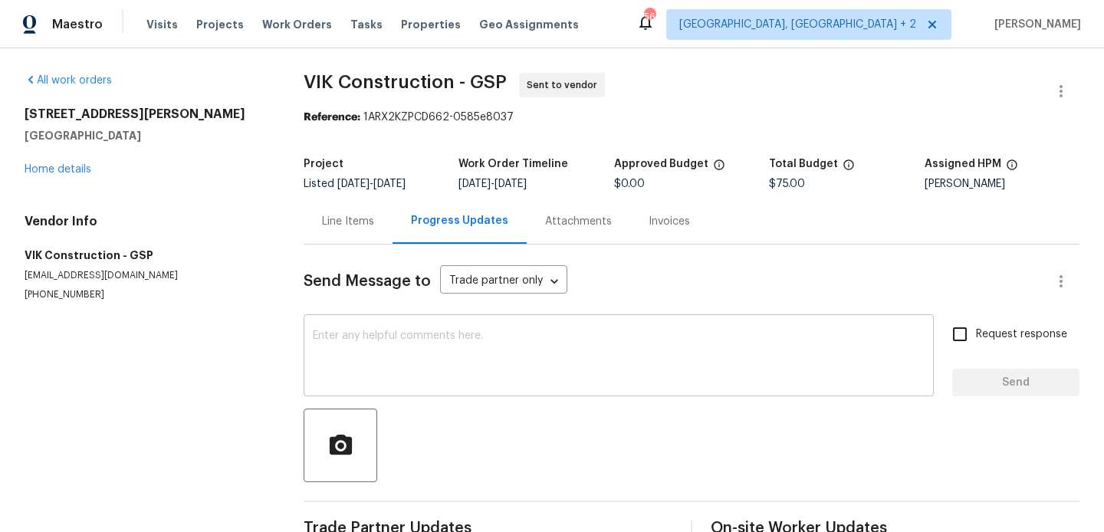
click at [487, 354] on textarea at bounding box center [619, 357] width 612 height 54
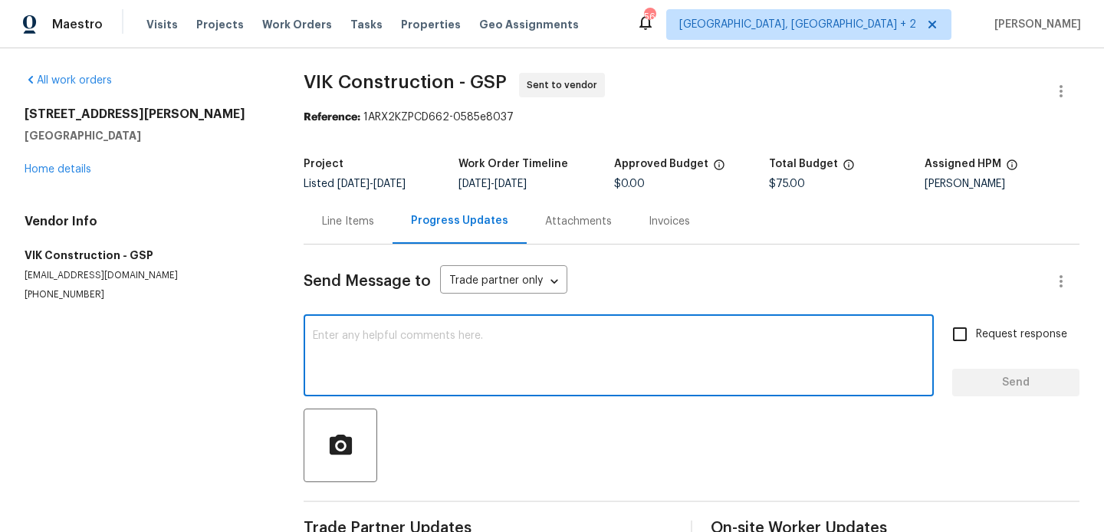
paste textarea "Hi, this is Blessida with Opendoor. I’m confirming you received the WO for the …"
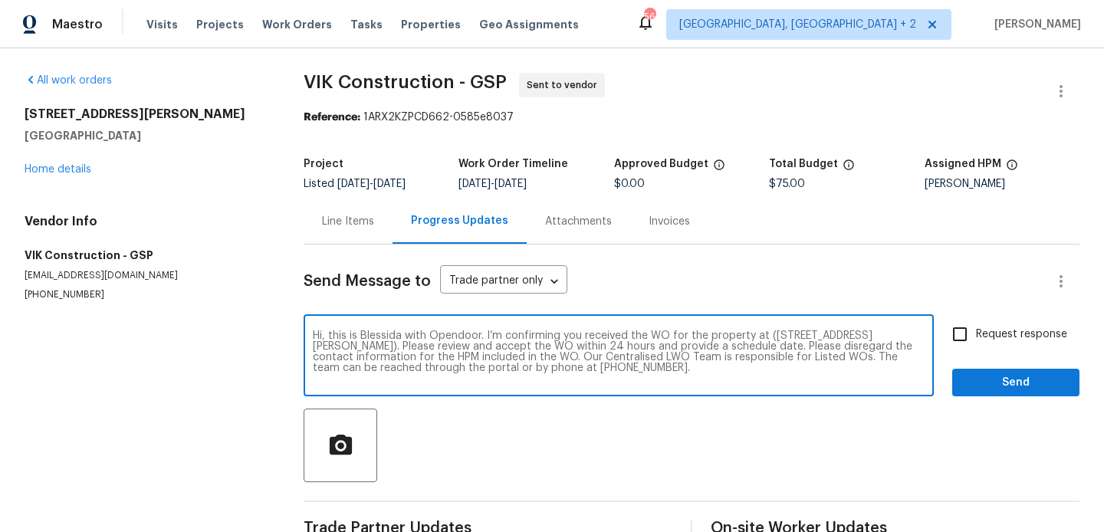
type textarea "Hi, this is Blessida with Opendoor. I’m confirming you received the WO for the …"
click at [959, 322] on input "Request response" at bounding box center [960, 334] width 32 height 32
checkbox input "true"
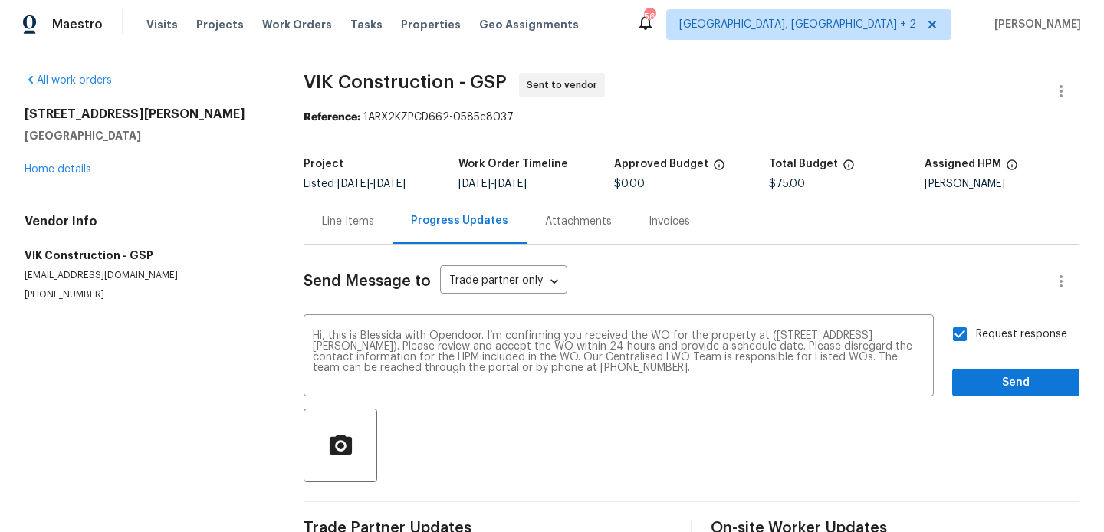
click at [984, 403] on div "Send Message to Trade partner only Trade partner only ​ Hi, this is Blessida wi…" at bounding box center [692, 395] width 776 height 301
click at [979, 383] on span "Send" at bounding box center [1016, 382] width 103 height 19
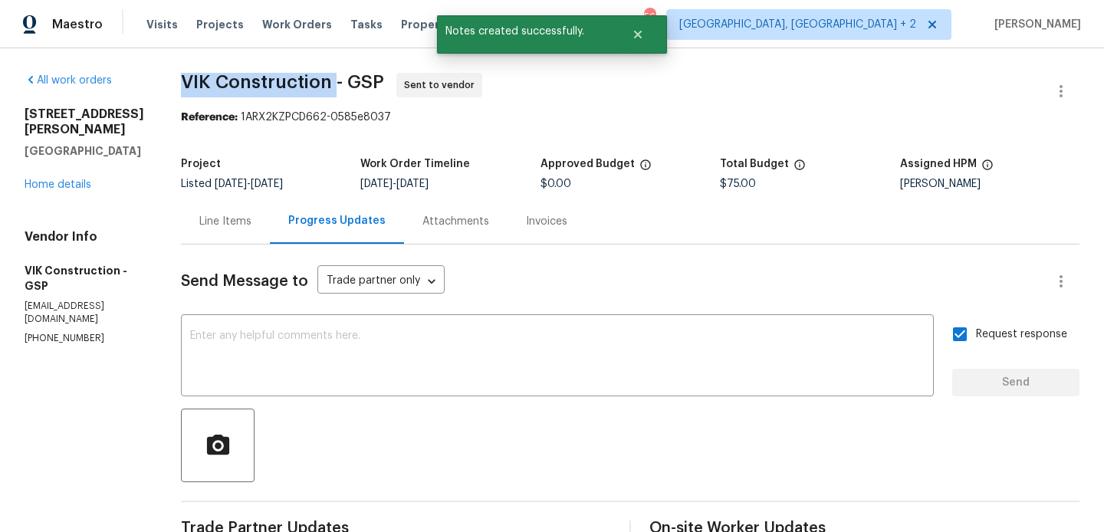
drag, startPoint x: 206, startPoint y: 90, endPoint x: 363, endPoint y: 90, distance: 158.0
click at [363, 90] on div "All work orders 208 Mason Rd Boiling Springs, SC 29316 Home details Vendor Info…" at bounding box center [552, 377] width 1104 height 658
copy span "VIK Construction"
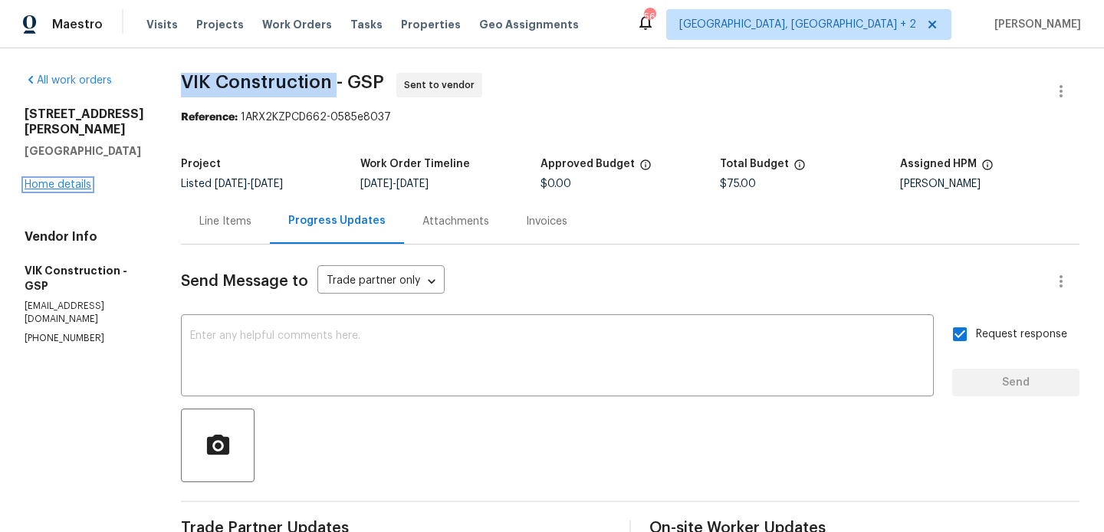
click at [52, 179] on link "Home details" at bounding box center [58, 184] width 67 height 11
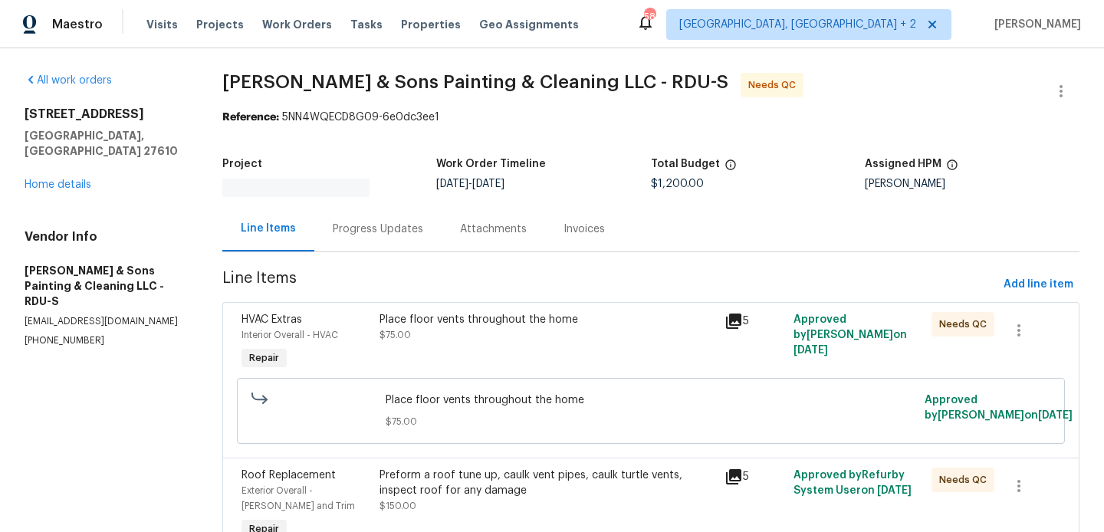
click at [391, 247] on div "Progress Updates" at bounding box center [377, 228] width 127 height 45
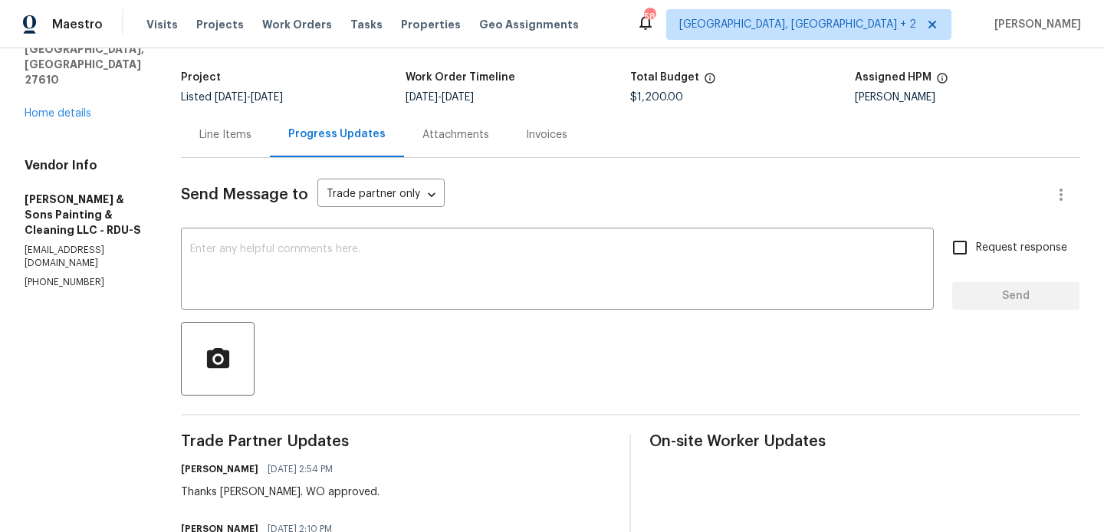
scroll to position [123, 0]
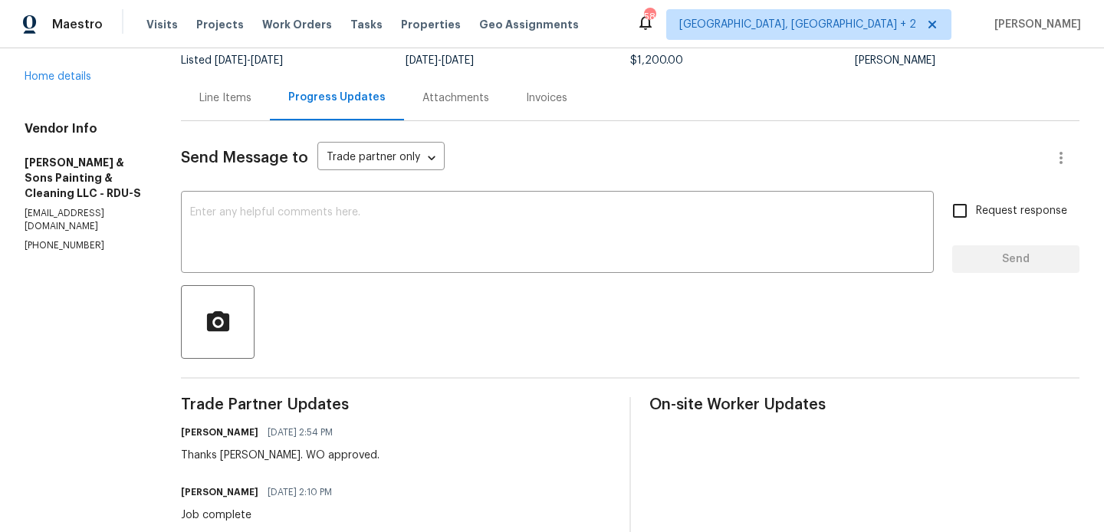
drag, startPoint x: 221, startPoint y: 104, endPoint x: 232, endPoint y: 118, distance: 18.1
click at [221, 104] on div "Line Items" at bounding box center [225, 97] width 52 height 15
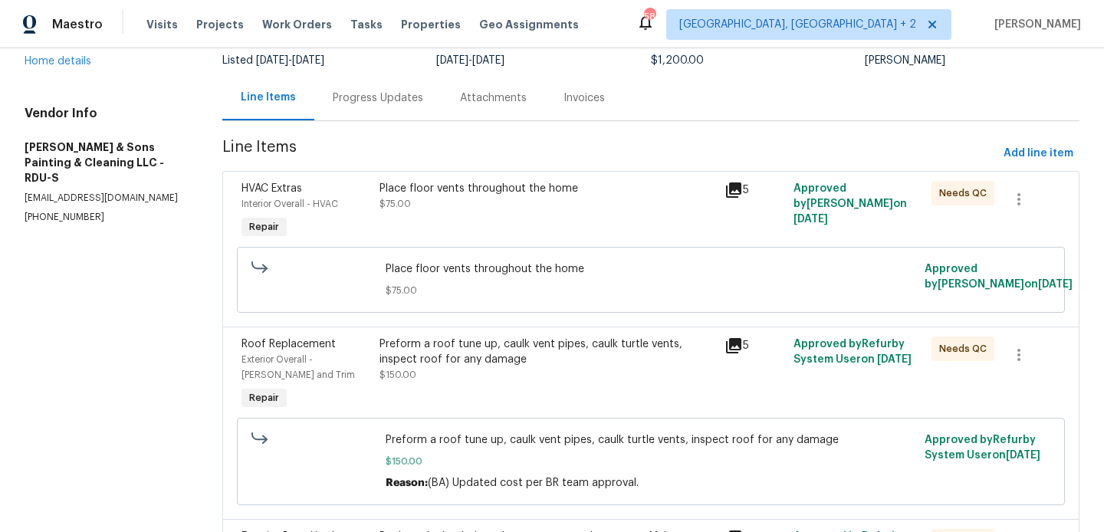
click at [468, 215] on div "Place floor vents throughout the home $75.00" at bounding box center [547, 211] width 345 height 71
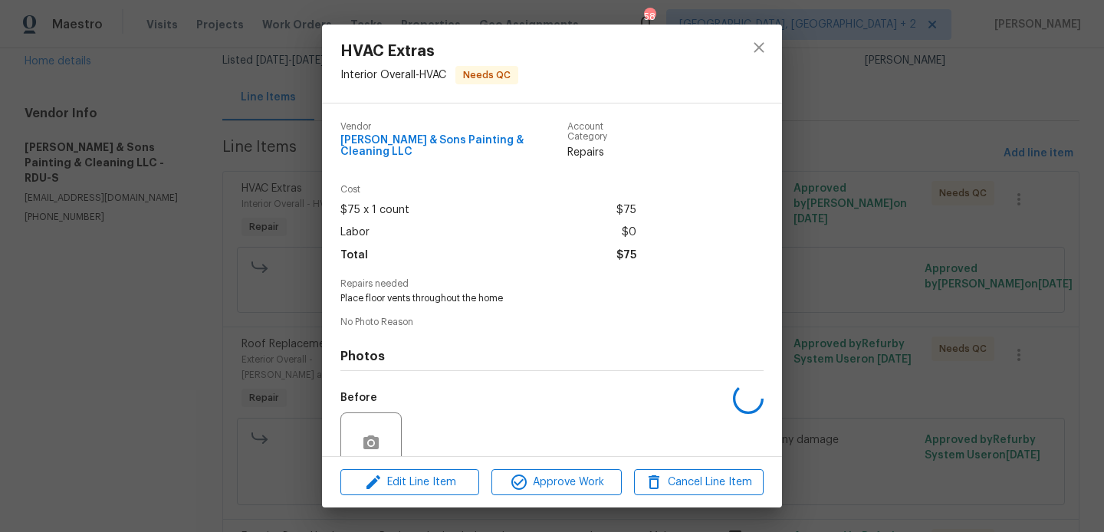
scroll to position [122, 0]
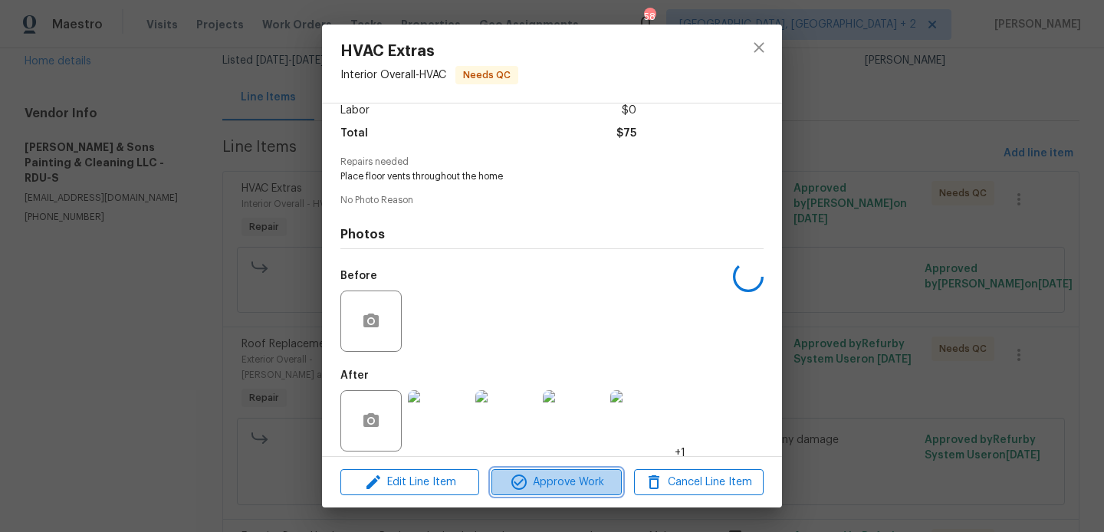
click at [554, 478] on span "Approve Work" at bounding box center [556, 482] width 120 height 19
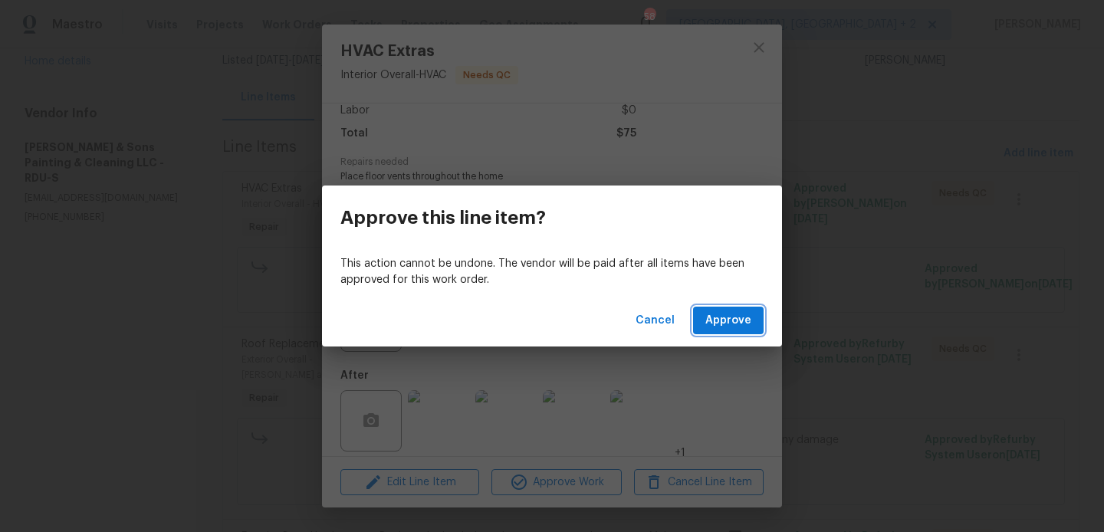
click at [731, 321] on span "Approve" at bounding box center [728, 320] width 46 height 19
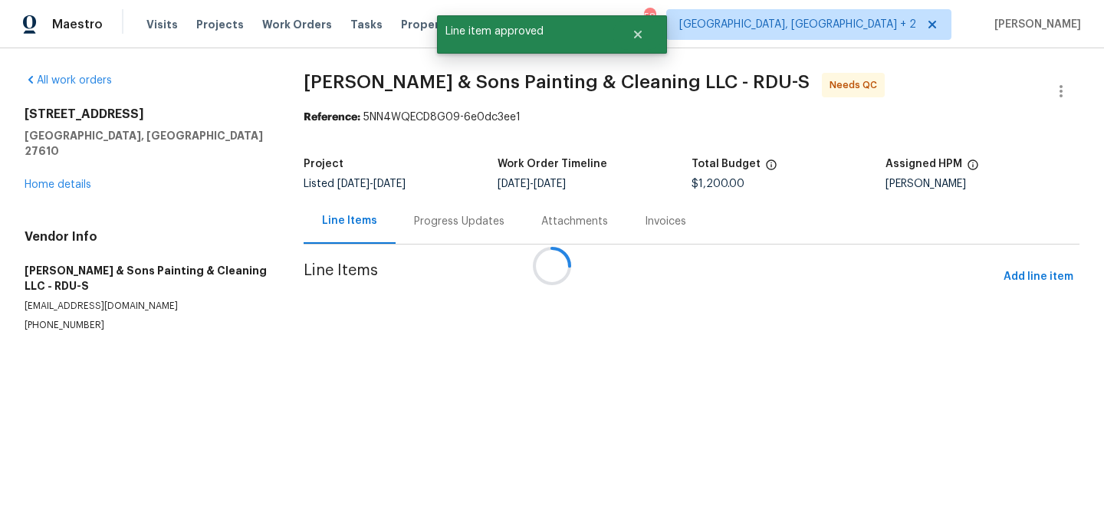
scroll to position [0, 0]
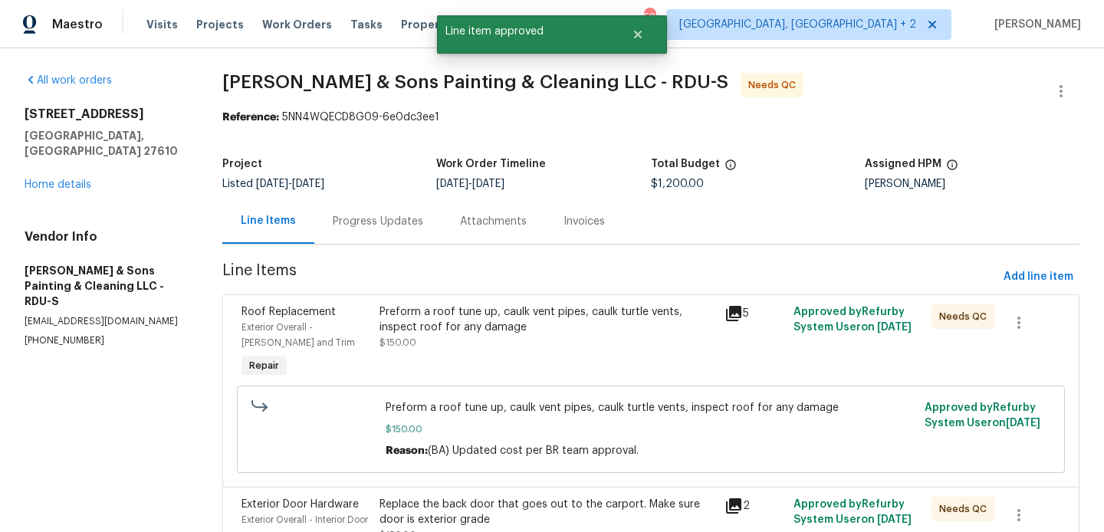
click at [525, 325] on div "Preform a roof tune up, caulk vent pipes, caulk turtle vents, inspect roof for …" at bounding box center [548, 319] width 336 height 31
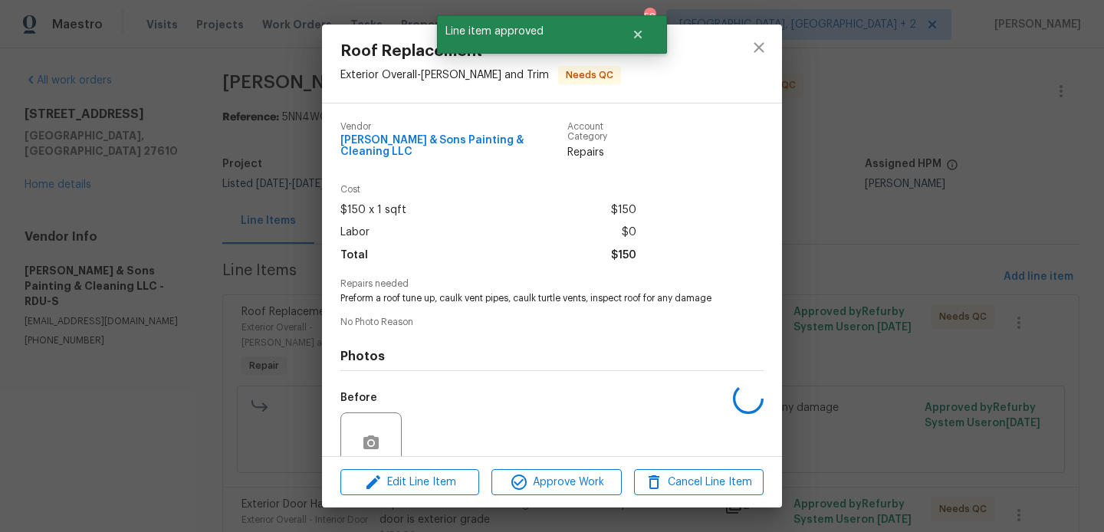
scroll to position [122, 0]
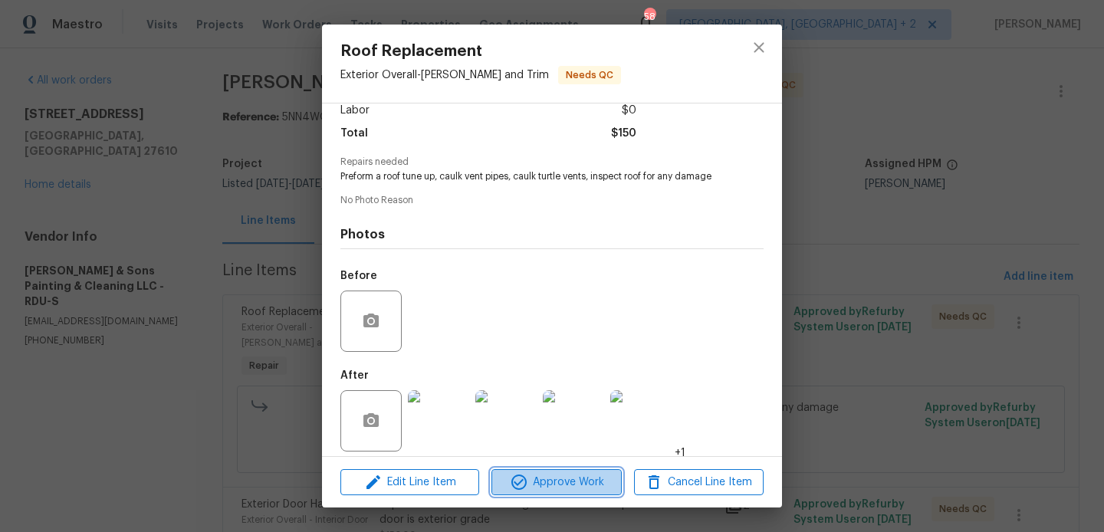
click at [531, 480] on span "Approve Work" at bounding box center [556, 482] width 120 height 19
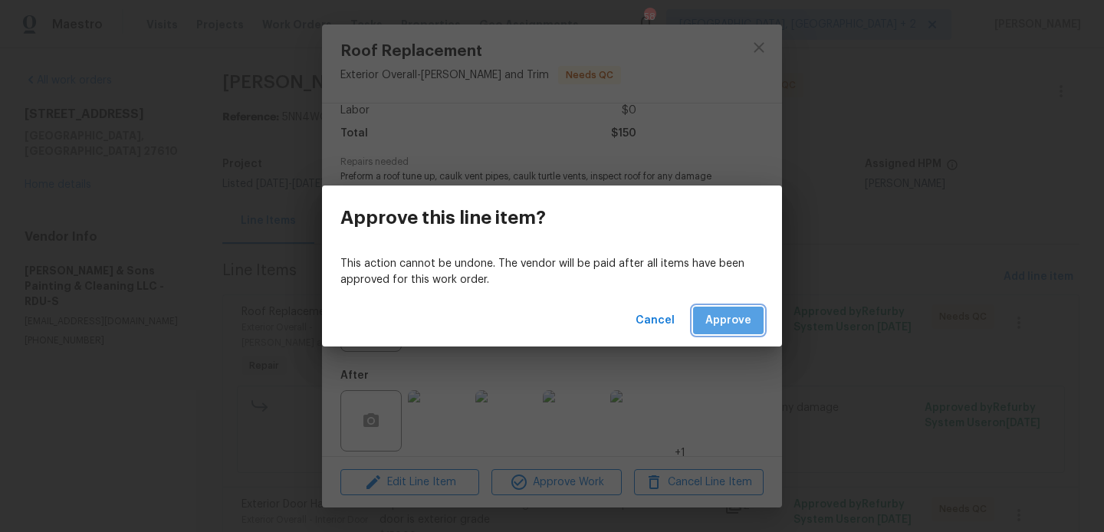
click at [725, 317] on span "Approve" at bounding box center [728, 320] width 46 height 19
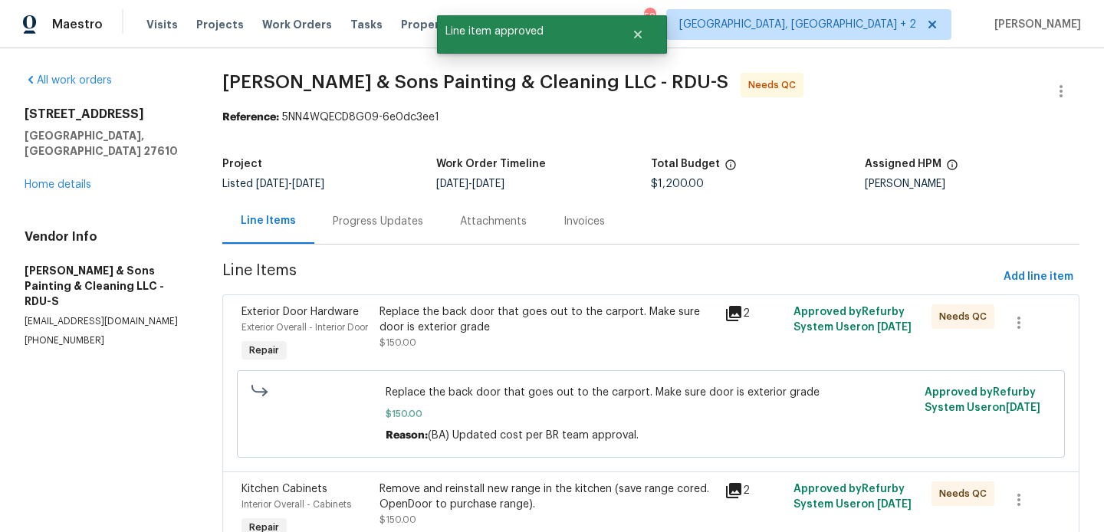
click at [541, 317] on div "Replace the back door that goes out to the carport. Make sure door is exterior …" at bounding box center [548, 319] width 336 height 31
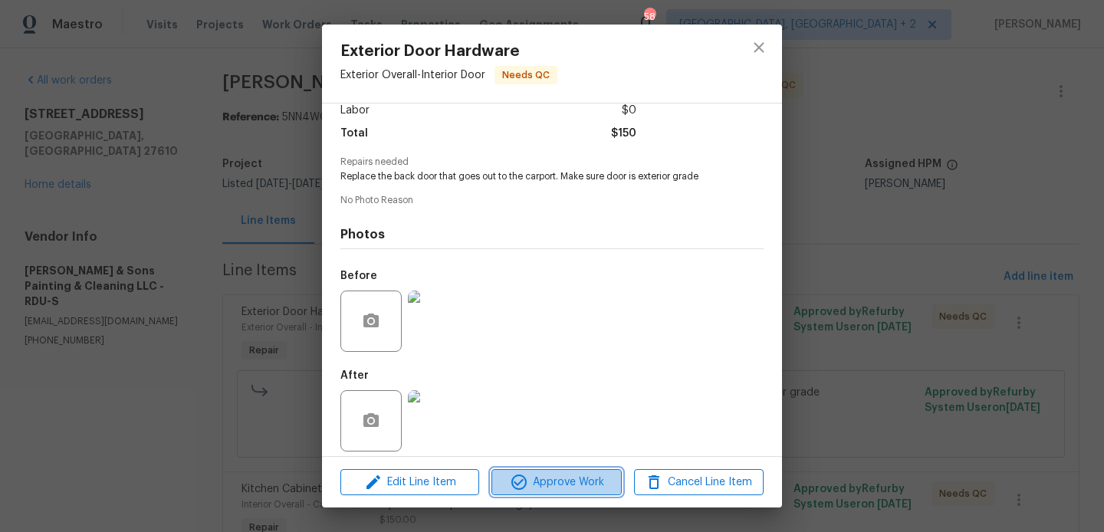
click at [521, 482] on icon "button" at bounding box center [518, 482] width 15 height 15
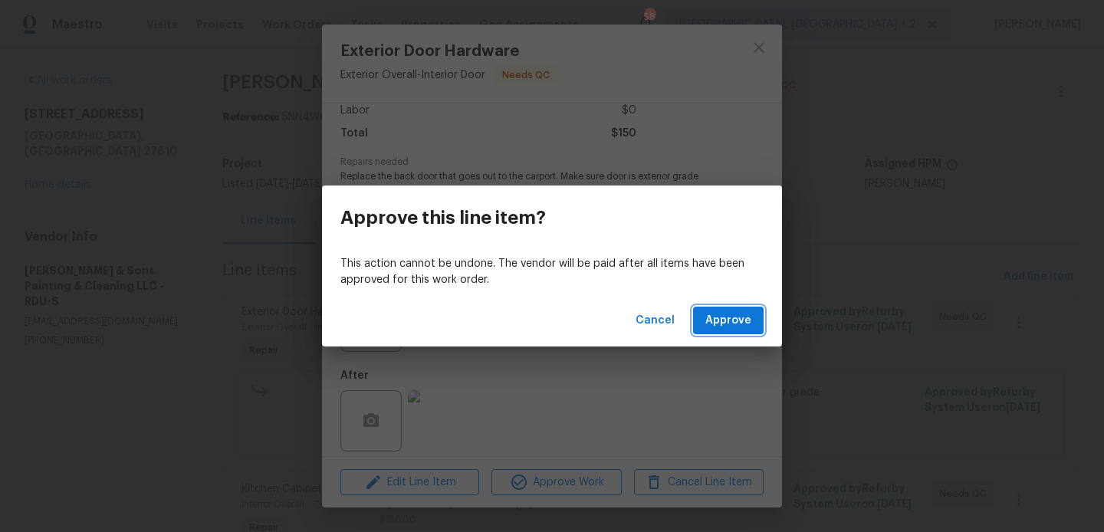
click at [725, 311] on span "Approve" at bounding box center [728, 320] width 46 height 19
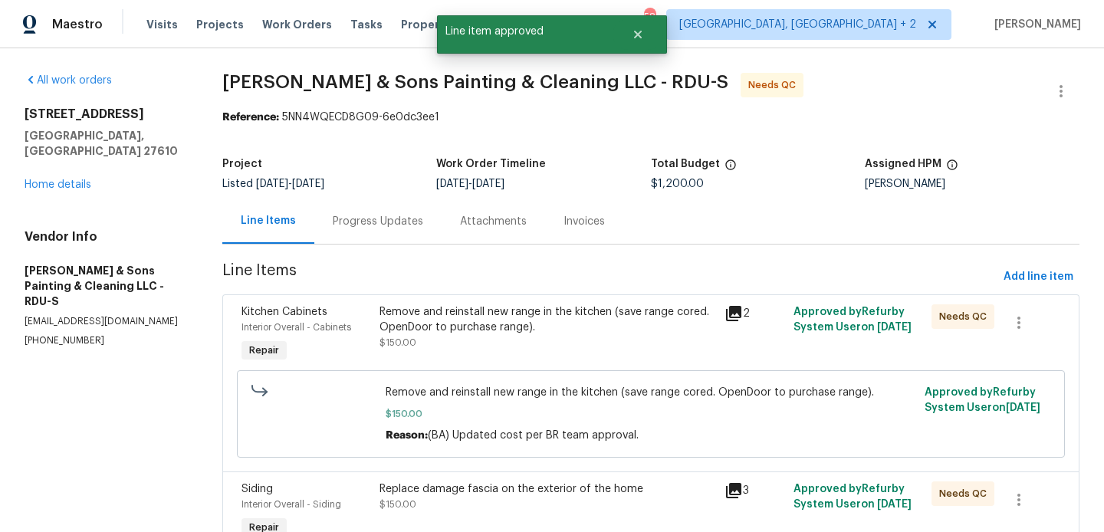
click at [553, 321] on div "Remove and reinstall new range in the kitchen (save range cored. OpenDoor to pu…" at bounding box center [548, 319] width 336 height 31
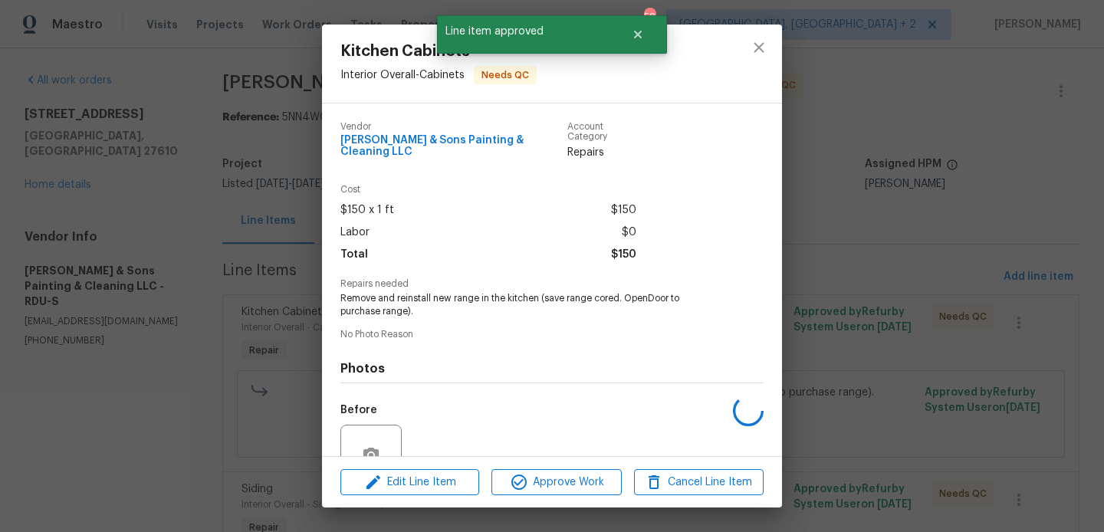
scroll to position [135, 0]
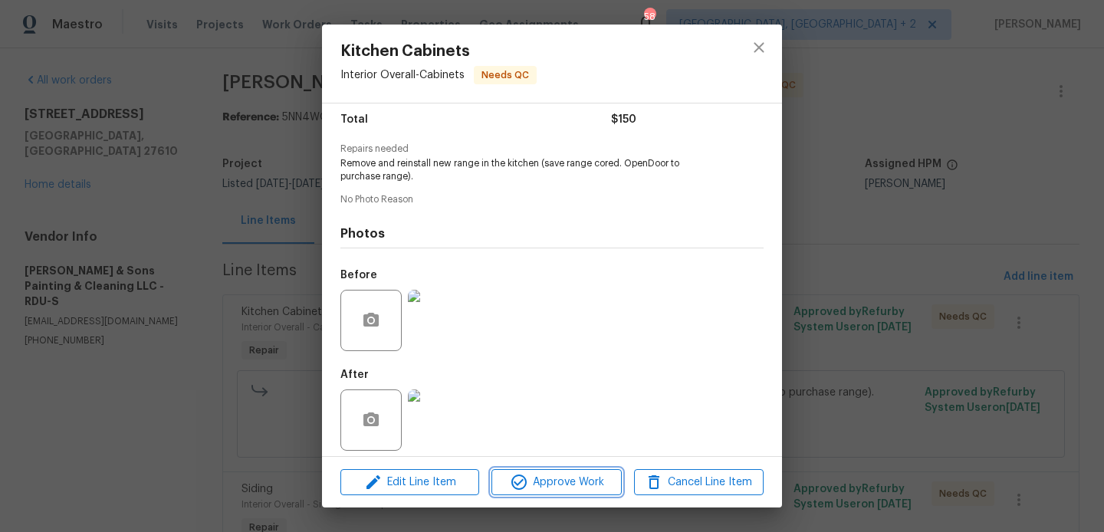
click at [540, 481] on span "Approve Work" at bounding box center [556, 482] width 120 height 19
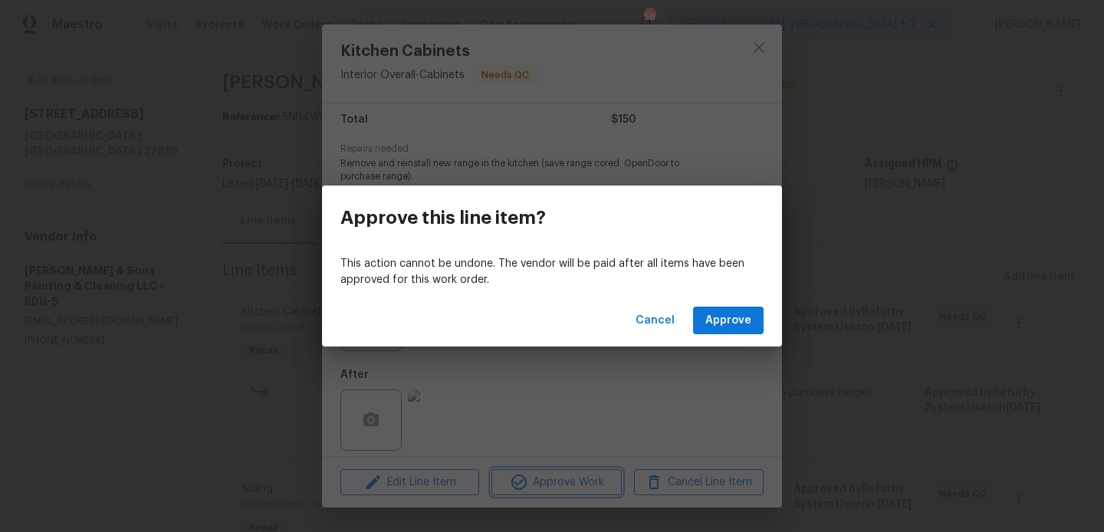
click at [226, 422] on div "Approve this line item? This action cannot be undone. The vendor will be paid a…" at bounding box center [552, 266] width 1104 height 532
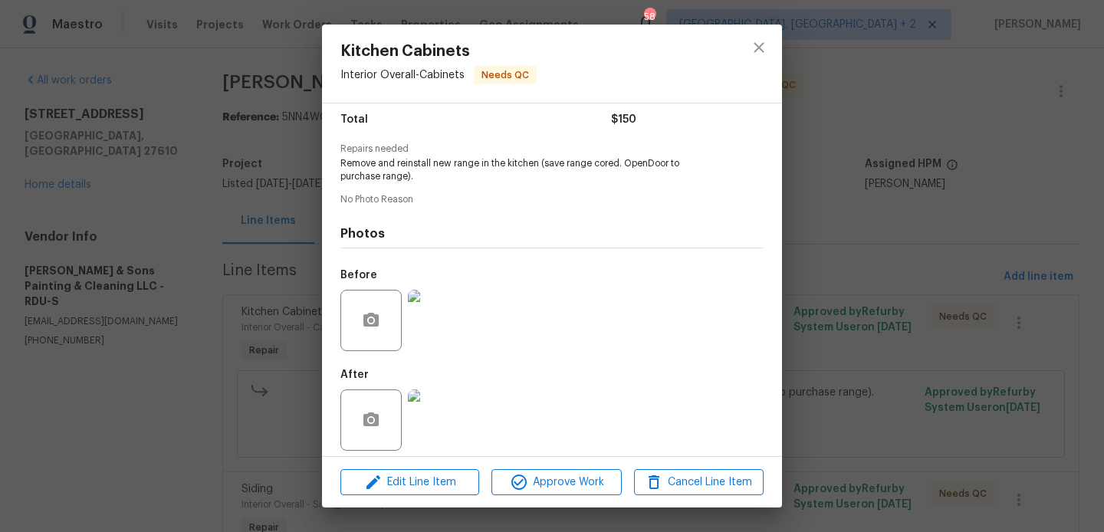
click at [428, 413] on img at bounding box center [438, 420] width 61 height 61
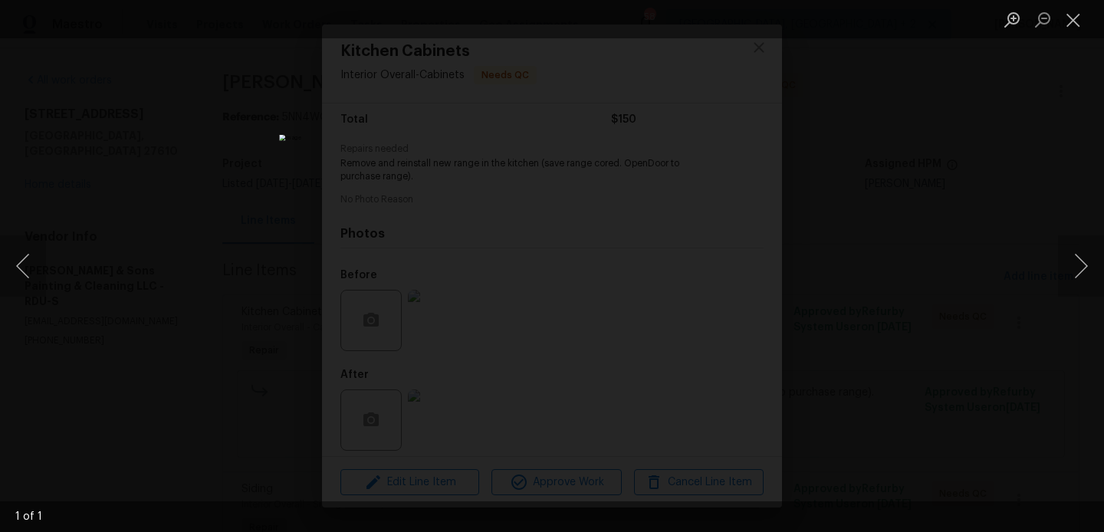
click at [949, 218] on div "Lightbox" at bounding box center [552, 266] width 1104 height 532
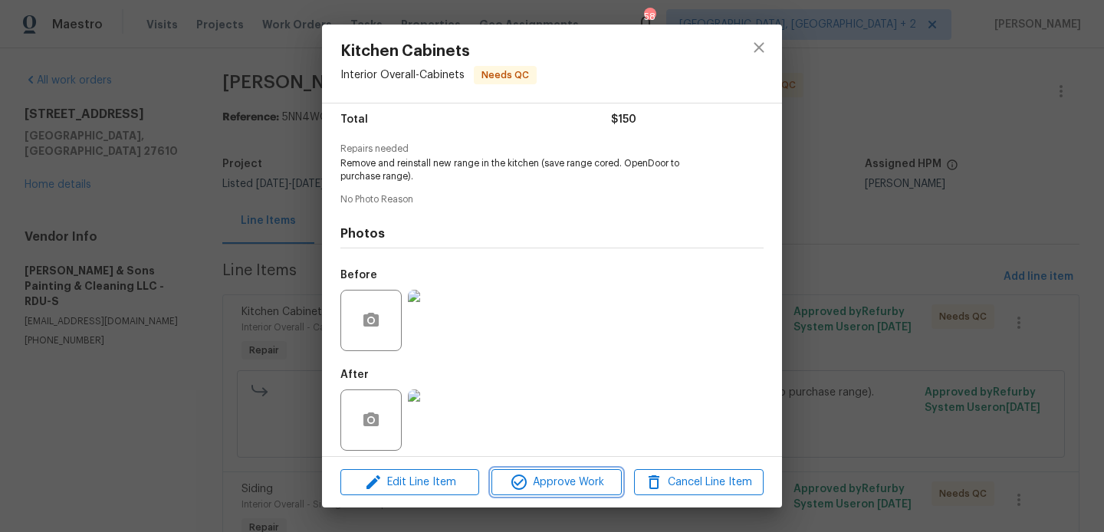
click at [584, 482] on span "Approve Work" at bounding box center [556, 482] width 120 height 19
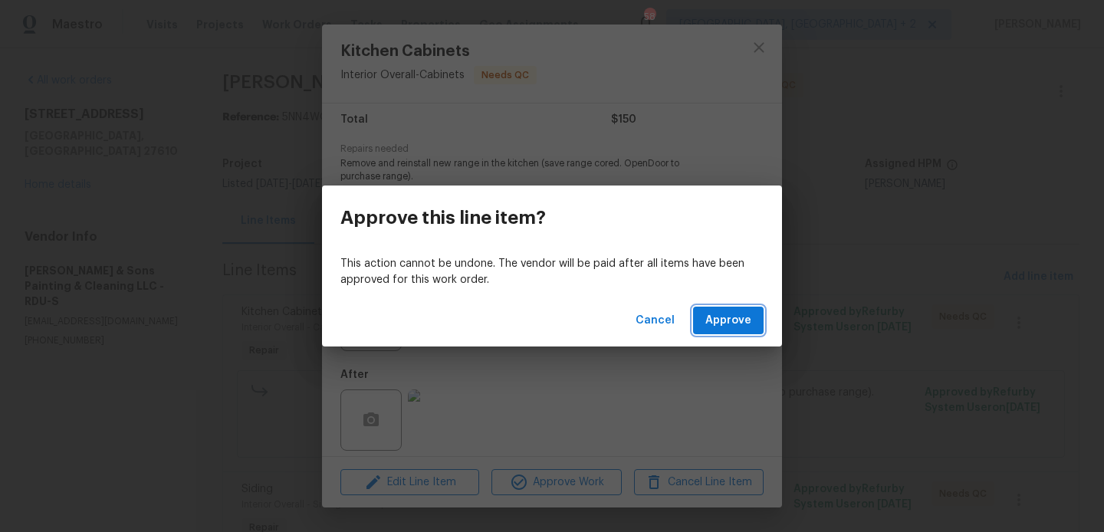
click at [753, 320] on button "Approve" at bounding box center [728, 321] width 71 height 28
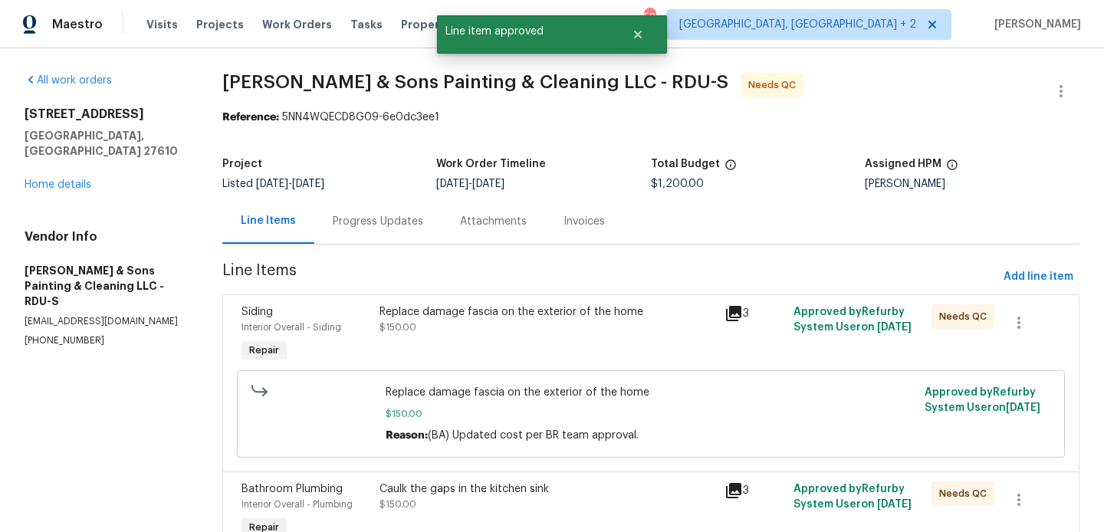
click at [548, 323] on div "Replace damage fascia on the exterior of the home $150.00" at bounding box center [548, 319] width 336 height 31
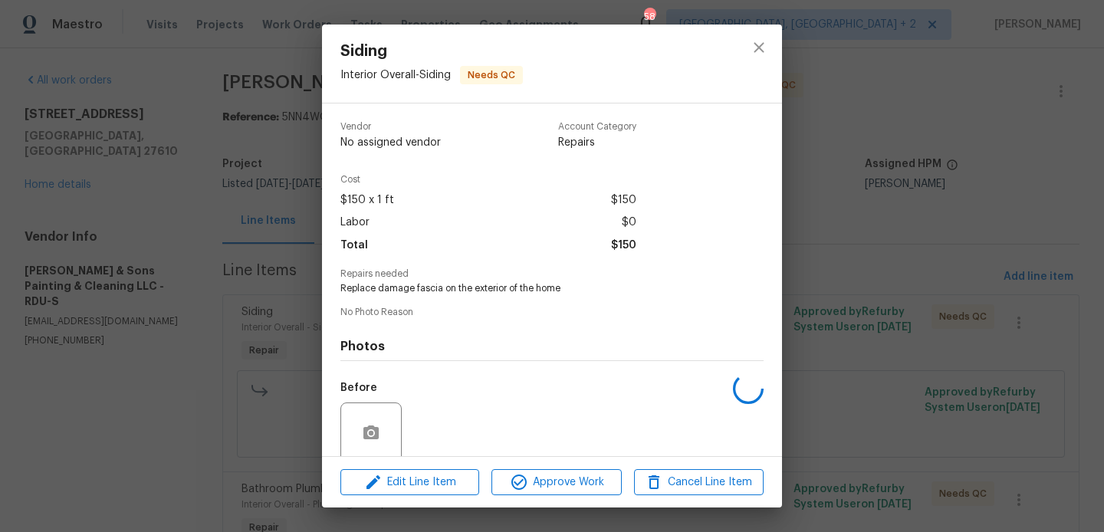
scroll to position [122, 0]
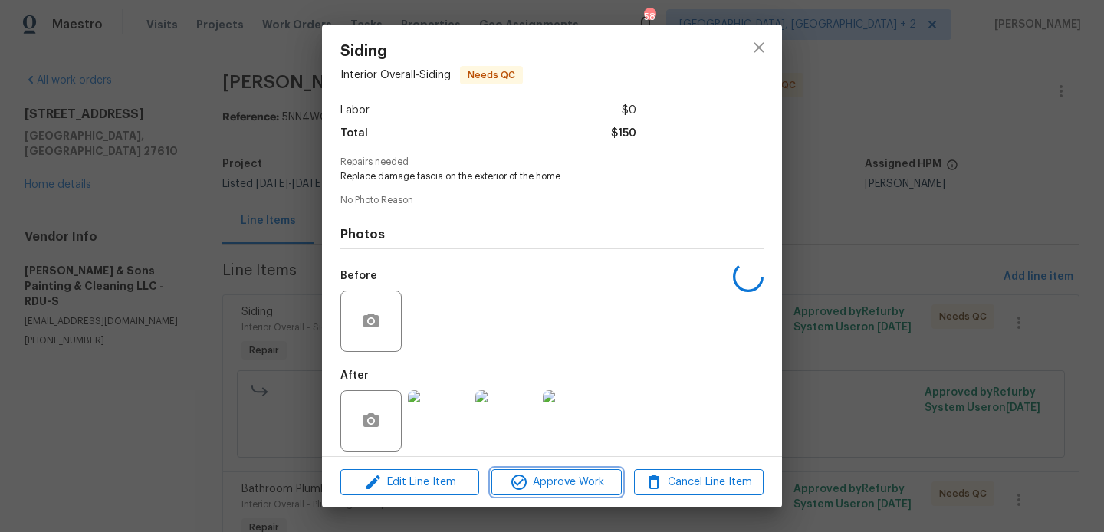
click at [528, 487] on icon "button" at bounding box center [519, 482] width 18 height 18
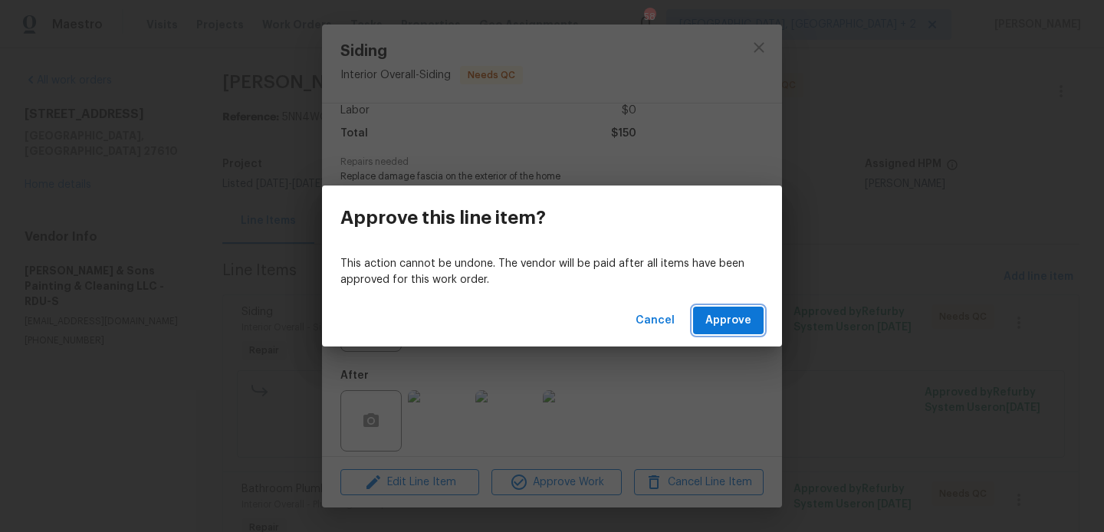
click at [720, 326] on span "Approve" at bounding box center [728, 320] width 46 height 19
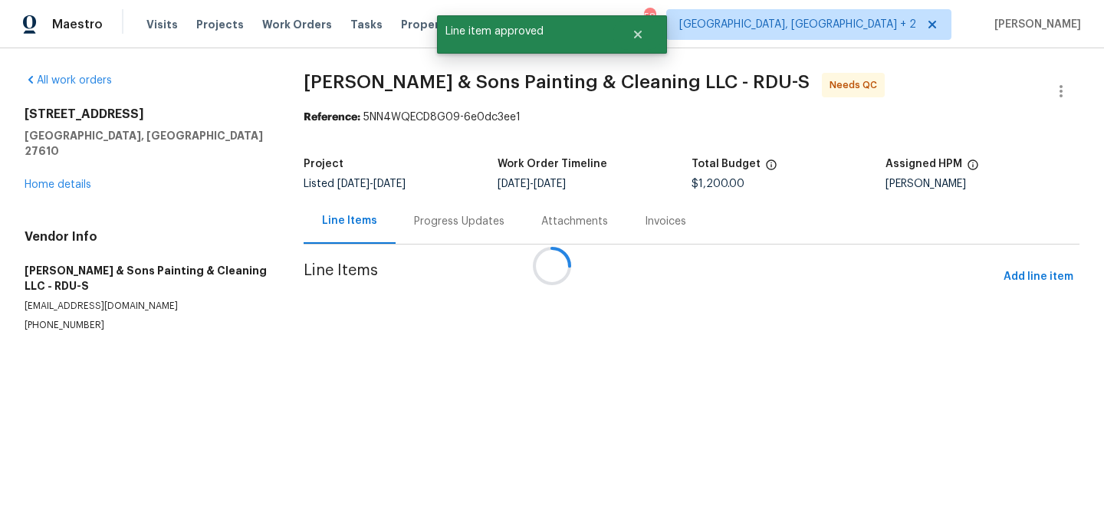
drag, startPoint x: 720, startPoint y: 326, endPoint x: 729, endPoint y: 311, distance: 17.9
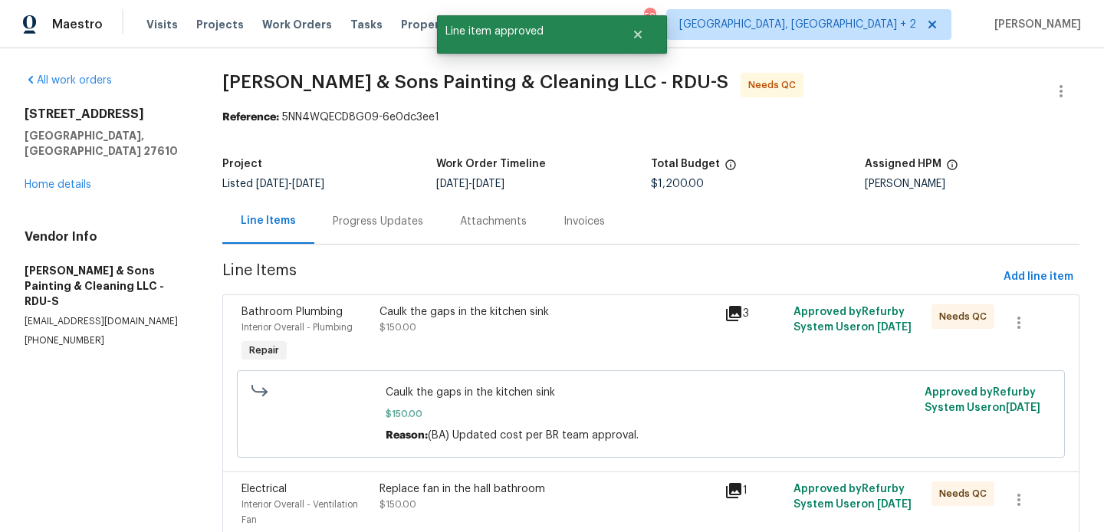
click at [729, 311] on icon at bounding box center [733, 313] width 15 height 15
click at [729, 311] on icon at bounding box center [740, 319] width 38 height 38
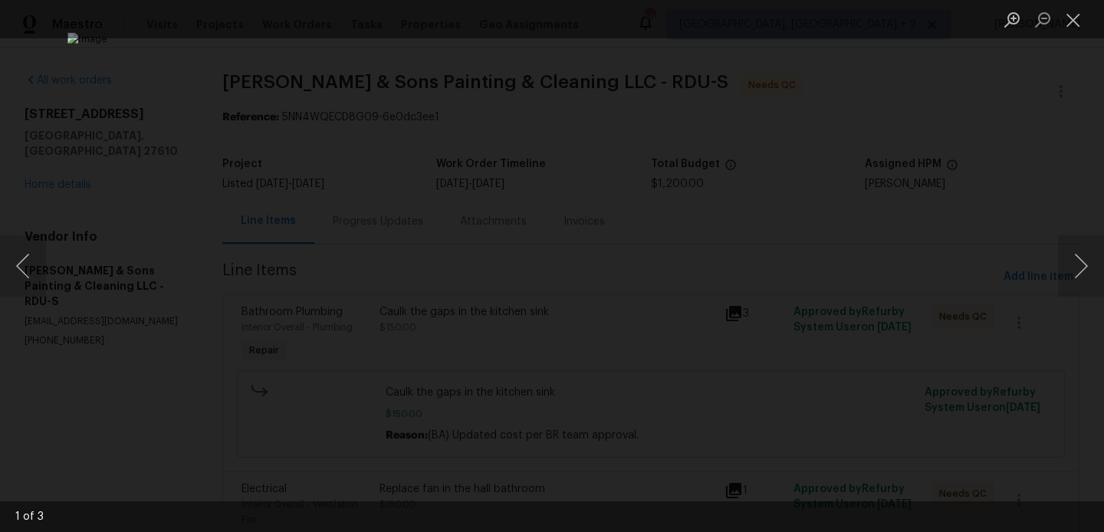
click at [1061, 191] on div "Lightbox" at bounding box center [552, 266] width 1104 height 532
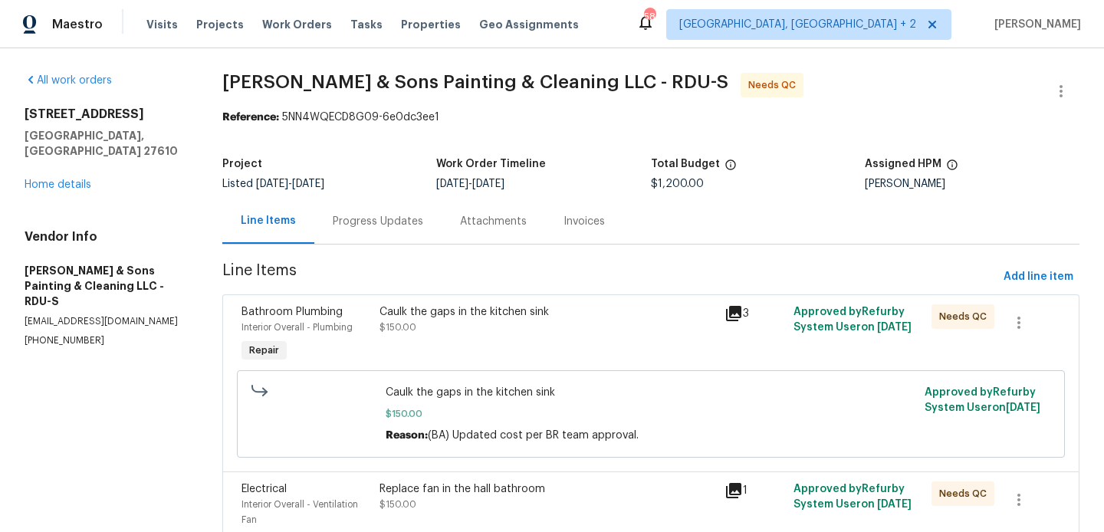
click at [400, 216] on div "Progress Updates" at bounding box center [378, 221] width 90 height 15
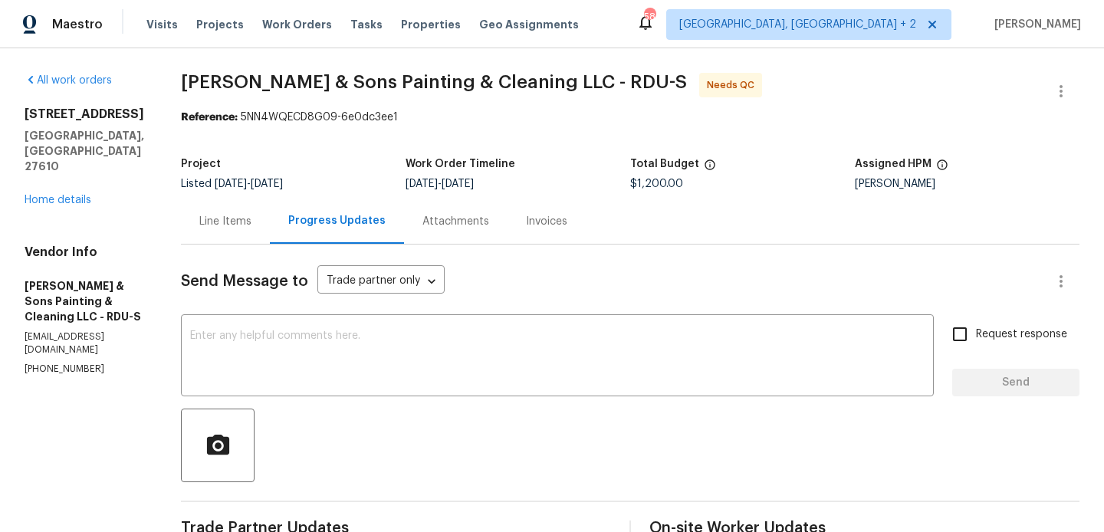
click at [243, 216] on div "Line Items" at bounding box center [225, 221] width 89 height 45
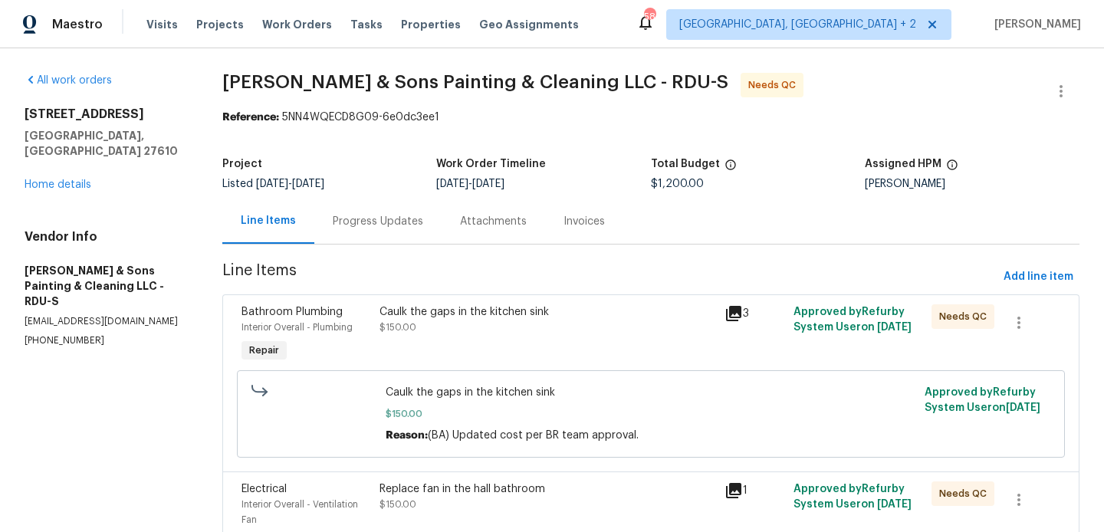
click at [595, 350] on div "Caulk the gaps in the kitchen sink $150.00" at bounding box center [547, 335] width 345 height 71
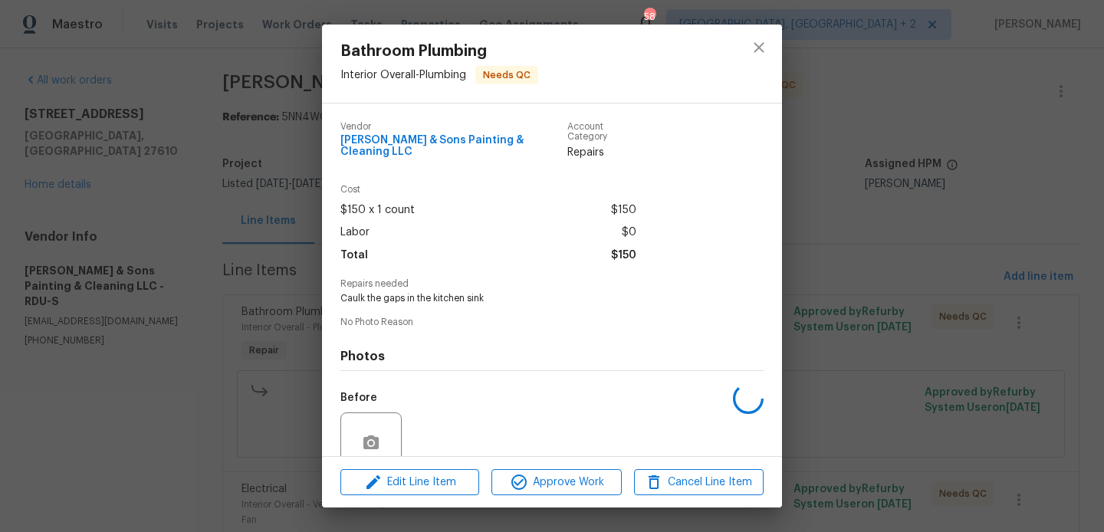
scroll to position [122, 0]
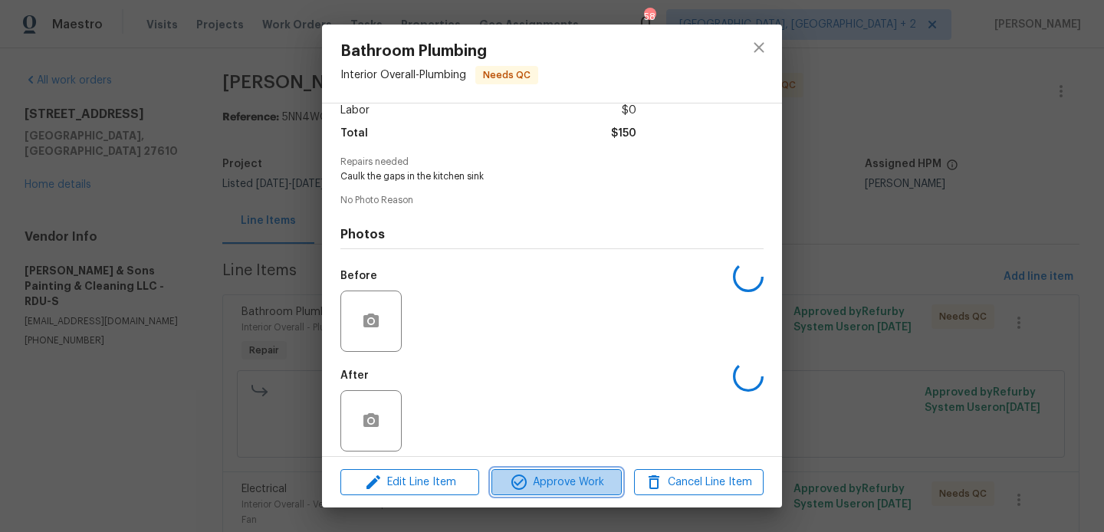
click at [543, 485] on span "Approve Work" at bounding box center [556, 482] width 120 height 19
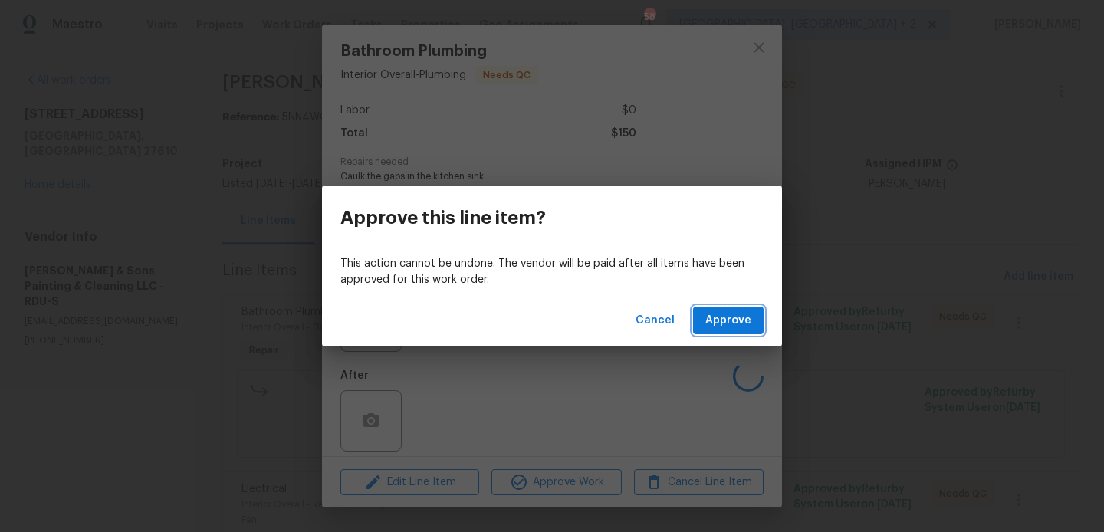
click at [744, 317] on span "Approve" at bounding box center [728, 320] width 46 height 19
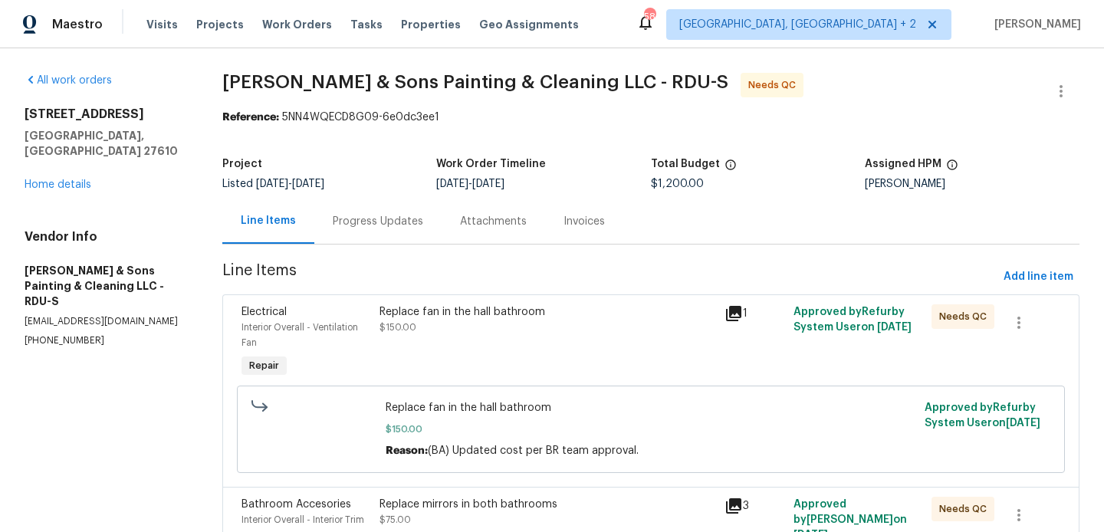
click at [445, 341] on div "Replace fan in the hall bathroom $150.00" at bounding box center [547, 343] width 345 height 86
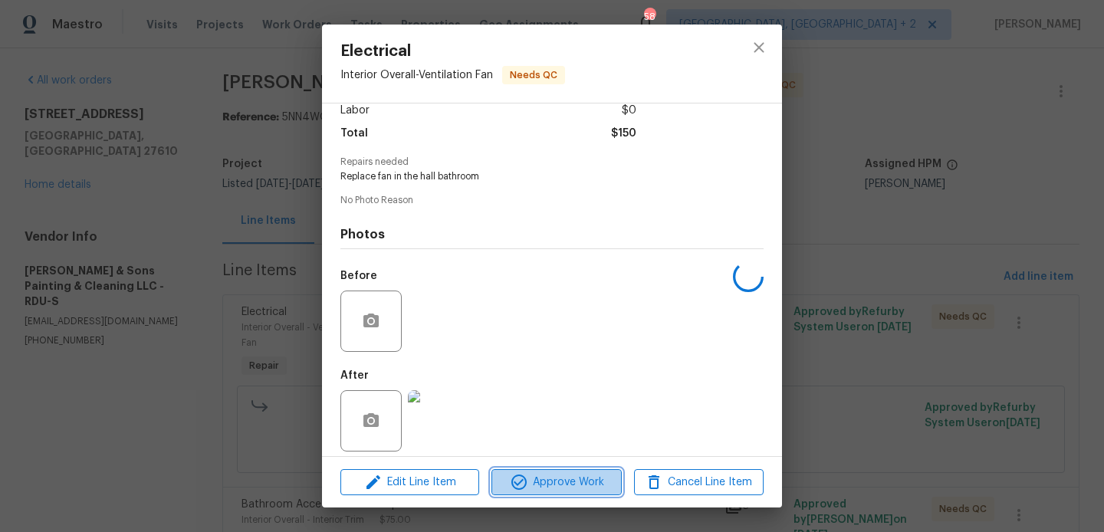
click at [554, 485] on span "Approve Work" at bounding box center [556, 482] width 120 height 19
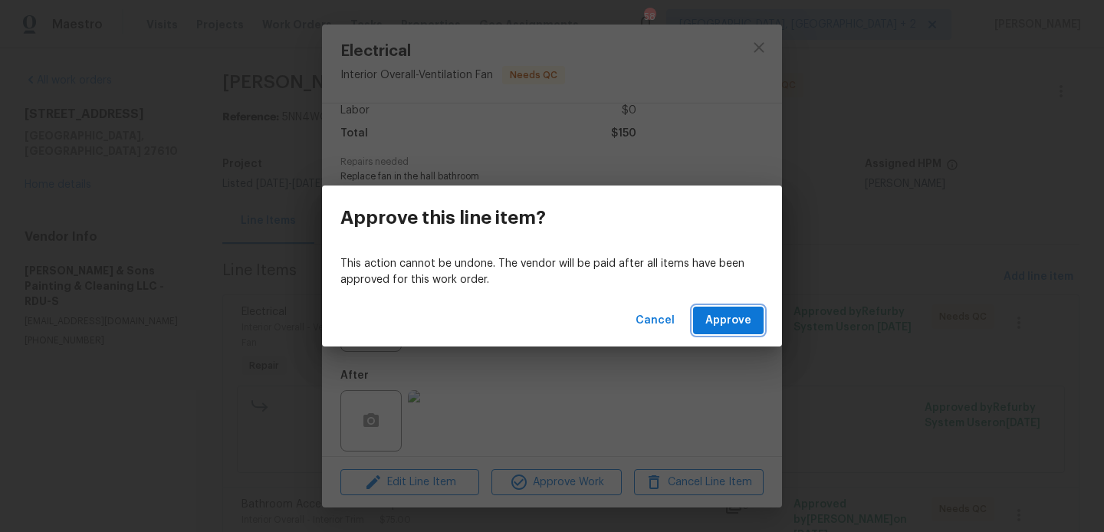
click at [723, 317] on span "Approve" at bounding box center [728, 320] width 46 height 19
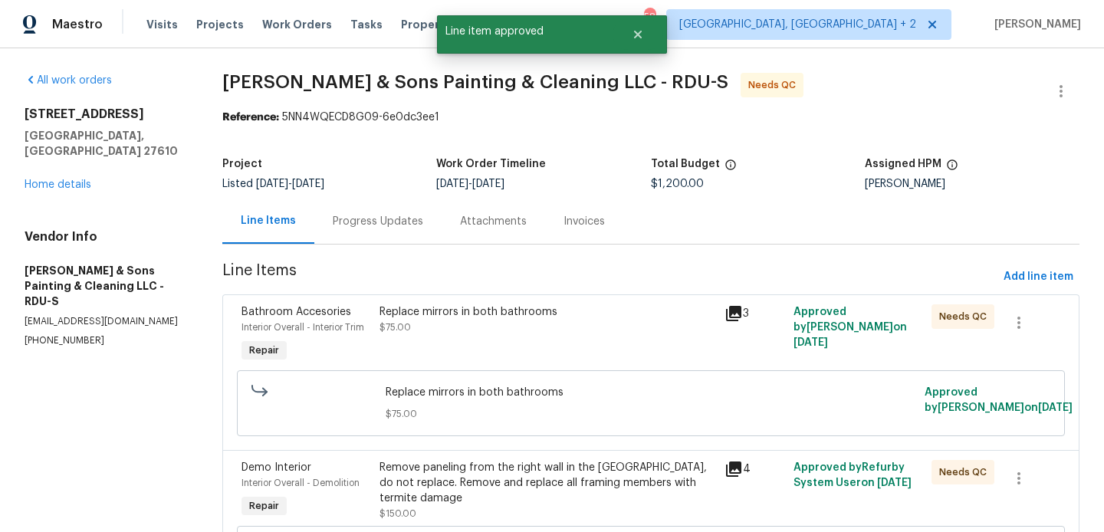
click at [481, 307] on div "Replace mirrors in both bathrooms" at bounding box center [548, 311] width 336 height 15
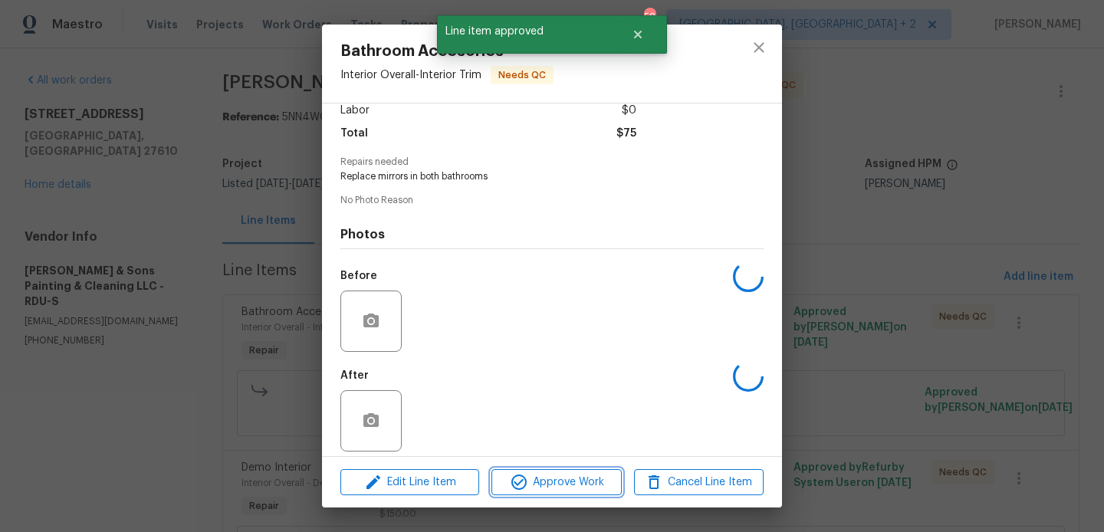
click at [548, 494] on button "Approve Work" at bounding box center [557, 482] width 130 height 27
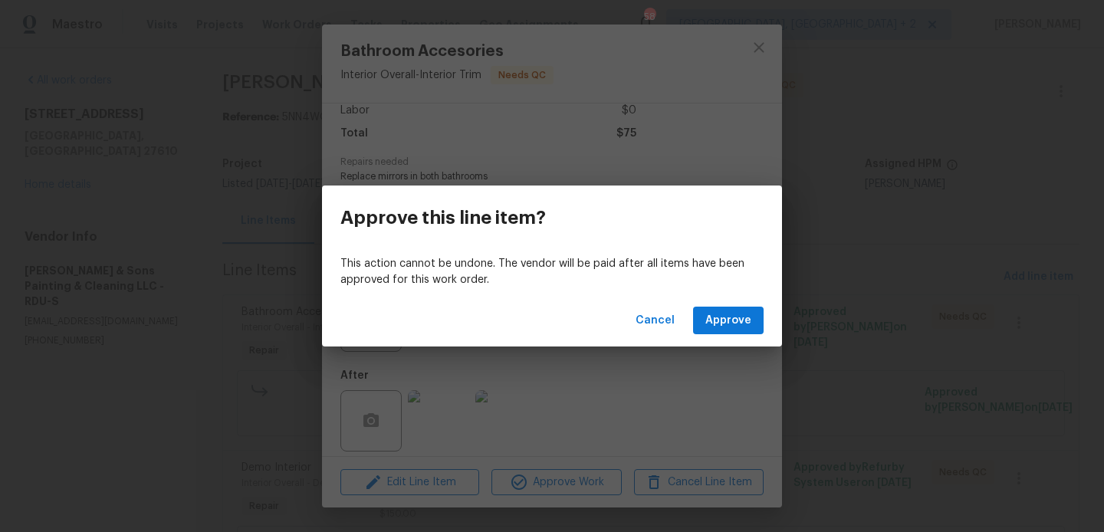
click at [767, 312] on div "Cancel Approve" at bounding box center [552, 320] width 460 height 53
click at [718, 321] on span "Approve" at bounding box center [728, 320] width 46 height 19
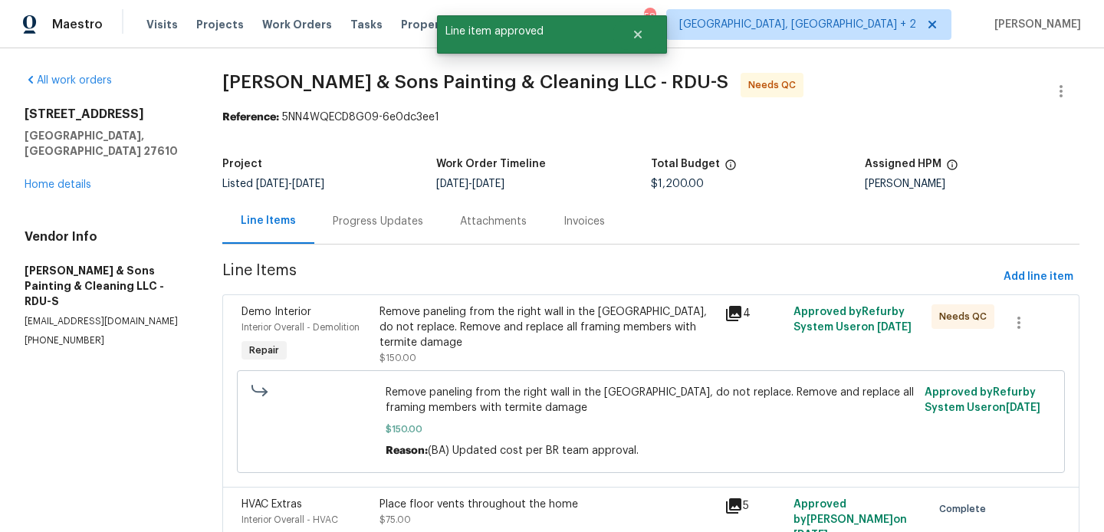
click at [508, 286] on span "Line Items" at bounding box center [609, 277] width 775 height 28
click at [508, 307] on div "Remove paneling from the right wall in the carport, do not replace. Remove and …" at bounding box center [548, 327] width 336 height 46
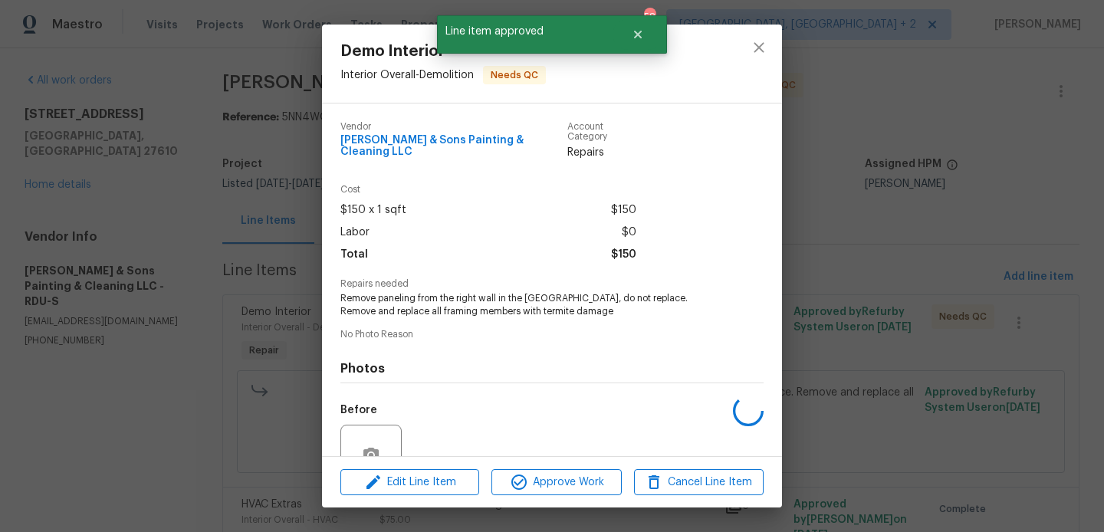
scroll to position [135, 0]
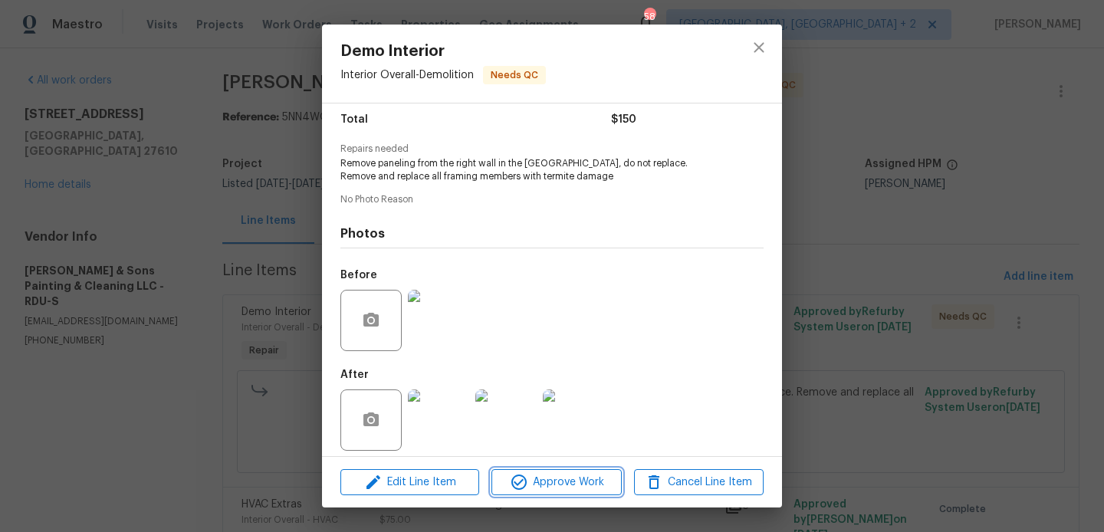
click at [531, 482] on span "Approve Work" at bounding box center [556, 482] width 120 height 19
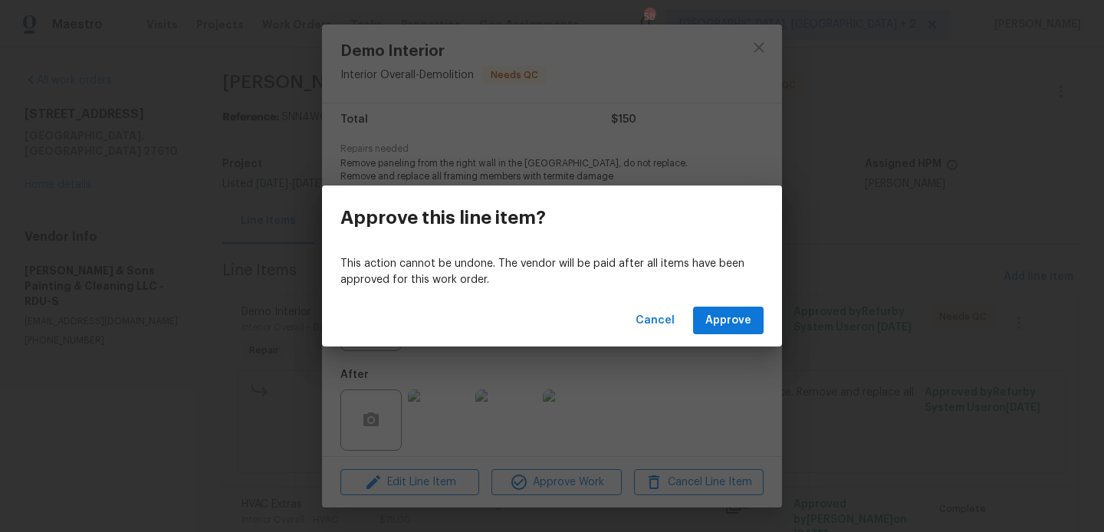
click at [766, 307] on div "Cancel Approve" at bounding box center [552, 320] width 460 height 53
click at [737, 315] on span "Approve" at bounding box center [728, 320] width 46 height 19
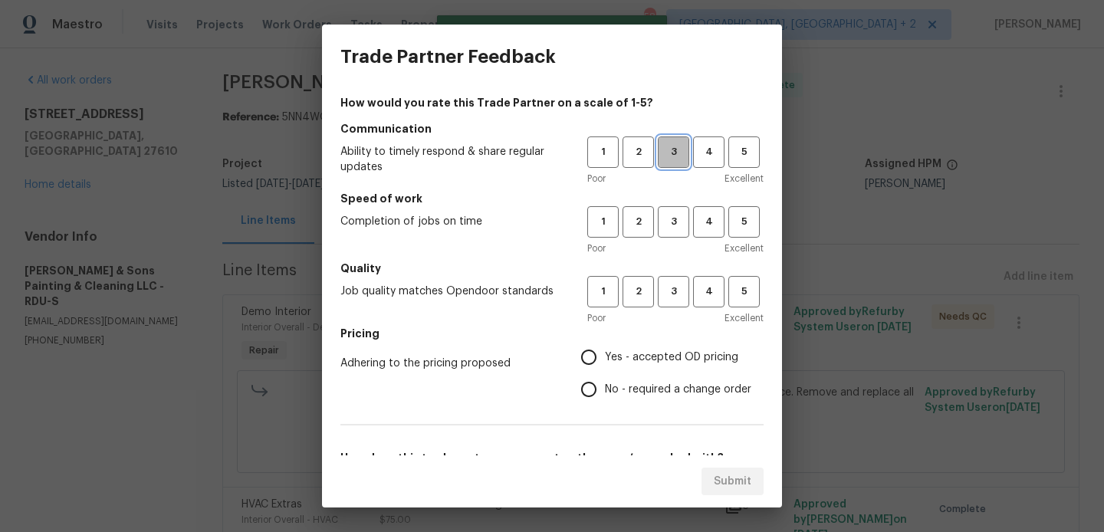
click at [675, 147] on span "3" at bounding box center [673, 152] width 28 height 18
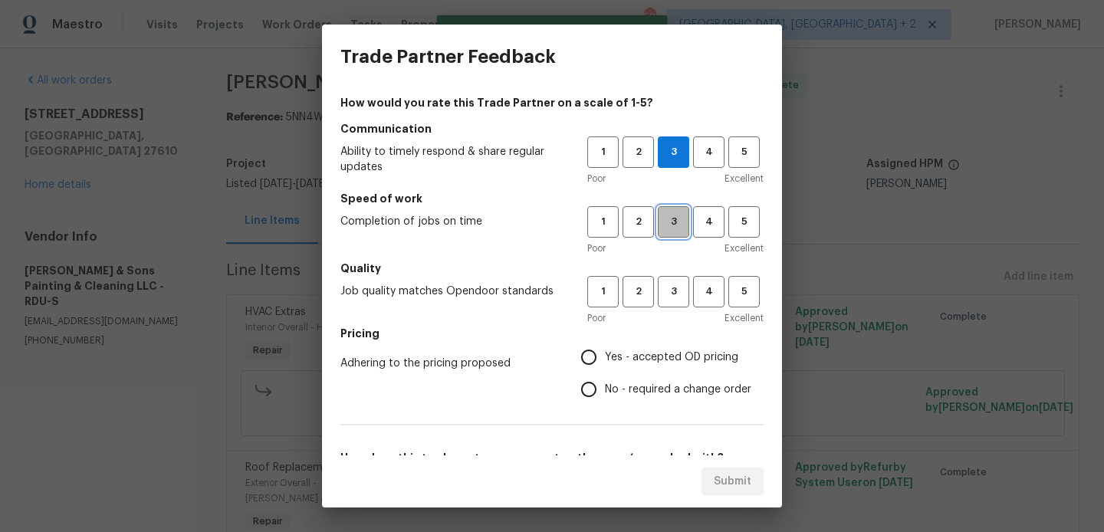
click at [673, 223] on span "3" at bounding box center [673, 222] width 28 height 18
click at [630, 154] on span "2" at bounding box center [638, 152] width 28 height 18
click at [645, 229] on span "2" at bounding box center [638, 222] width 28 height 18
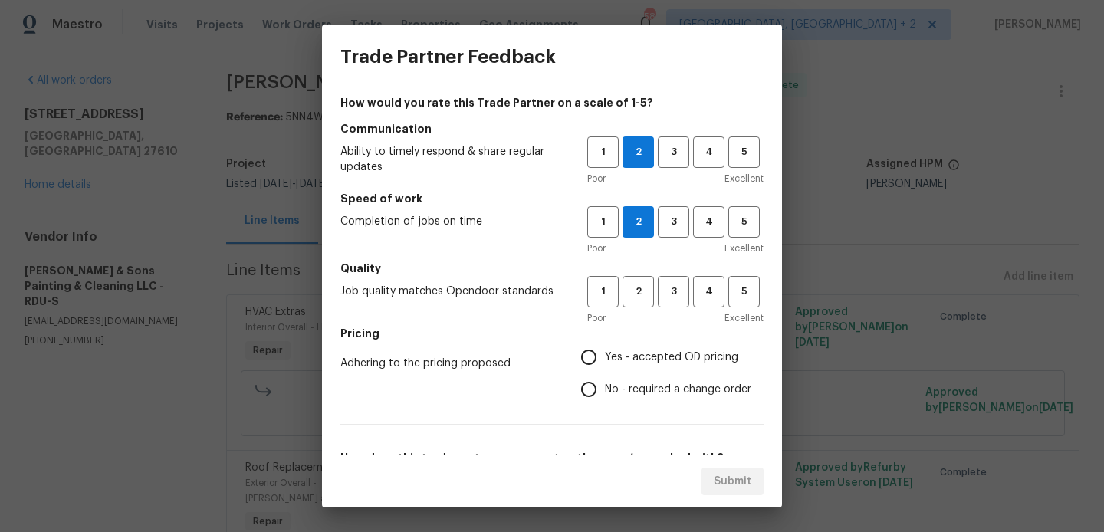
click at [645, 268] on h5 "Quality" at bounding box center [551, 268] width 423 height 15
click at [645, 272] on h5 "Quality" at bounding box center [551, 268] width 423 height 15
click at [645, 293] on span "2" at bounding box center [638, 292] width 28 height 18
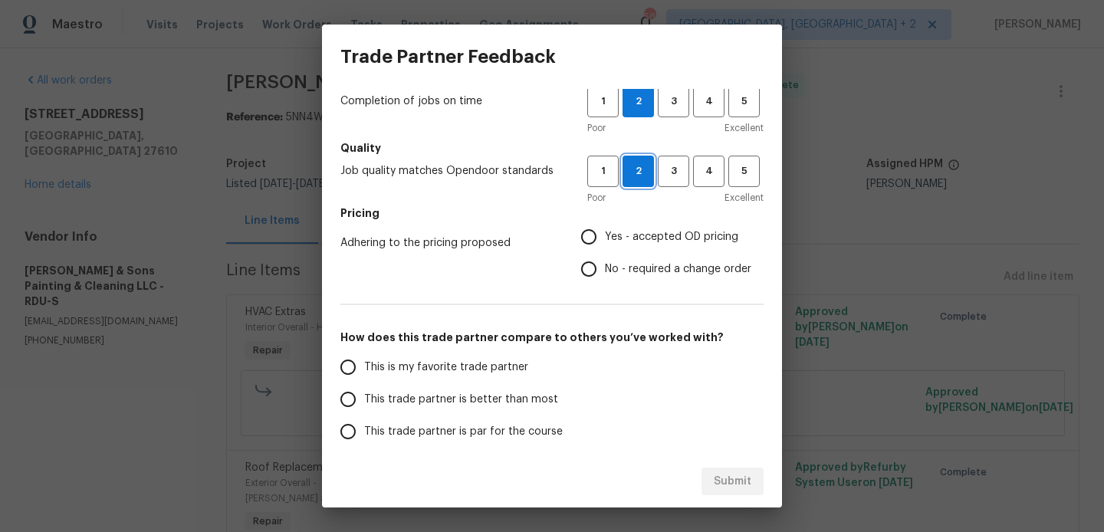
scroll to position [121, 0]
click at [623, 280] on label "No - required a change order" at bounding box center [662, 268] width 179 height 32
click at [605, 280] on input "No - required a change order" at bounding box center [589, 268] width 32 height 32
radio input "true"
click at [445, 407] on label "This trade partner is better than most" at bounding box center [453, 399] width 242 height 32
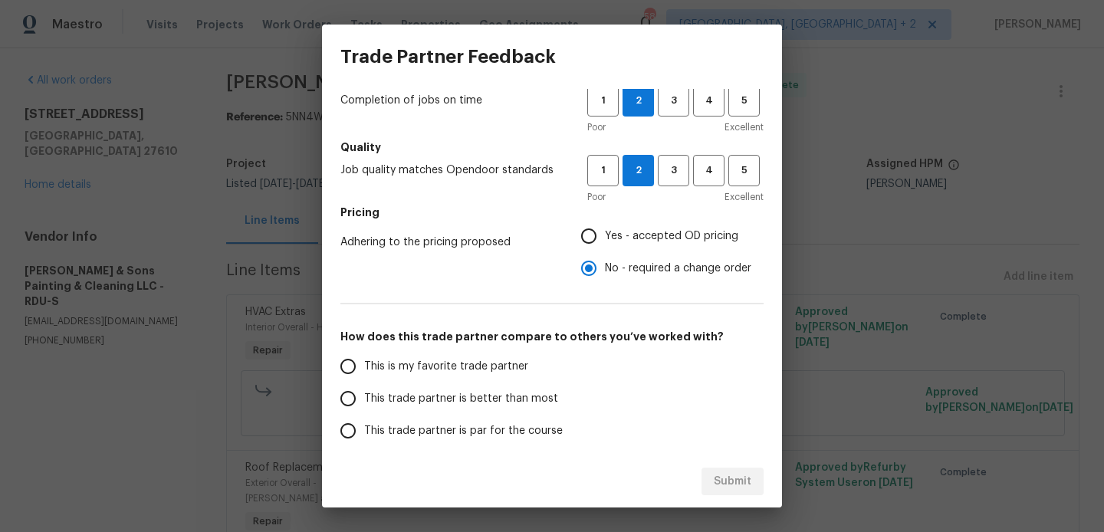
click at [364, 407] on input "This trade partner is better than most" at bounding box center [348, 399] width 32 height 32
click at [722, 475] on span "Submit" at bounding box center [733, 481] width 38 height 19
radio input "true"
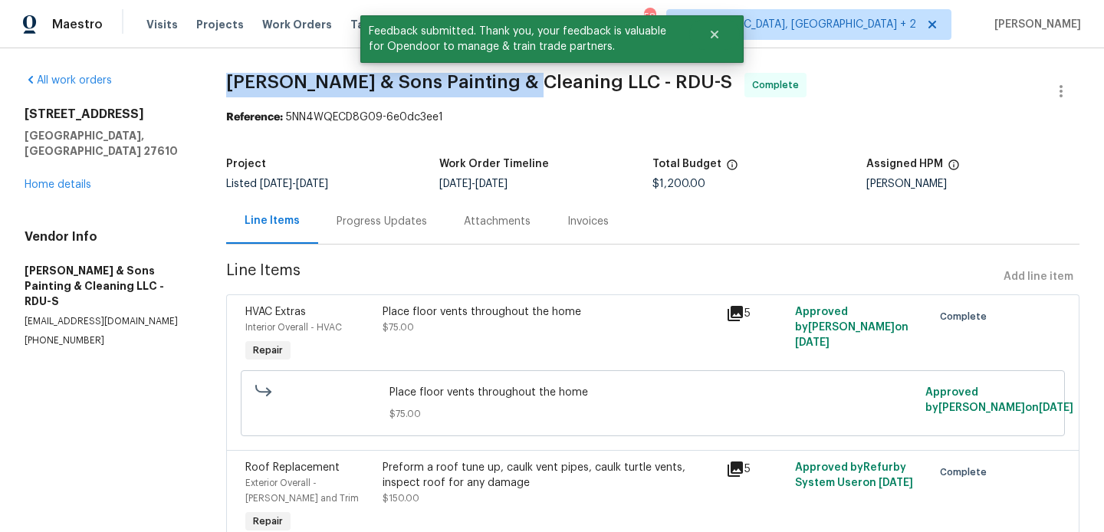
drag, startPoint x: 224, startPoint y: 77, endPoint x: 531, endPoint y: 79, distance: 306.7
copy span "Hodge & Sons Painting & Cleaning"
click at [74, 179] on link "Home details" at bounding box center [58, 184] width 67 height 11
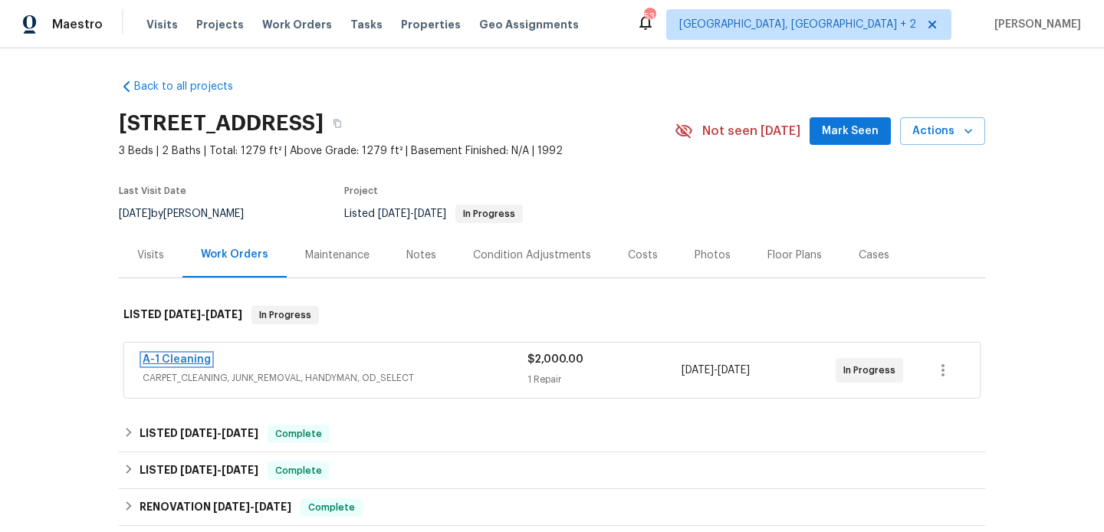
click at [192, 363] on link "A-1 Cleaning" at bounding box center [177, 359] width 68 height 11
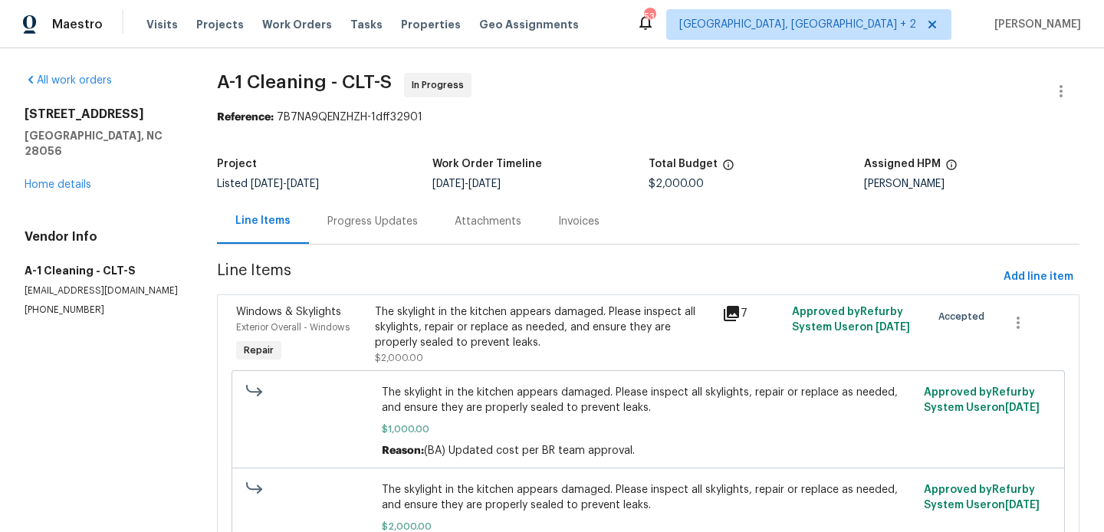
click at [396, 222] on div "Progress Updates" at bounding box center [372, 221] width 90 height 15
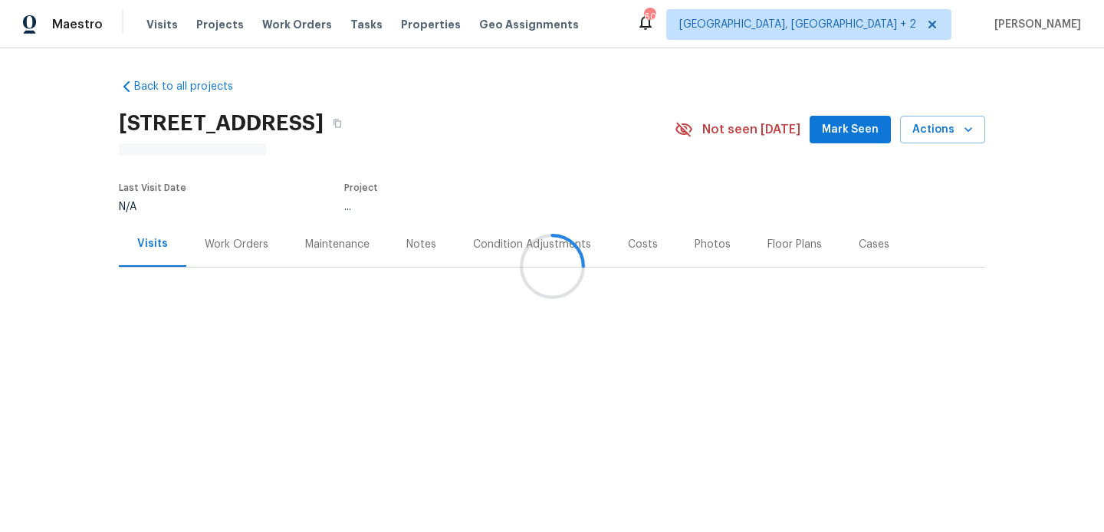
click at [258, 235] on div at bounding box center [552, 266] width 1104 height 532
click at [251, 238] on div at bounding box center [552, 266] width 1104 height 532
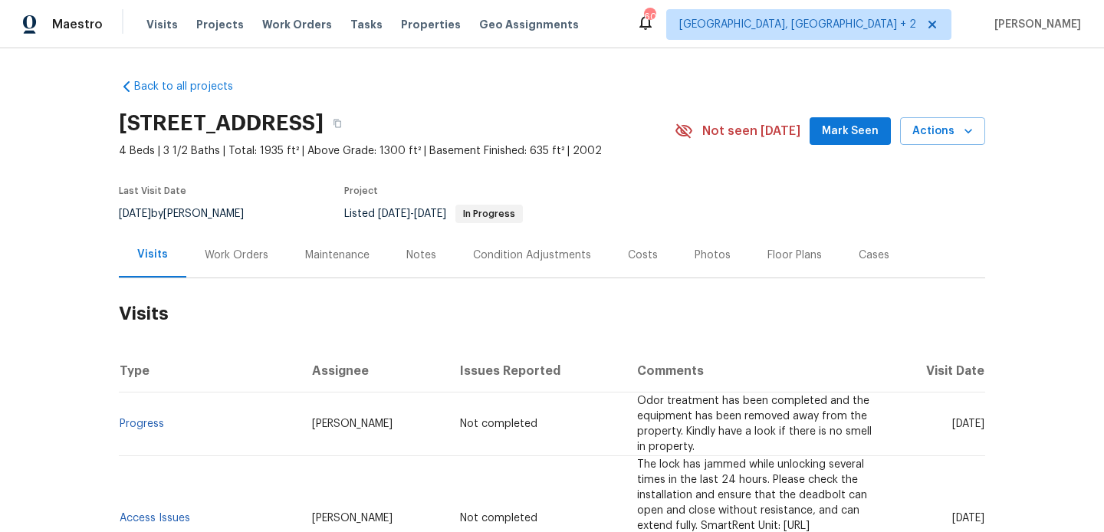
click at [252, 260] on div "Work Orders" at bounding box center [237, 255] width 64 height 15
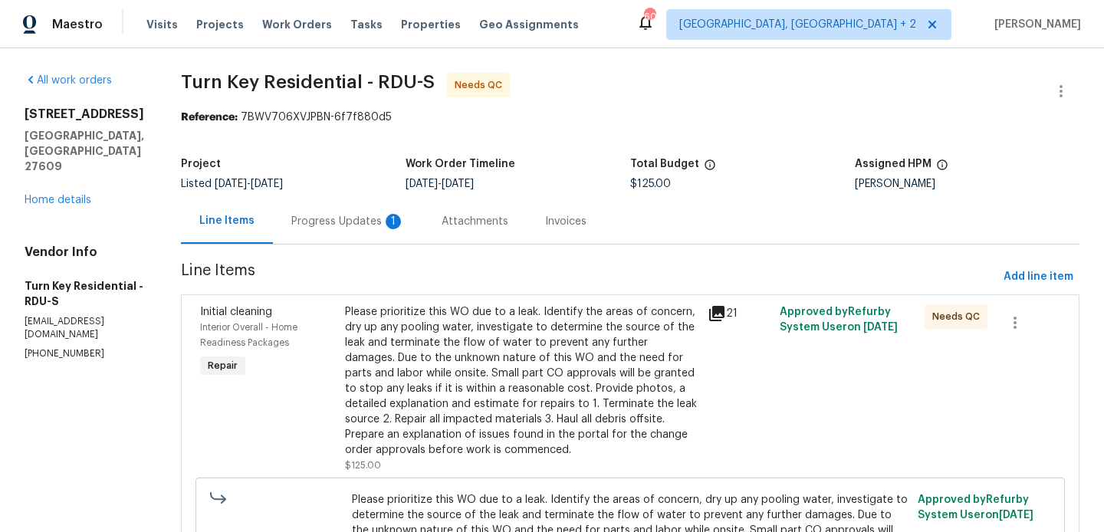
click at [396, 235] on div "Progress Updates 1" at bounding box center [348, 221] width 150 height 45
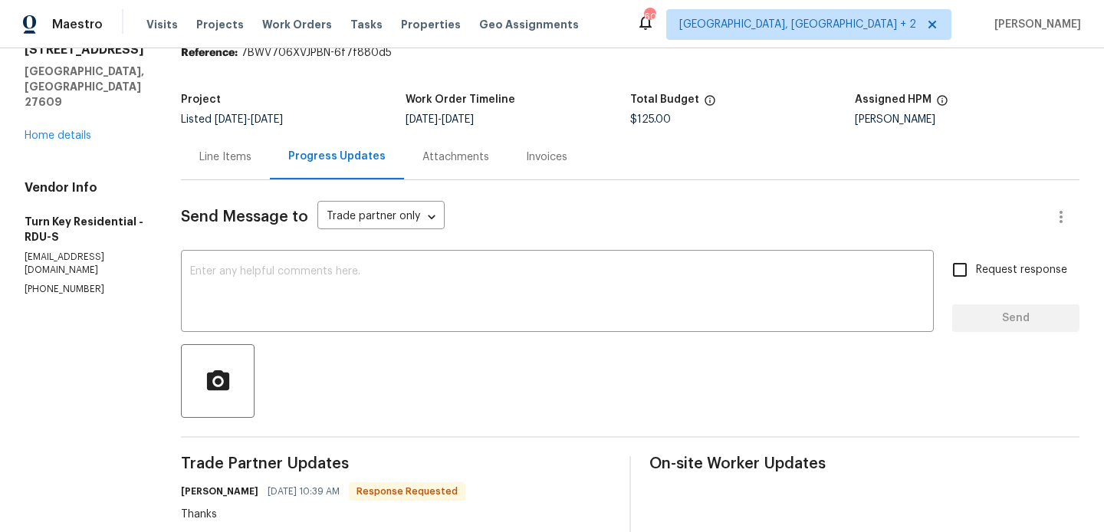
scroll to position [64, 0]
click at [412, 290] on textarea at bounding box center [557, 294] width 735 height 54
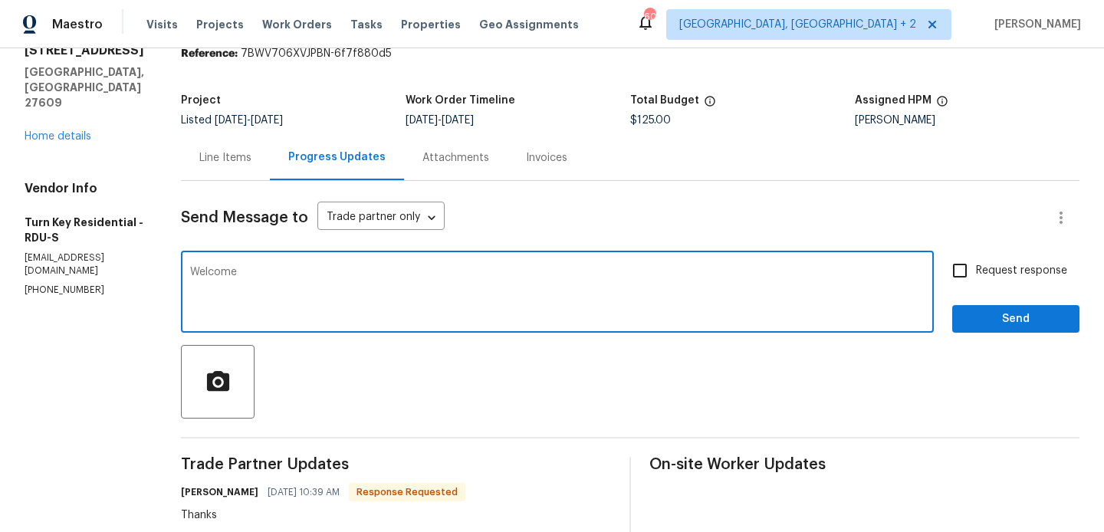
type textarea "Welcome"
click at [1017, 327] on span "Send" at bounding box center [1016, 319] width 103 height 19
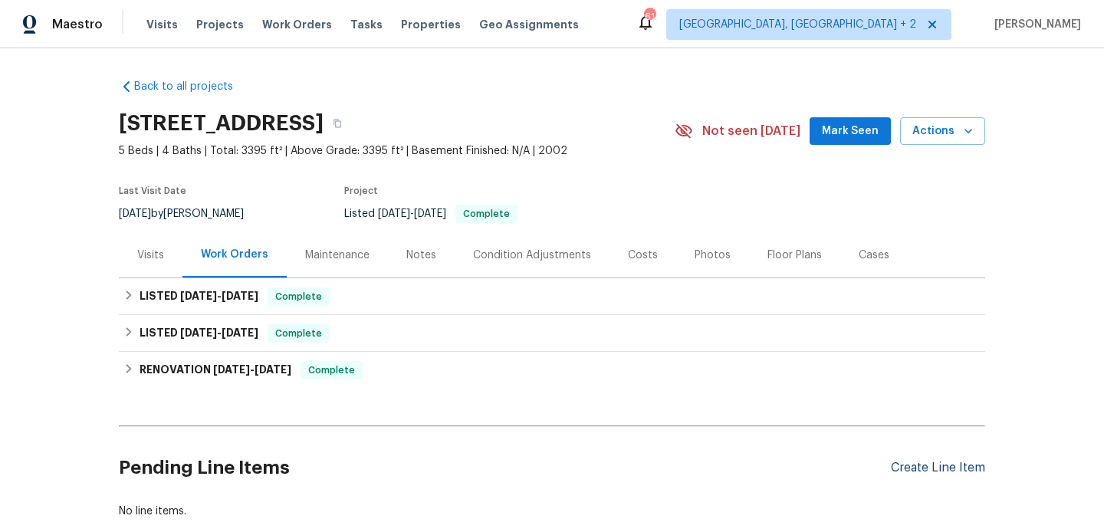
click at [912, 465] on div "Create Line Item" at bounding box center [938, 468] width 94 height 15
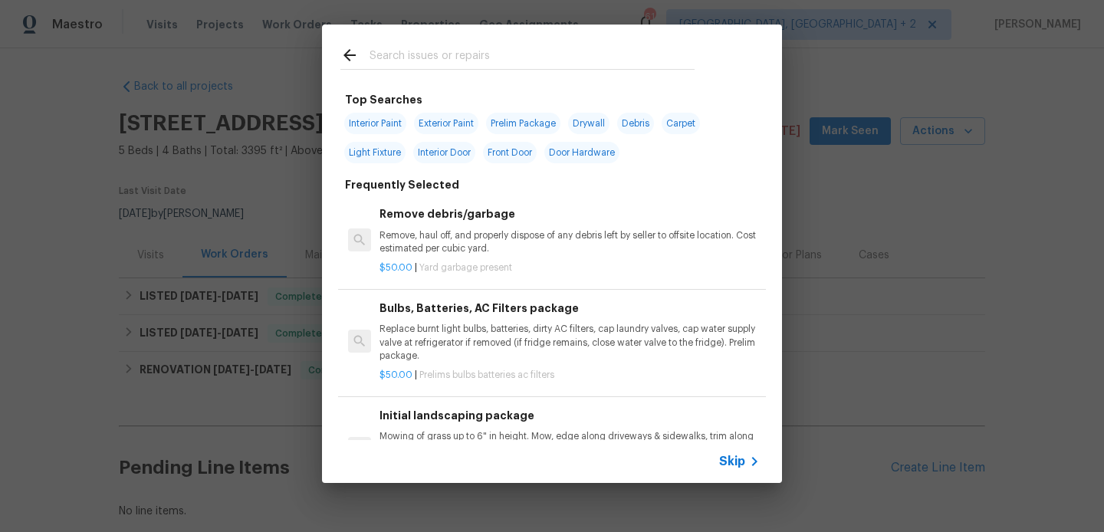
click at [423, 56] on input "text" at bounding box center [532, 57] width 325 height 23
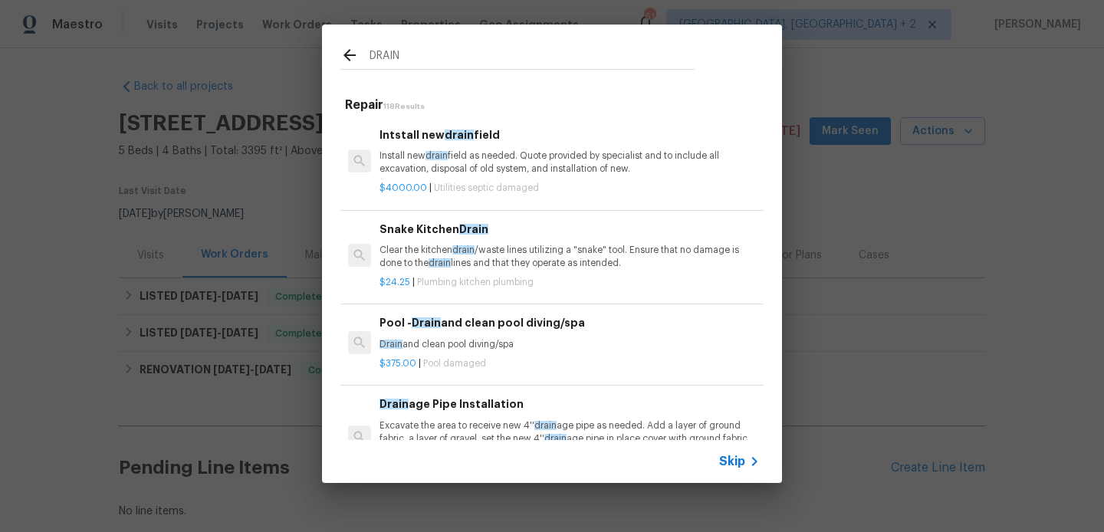
type input "DRAIN"
click at [459, 225] on span "Drain" at bounding box center [473, 229] width 29 height 11
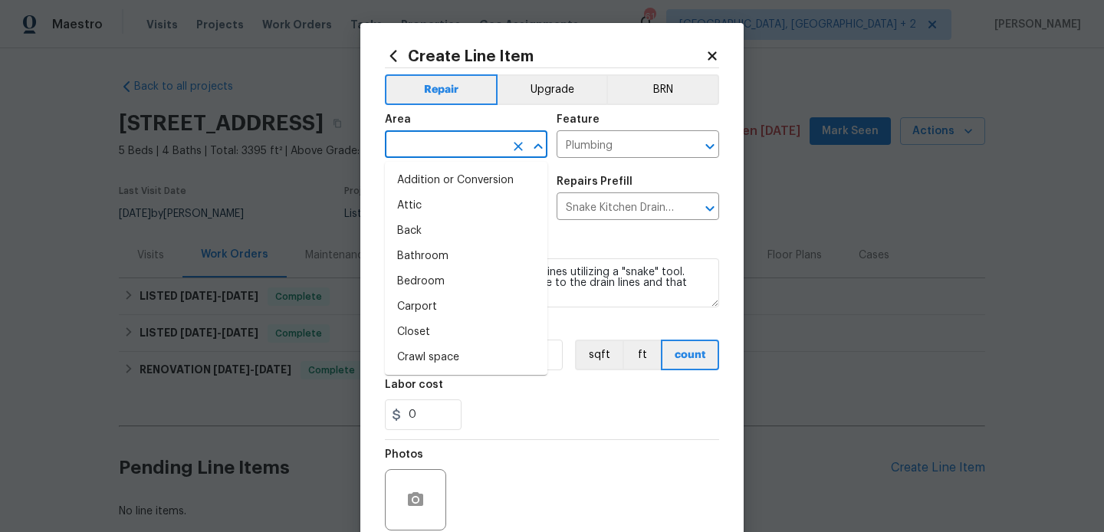
click at [426, 144] on input "text" at bounding box center [445, 146] width 120 height 24
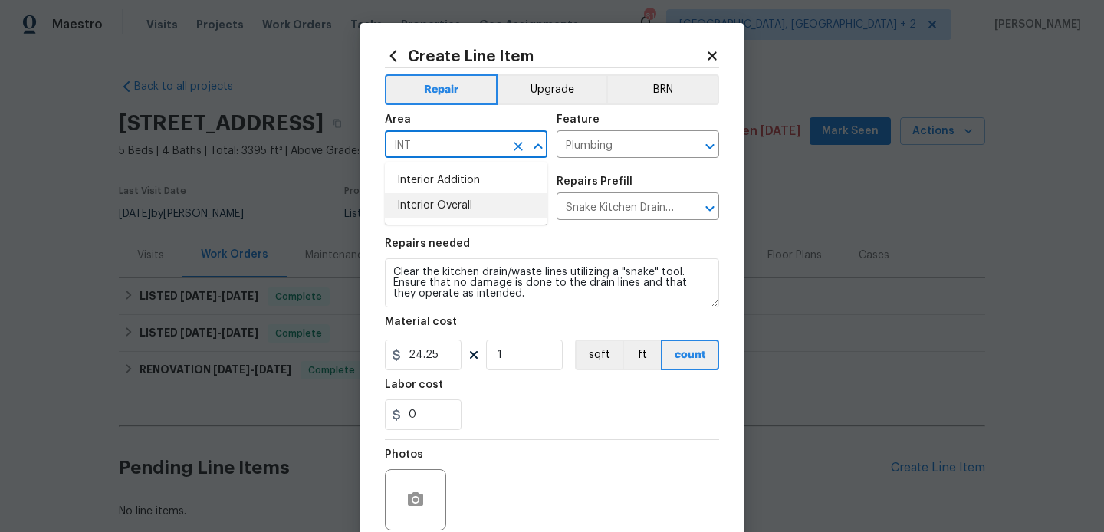
click at [429, 209] on li "Interior Overall" at bounding box center [466, 205] width 163 height 25
type input "Interior Overall"
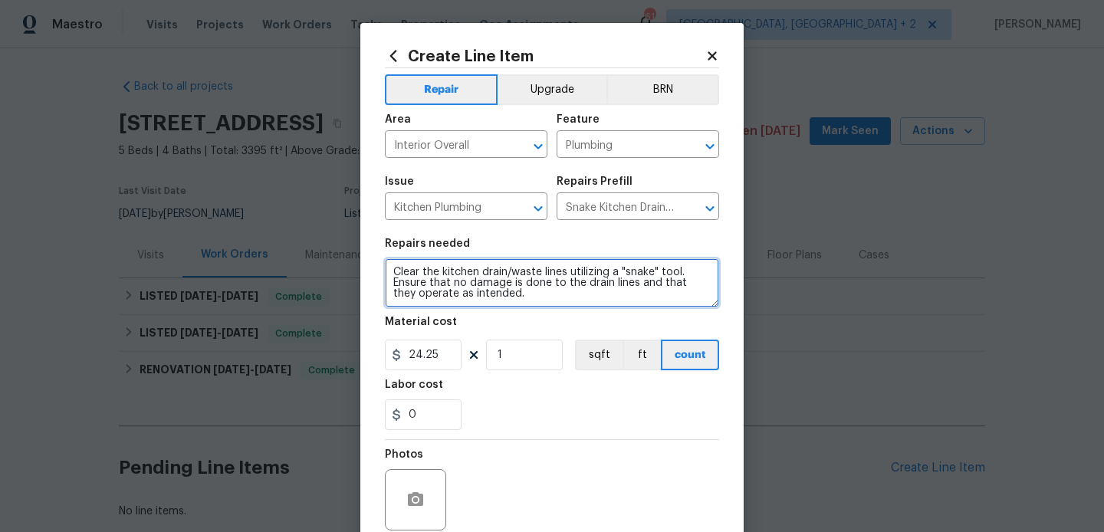
click at [430, 271] on textarea "Clear the kitchen drain/waste lines utilizing a "snake" tool. Ensure that no da…" at bounding box center [552, 282] width 334 height 49
paste textarea "Please install a proper drain cover on the drain that is missing one to ensure …"
type textarea "Please install a proper drain cover on the drain that is missing one to ensure …"
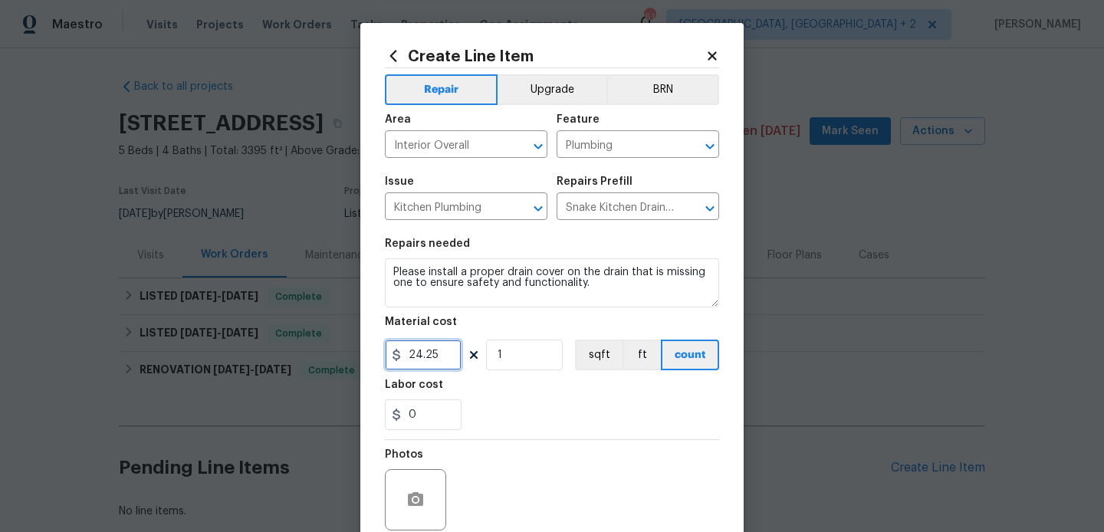
click at [428, 347] on input "24.25" at bounding box center [423, 355] width 77 height 31
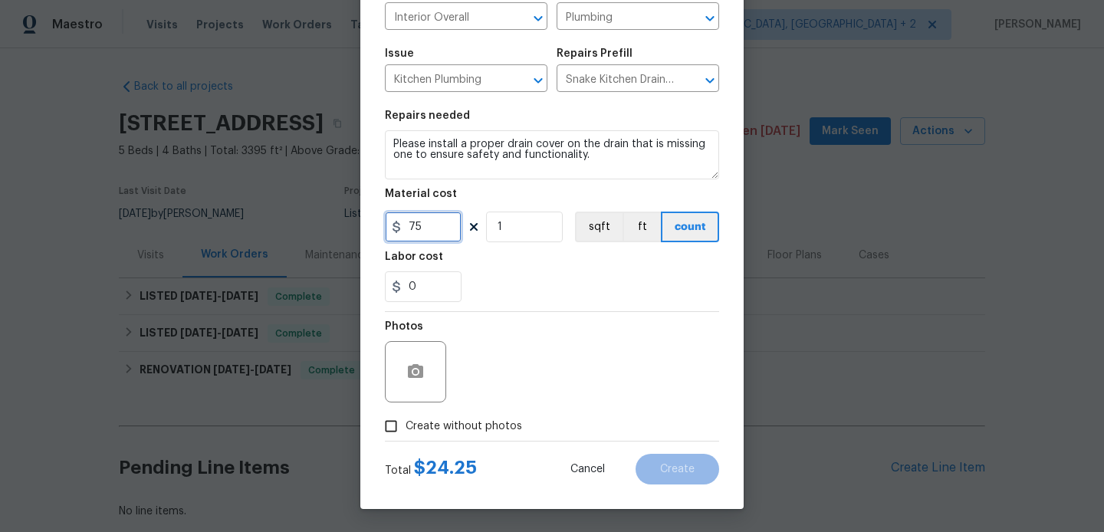
type input "75"
click at [452, 430] on span "Create without photos" at bounding box center [464, 427] width 117 height 16
click at [406, 430] on input "Create without photos" at bounding box center [391, 426] width 29 height 29
checkbox input "true"
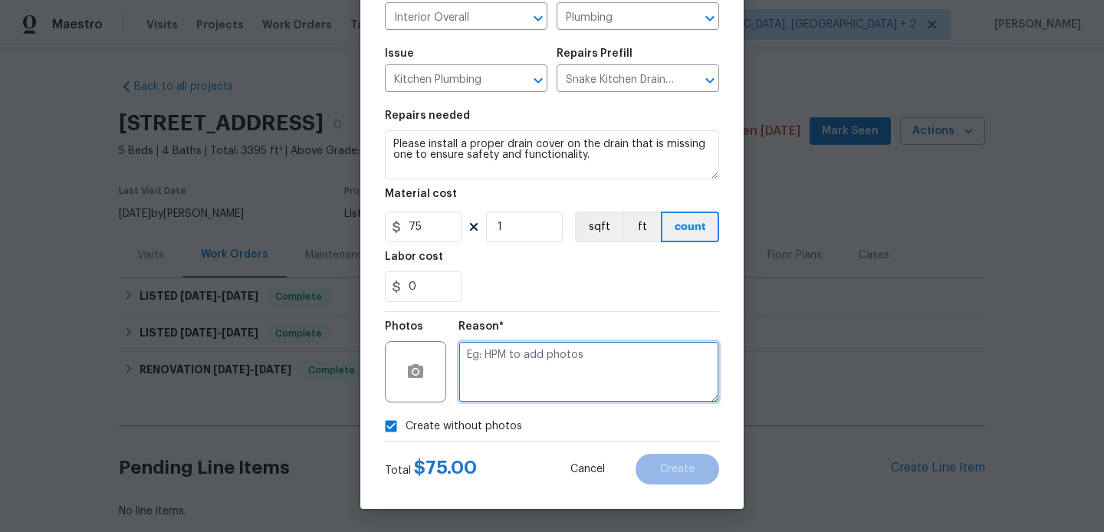
drag, startPoint x: 452, startPoint y: 430, endPoint x: 537, endPoint y: 377, distance: 99.6
click at [537, 377] on textarea at bounding box center [589, 371] width 261 height 61
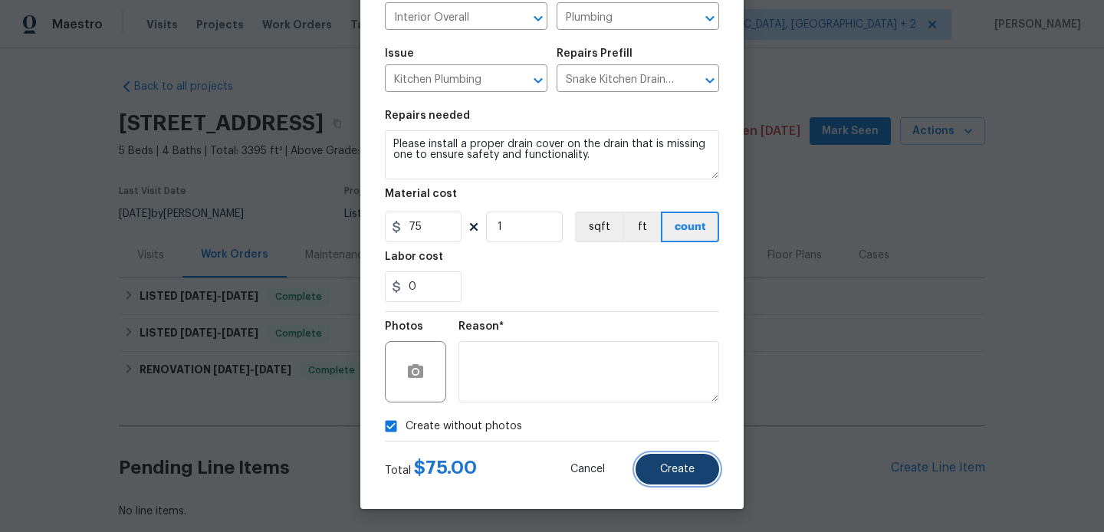
click at [690, 469] on span "Create" at bounding box center [677, 470] width 35 height 12
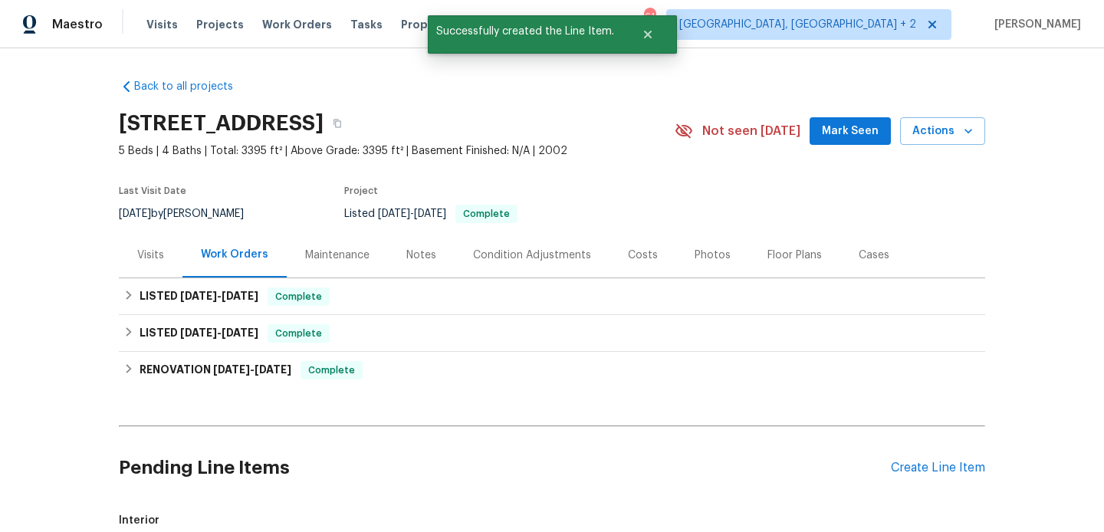
scroll to position [266, 0]
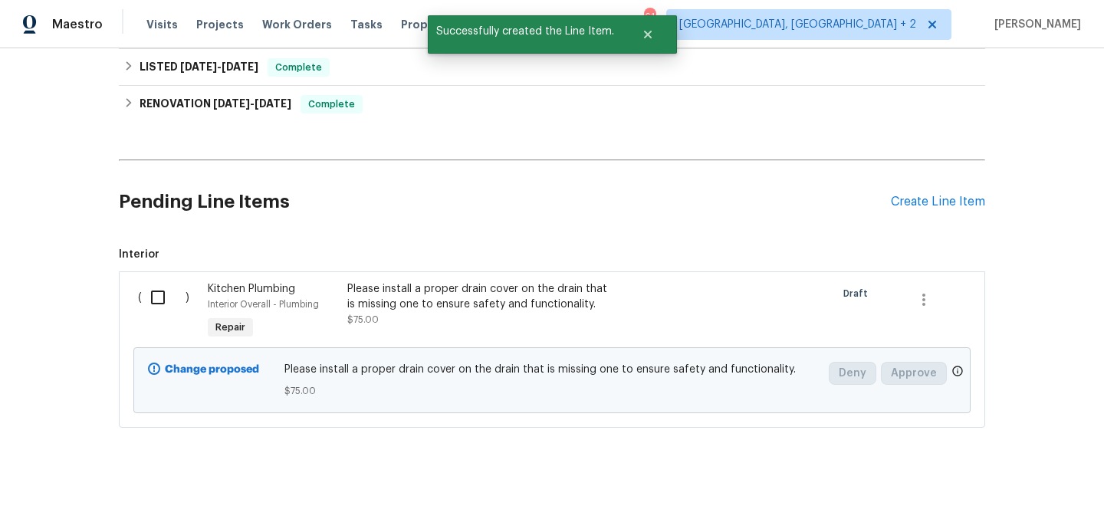
click at [423, 334] on div "Please install a proper drain cover on the drain that is missing one to ensure …" at bounding box center [482, 312] width 279 height 71
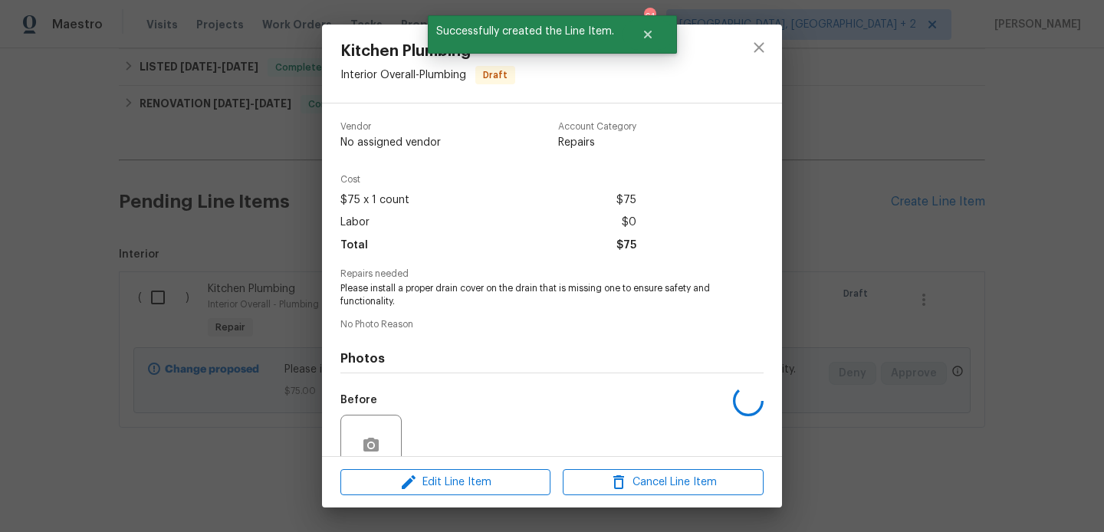
scroll to position [135, 0]
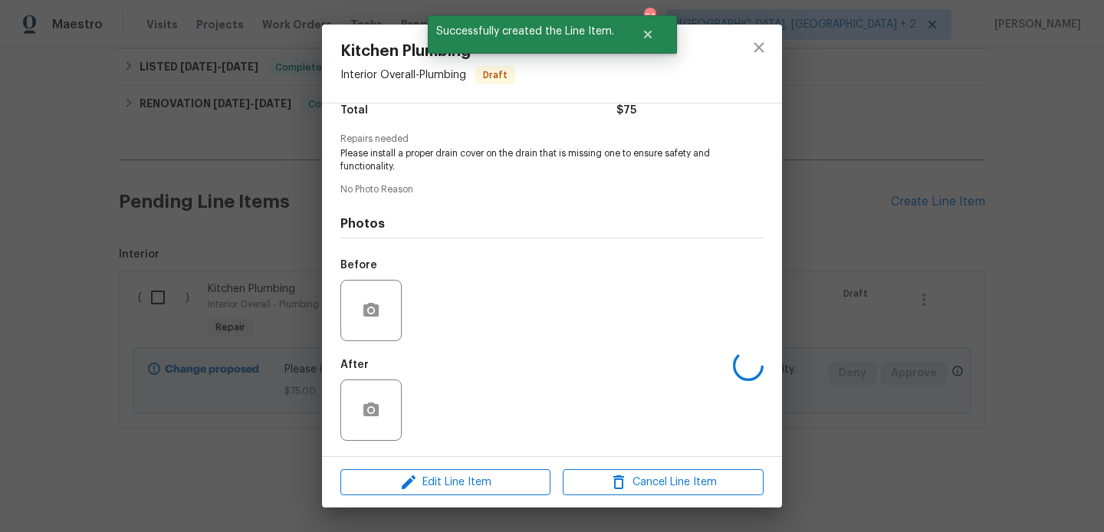
click at [411, 495] on div "Edit Line Item Cancel Line Item" at bounding box center [552, 482] width 460 height 51
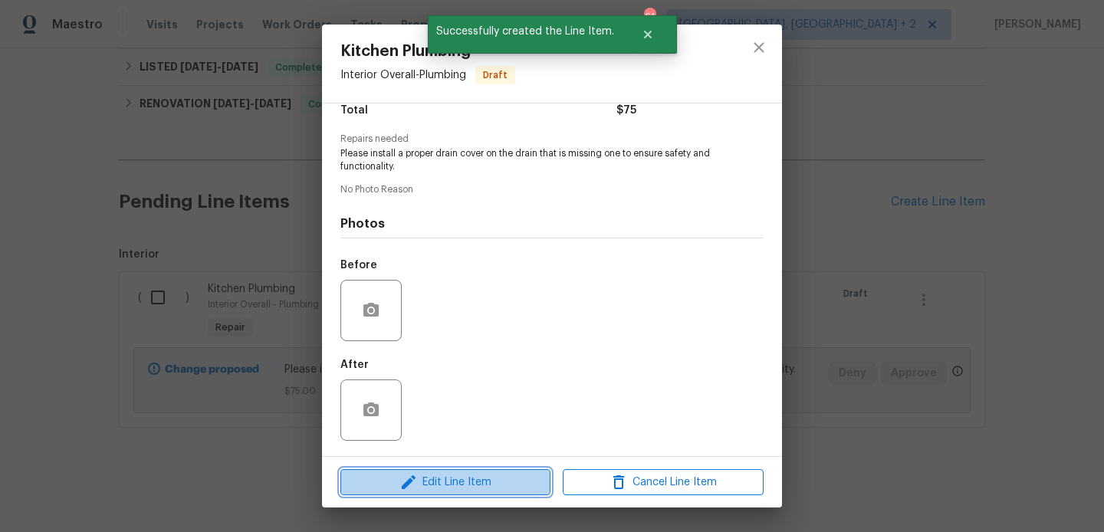
click at [411, 492] on button "Edit Line Item" at bounding box center [445, 482] width 210 height 27
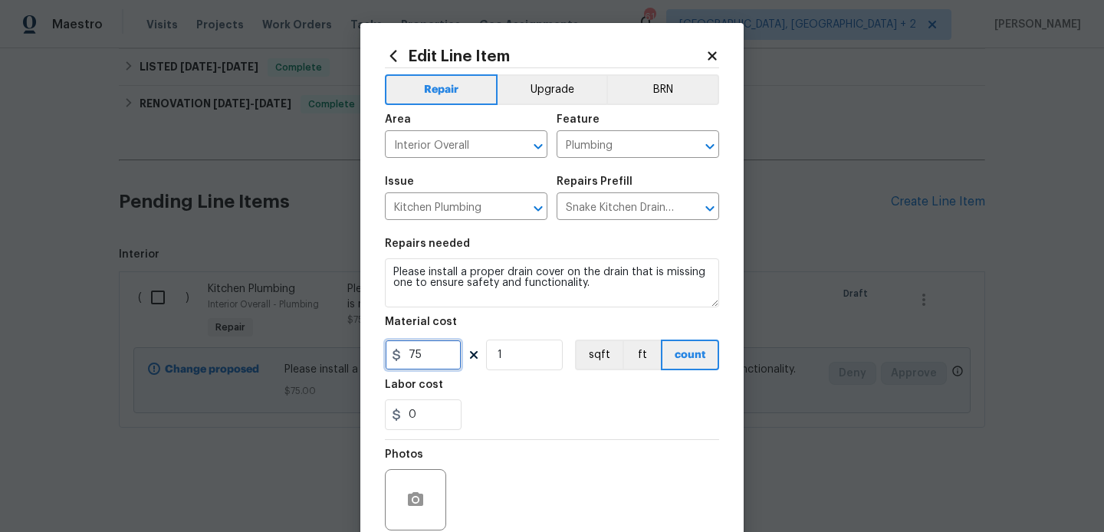
click at [426, 349] on input "75" at bounding box center [423, 355] width 77 height 31
type input "245"
click at [867, 320] on body "Maestro Visits Projects Work Orders Tasks Properties Geo Assignments 61 Albuque…" at bounding box center [552, 266] width 1104 height 532
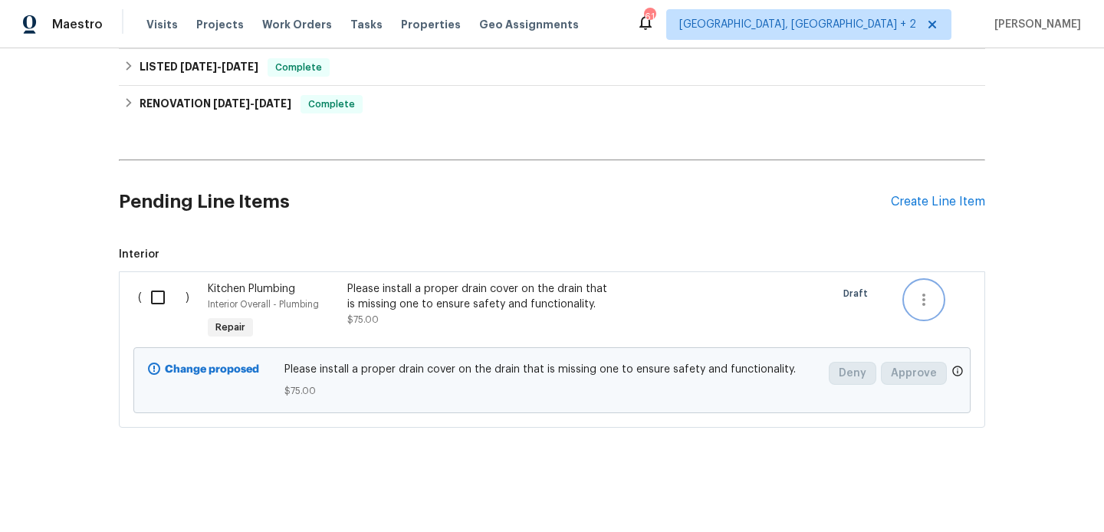
click at [935, 301] on button "button" at bounding box center [924, 299] width 37 height 37
click at [935, 301] on li "Cancel" at bounding box center [935, 299] width 59 height 25
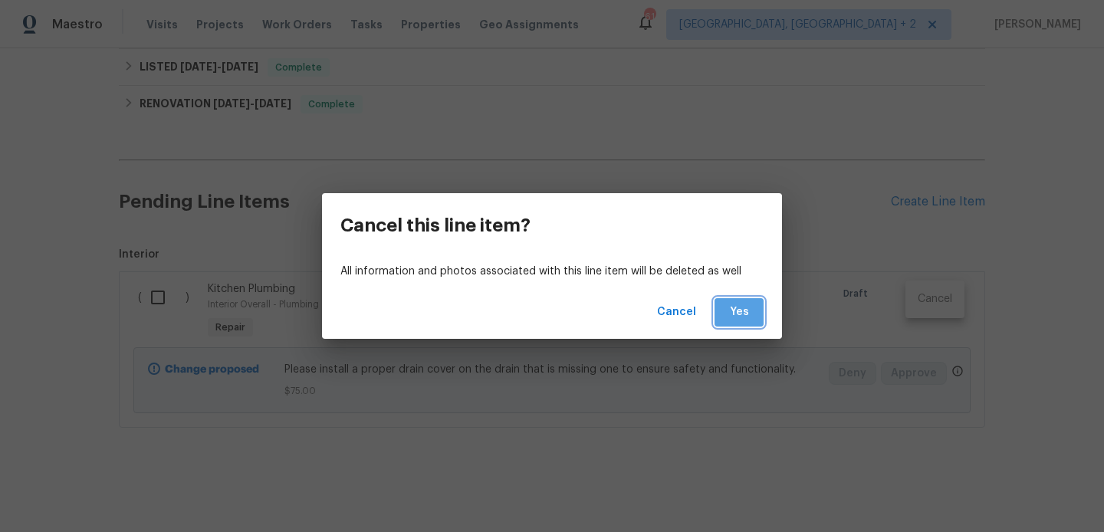
click at [743, 311] on span "Yes" at bounding box center [739, 312] width 25 height 19
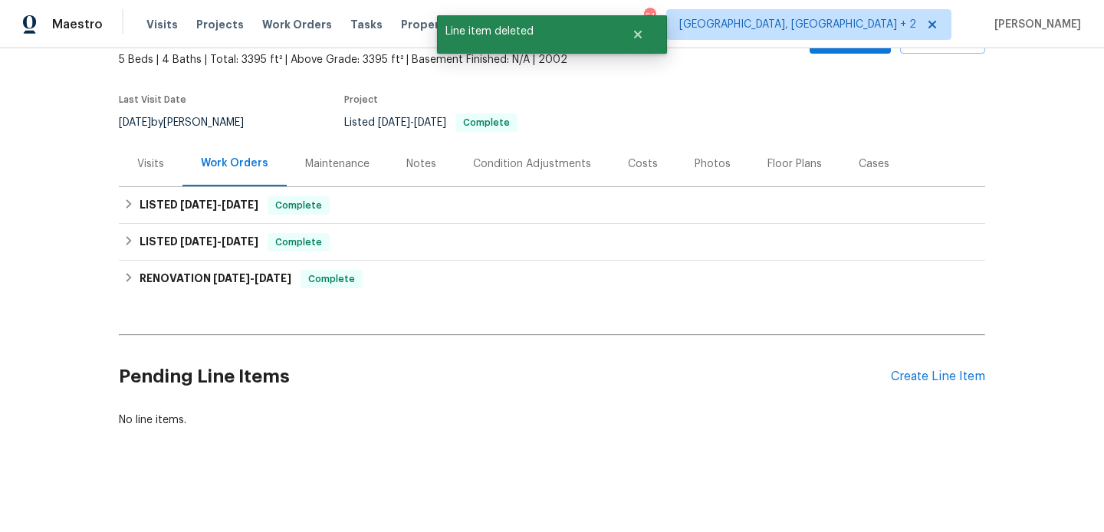
scroll to position [91, 0]
click at [919, 377] on div "Create Line Item" at bounding box center [938, 377] width 94 height 15
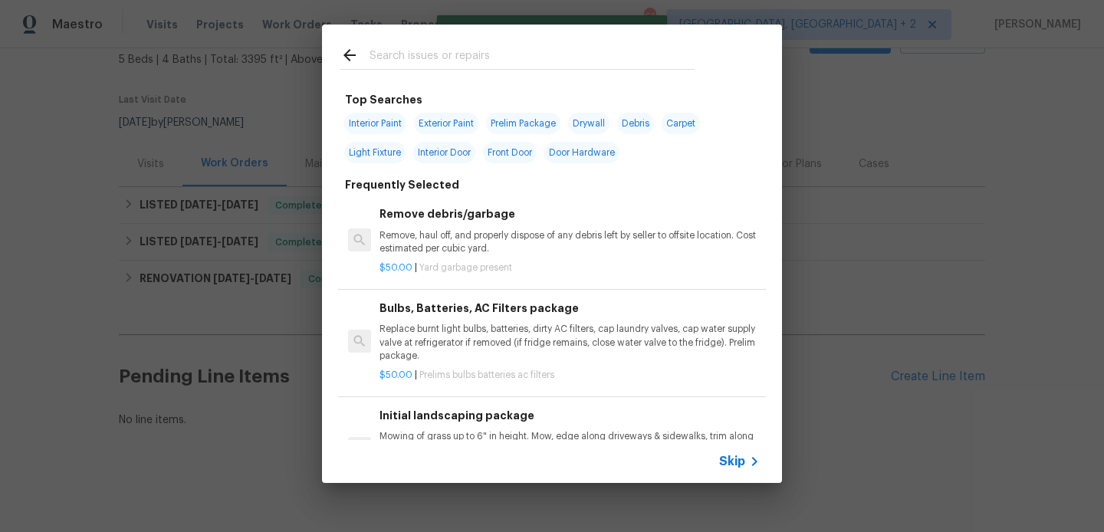
click at [483, 51] on input "text" at bounding box center [532, 57] width 325 height 23
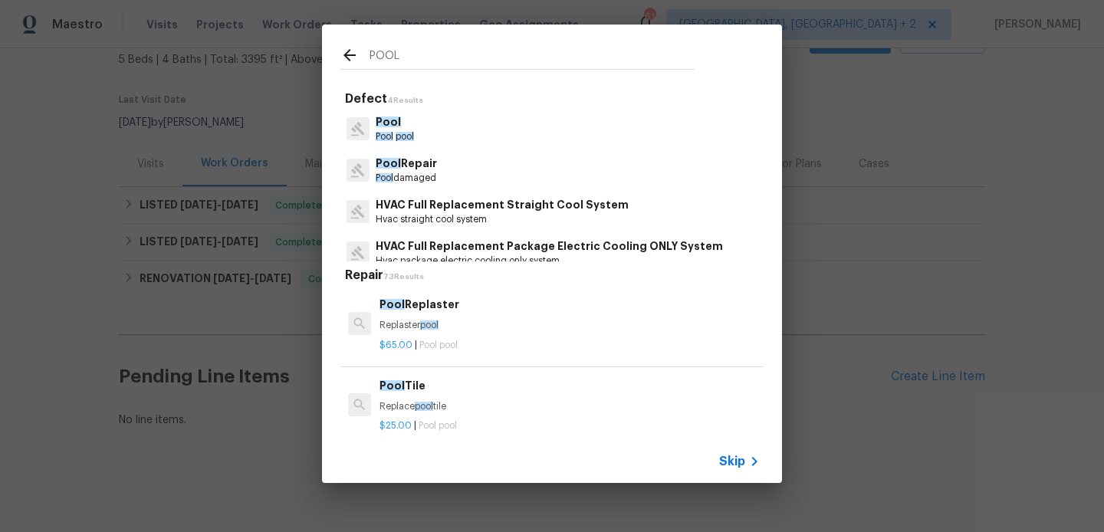
type input "POOL"
click at [421, 175] on p "Pool damaged" at bounding box center [406, 178] width 61 height 13
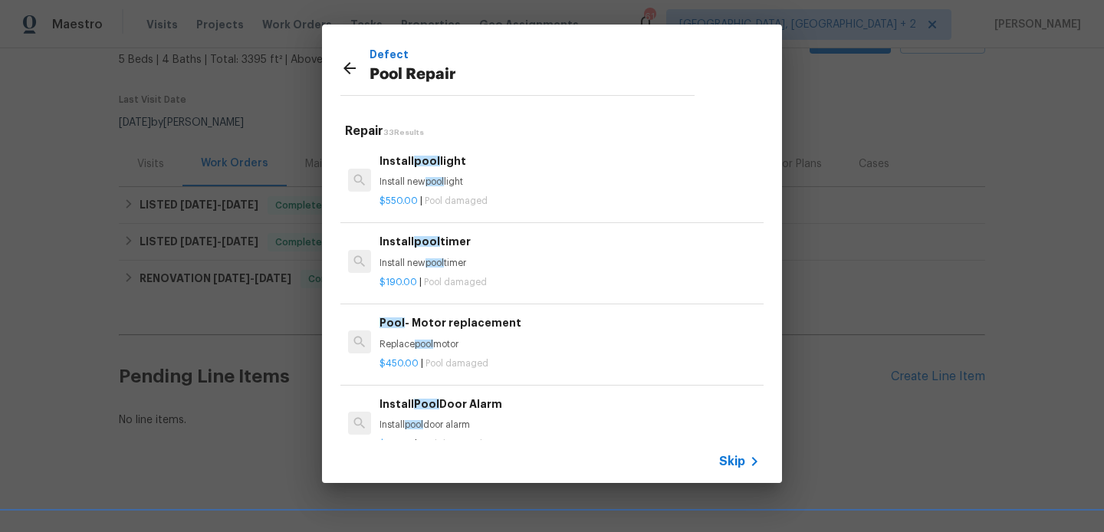
click at [437, 196] on span "Pool damaged" at bounding box center [456, 200] width 63 height 9
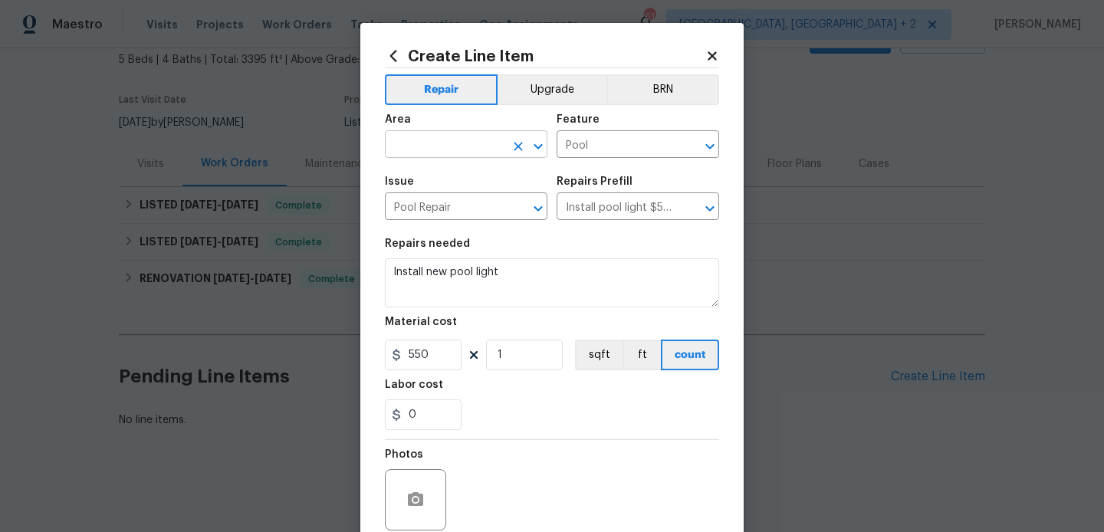
click at [413, 155] on input "text" at bounding box center [445, 146] width 120 height 24
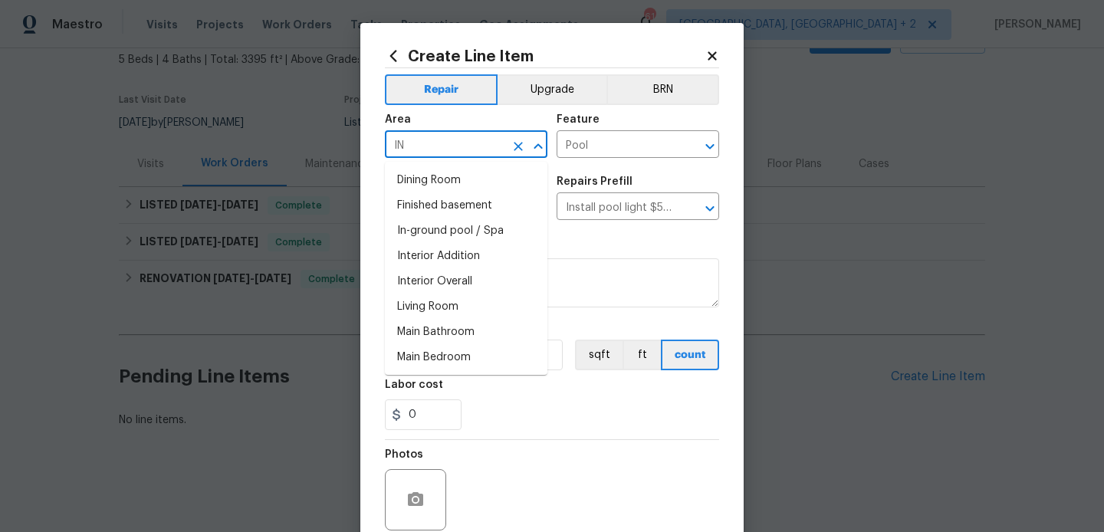
type input "INT"
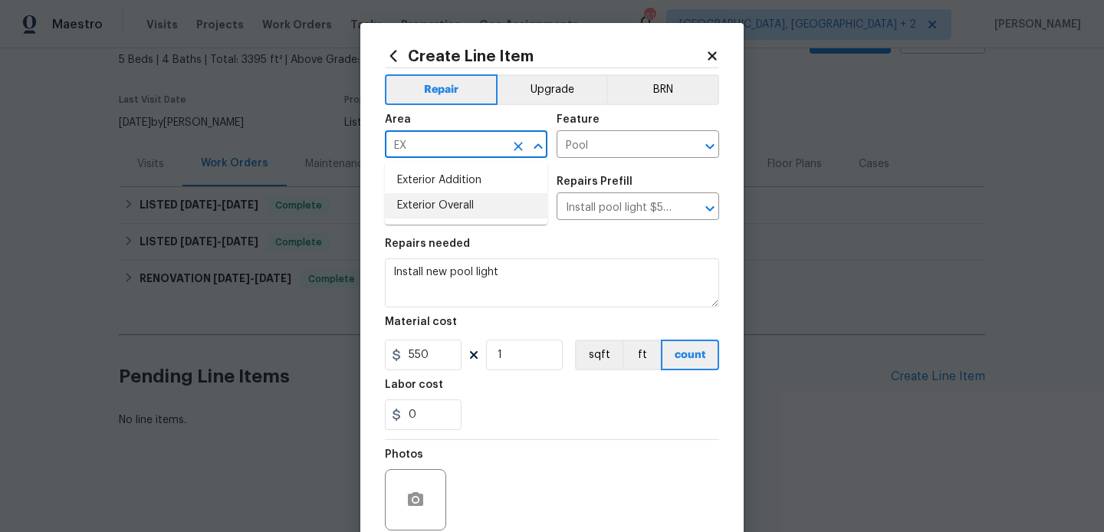
click at [432, 209] on li "Exterior Overall" at bounding box center [466, 205] width 163 height 25
type input "Exterior Overall"
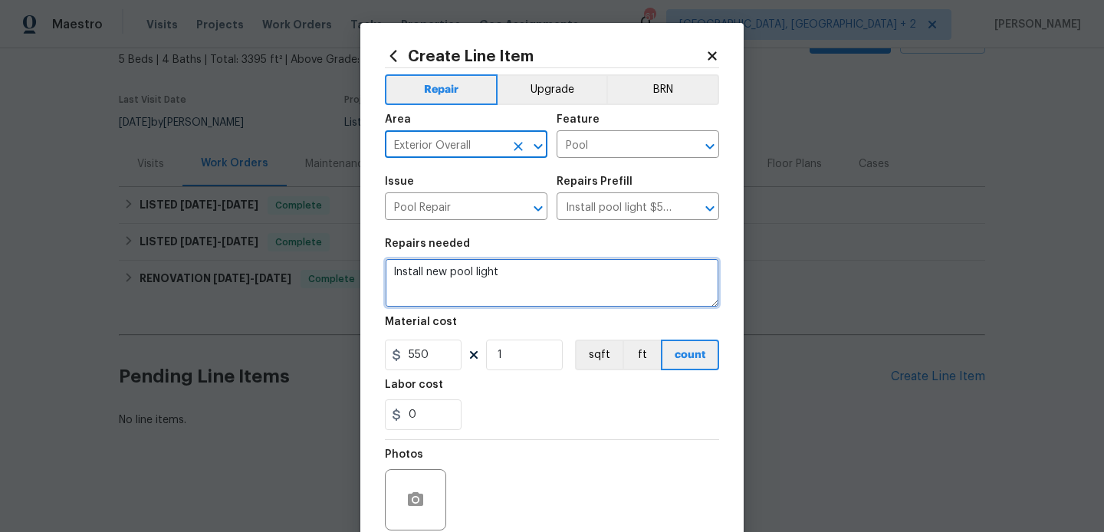
click at [448, 278] on textarea "Install new pool light" at bounding box center [552, 282] width 334 height 49
paste textarea "Please install a proper drain cover on the drain that is missing one to ensure …"
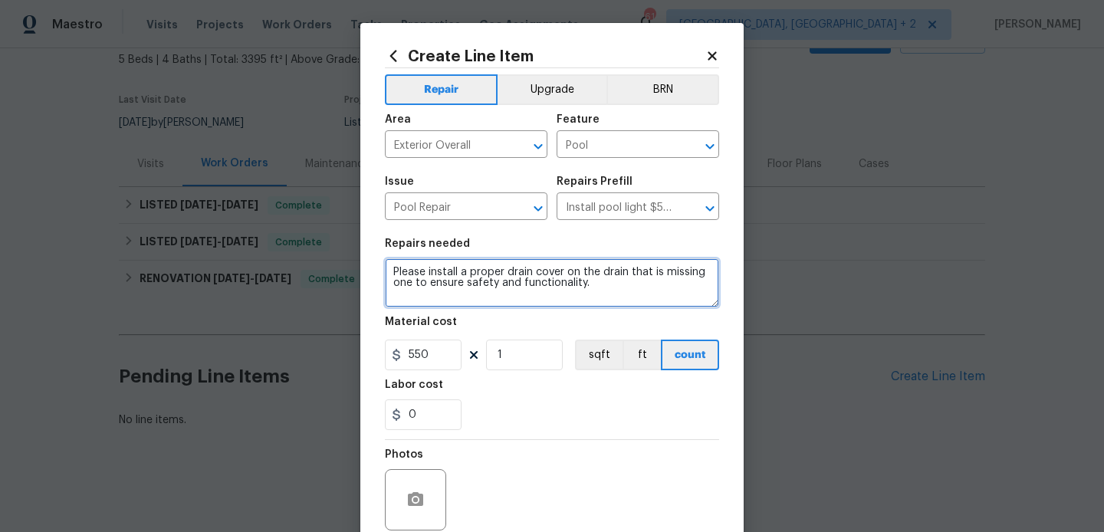
type textarea "Please install a proper drain cover on the drain that is missing one to ensure …"
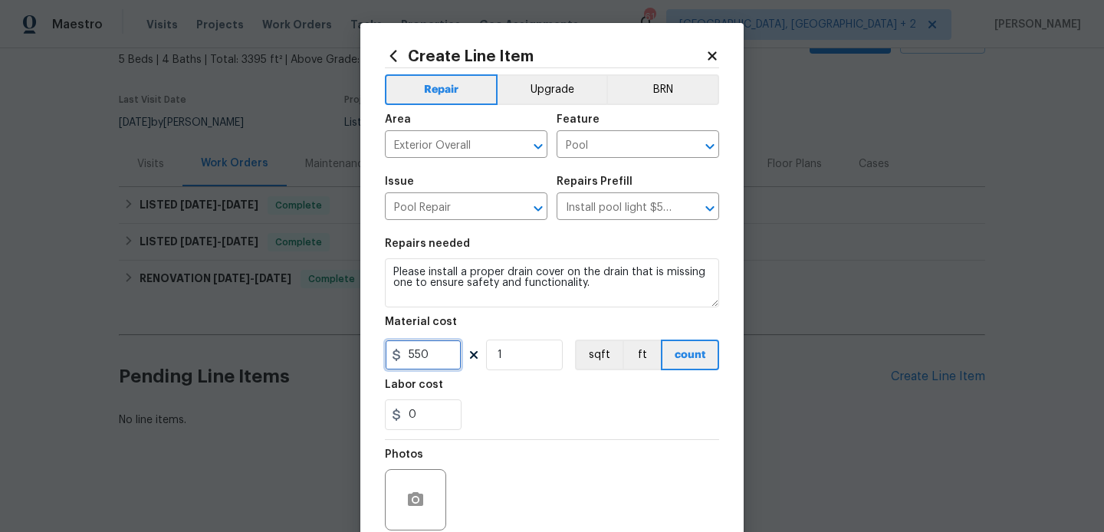
click at [439, 352] on input "550" at bounding box center [423, 355] width 77 height 31
type input "245"
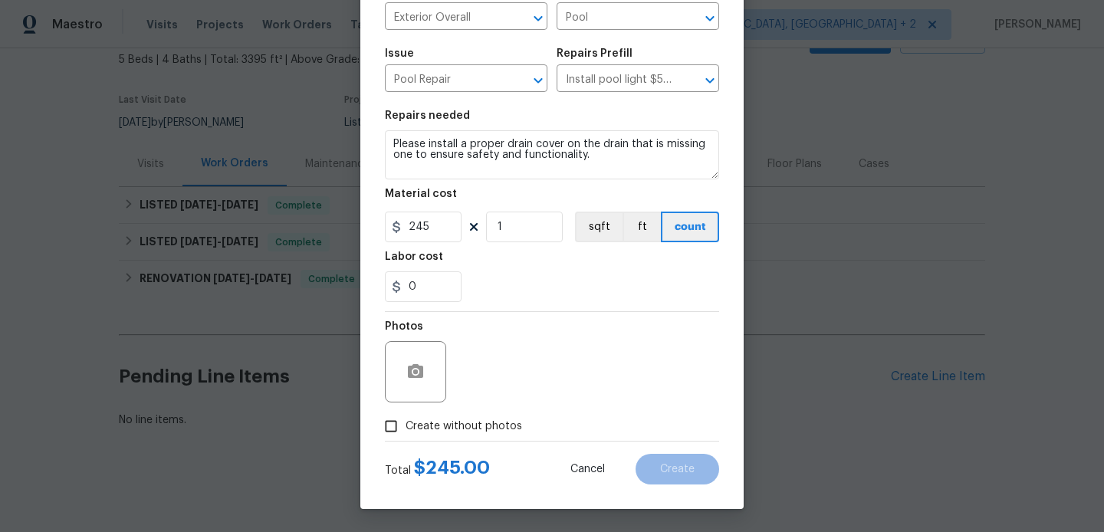
click at [469, 426] on span "Create without photos" at bounding box center [464, 427] width 117 height 16
click at [406, 426] on input "Create without photos" at bounding box center [391, 426] width 29 height 29
checkbox input "true"
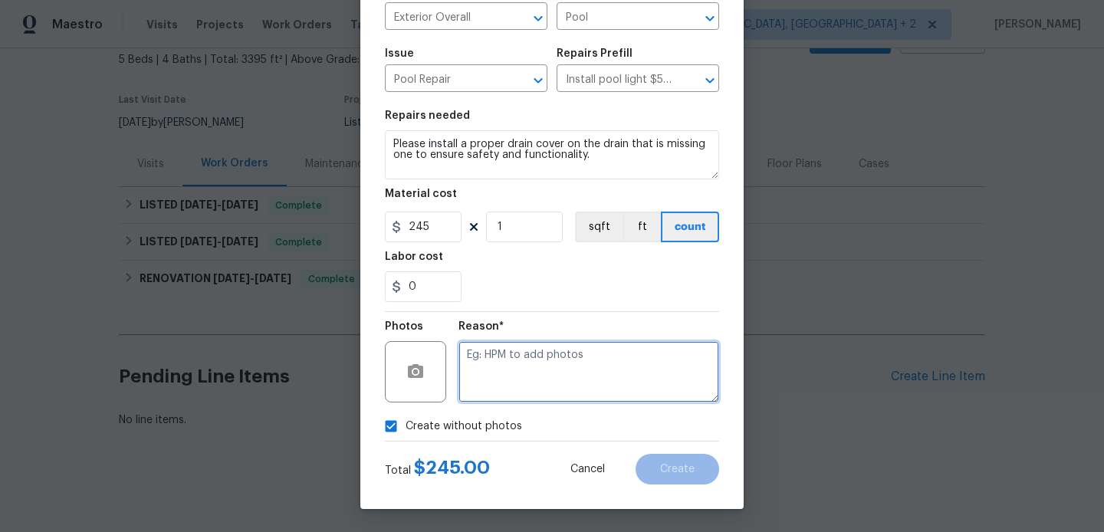
click at [550, 382] on textarea at bounding box center [589, 371] width 261 height 61
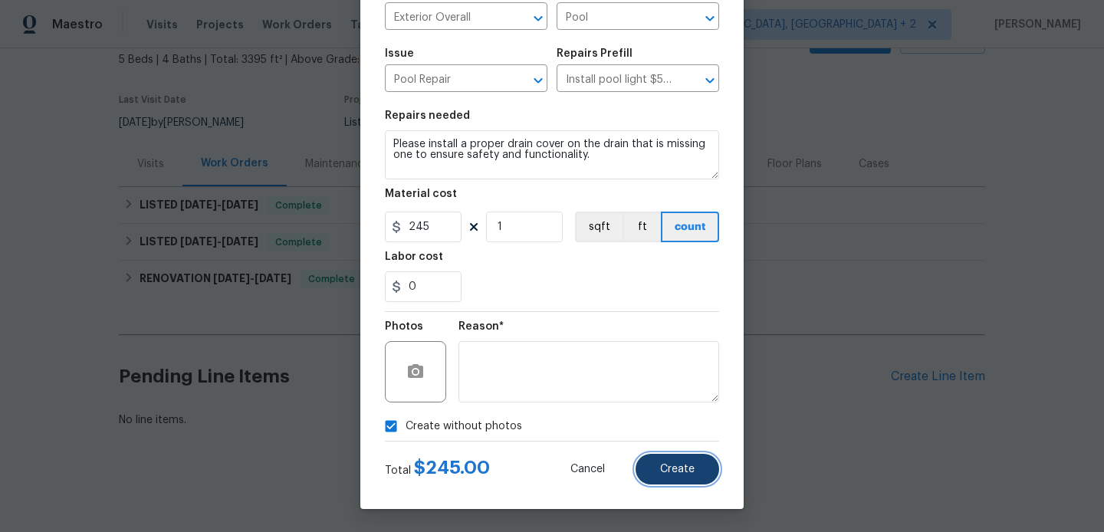
click at [659, 464] on button "Create" at bounding box center [678, 469] width 84 height 31
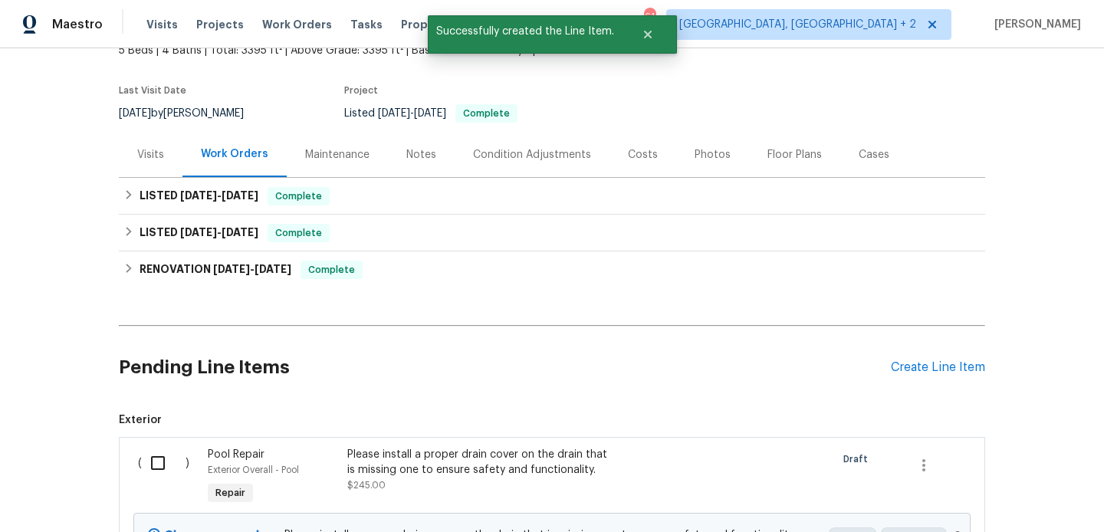
scroll to position [266, 0]
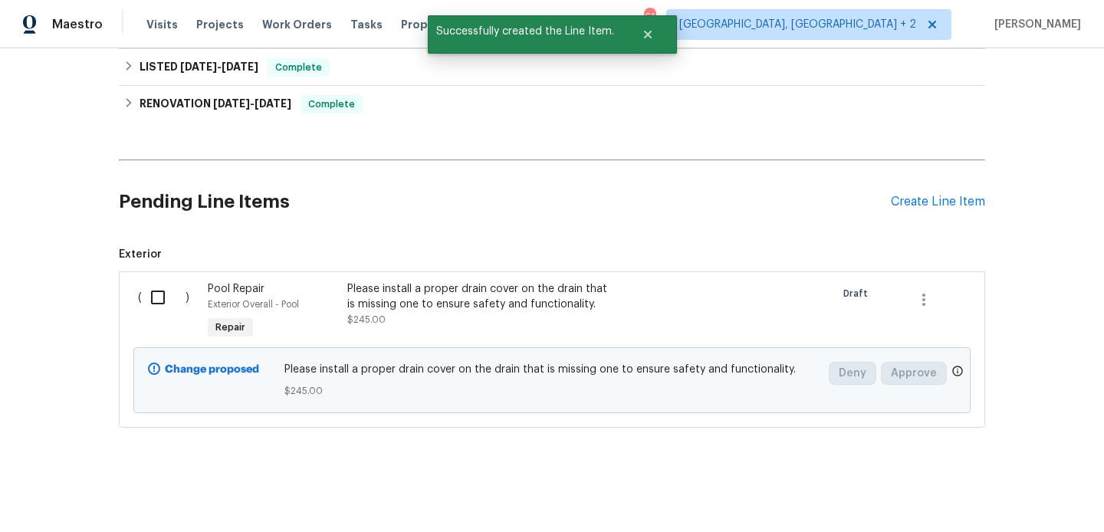
click at [153, 292] on input "checkbox" at bounding box center [164, 297] width 44 height 32
click at [1004, 497] on span "Create Work Order" at bounding box center [1016, 494] width 102 height 19
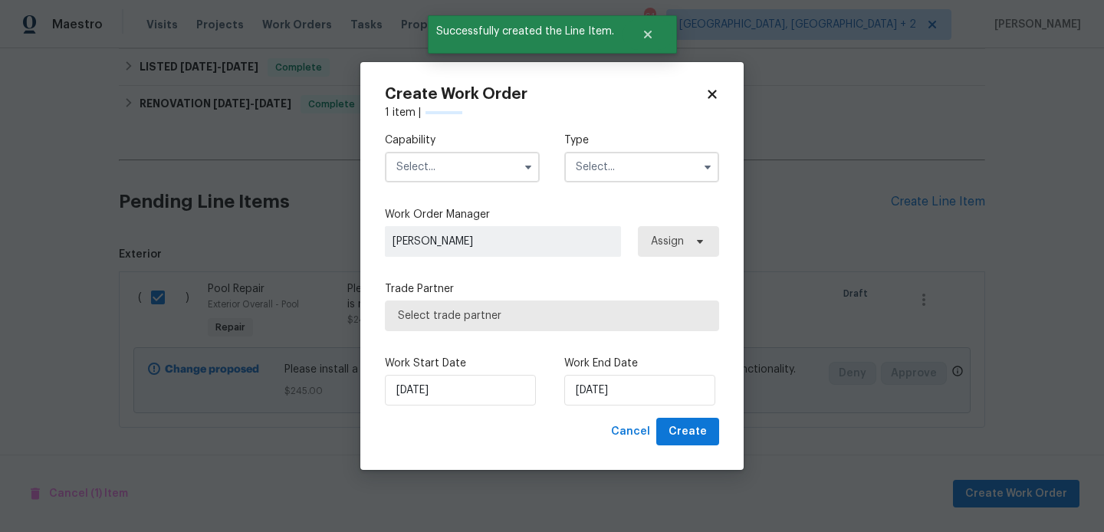
checkbox input "false"
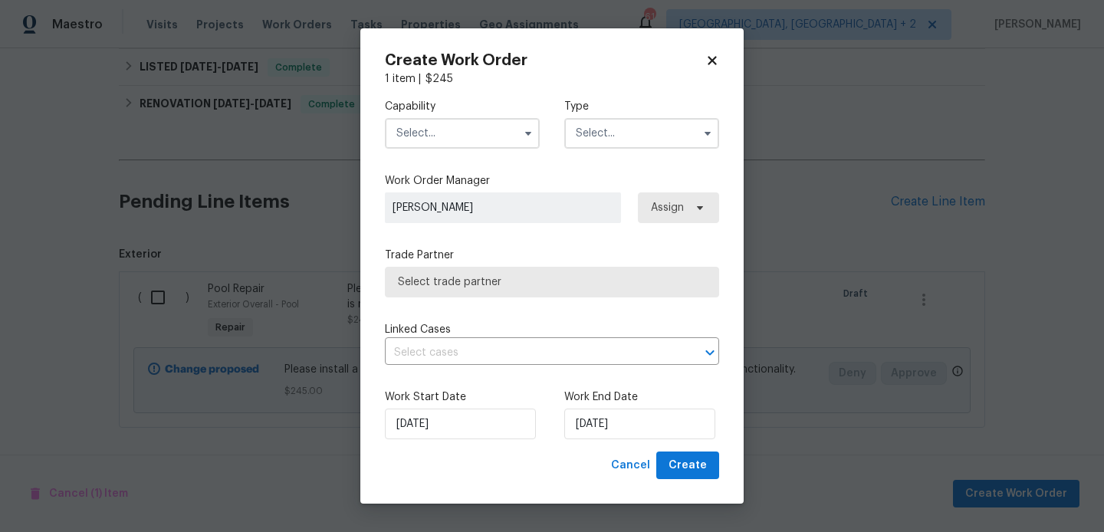
click at [412, 134] on input "text" at bounding box center [462, 133] width 155 height 31
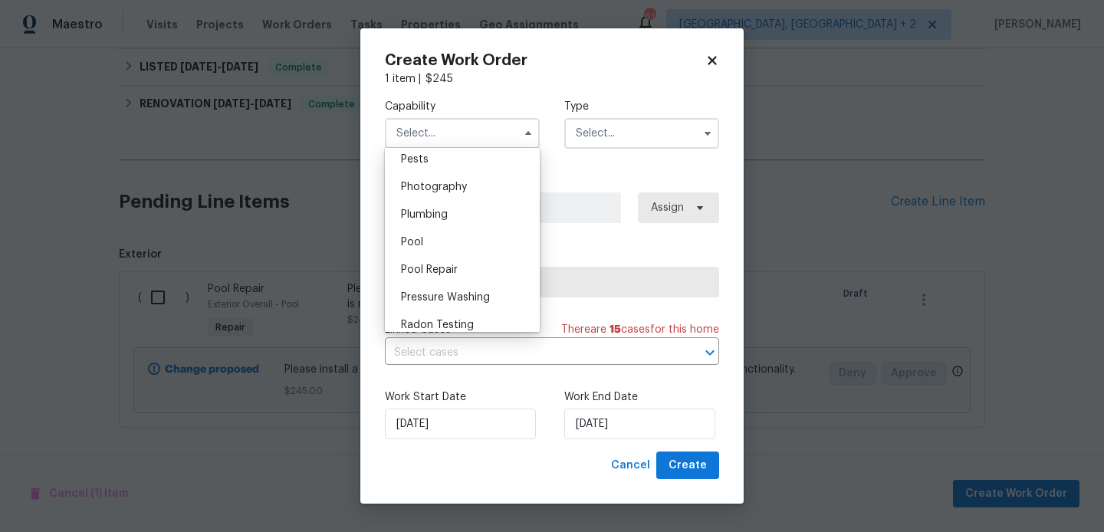
scroll to position [1326, 0]
click at [440, 239] on div "Pool" at bounding box center [462, 239] width 147 height 28
type input "Pool"
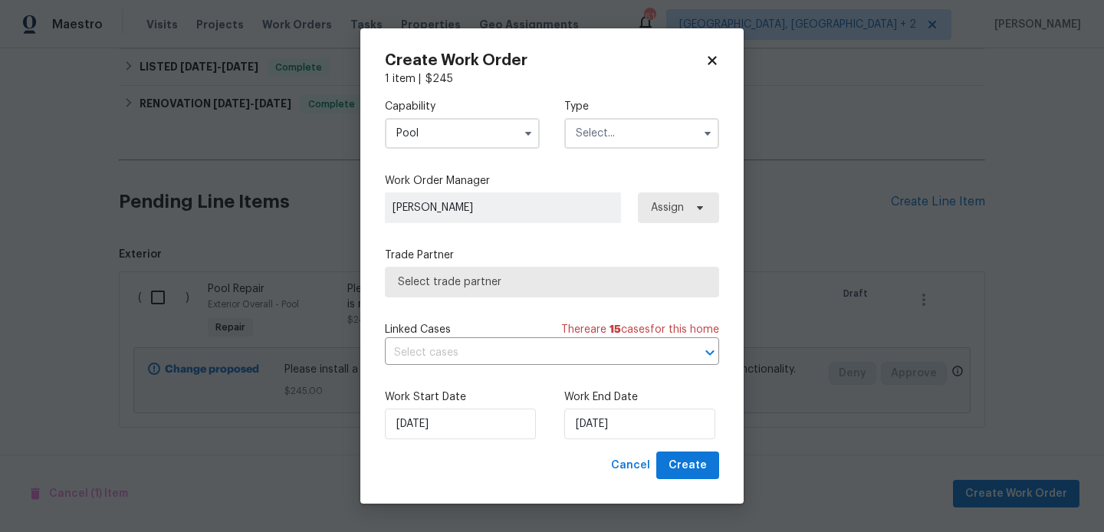
click at [618, 108] on label "Type" at bounding box center [641, 106] width 155 height 15
click at [618, 130] on input "text" at bounding box center [641, 133] width 155 height 31
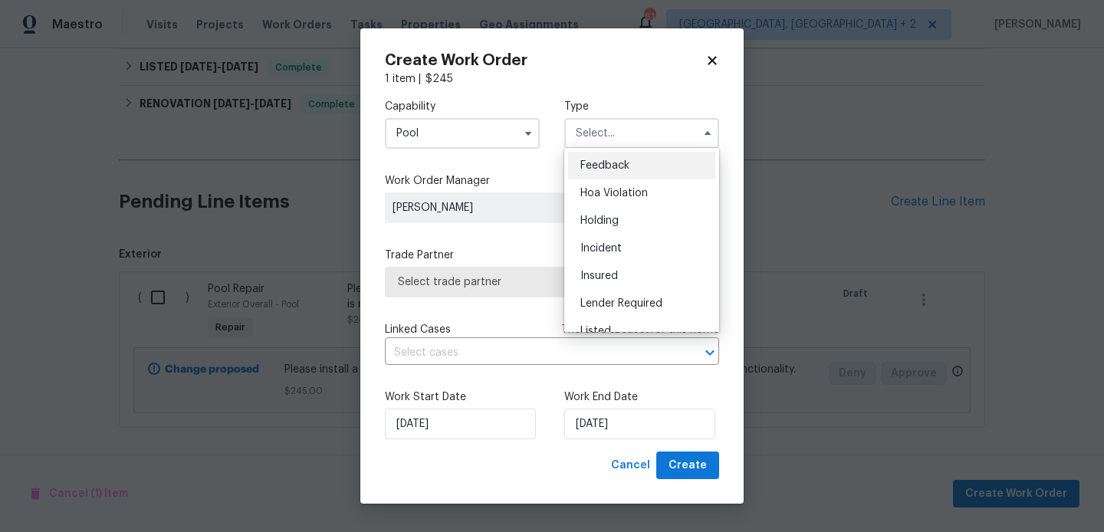
click at [618, 163] on span "Feedback" at bounding box center [604, 165] width 49 height 11
type input "Feedback"
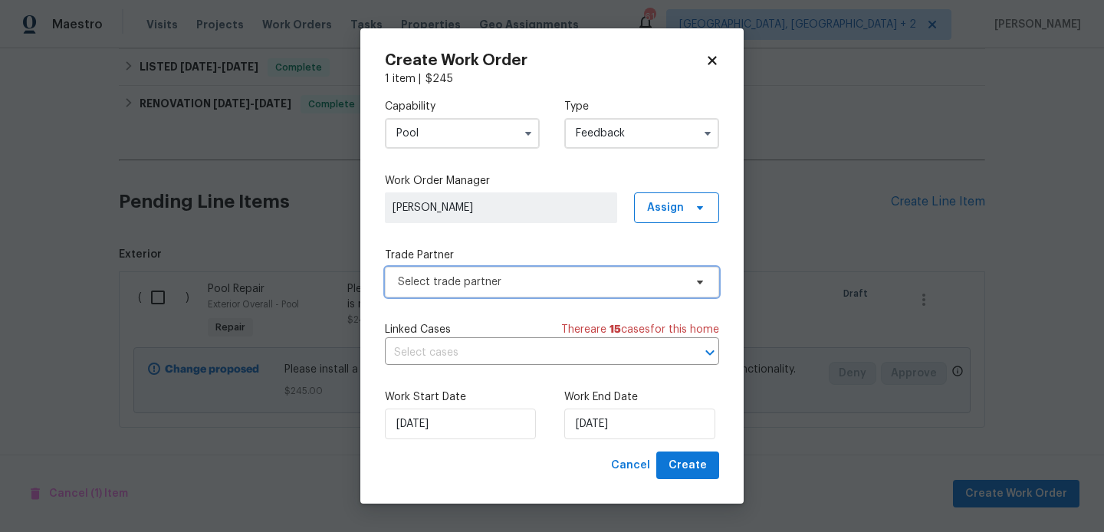
click at [485, 269] on span "Select trade partner" at bounding box center [552, 282] width 334 height 31
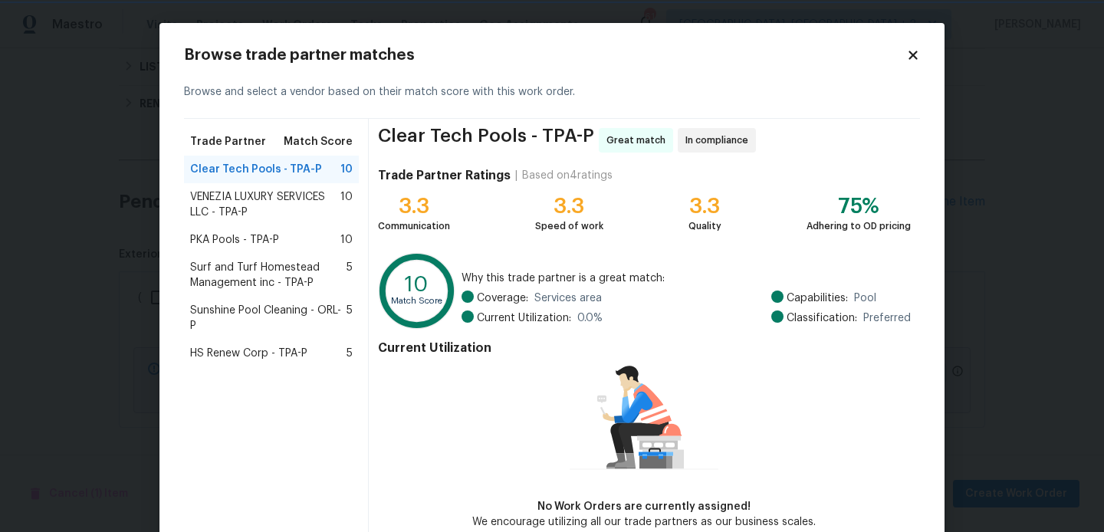
scroll to position [81, 0]
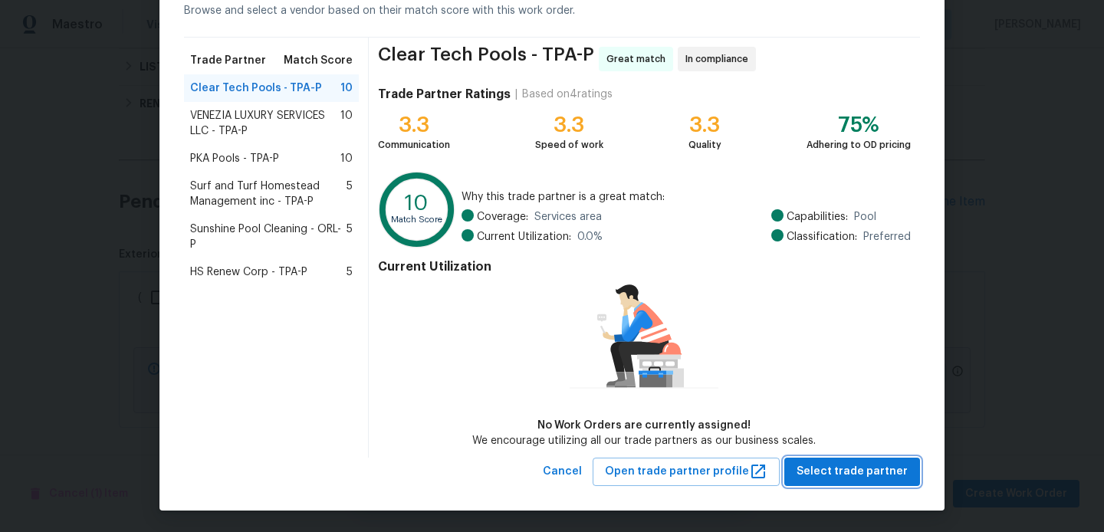
click at [841, 465] on span "Select trade partner" at bounding box center [852, 471] width 111 height 19
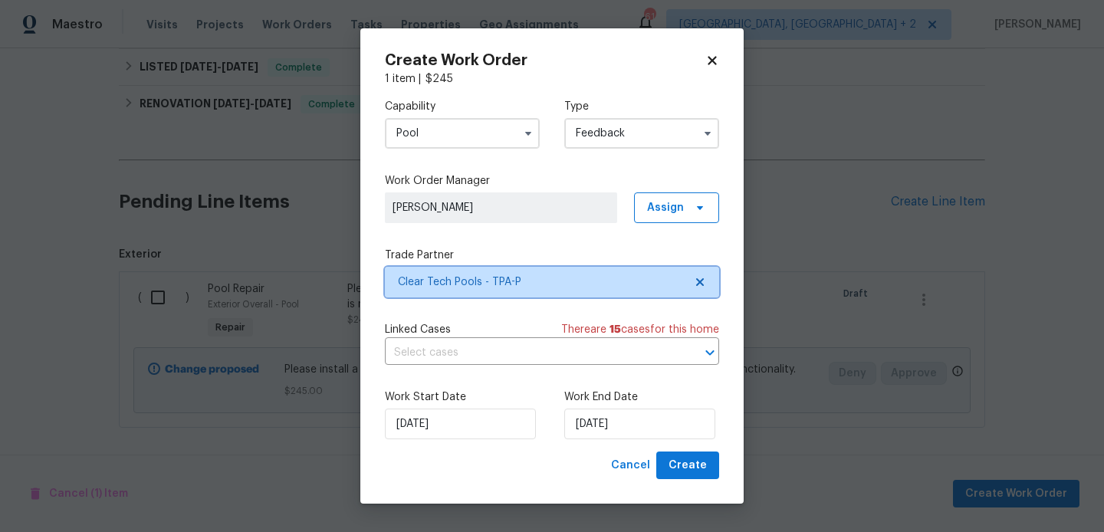
scroll to position [0, 0]
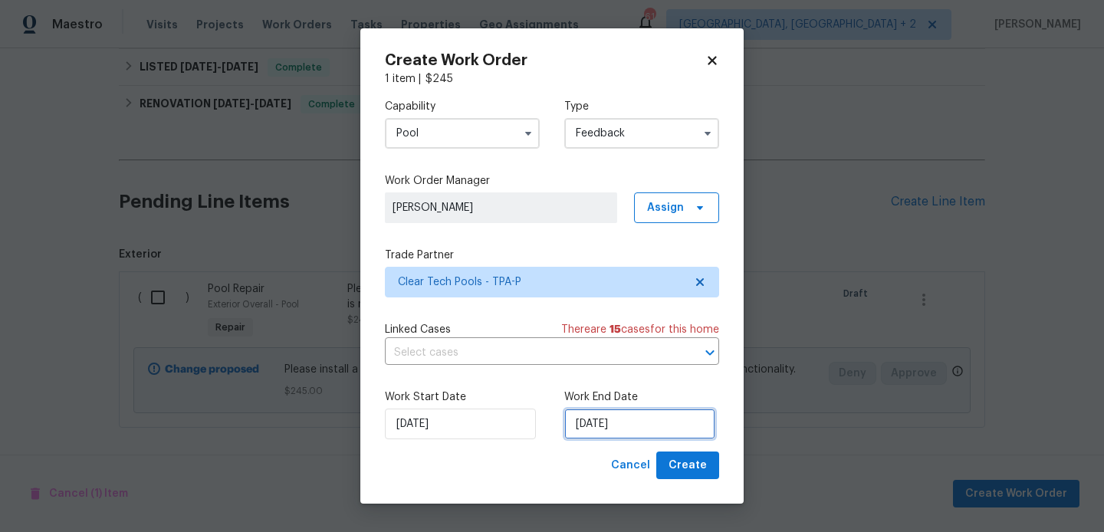
click at [576, 430] on input "21/08/2025" at bounding box center [639, 424] width 151 height 31
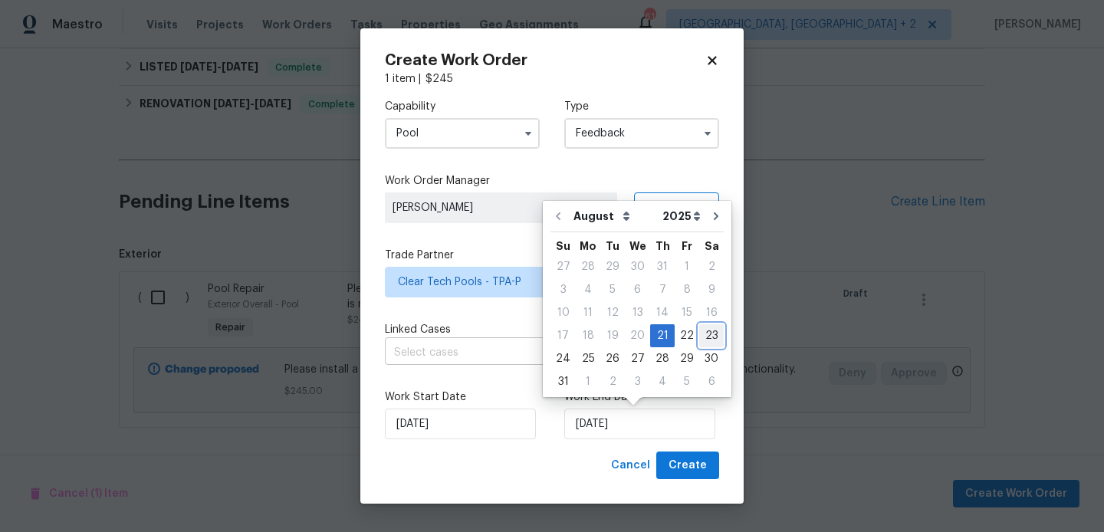
click at [699, 344] on div "23" at bounding box center [711, 335] width 25 height 21
type input "23/08/2025"
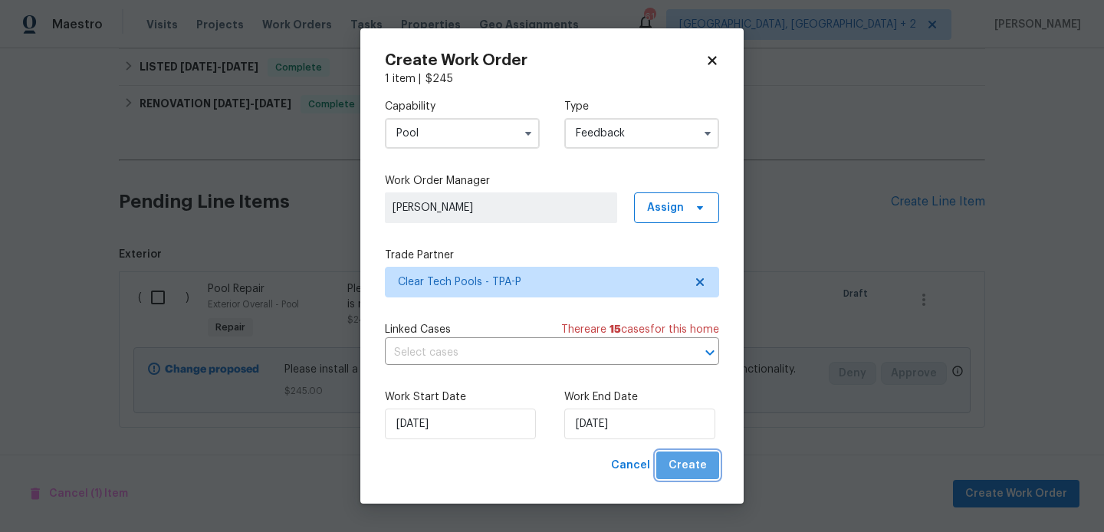
click at [693, 465] on span "Create" at bounding box center [688, 465] width 38 height 19
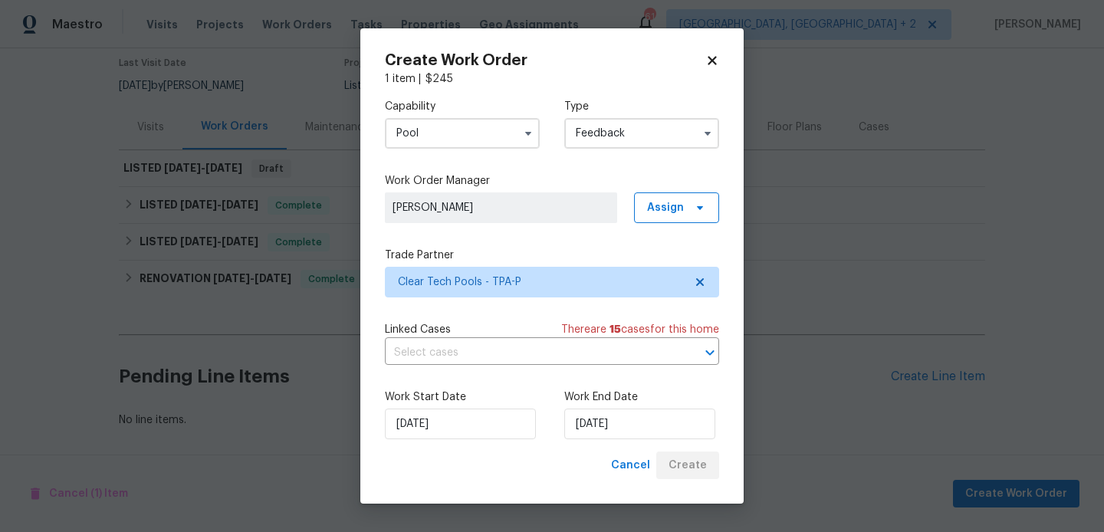
scroll to position [128, 0]
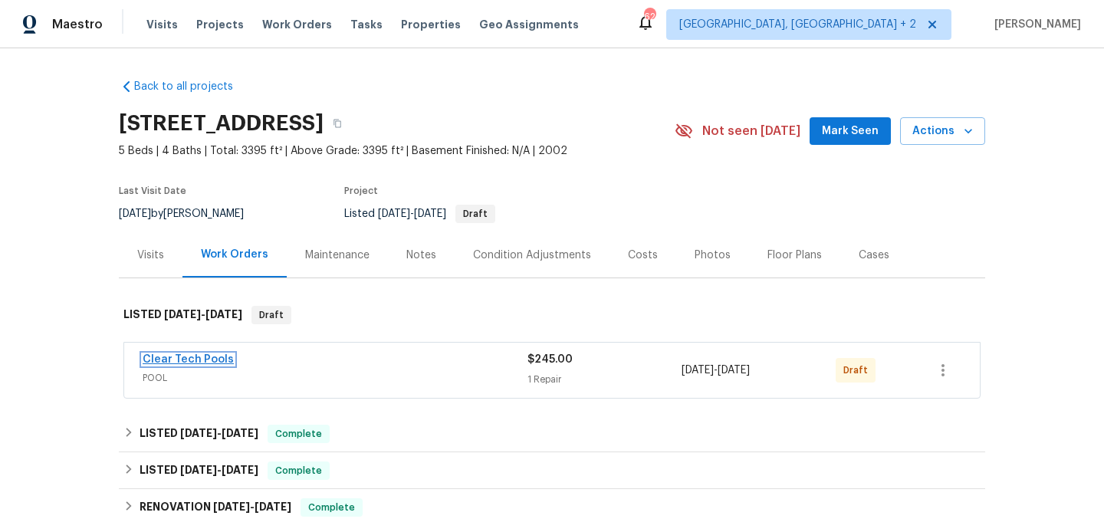
click at [225, 363] on link "Clear Tech Pools" at bounding box center [188, 359] width 91 height 11
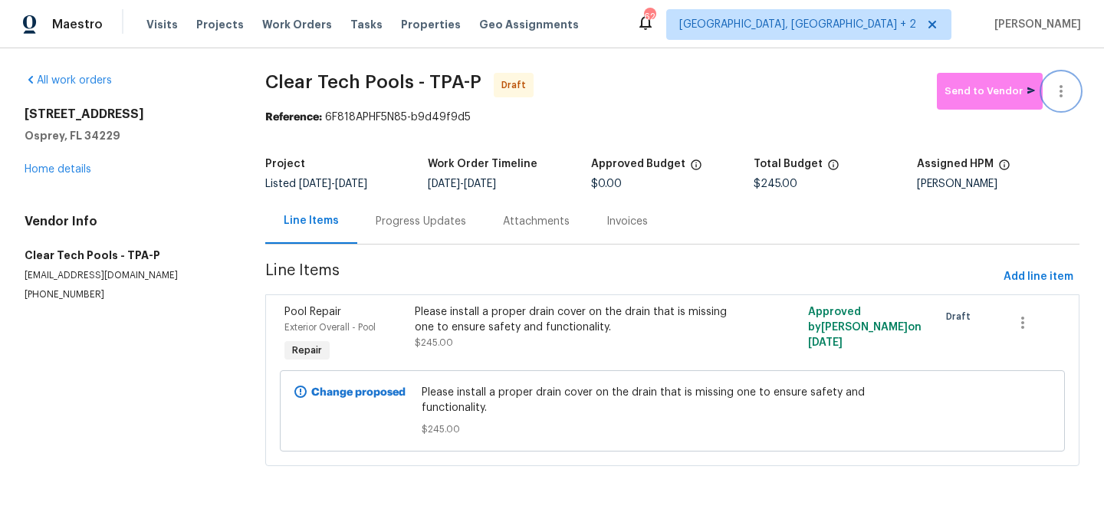
click at [1060, 94] on icon "button" at bounding box center [1061, 91] width 18 height 18
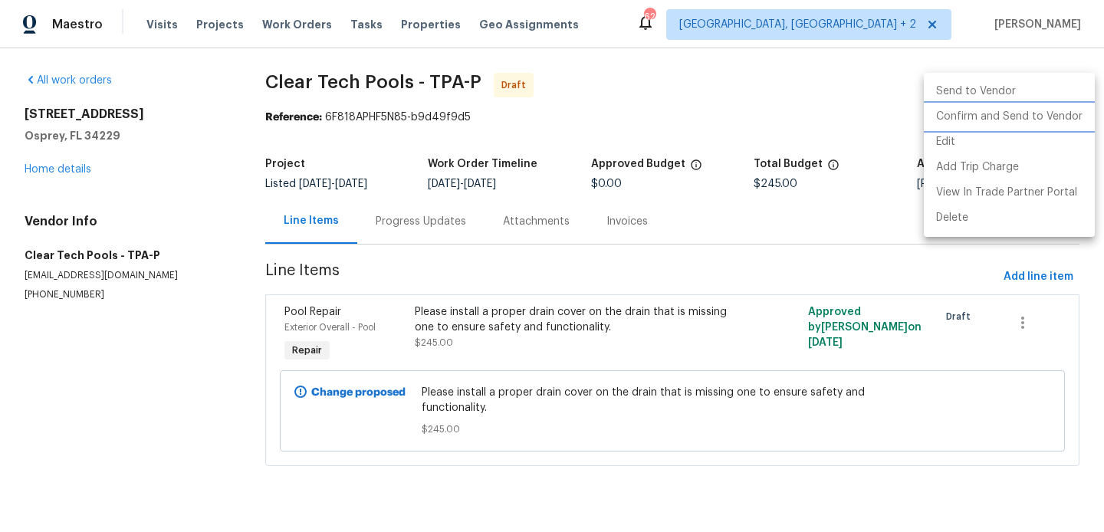
click at [1061, 120] on li "Confirm and Send to Vendor" at bounding box center [1009, 116] width 171 height 25
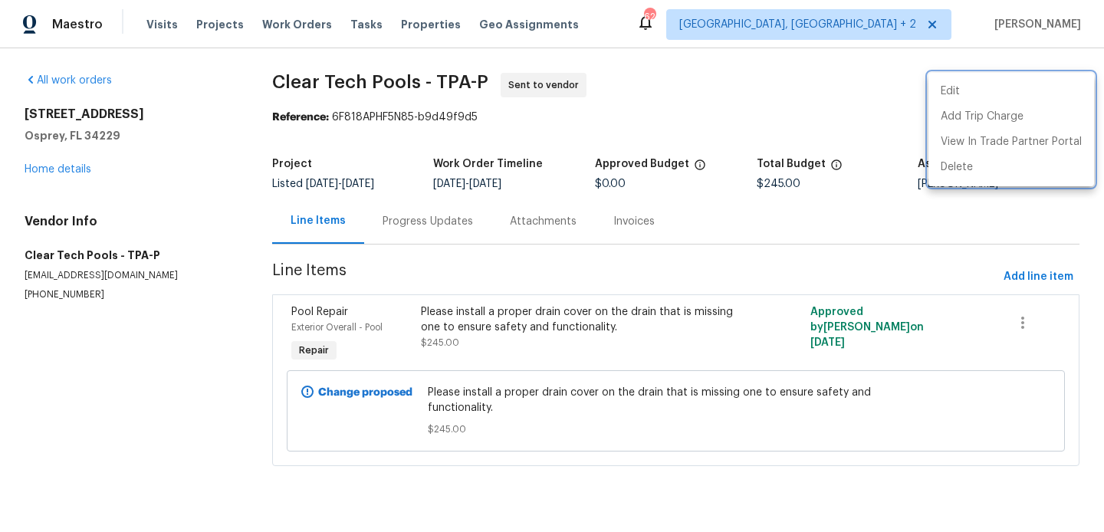
click at [462, 215] on div at bounding box center [552, 266] width 1104 height 532
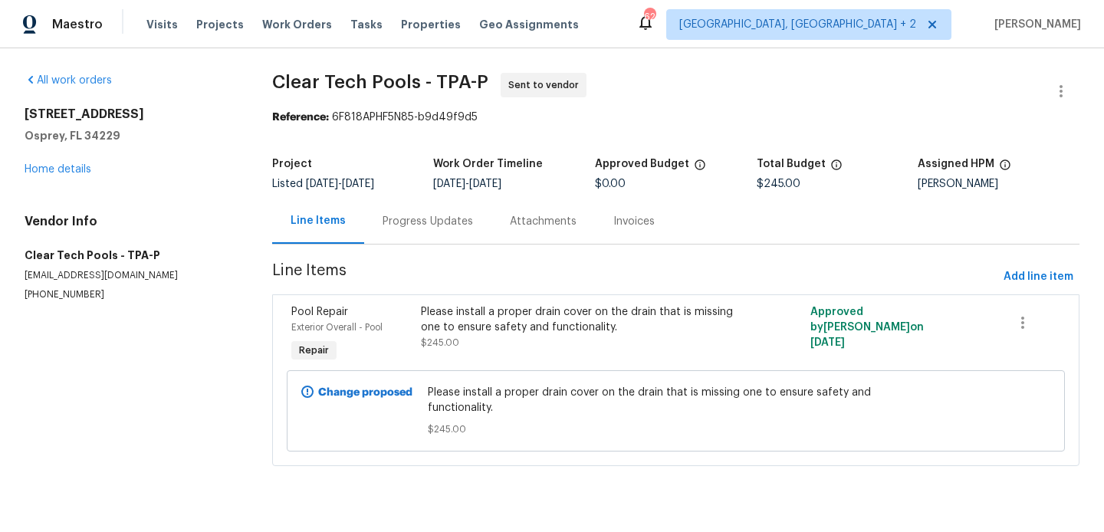
click at [462, 215] on div "Progress Updates" at bounding box center [428, 221] width 90 height 15
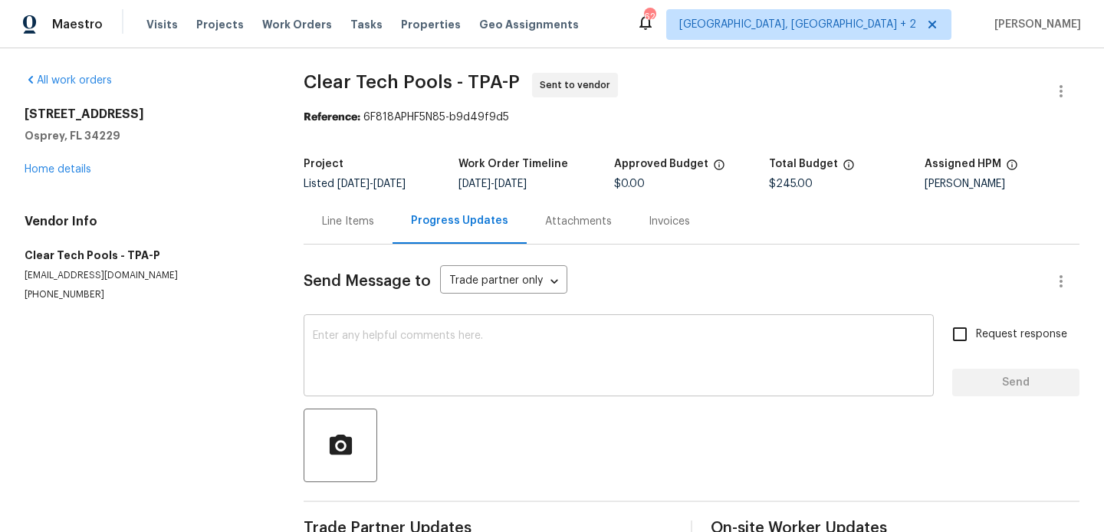
click at [505, 339] on textarea at bounding box center [619, 357] width 612 height 54
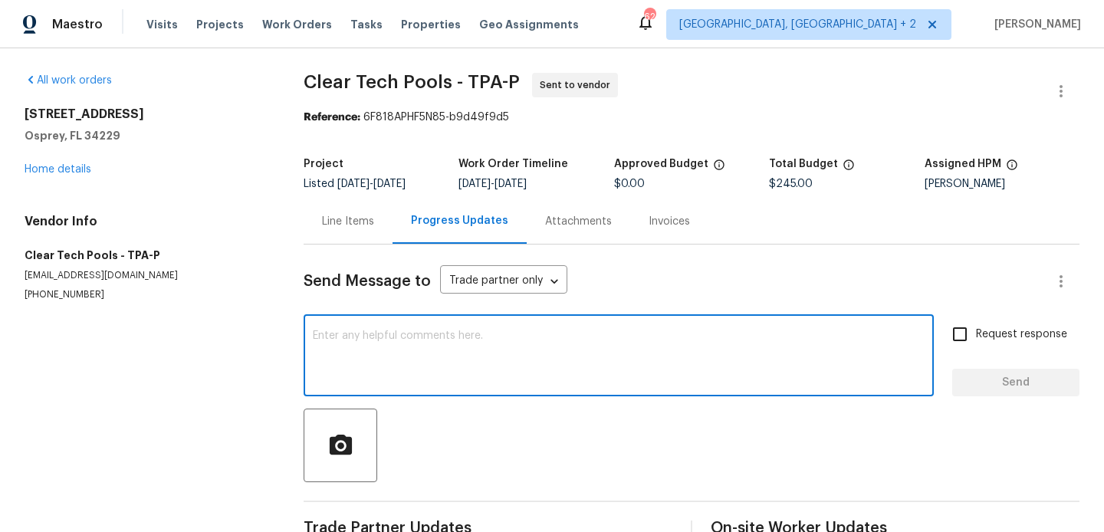
paste textarea "Hi, this is Blessida with Opendoor. I’m confirming you received the WO for the …"
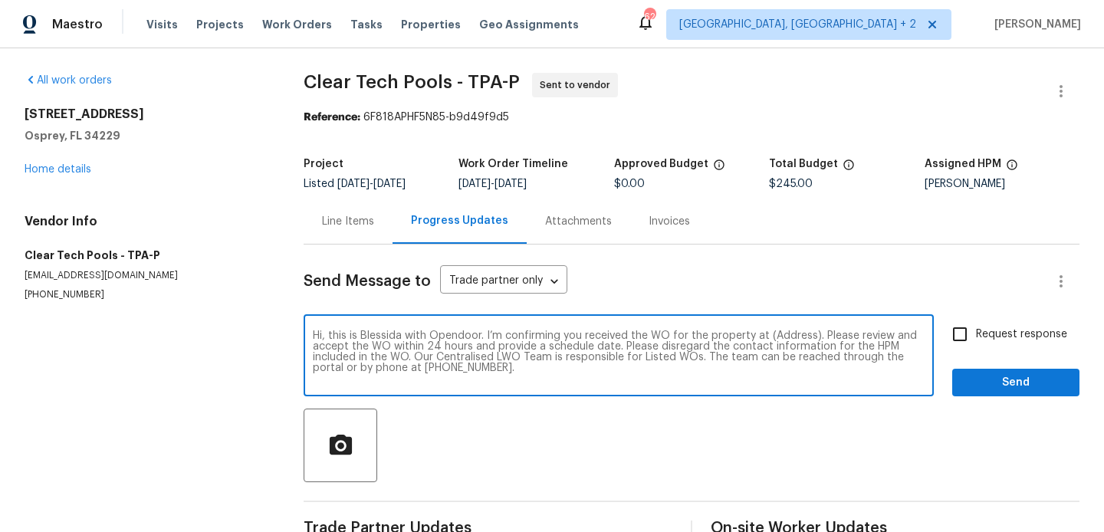
scroll to position [11, 0]
click at [786, 335] on textarea "Hi, this is Blessida with Opendoor. I’m confirming you received the WO for the …" at bounding box center [619, 357] width 612 height 54
paste textarea "[STREET_ADDRESS]"
type textarea "Hi, this is Blessida with Opendoor. I’m confirming you received the WO for the …"
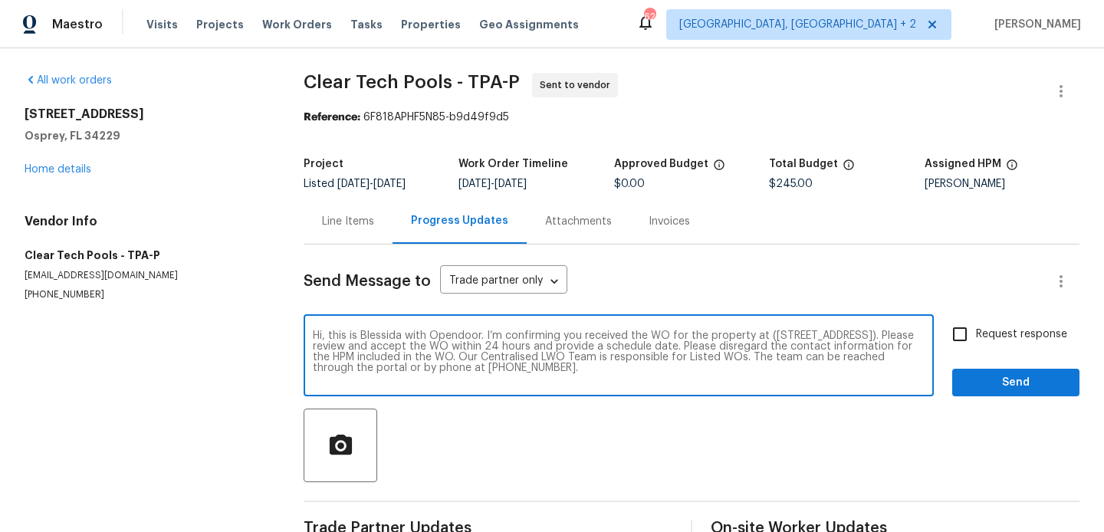
click at [1002, 340] on span "Request response" at bounding box center [1021, 335] width 91 height 16
click at [976, 340] on input "Request response" at bounding box center [960, 334] width 32 height 32
checkbox input "true"
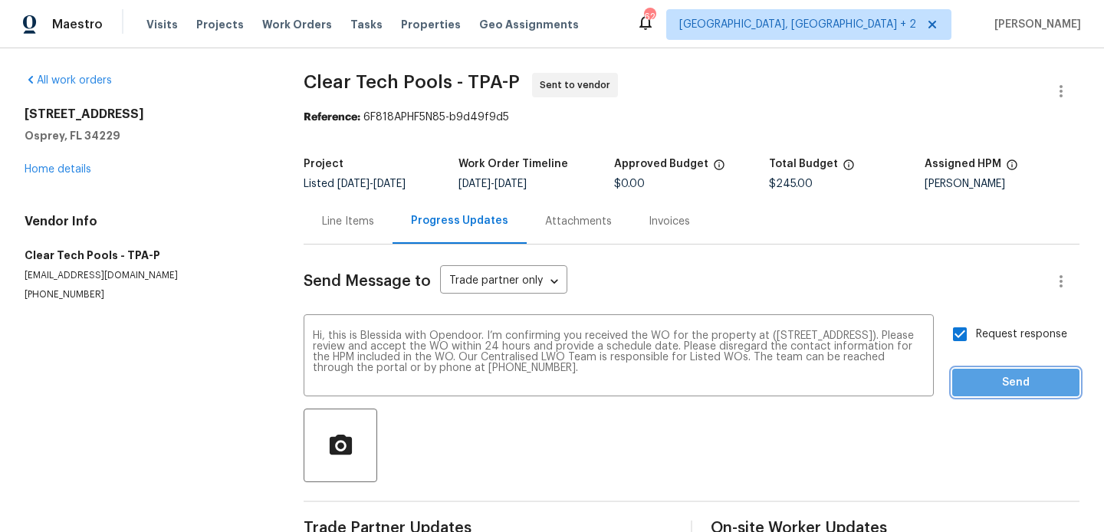
click at [978, 395] on button "Send" at bounding box center [1015, 383] width 127 height 28
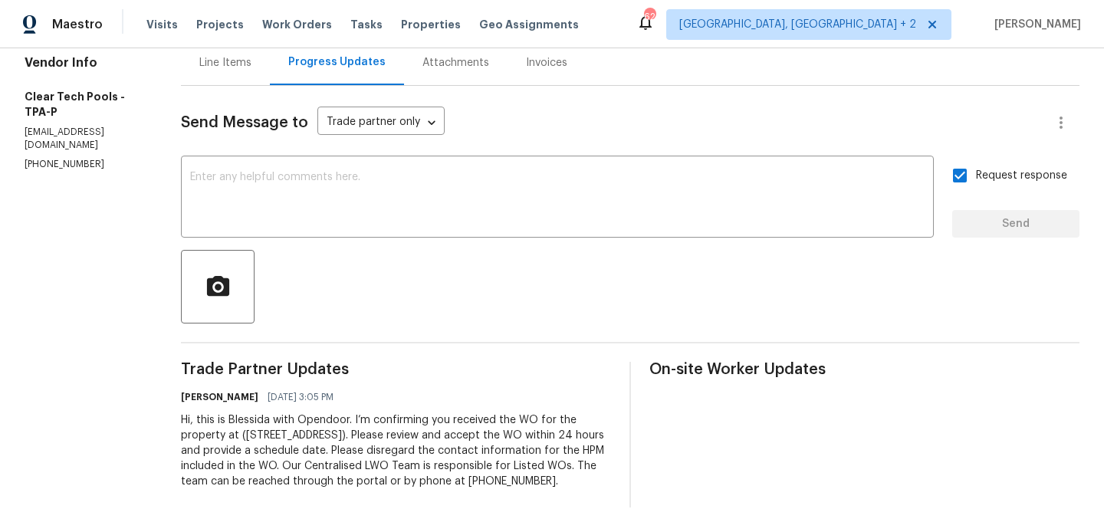
scroll to position [0, 0]
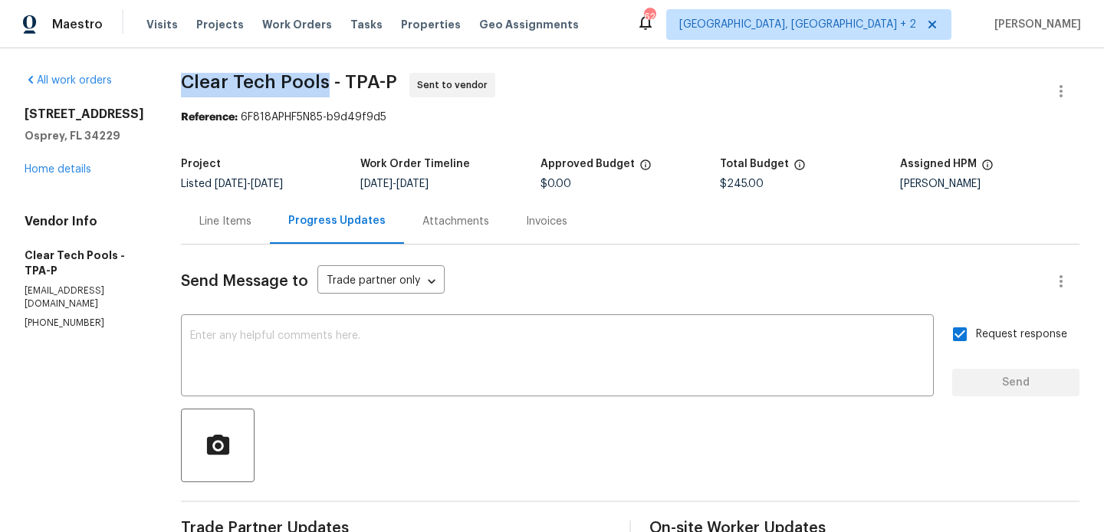
drag, startPoint x: 200, startPoint y: 83, endPoint x: 339, endPoint y: 82, distance: 138.8
click at [339, 82] on span "Clear Tech Pools - TPA-P" at bounding box center [289, 82] width 216 height 18
copy span "Clear Tech Pools"
click at [75, 164] on link "Home details" at bounding box center [58, 169] width 67 height 11
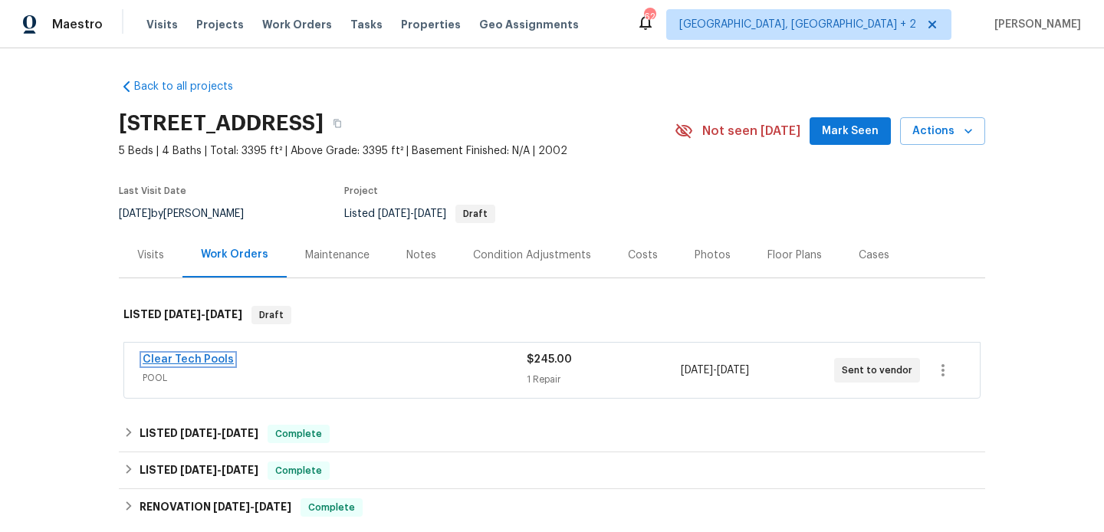
click at [223, 363] on link "Clear Tech Pools" at bounding box center [188, 359] width 91 height 11
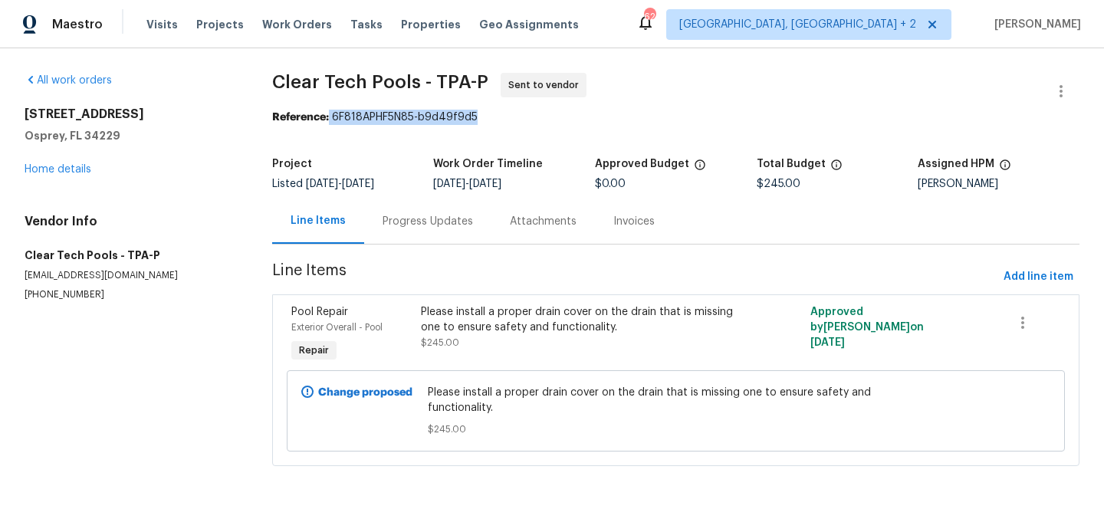
drag, startPoint x: 323, startPoint y: 118, endPoint x: 495, endPoint y: 118, distance: 171.8
click at [495, 118] on div "Reference: 6F818APHF5N85-b9d49f9d5" at bounding box center [675, 117] width 807 height 15
copy div "6F818APHF5N85-b9d49f9d5"
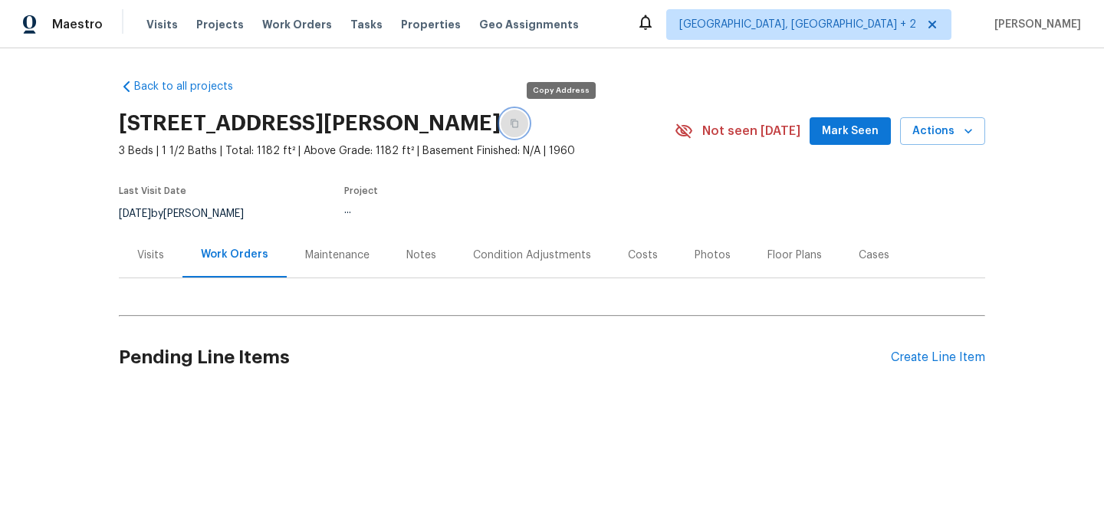
click at [528, 130] on button "button" at bounding box center [515, 124] width 28 height 28
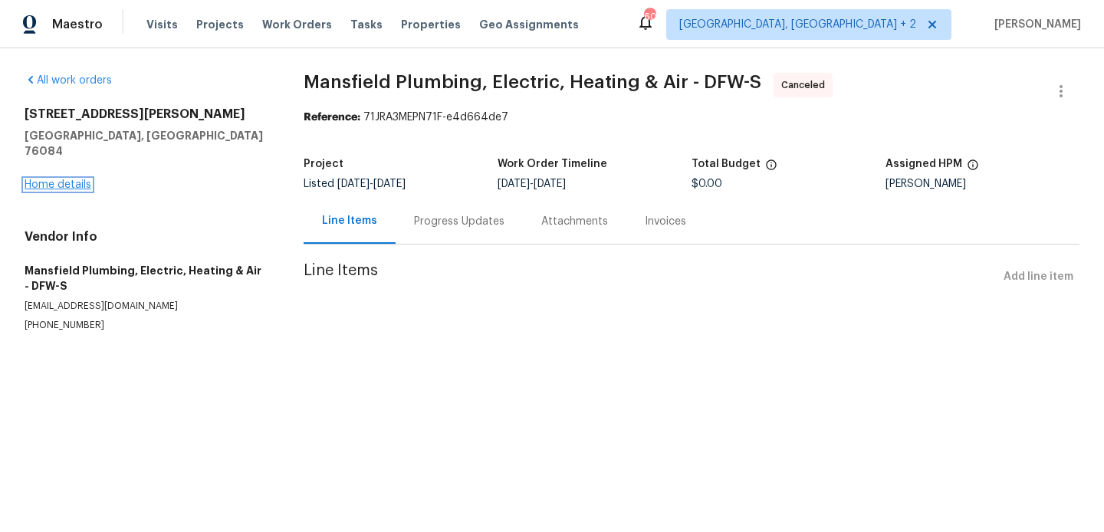
click at [60, 179] on link "Home details" at bounding box center [58, 184] width 67 height 11
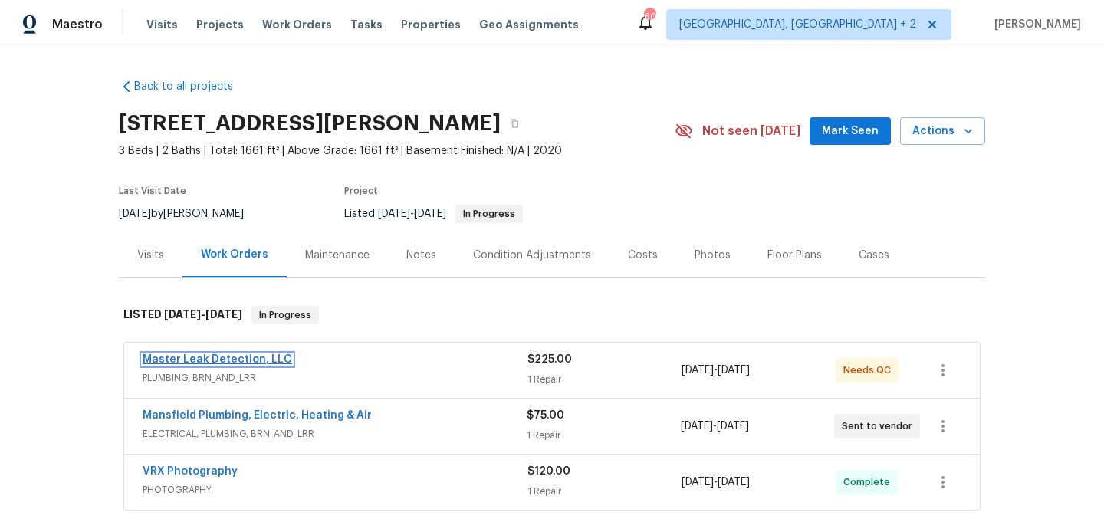
click at [237, 355] on link "Master Leak Detection, LLC" at bounding box center [218, 359] width 150 height 11
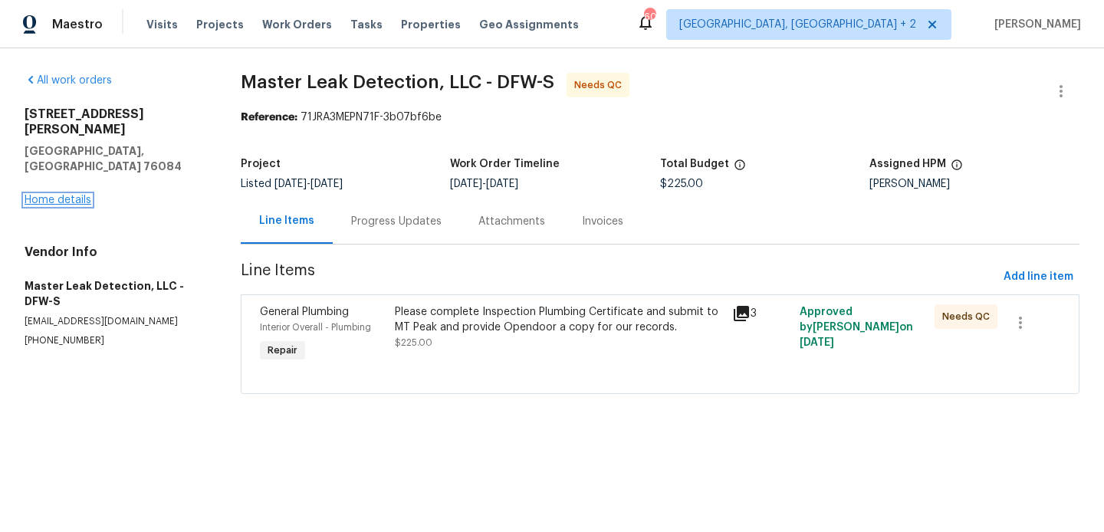
click at [66, 195] on link "Home details" at bounding box center [58, 200] width 67 height 11
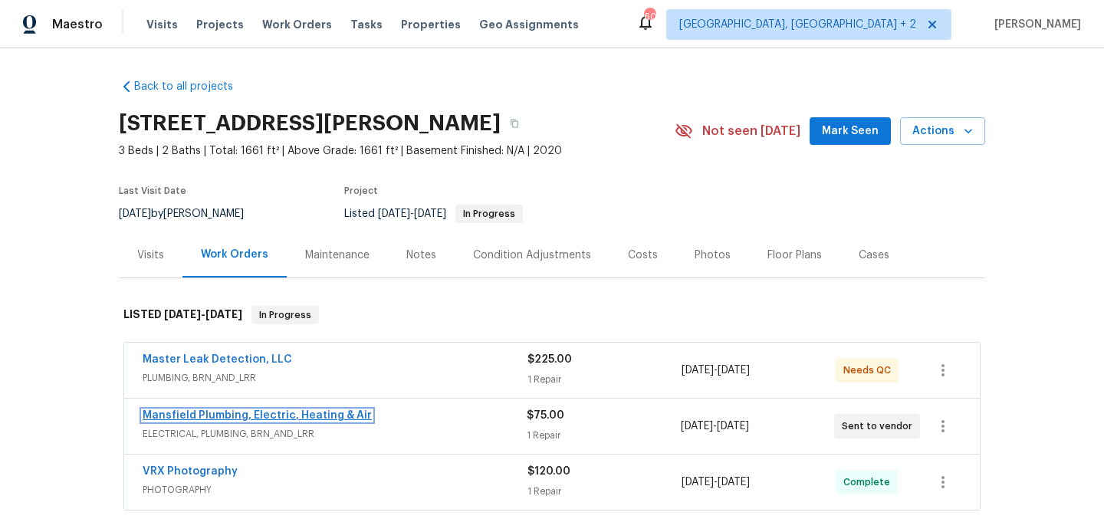
click at [266, 410] on link "Mansfield Plumbing, Electric, Heating & Air" at bounding box center [257, 415] width 229 height 11
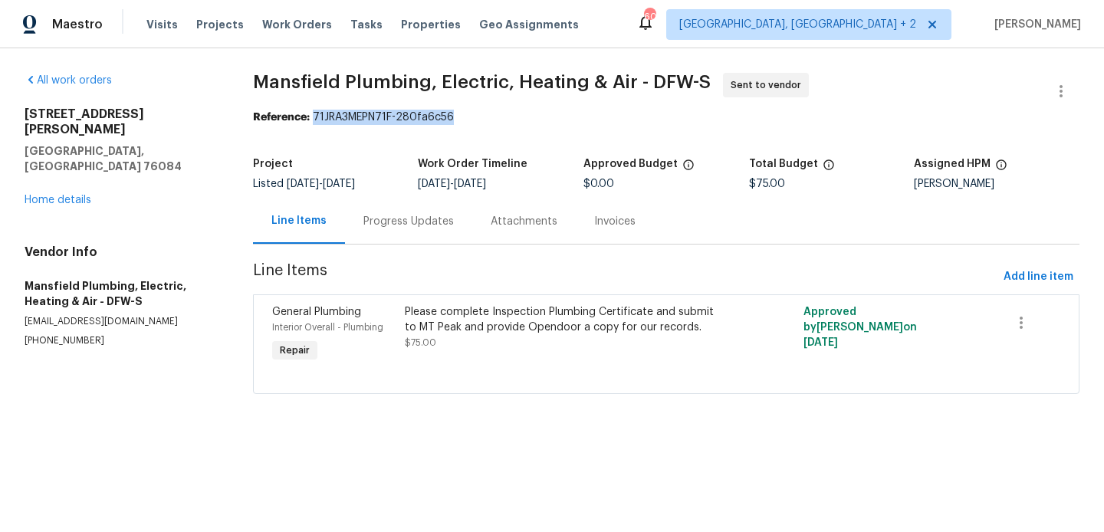
drag, startPoint x: 311, startPoint y: 117, endPoint x: 459, endPoint y: 117, distance: 148.0
click at [459, 117] on div "Reference: 71JRA3MEPN71F-280fa6c56" at bounding box center [666, 117] width 827 height 15
copy div "71JRA3MEPN71F-280fa6c56"
